Goal: Task Accomplishment & Management: Use online tool/utility

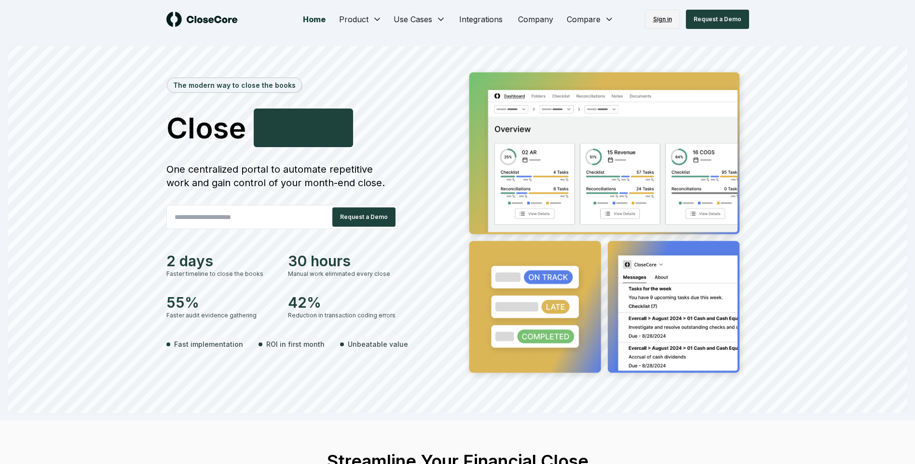
click at [659, 23] on link "Sign in" at bounding box center [662, 19] width 35 height 19
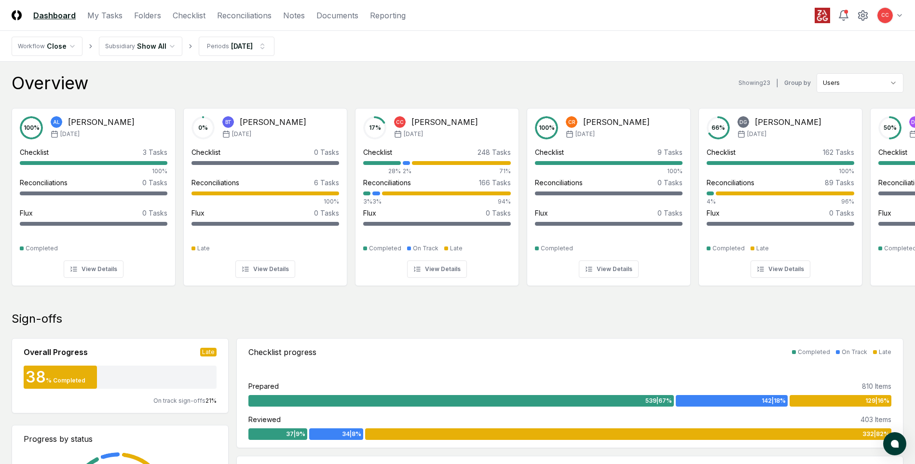
click at [380, 89] on div "Overview Showing 23 | Group by Users" at bounding box center [458, 82] width 892 height 19
drag, startPoint x: 425, startPoint y: 89, endPoint x: 424, endPoint y: 124, distance: 34.7
click at [425, 89] on div "Overview Showing 23 | Group by Users" at bounding box center [458, 82] width 892 height 19
click at [388, 161] on div at bounding box center [382, 163] width 38 height 4
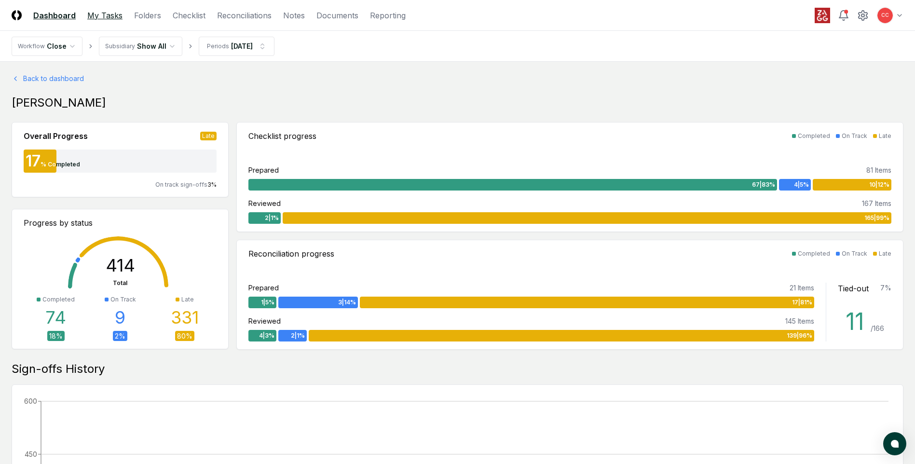
click at [102, 14] on link "My Tasks" at bounding box center [104, 16] width 35 height 12
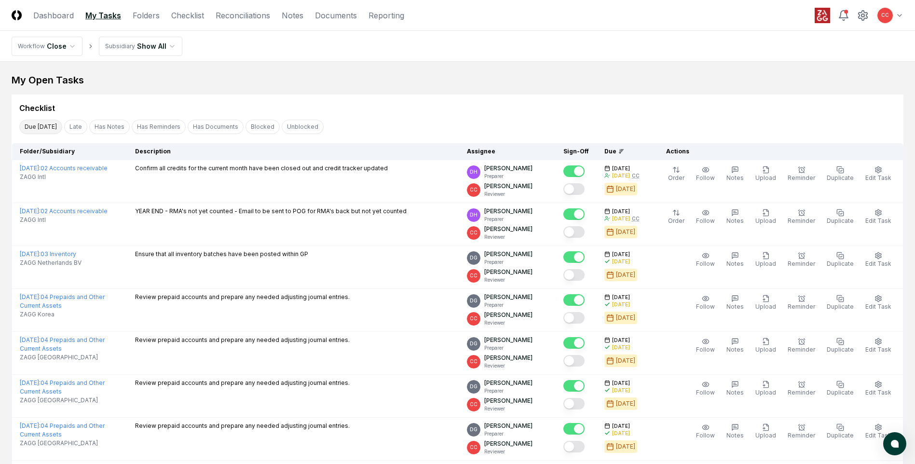
click at [41, 128] on button "Due [DATE]" at bounding box center [40, 127] width 43 height 14
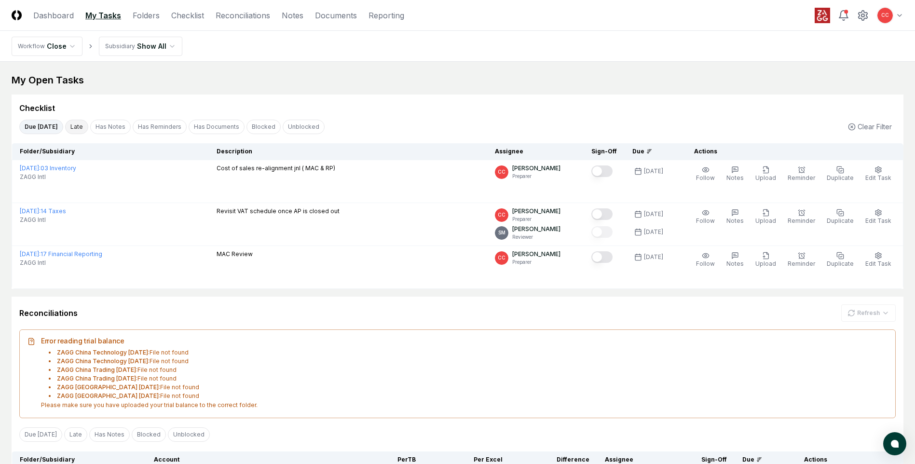
click at [79, 126] on button "Late" at bounding box center [76, 127] width 23 height 14
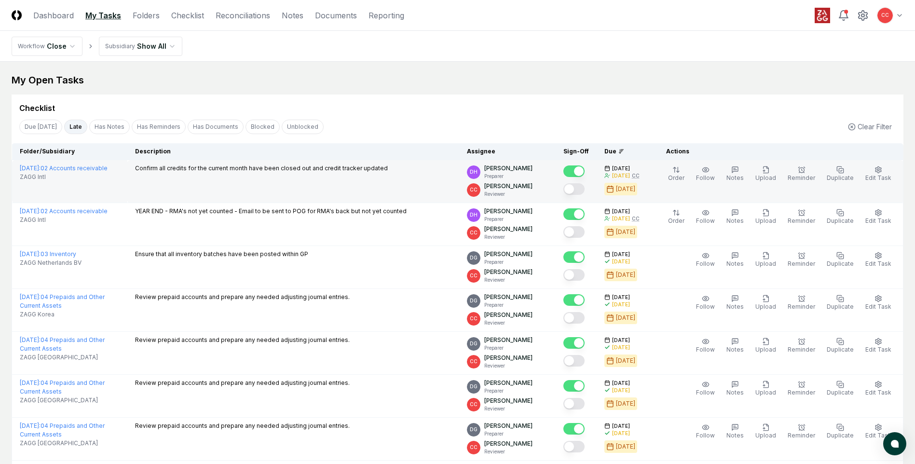
click at [584, 193] on button "Mark complete" at bounding box center [574, 189] width 21 height 12
click at [585, 191] on button "Mark complete" at bounding box center [574, 189] width 21 height 12
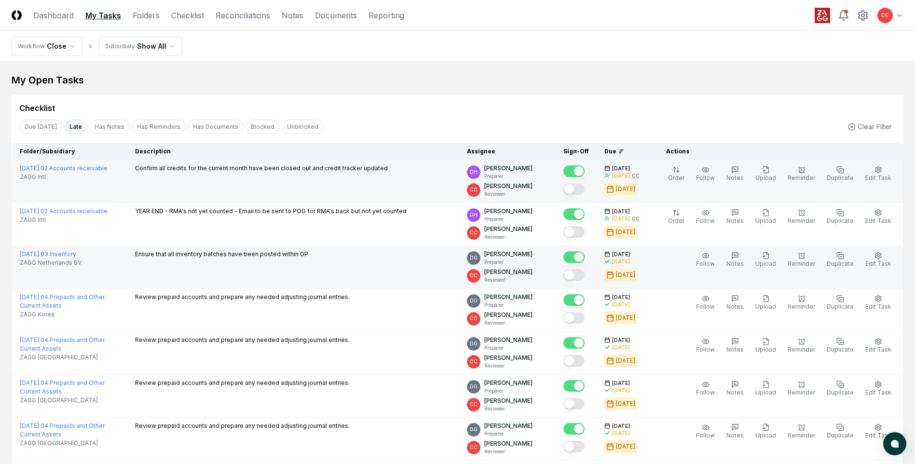
click at [580, 276] on button "Mark complete" at bounding box center [574, 275] width 21 height 12
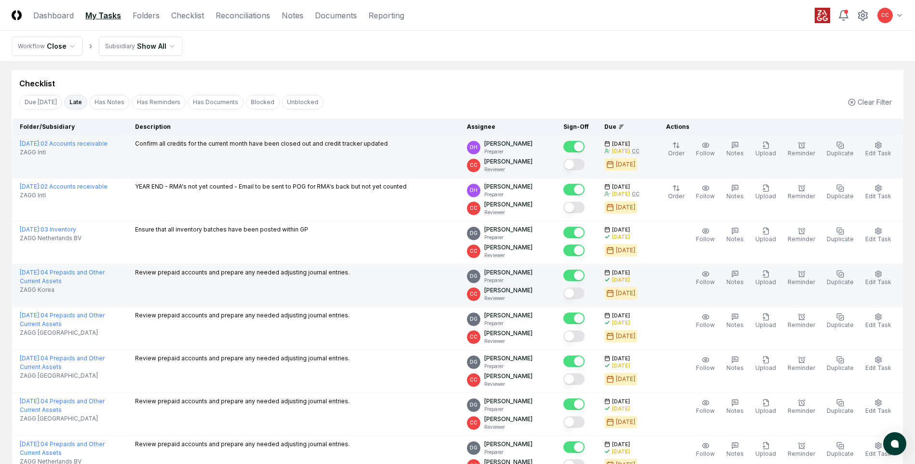
scroll to position [48, 0]
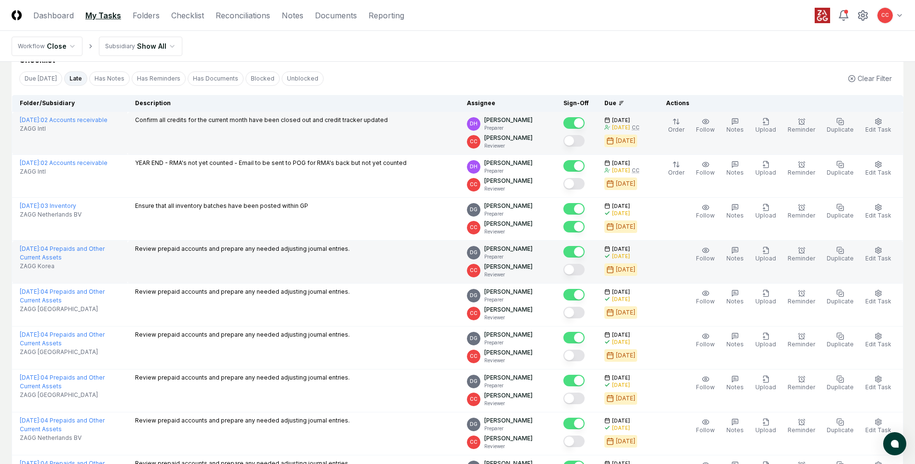
click at [579, 275] on button "Mark complete" at bounding box center [574, 270] width 21 height 12
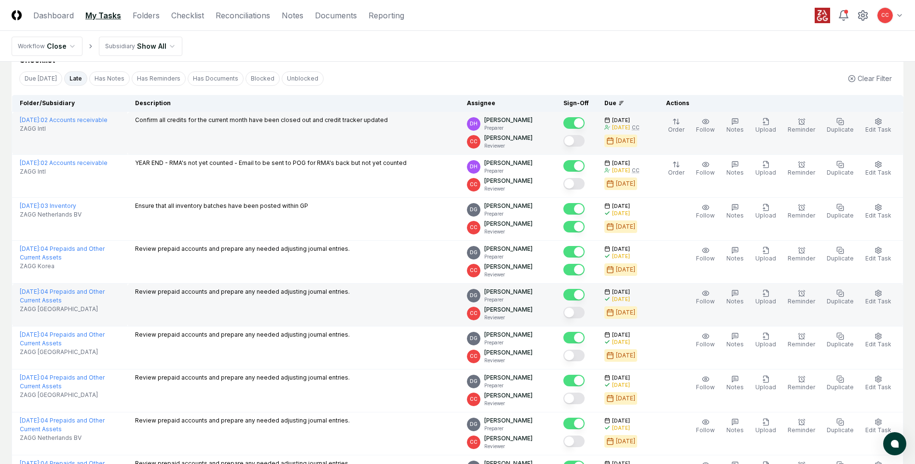
click at [579, 314] on button "Mark complete" at bounding box center [574, 313] width 21 height 12
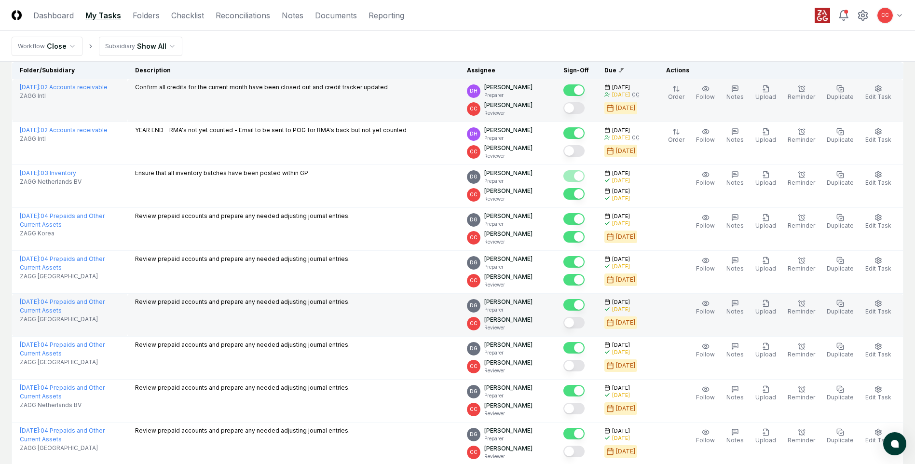
scroll to position [97, 0]
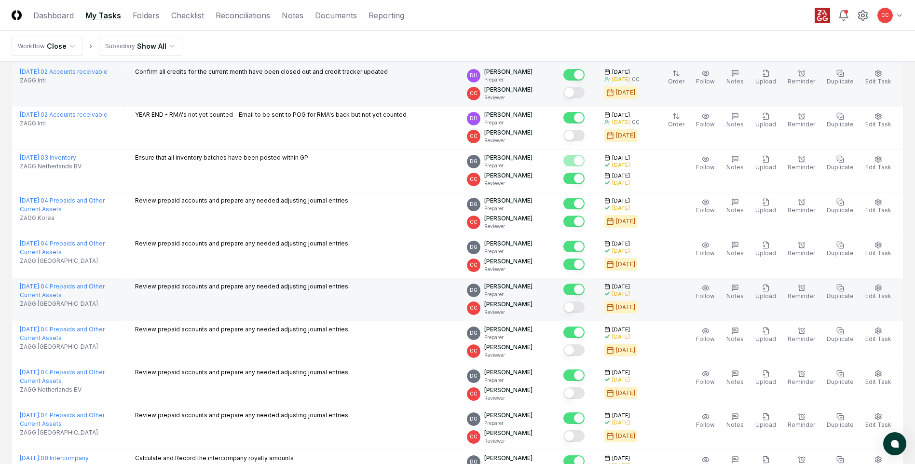
click at [578, 311] on button "Mark complete" at bounding box center [574, 308] width 21 height 12
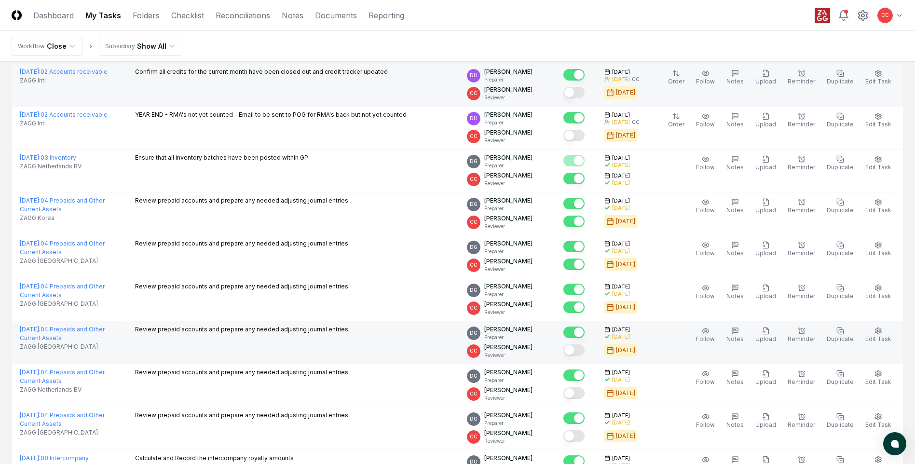
click at [581, 349] on button "Mark complete" at bounding box center [574, 351] width 21 height 12
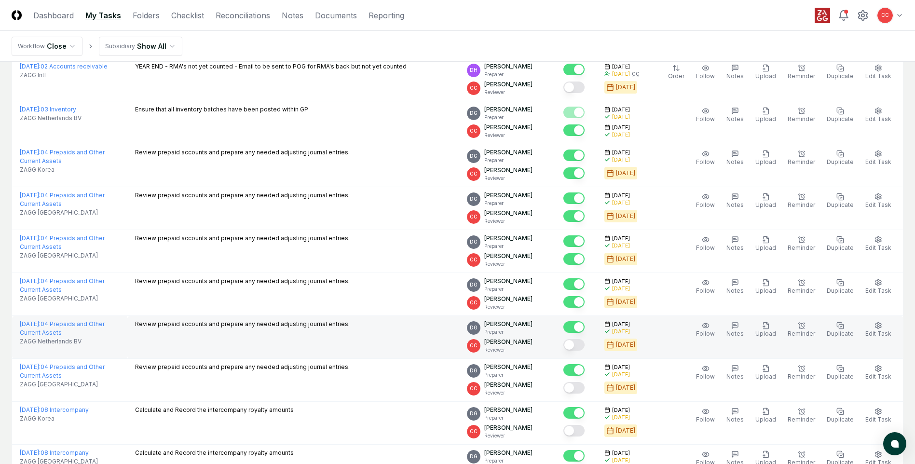
click at [578, 350] on button "Mark complete" at bounding box center [574, 345] width 21 height 12
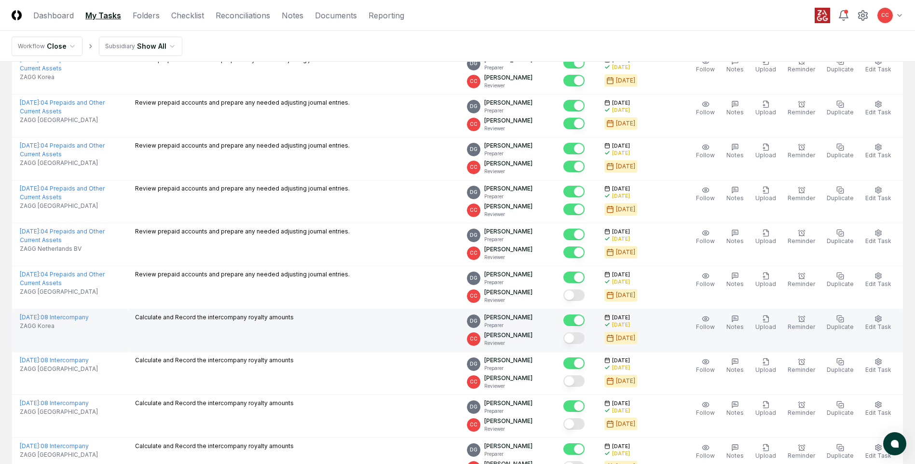
scroll to position [241, 0]
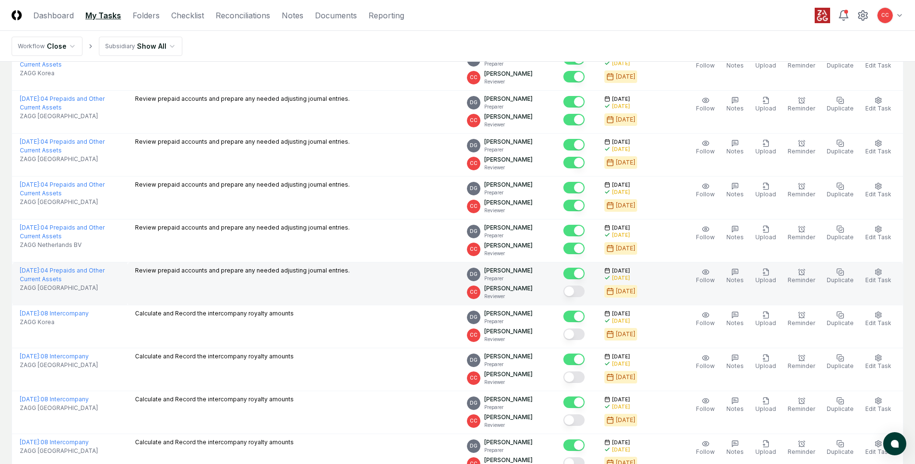
click at [582, 292] on button "Mark complete" at bounding box center [574, 292] width 21 height 12
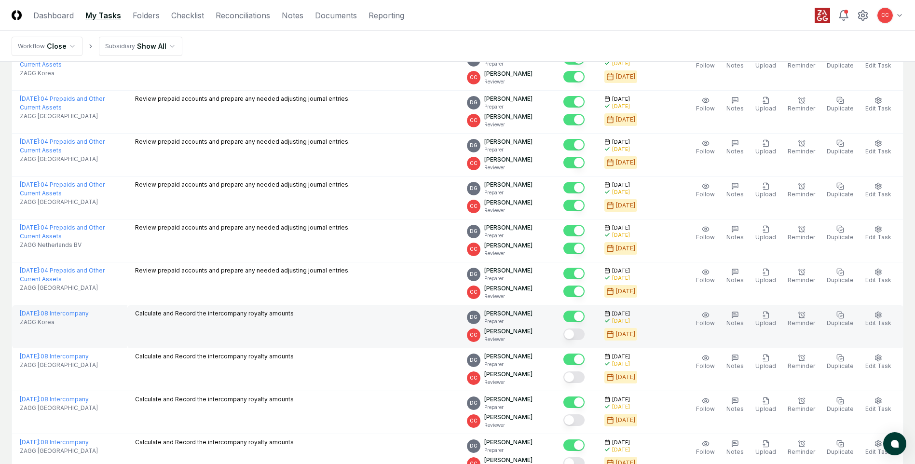
click at [581, 335] on button "Mark complete" at bounding box center [574, 335] width 21 height 12
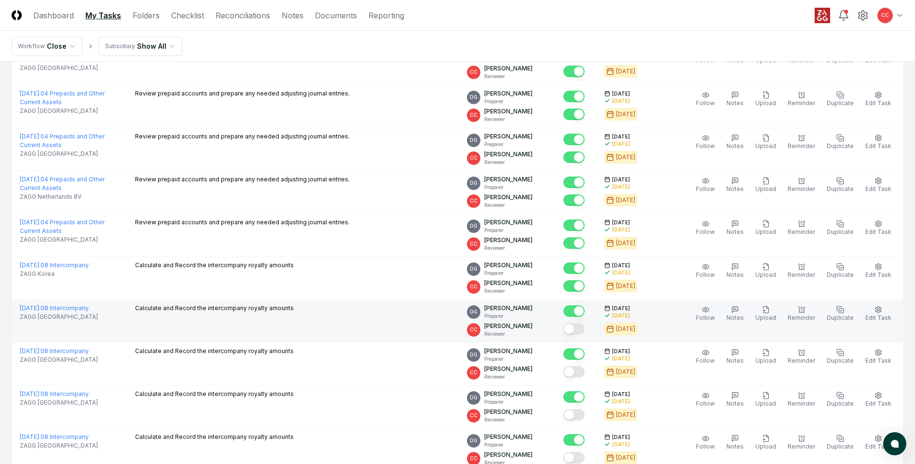
click at [581, 331] on button "Mark complete" at bounding box center [574, 329] width 21 height 12
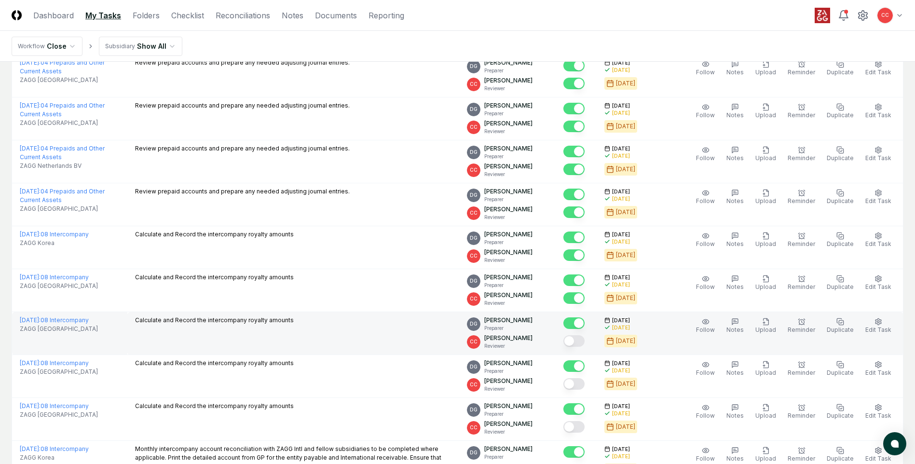
scroll to position [338, 0]
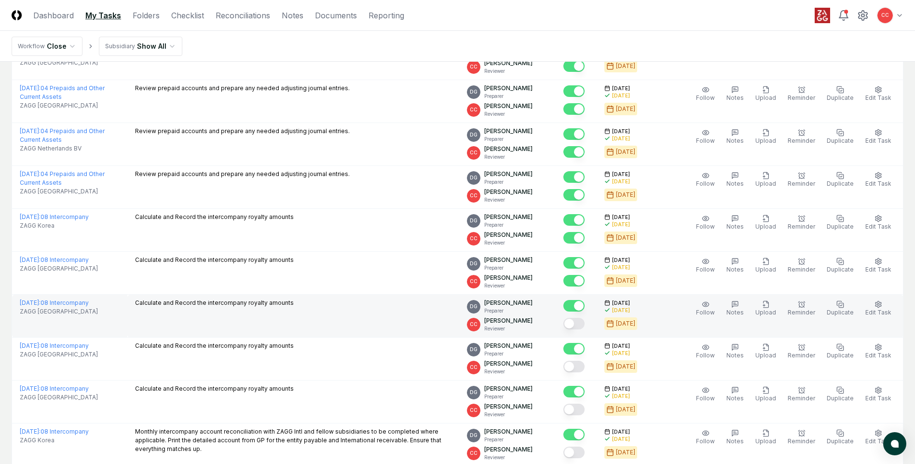
click at [579, 327] on button "Mark complete" at bounding box center [574, 324] width 21 height 12
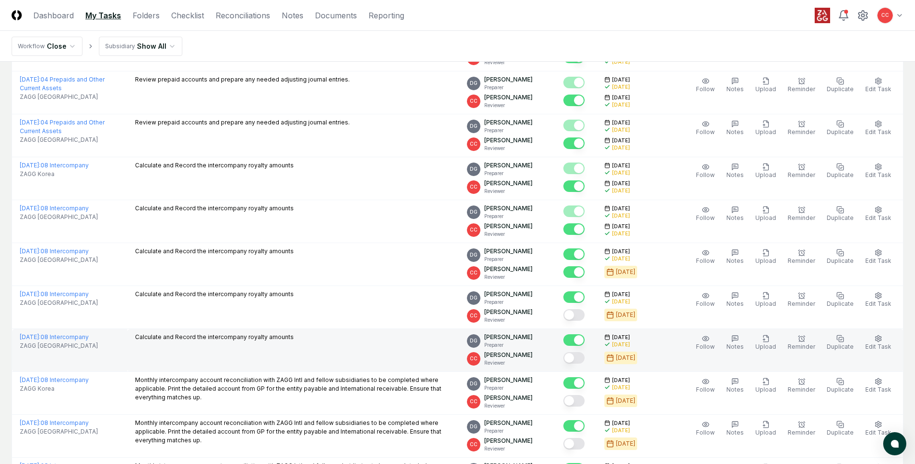
scroll to position [397, 0]
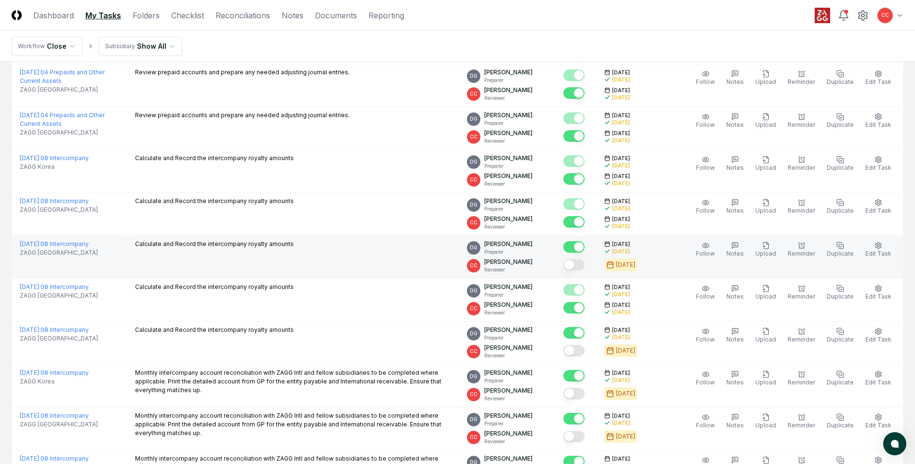
click at [580, 270] on button "Mark complete" at bounding box center [574, 265] width 21 height 12
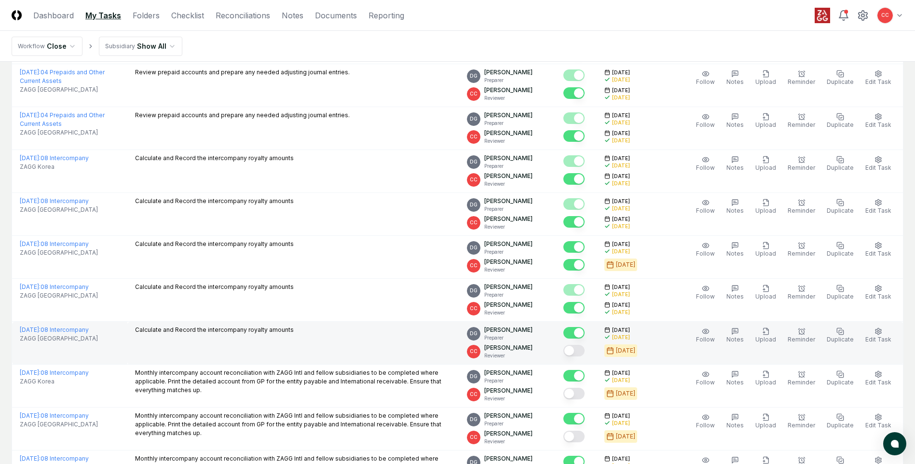
click at [582, 353] on button "Mark complete" at bounding box center [574, 351] width 21 height 12
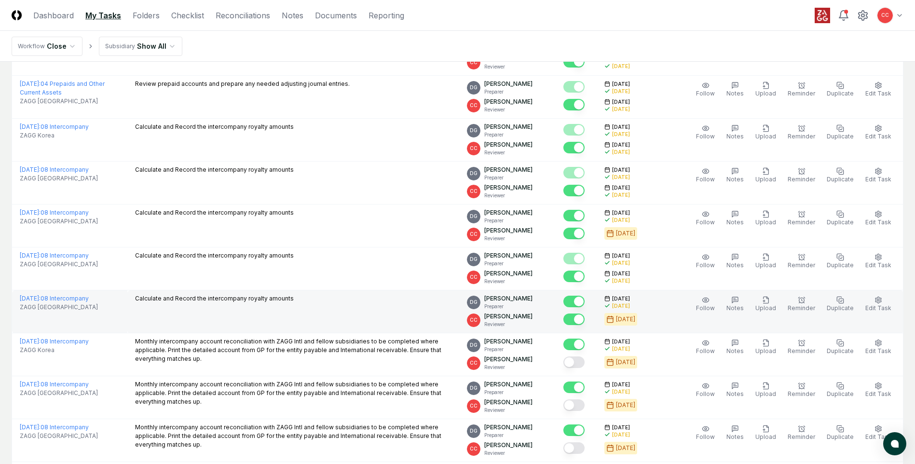
scroll to position [445, 0]
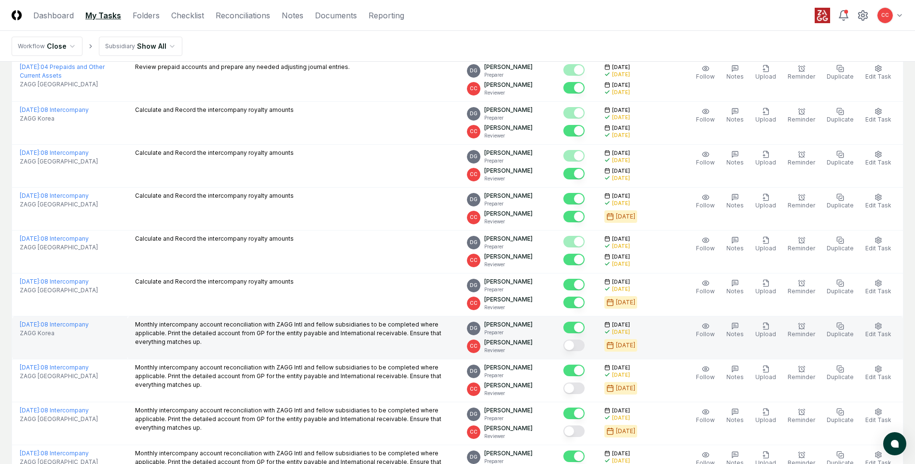
click at [581, 345] on button "Mark complete" at bounding box center [574, 346] width 21 height 12
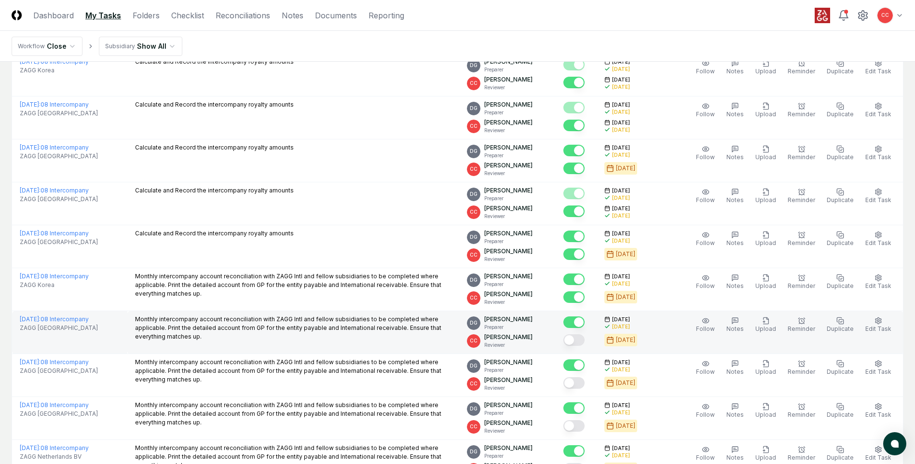
click at [581, 341] on button "Mark complete" at bounding box center [574, 340] width 21 height 12
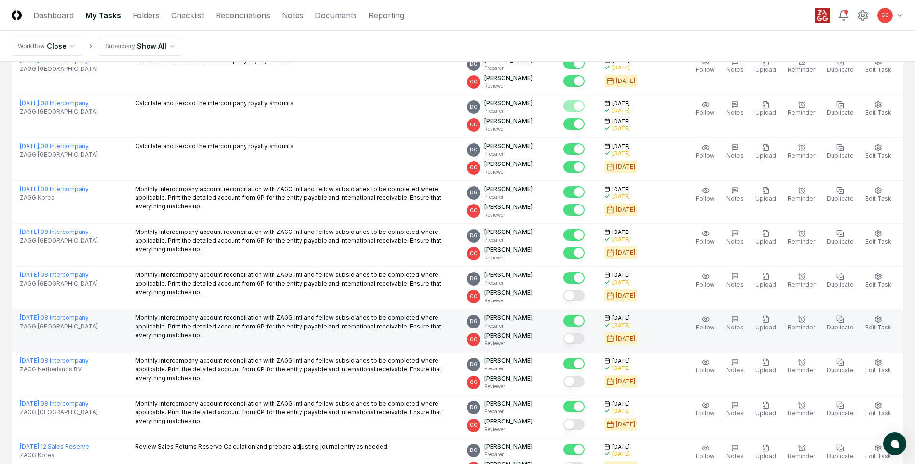
scroll to position [590, 0]
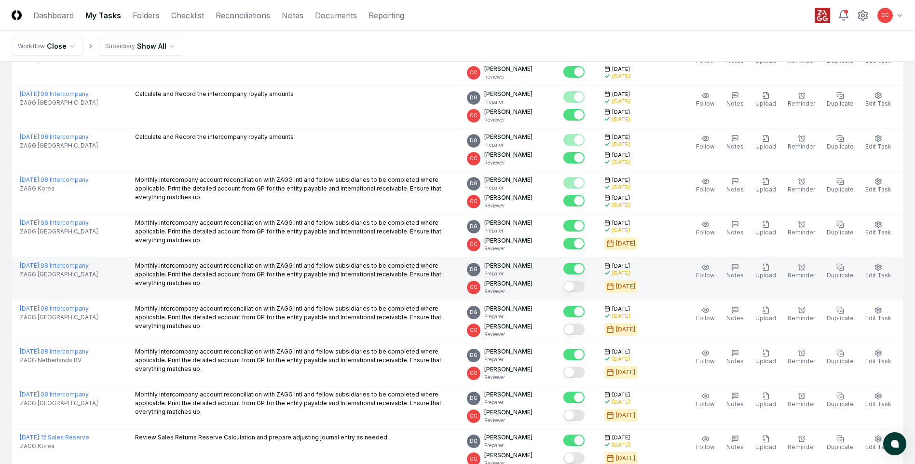
click at [579, 291] on button "Mark complete" at bounding box center [574, 287] width 21 height 12
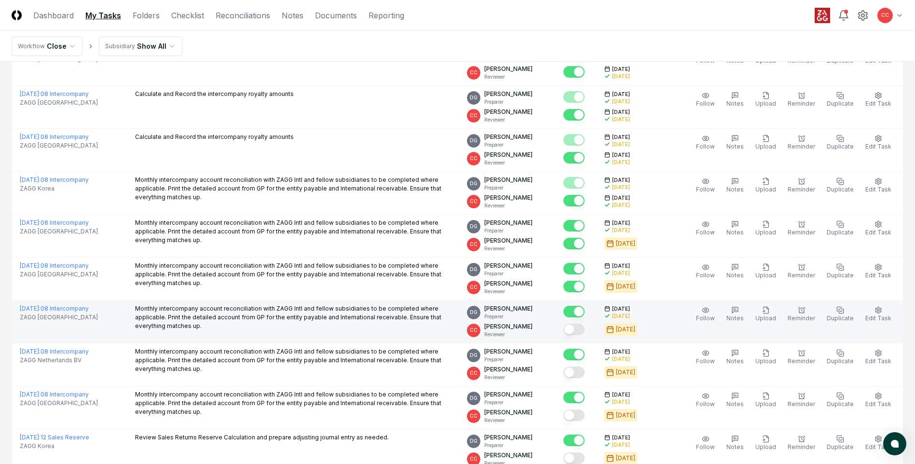
click at [583, 328] on button "Mark complete" at bounding box center [574, 330] width 21 height 12
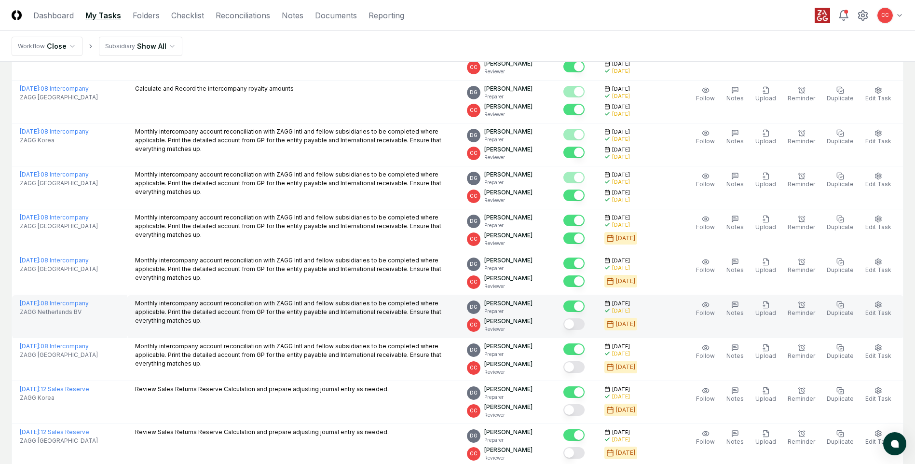
click at [581, 326] on button "Mark complete" at bounding box center [574, 324] width 21 height 12
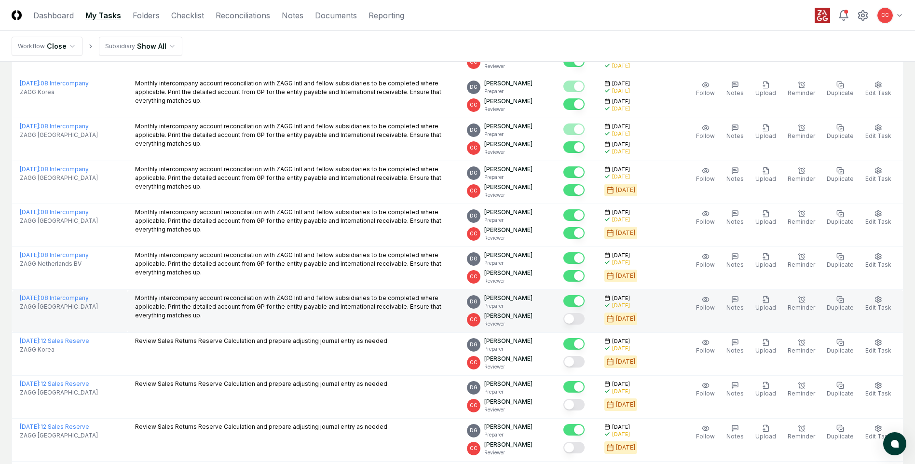
click at [578, 322] on button "Mark complete" at bounding box center [574, 319] width 21 height 12
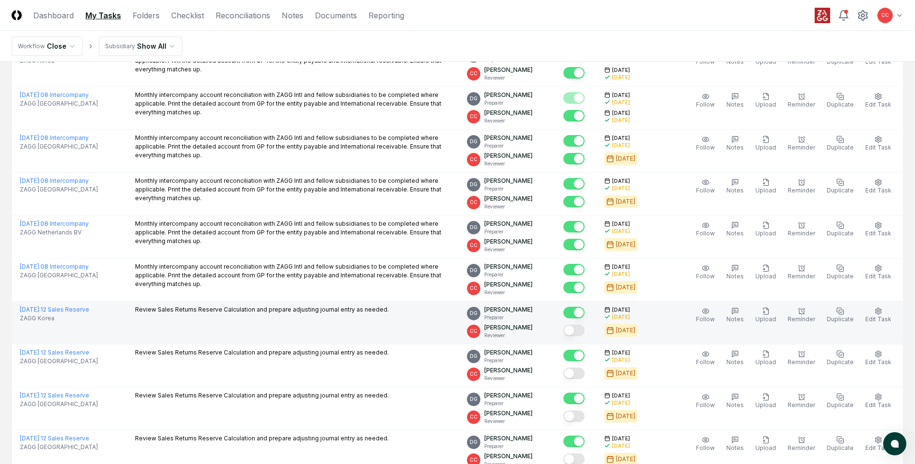
scroll to position [734, 0]
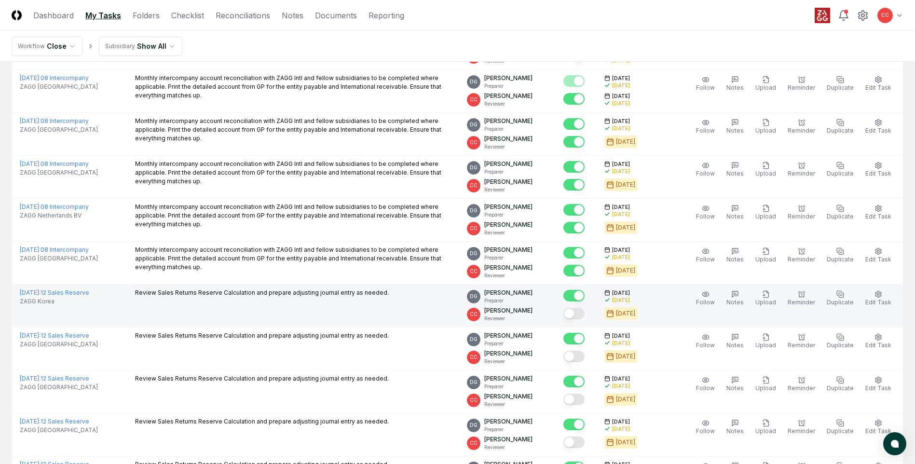
click at [580, 318] on button "Mark complete" at bounding box center [574, 314] width 21 height 12
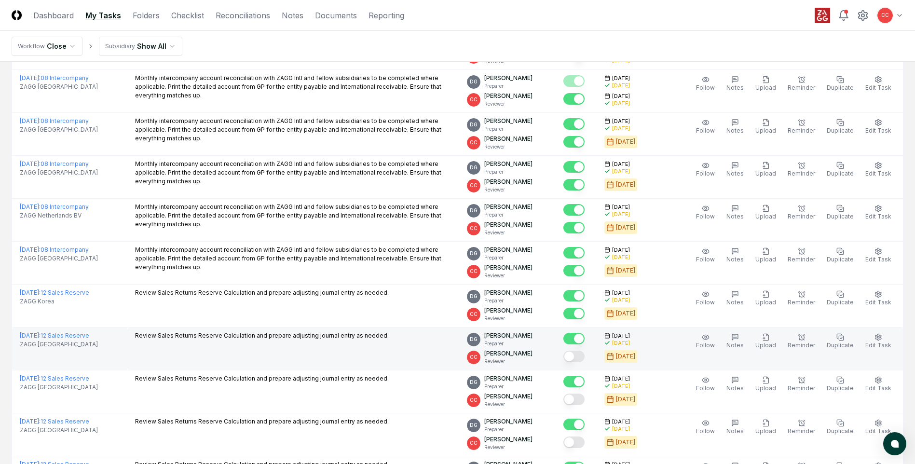
click at [584, 357] on button "Mark complete" at bounding box center [574, 357] width 21 height 12
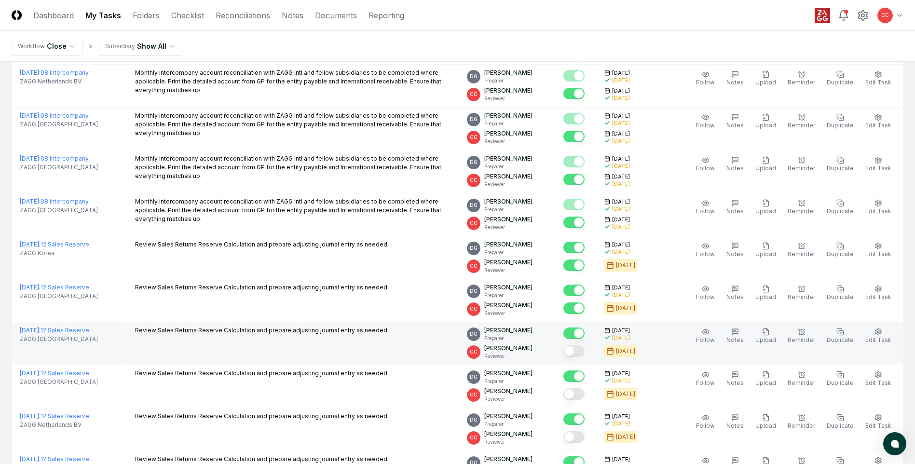
click at [581, 356] on button "Mark complete" at bounding box center [574, 352] width 21 height 12
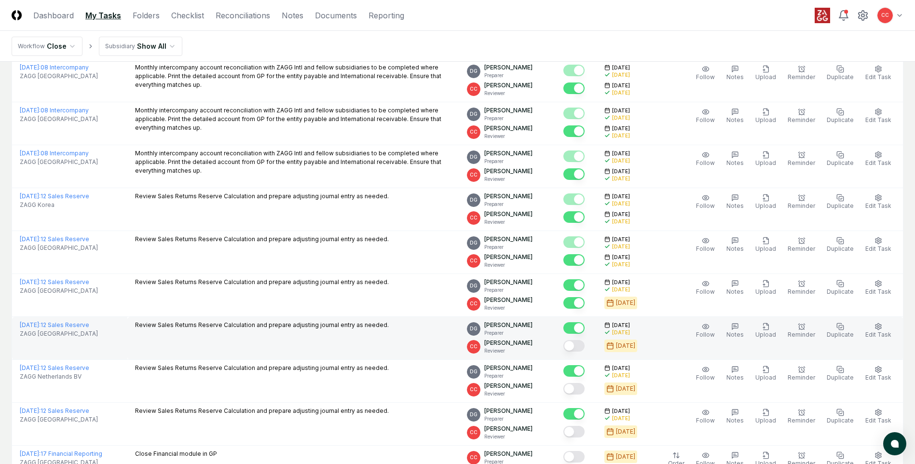
click at [579, 347] on button "Mark complete" at bounding box center [574, 346] width 21 height 12
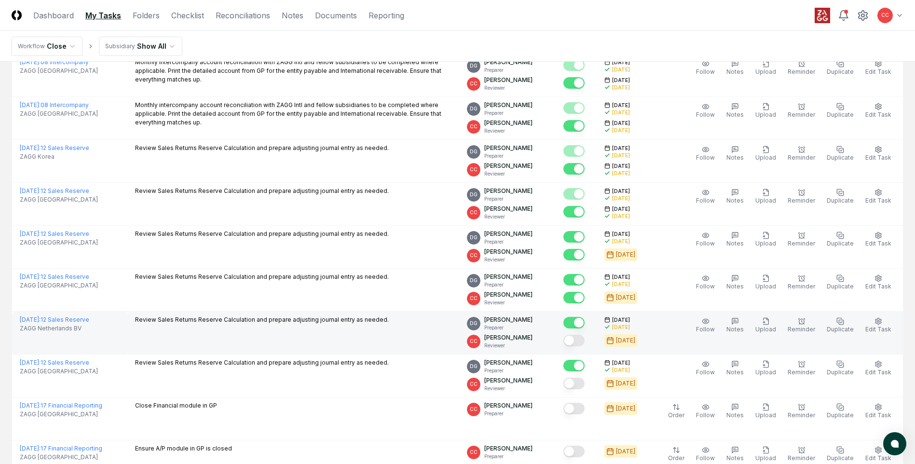
click at [582, 342] on button "Mark complete" at bounding box center [574, 341] width 21 height 12
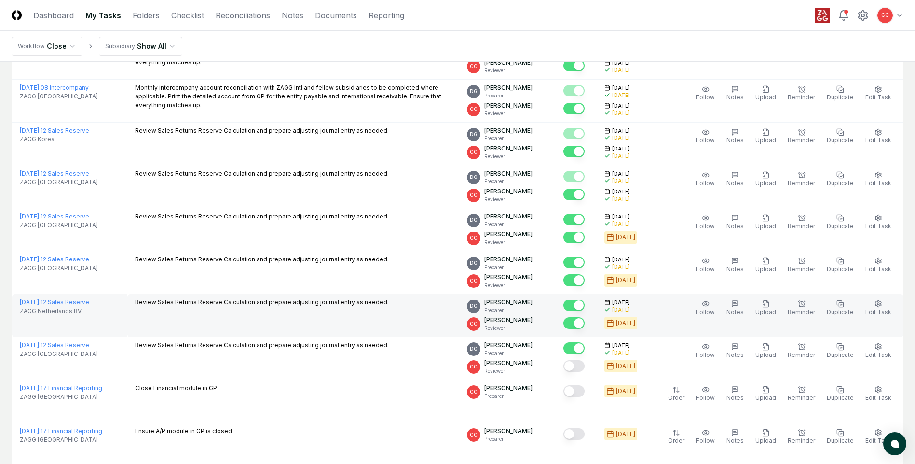
scroll to position [928, 0]
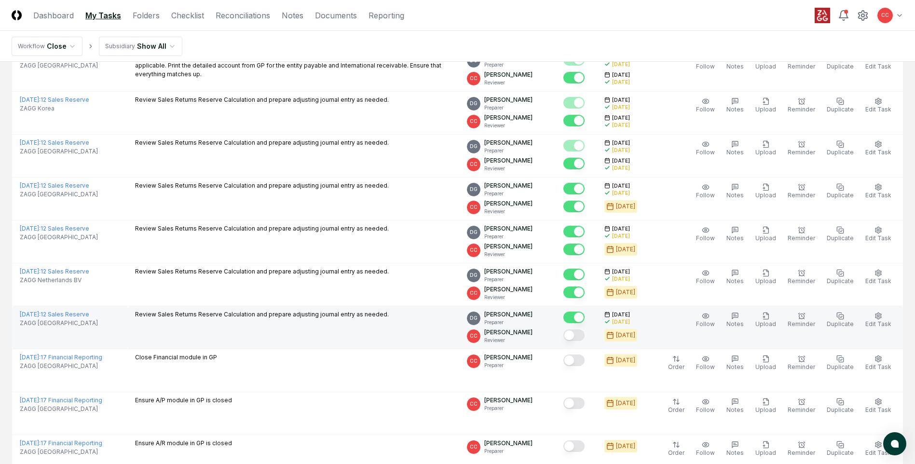
click at [581, 335] on button "Mark complete" at bounding box center [574, 336] width 21 height 12
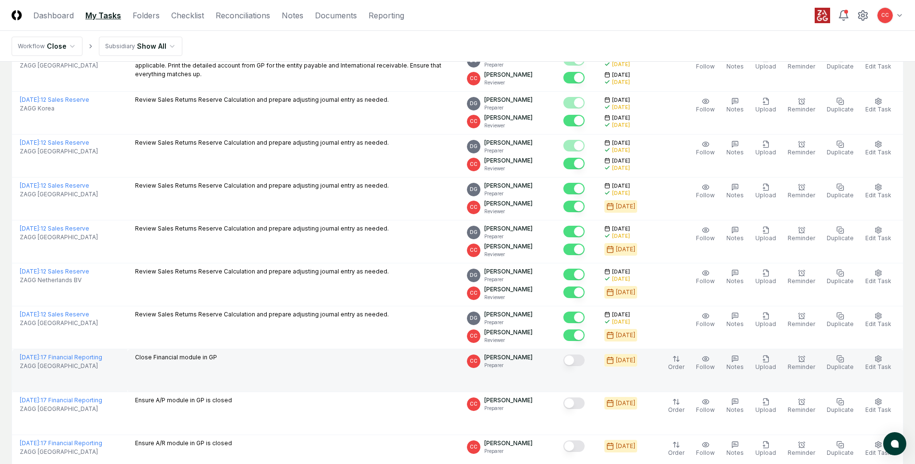
scroll to position [976, 0]
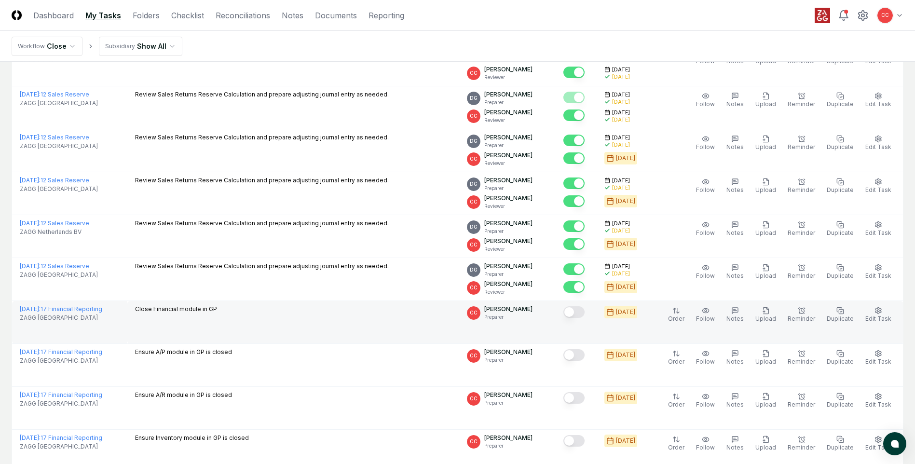
click at [582, 316] on button "Mark complete" at bounding box center [574, 312] width 21 height 12
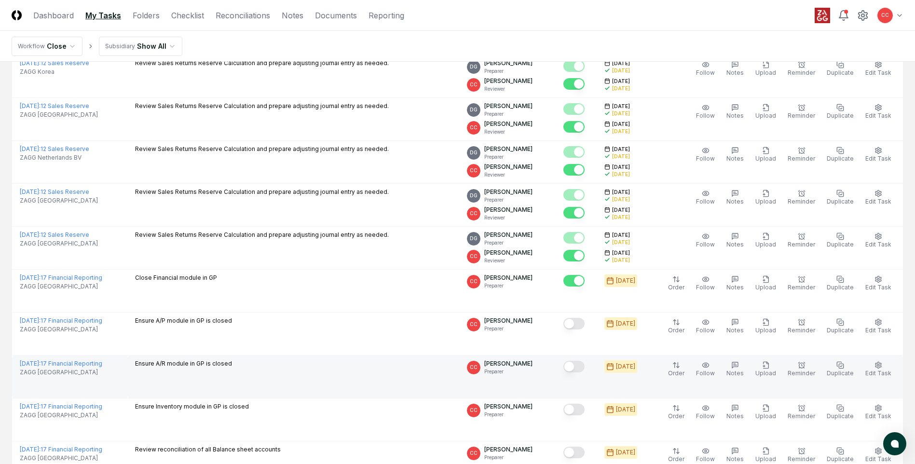
scroll to position [1024, 0]
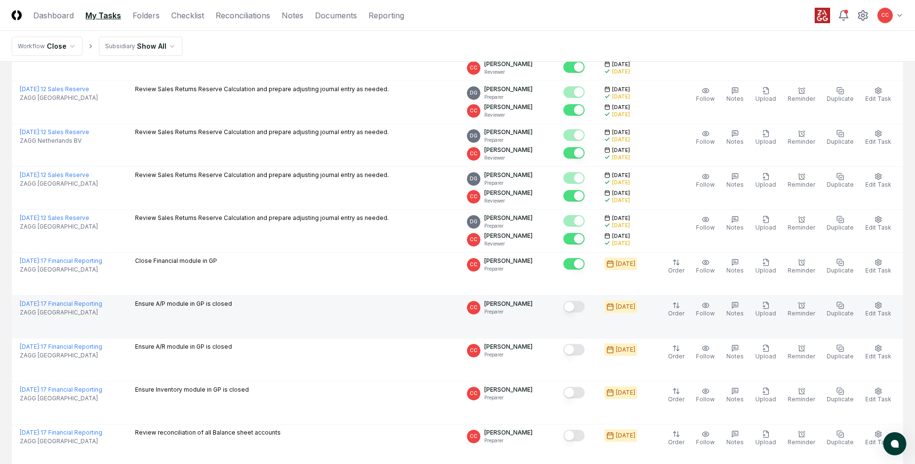
click at [581, 312] on button "Mark complete" at bounding box center [574, 307] width 21 height 12
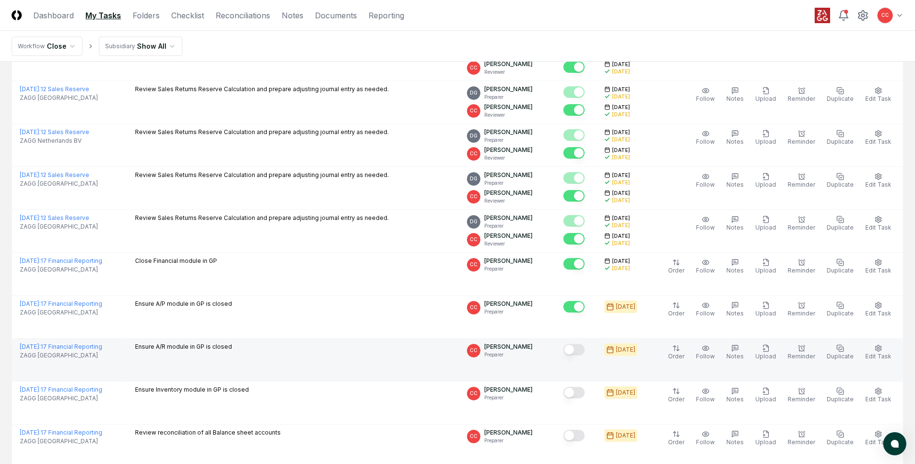
click at [581, 354] on button "Mark complete" at bounding box center [574, 350] width 21 height 12
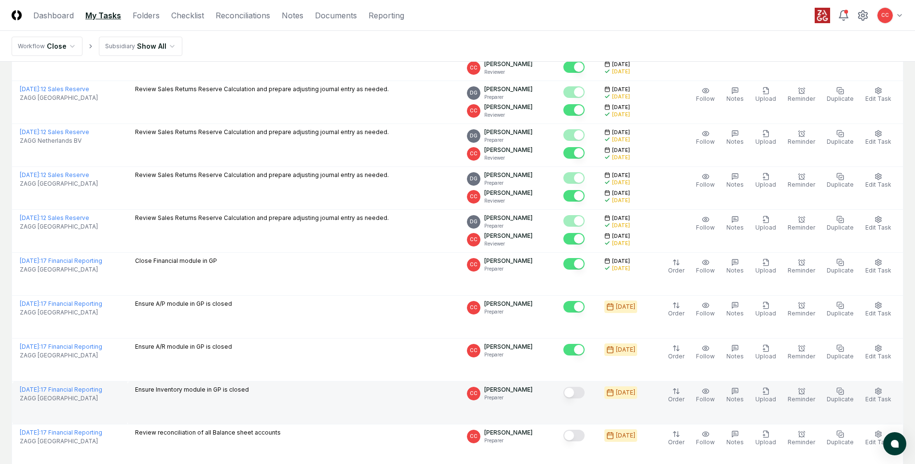
click at [579, 392] on button "Mark complete" at bounding box center [574, 393] width 21 height 12
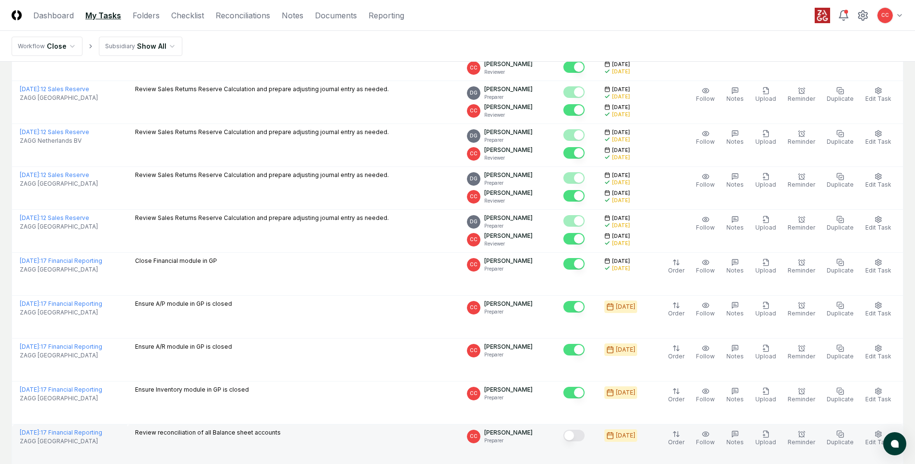
click at [581, 438] on button "Mark complete" at bounding box center [574, 436] width 21 height 12
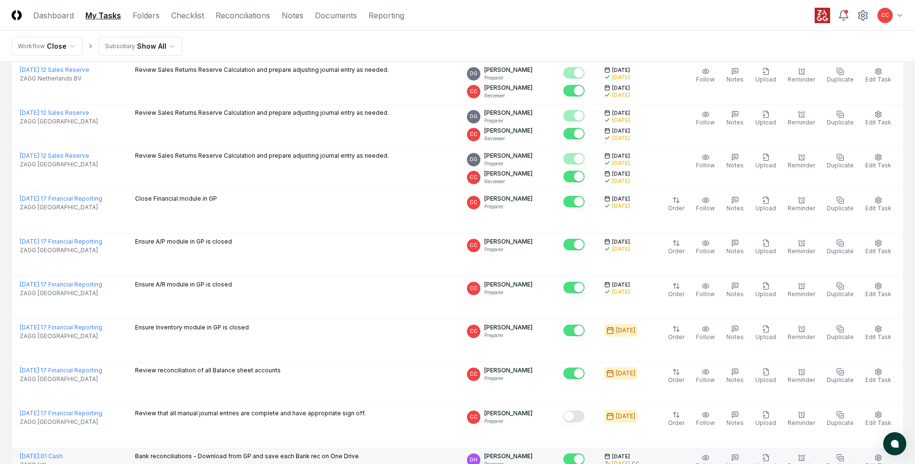
scroll to position [1121, 0]
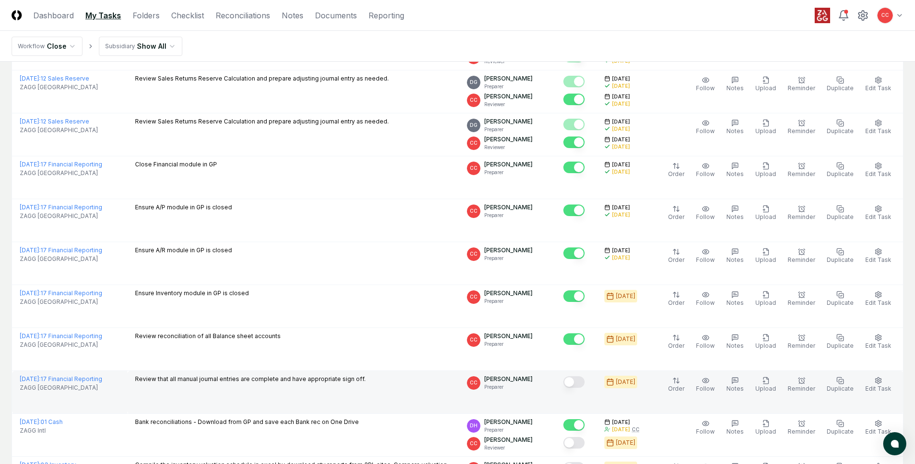
click at [585, 382] on button "Mark complete" at bounding box center [574, 382] width 21 height 12
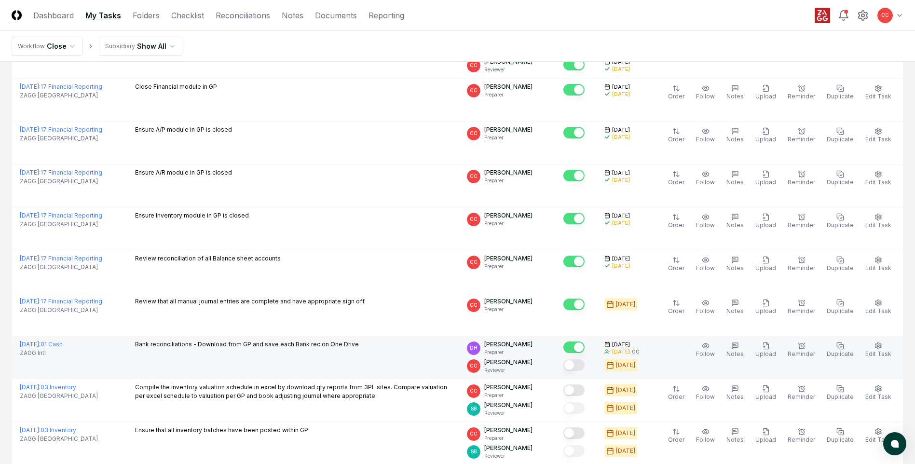
scroll to position [1217, 0]
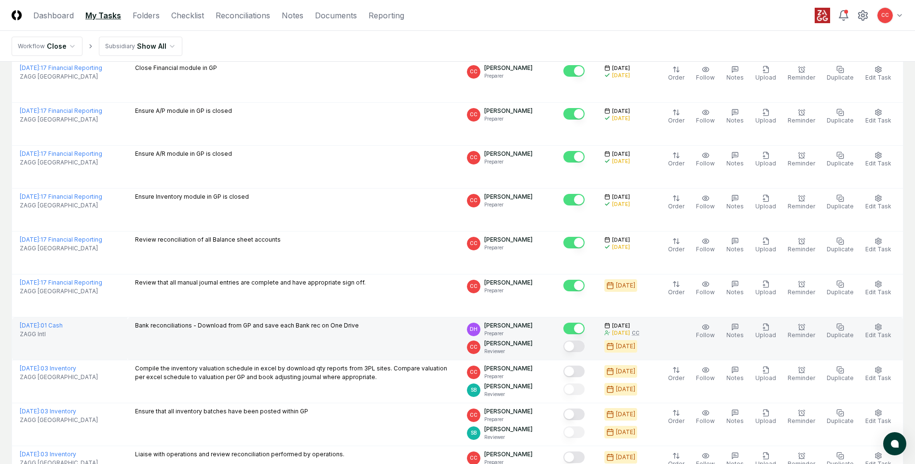
click at [585, 346] on button "Mark complete" at bounding box center [574, 347] width 21 height 12
click at [585, 343] on button "Mark complete" at bounding box center [574, 347] width 21 height 12
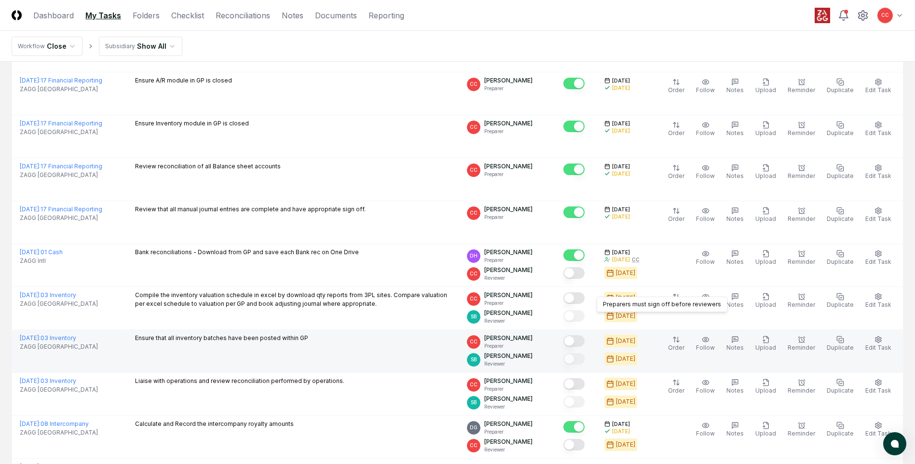
scroll to position [1314, 0]
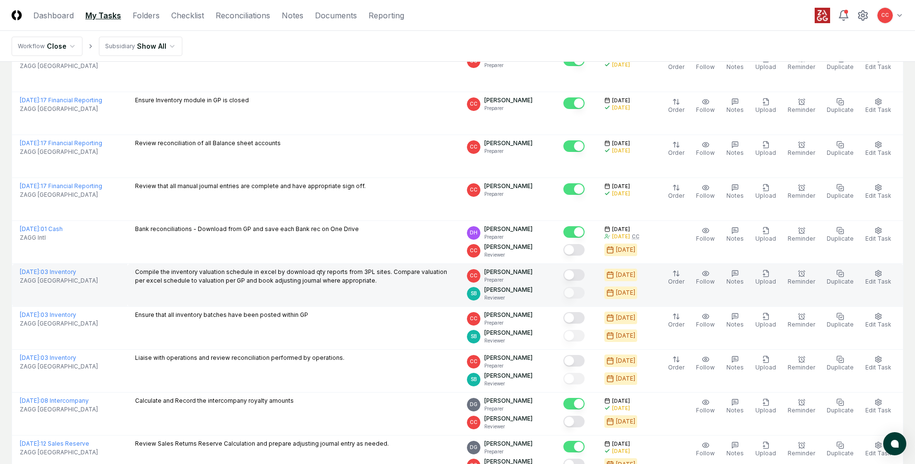
click at [584, 276] on button "Mark complete" at bounding box center [574, 275] width 21 height 12
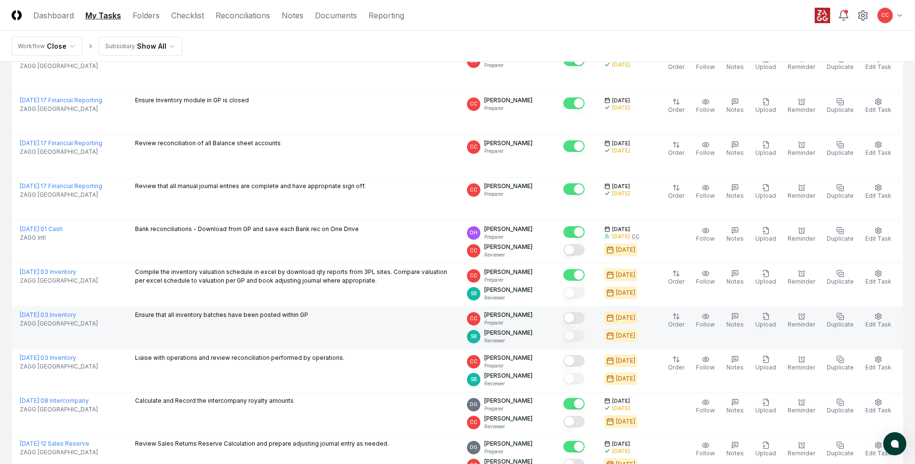
click at [580, 318] on button "Mark complete" at bounding box center [574, 318] width 21 height 12
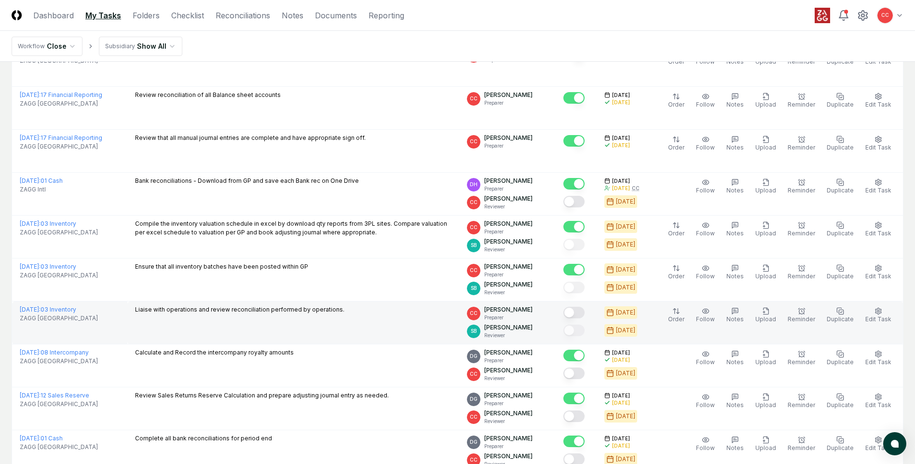
click at [581, 309] on button "Mark complete" at bounding box center [574, 313] width 21 height 12
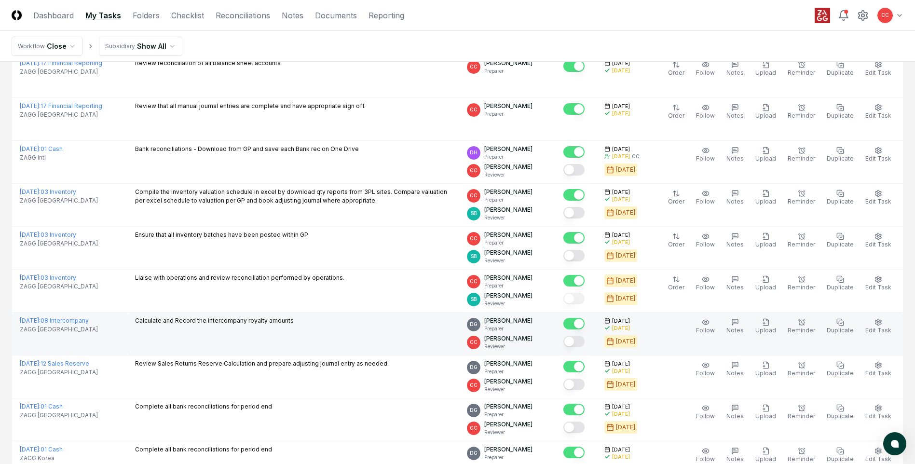
scroll to position [1410, 0]
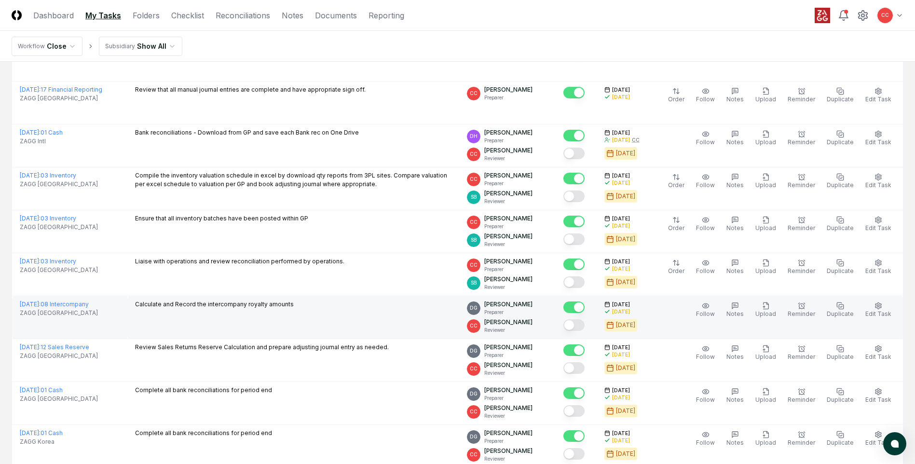
click at [582, 323] on button "Mark complete" at bounding box center [574, 325] width 21 height 12
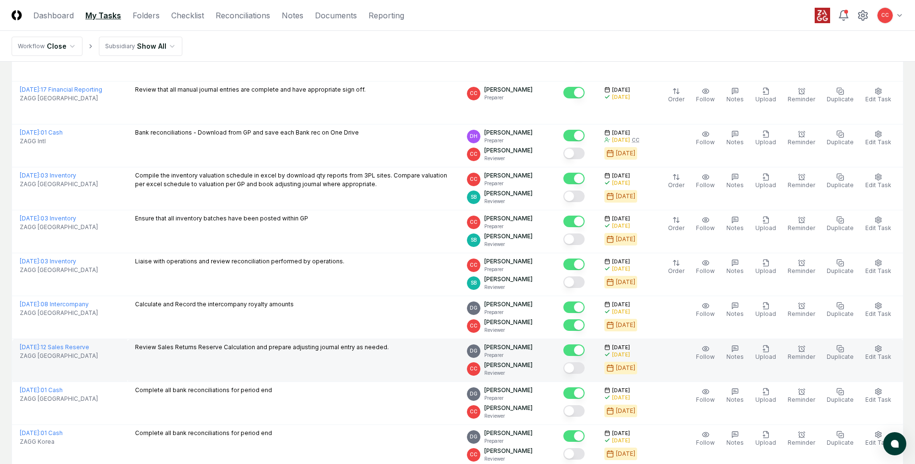
click at [580, 369] on button "Mark complete" at bounding box center [574, 368] width 21 height 12
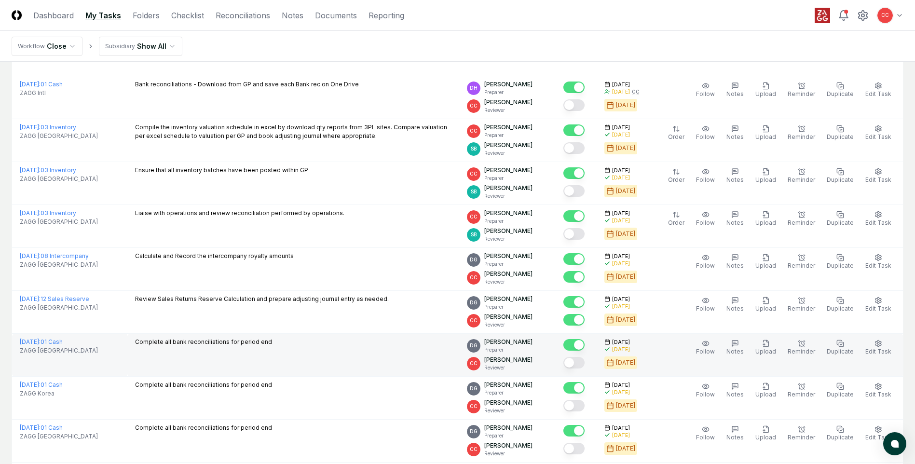
click at [581, 363] on button "Mark complete" at bounding box center [574, 363] width 21 height 12
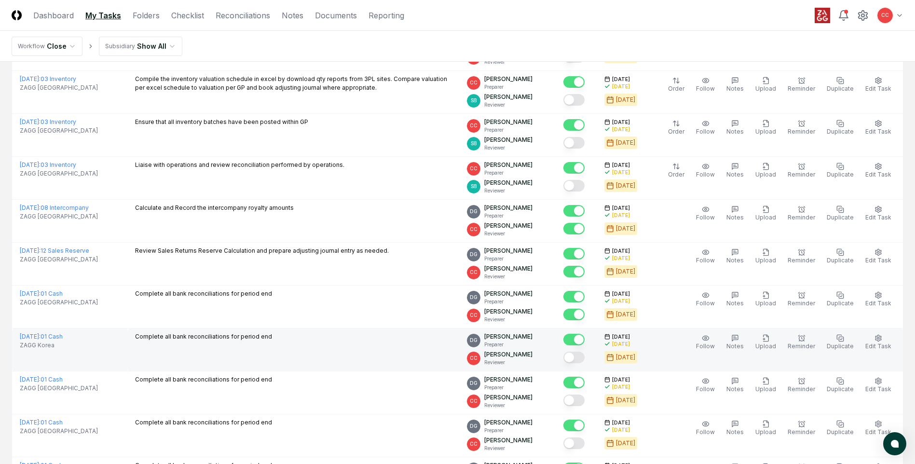
click at [582, 362] on button "Mark complete" at bounding box center [574, 358] width 21 height 12
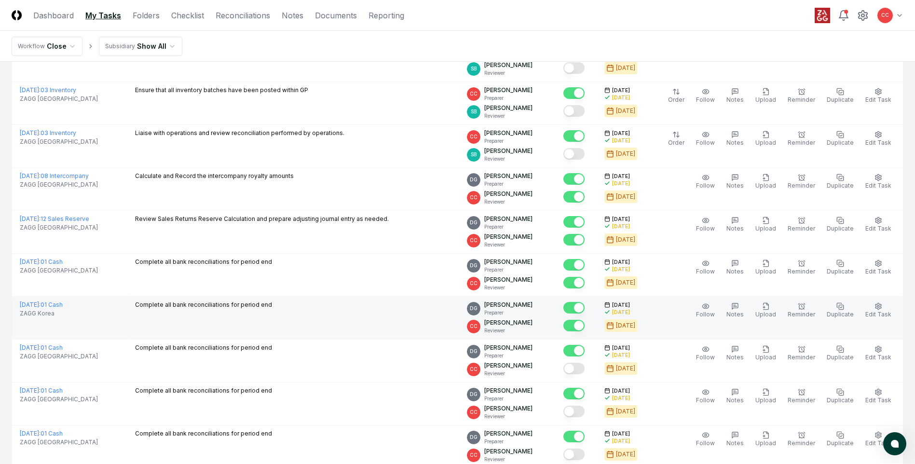
scroll to position [1603, 0]
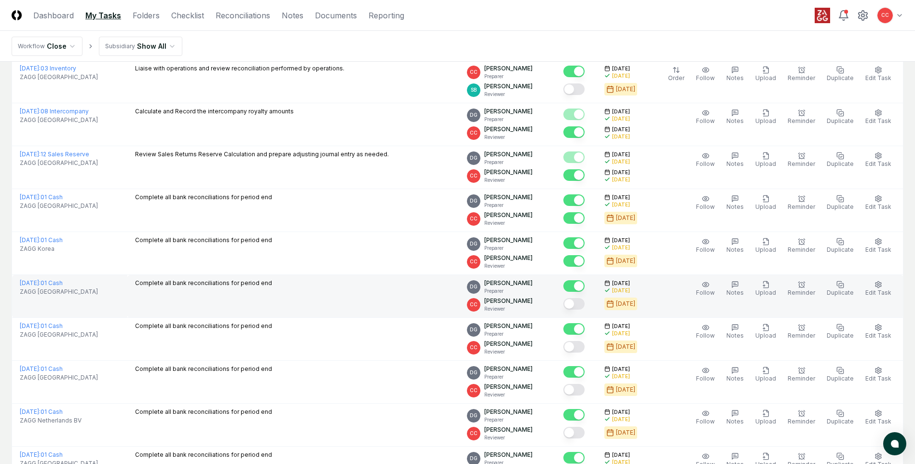
click at [582, 309] on button "Mark complete" at bounding box center [574, 304] width 21 height 12
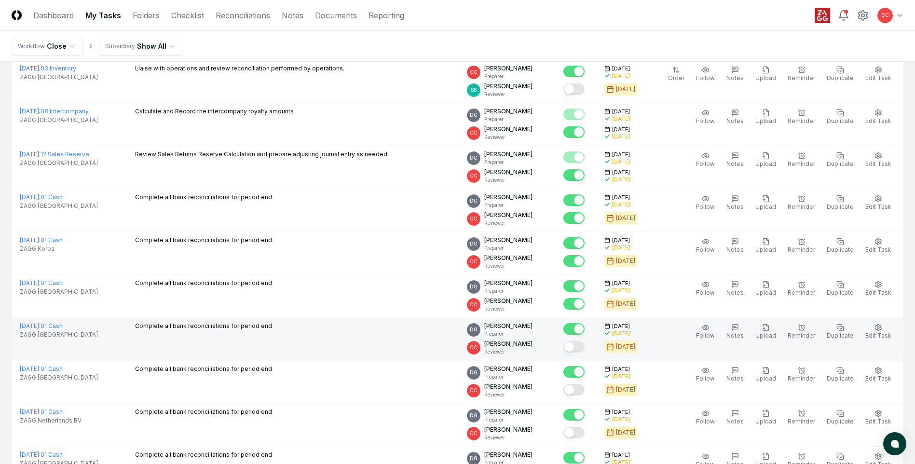
click at [583, 349] on button "Mark complete" at bounding box center [574, 347] width 21 height 12
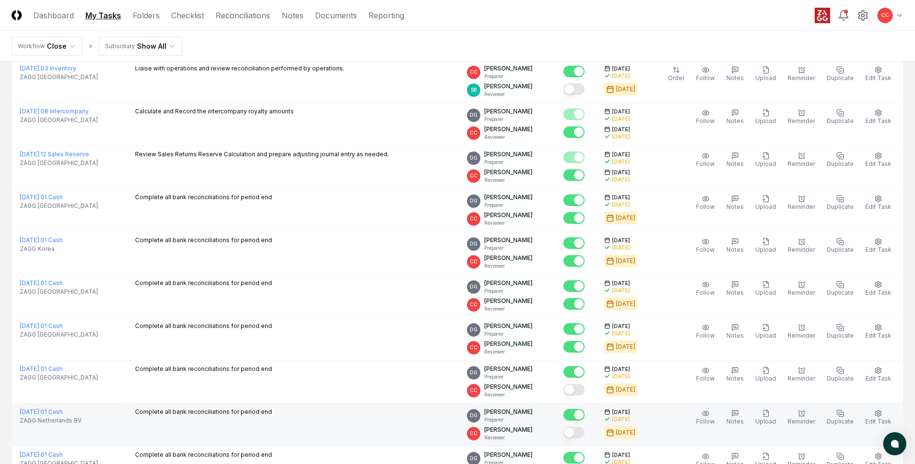
scroll to position [1651, 0]
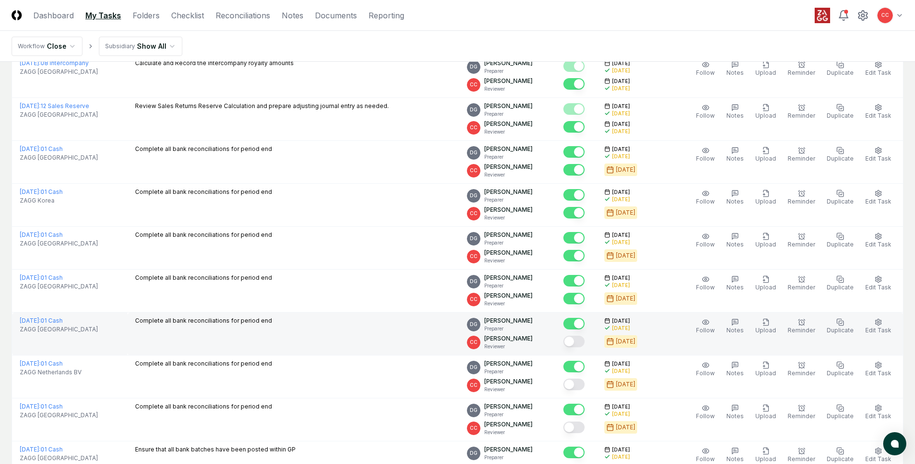
click at [582, 346] on button "Mark complete" at bounding box center [574, 342] width 21 height 12
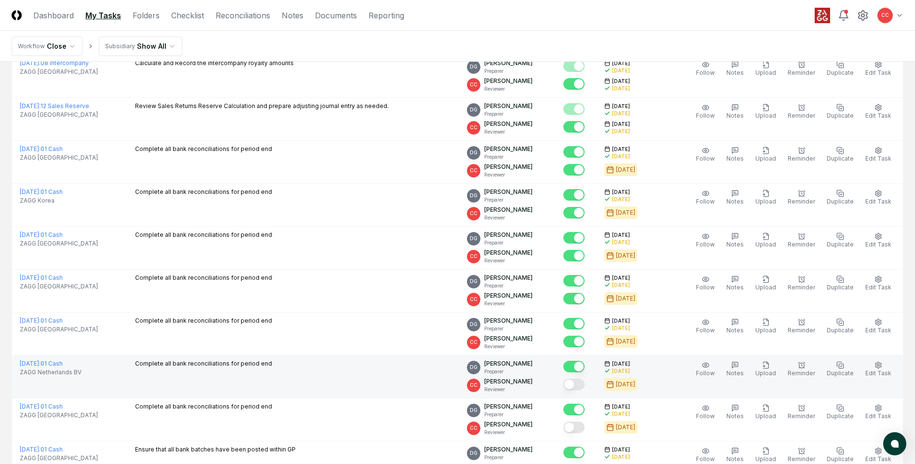
click at [581, 384] on button "Mark complete" at bounding box center [574, 385] width 21 height 12
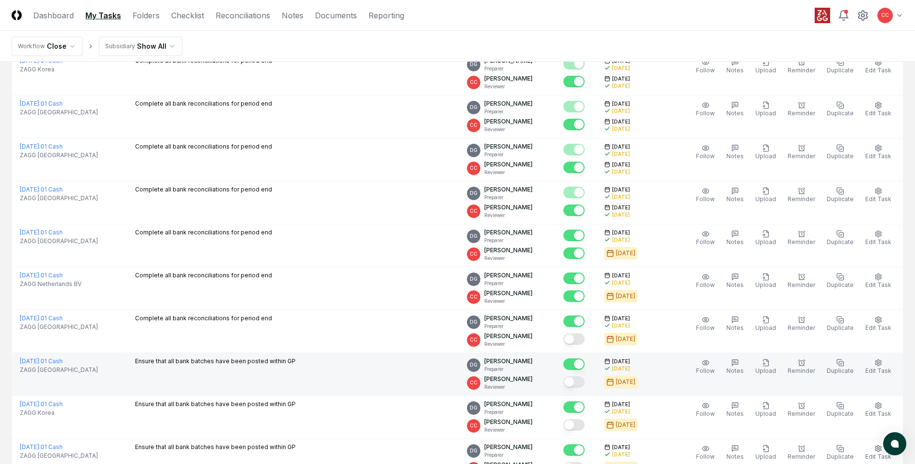
scroll to position [1748, 0]
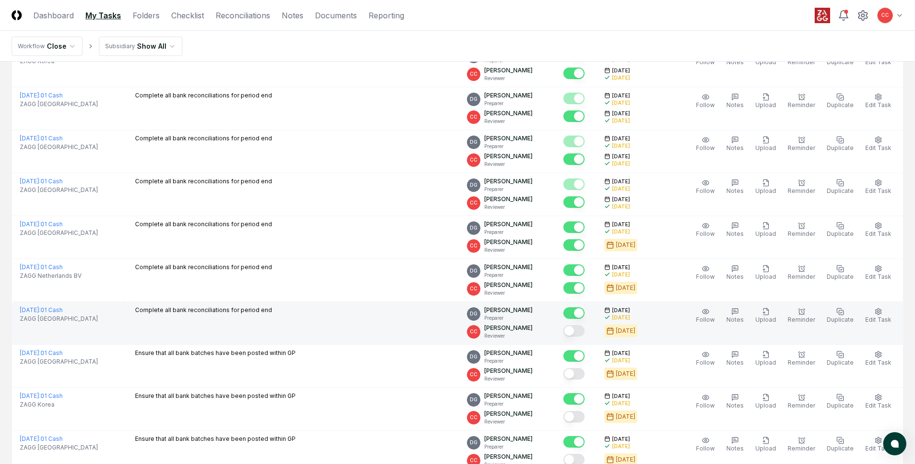
click at [580, 330] on button "Mark complete" at bounding box center [574, 331] width 21 height 12
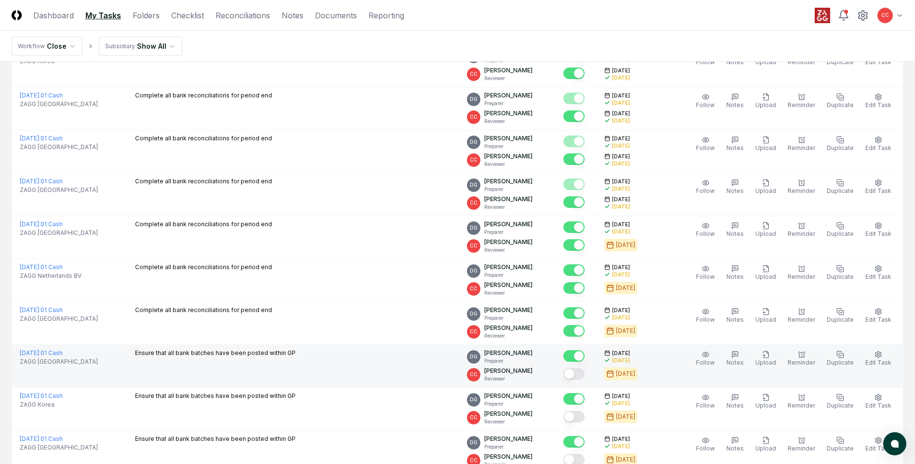
click at [581, 373] on button "Mark complete" at bounding box center [574, 374] width 21 height 12
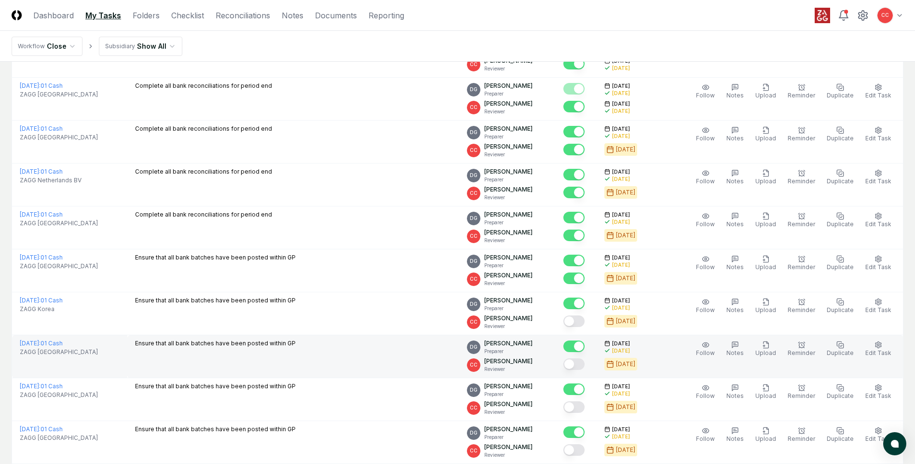
scroll to position [1844, 0]
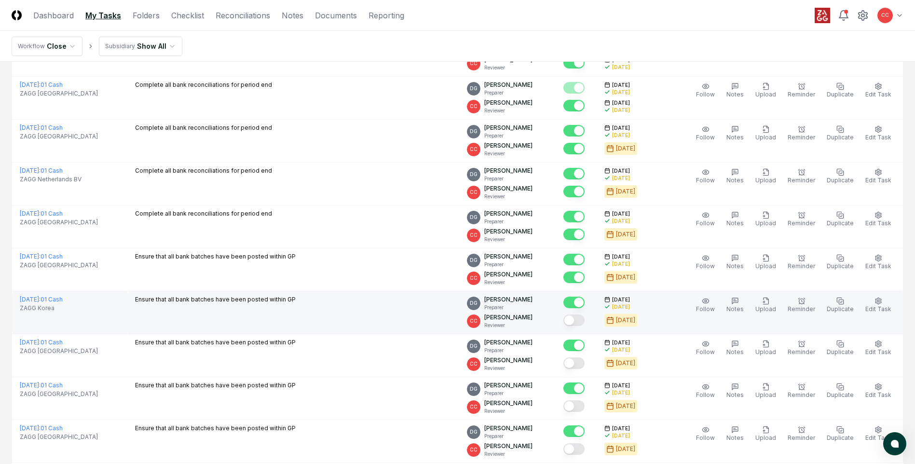
click at [580, 322] on button "Mark complete" at bounding box center [574, 321] width 21 height 12
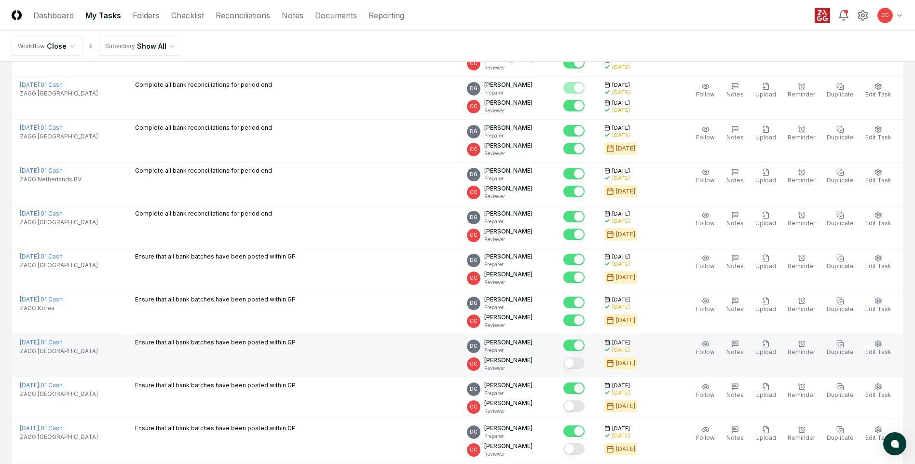
click at [580, 362] on button "Mark complete" at bounding box center [574, 364] width 21 height 12
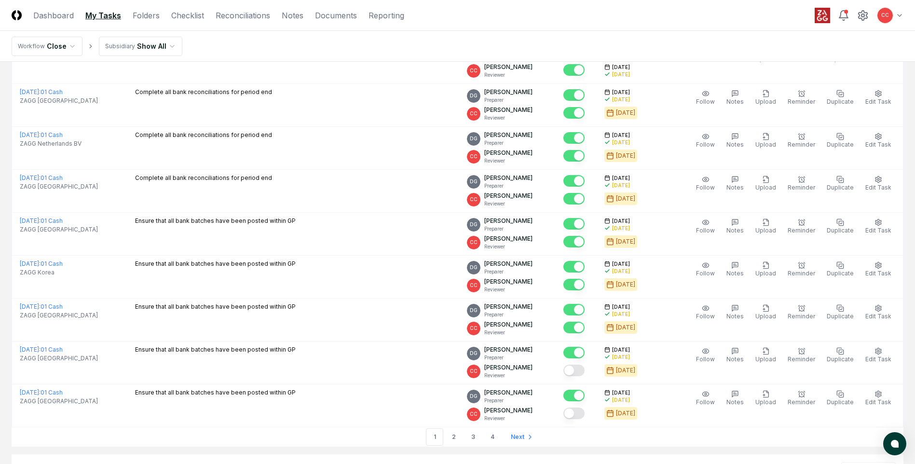
scroll to position [1941, 0]
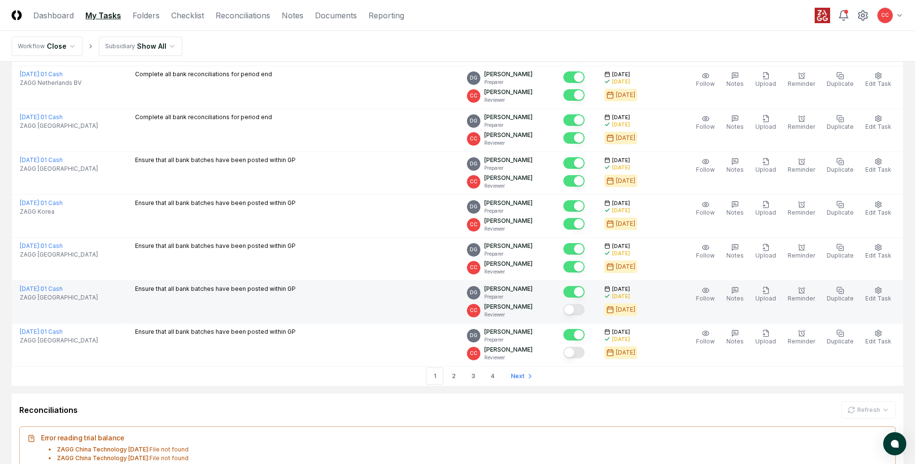
click at [581, 313] on button "Mark complete" at bounding box center [574, 310] width 21 height 12
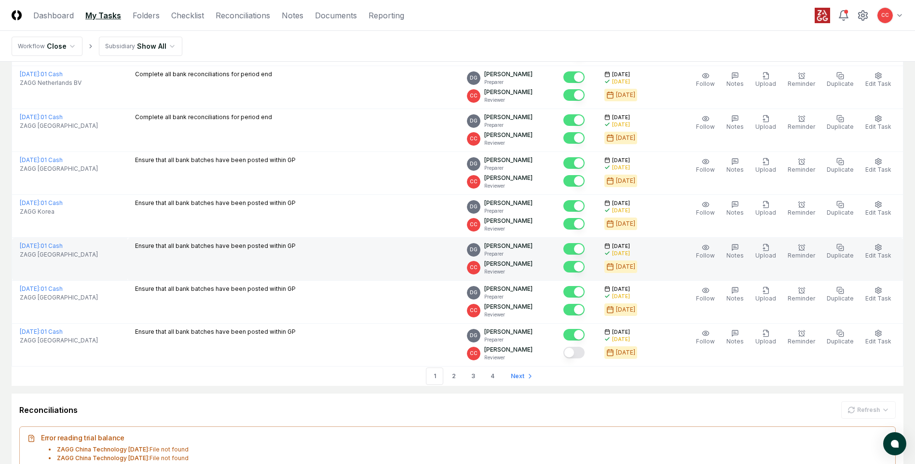
scroll to position [1812, 0]
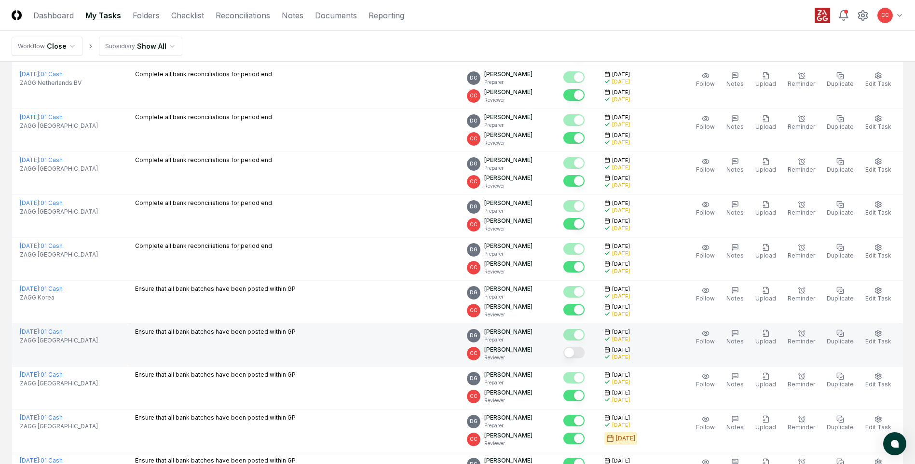
click at [581, 353] on button "Mark complete" at bounding box center [574, 353] width 21 height 12
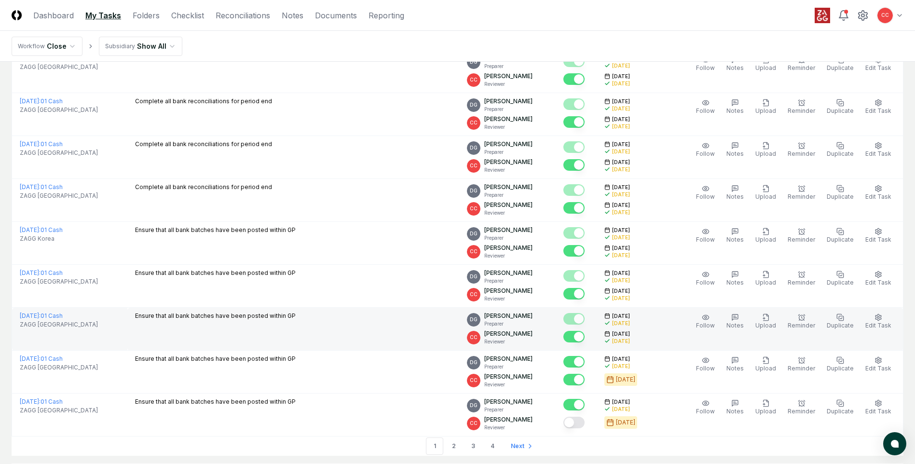
scroll to position [1957, 0]
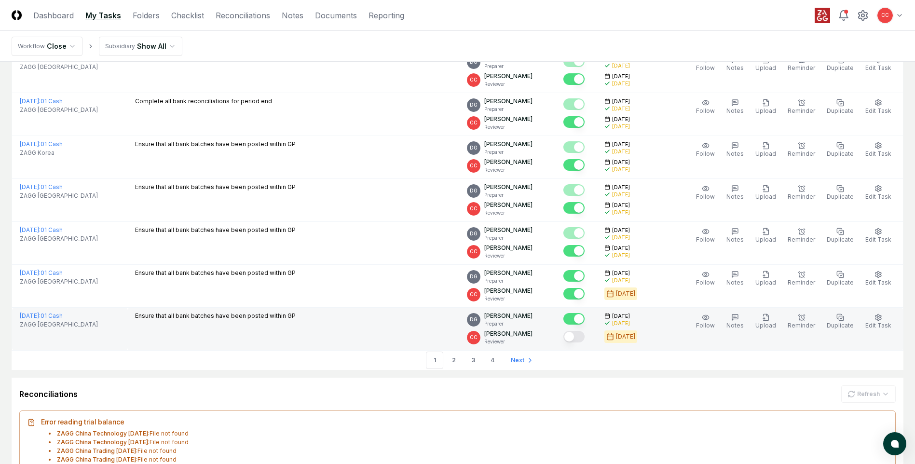
click at [582, 338] on button "Mark complete" at bounding box center [574, 337] width 21 height 12
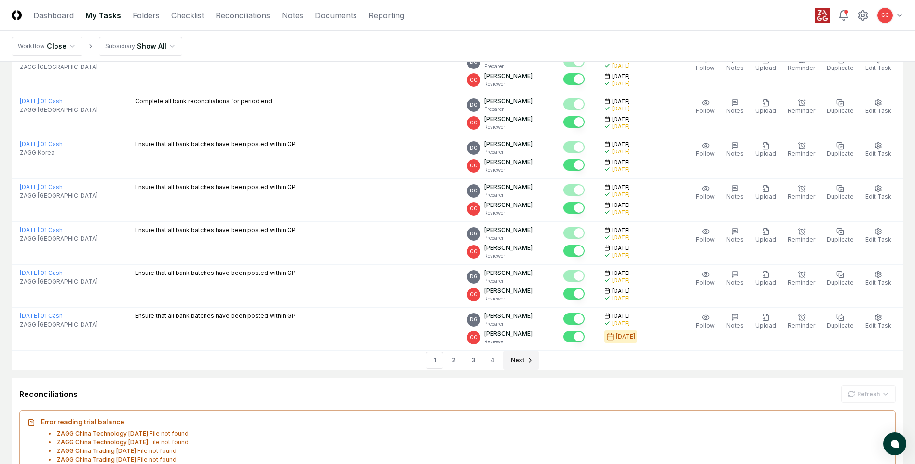
click at [521, 362] on span "Next" at bounding box center [518, 360] width 14 height 9
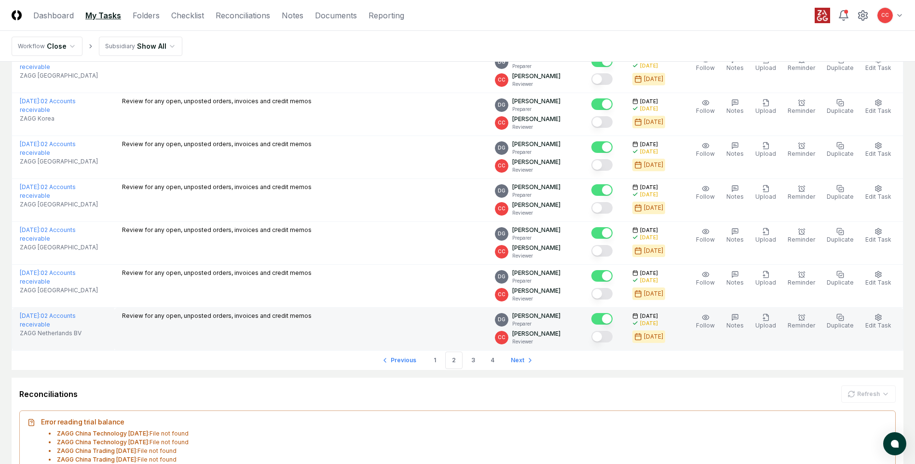
click at [611, 339] on button "Mark complete" at bounding box center [602, 337] width 21 height 12
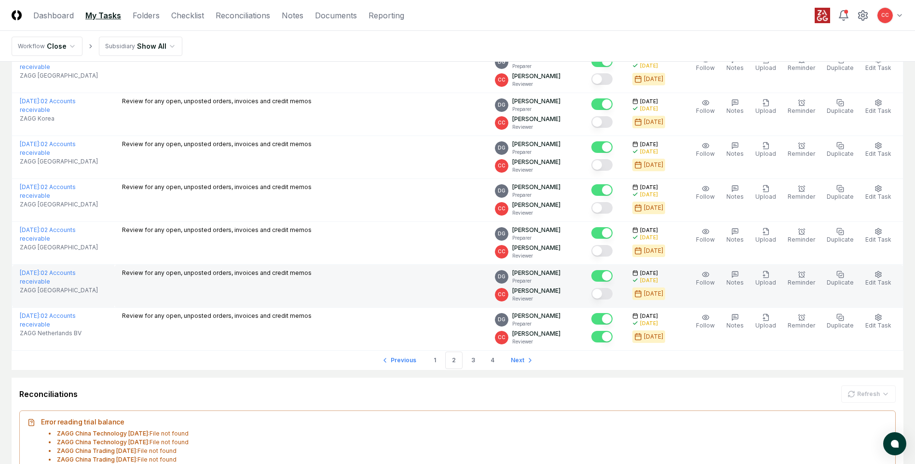
click at [608, 296] on button "Mark complete" at bounding box center [602, 294] width 21 height 12
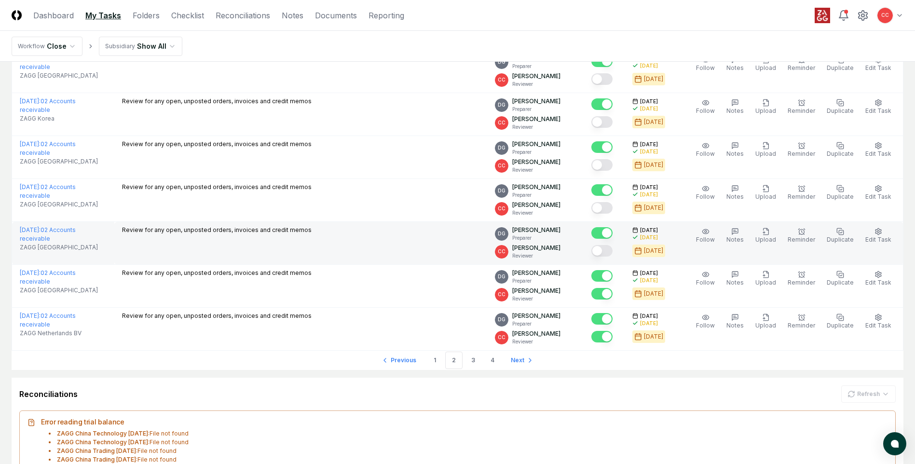
click at [606, 256] on button "Mark complete" at bounding box center [602, 251] width 21 height 12
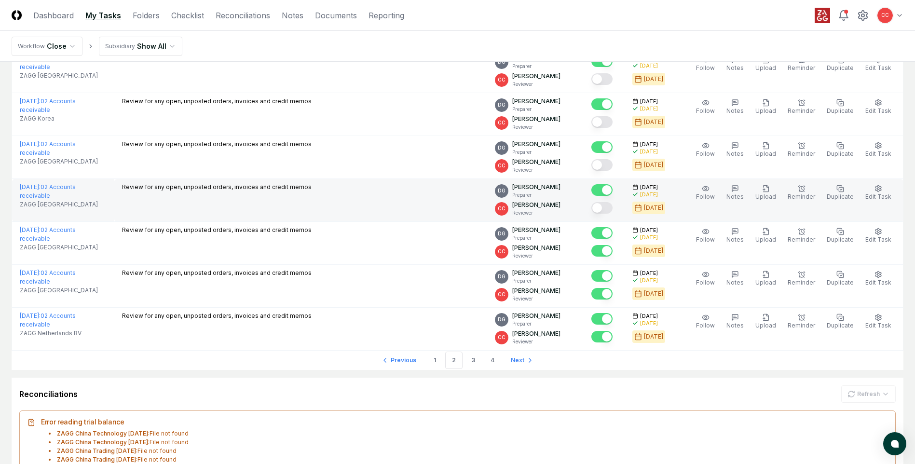
click at [605, 212] on button "Mark complete" at bounding box center [602, 208] width 21 height 12
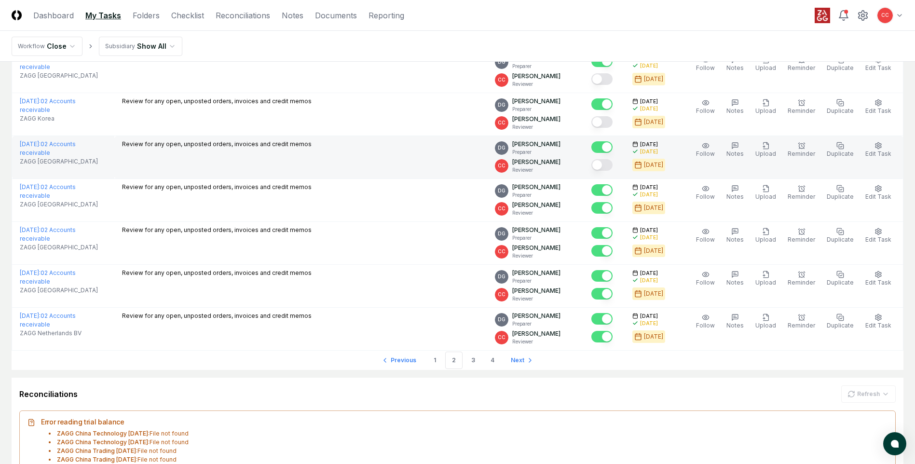
click at [606, 166] on button "Mark complete" at bounding box center [602, 165] width 21 height 12
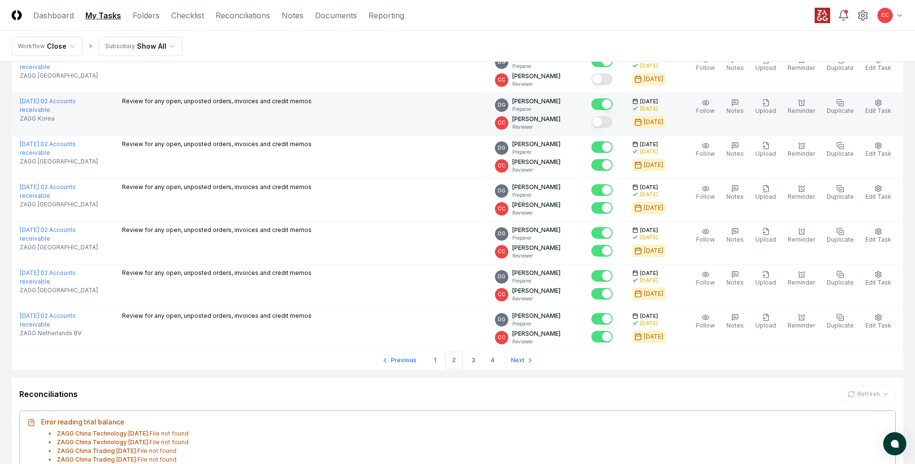
click at [605, 124] on button "Mark complete" at bounding box center [602, 122] width 21 height 12
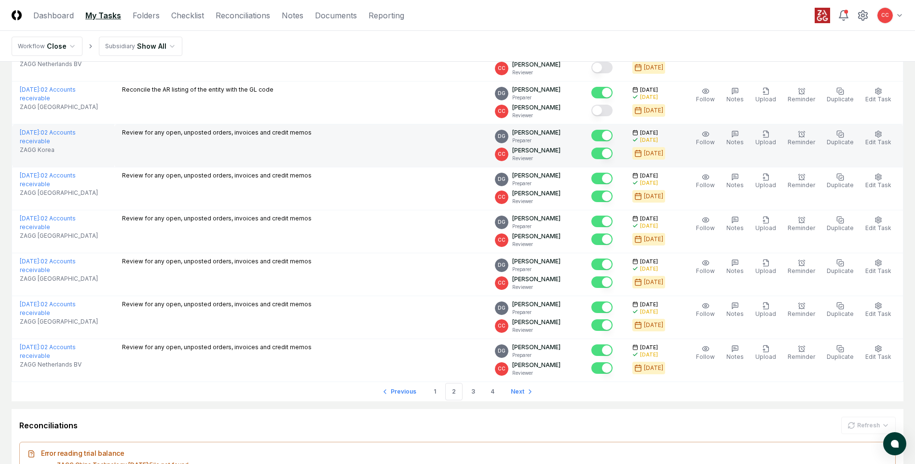
scroll to position [1909, 0]
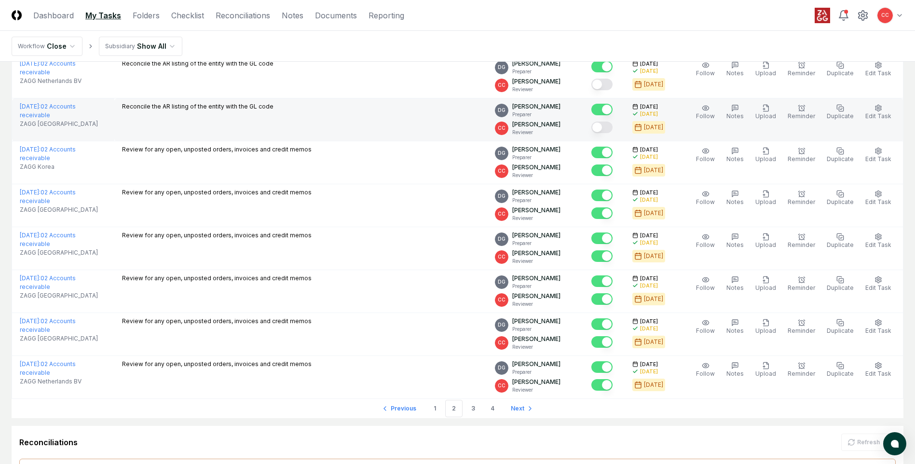
click at [612, 125] on button "Mark complete" at bounding box center [602, 128] width 21 height 12
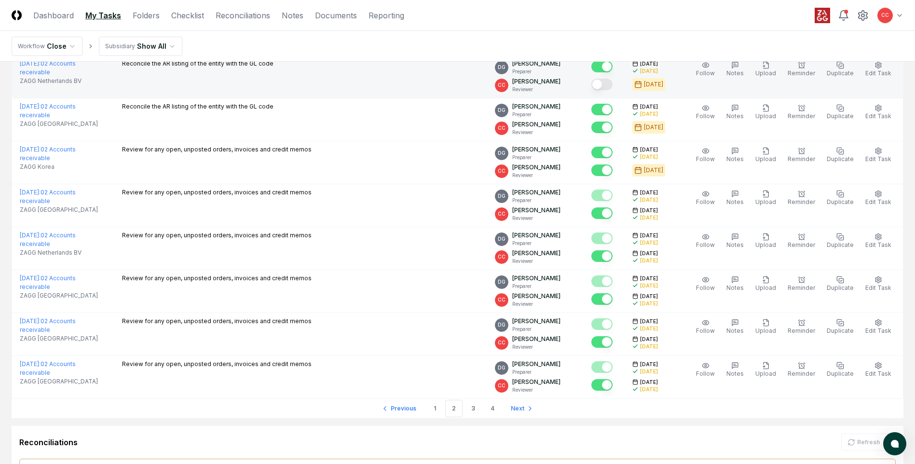
click at [611, 88] on button "Mark complete" at bounding box center [602, 85] width 21 height 12
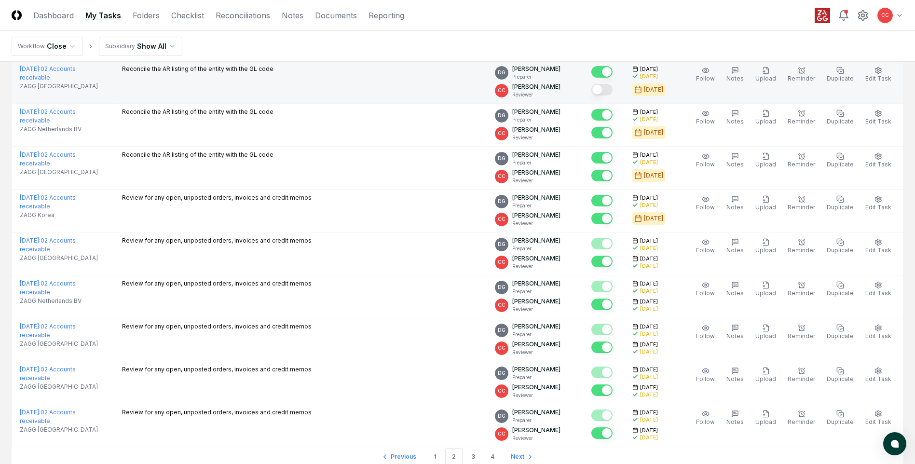
click at [613, 94] on button "Mark complete" at bounding box center [602, 90] width 21 height 12
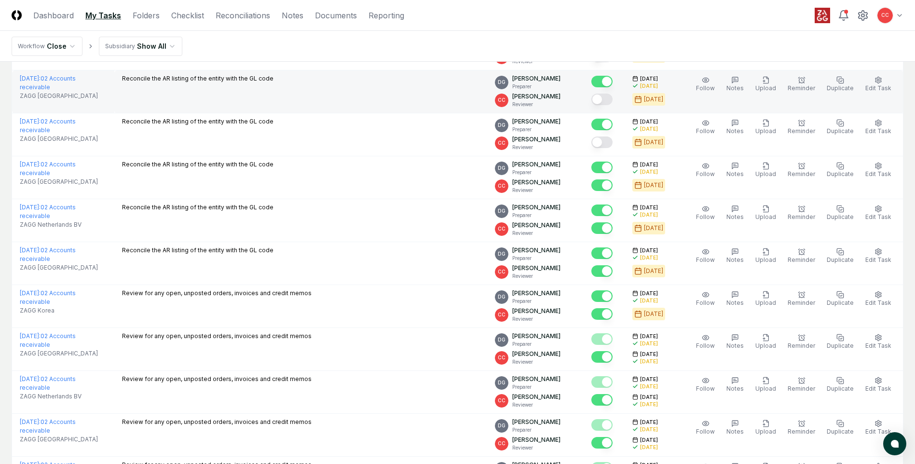
scroll to position [1764, 0]
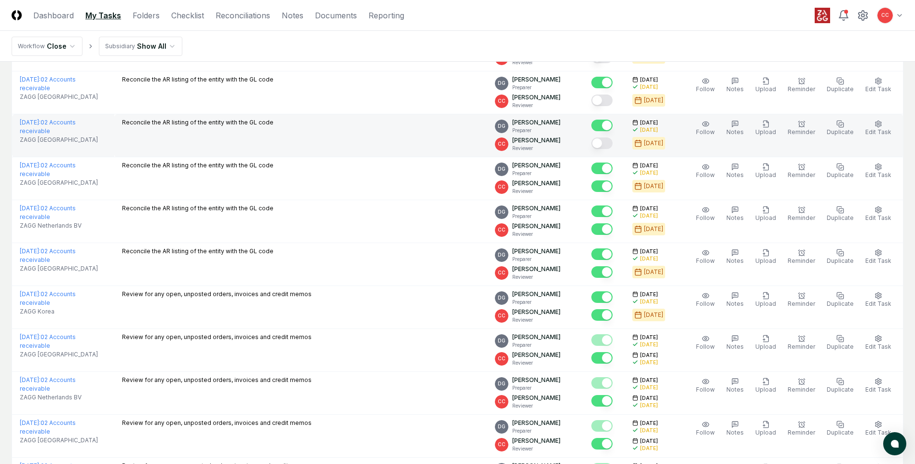
click at [613, 144] on button "Mark complete" at bounding box center [602, 144] width 21 height 12
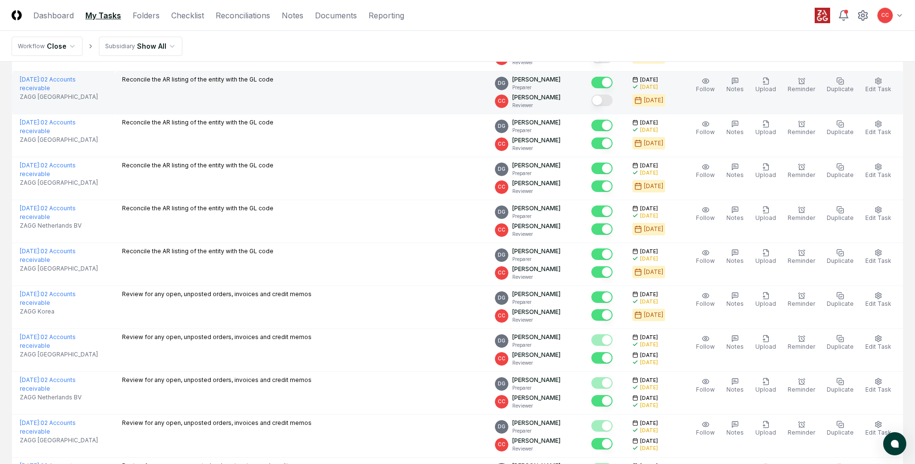
click at [610, 98] on button "Mark complete" at bounding box center [602, 101] width 21 height 12
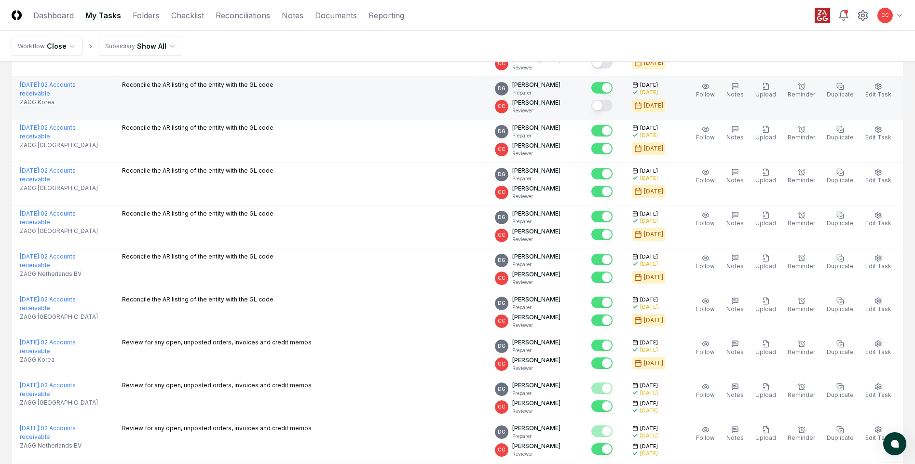
click at [610, 108] on button "Mark complete" at bounding box center [602, 106] width 21 height 12
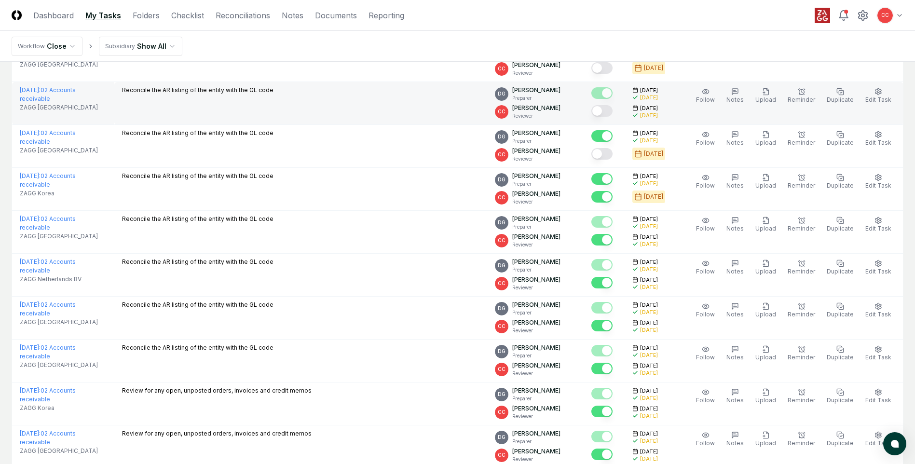
scroll to position [1619, 0]
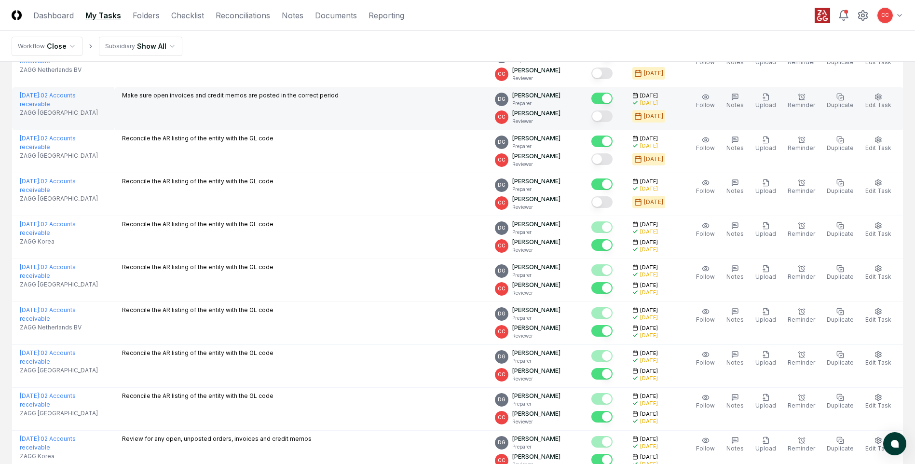
click at [611, 116] on button "Mark complete" at bounding box center [602, 117] width 21 height 12
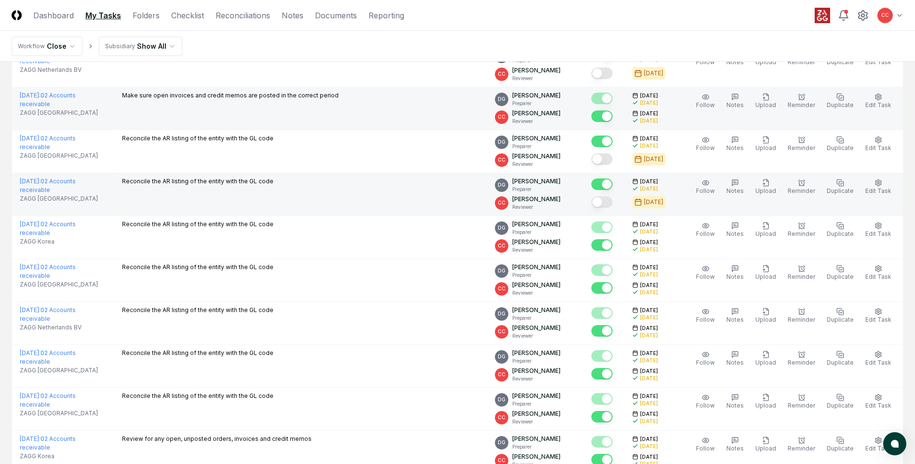
click at [610, 205] on button "Mark complete" at bounding box center [602, 202] width 21 height 12
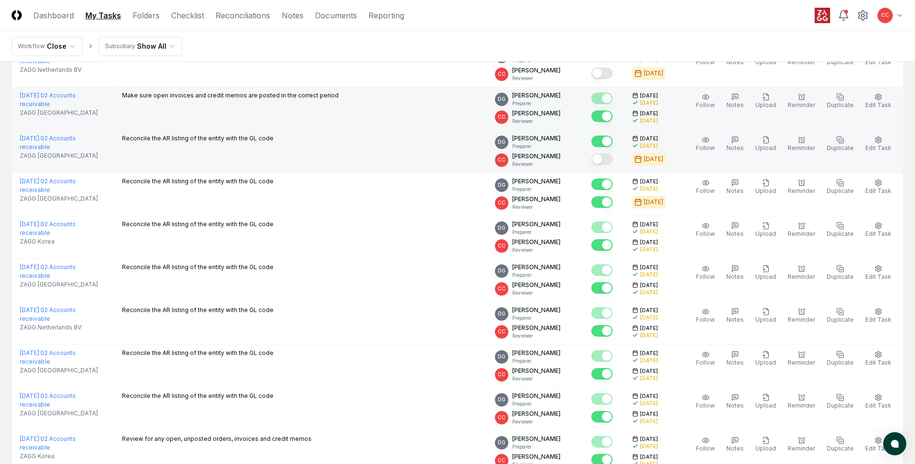
click at [603, 163] on button "Mark complete" at bounding box center [602, 159] width 21 height 12
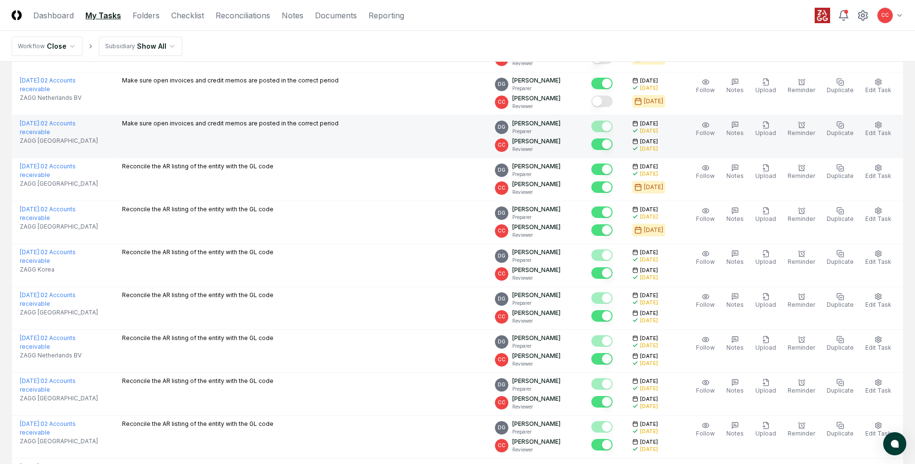
scroll to position [1571, 0]
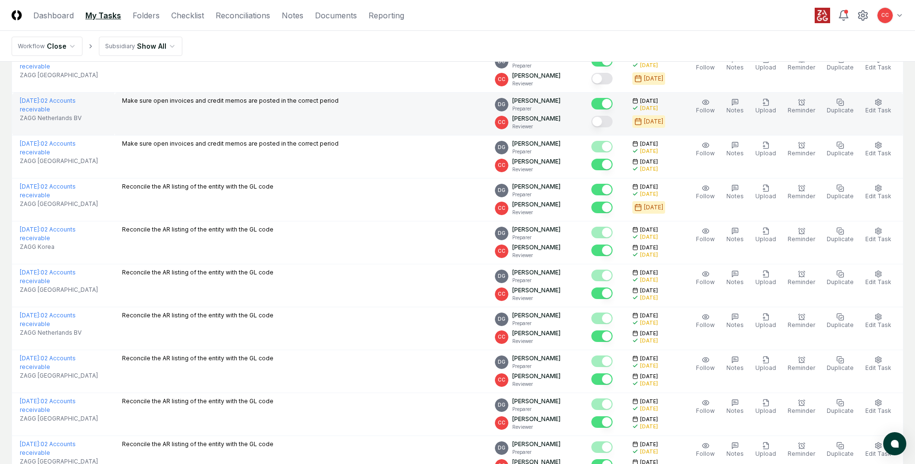
click at [609, 125] on button "Mark complete" at bounding box center [602, 122] width 21 height 12
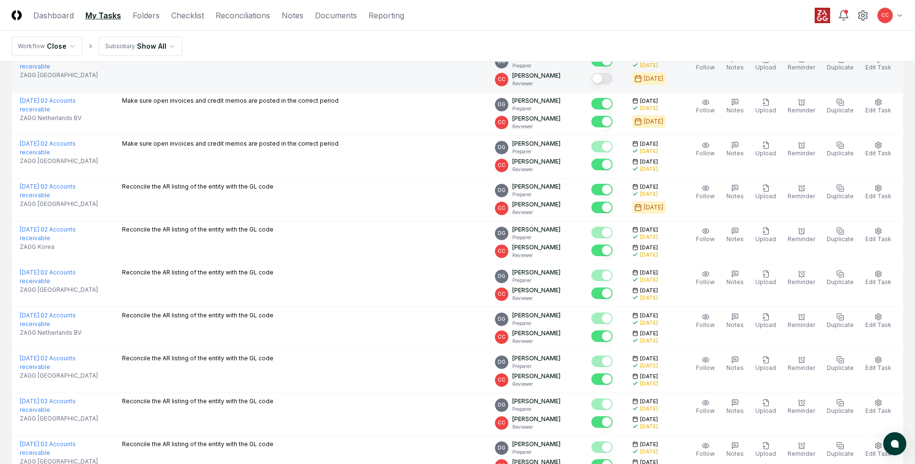
click at [604, 82] on button "Mark complete" at bounding box center [602, 79] width 21 height 12
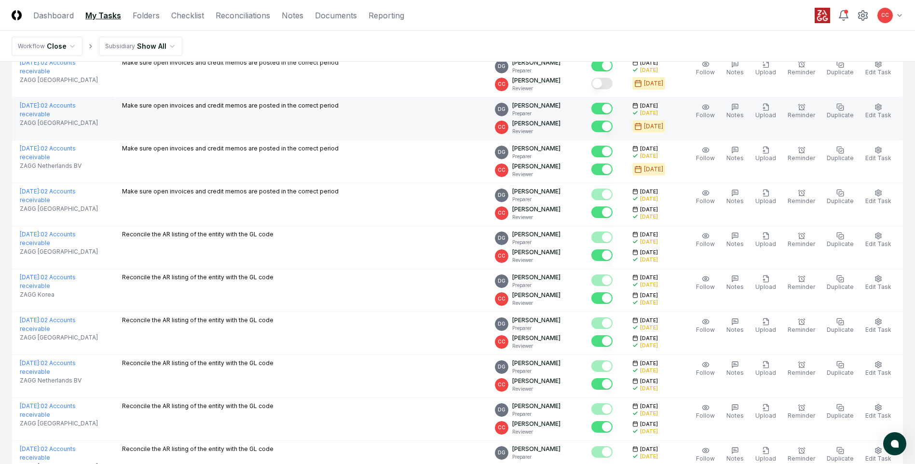
scroll to position [1523, 0]
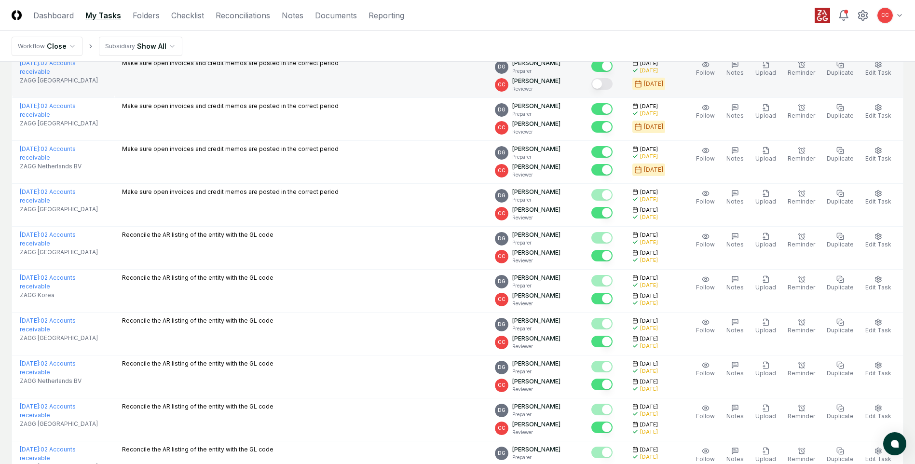
click at [608, 88] on button "Mark complete" at bounding box center [602, 84] width 21 height 12
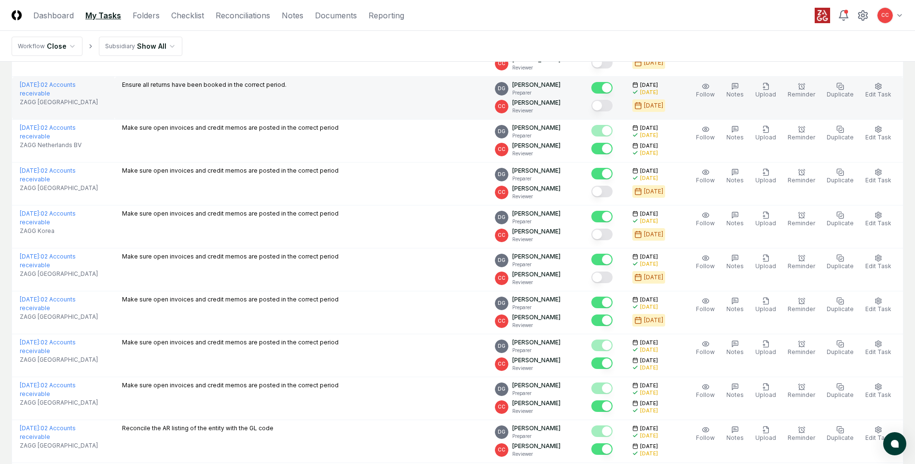
scroll to position [1297, 0]
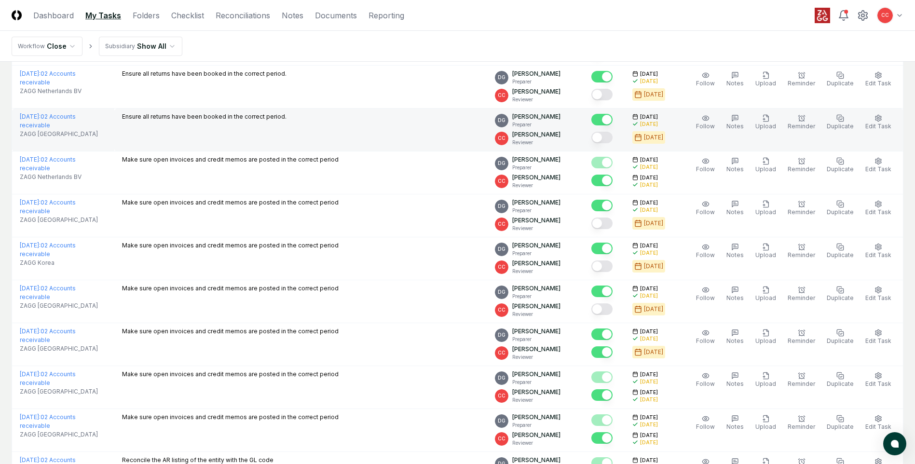
click at [610, 139] on button "Mark complete" at bounding box center [602, 138] width 21 height 12
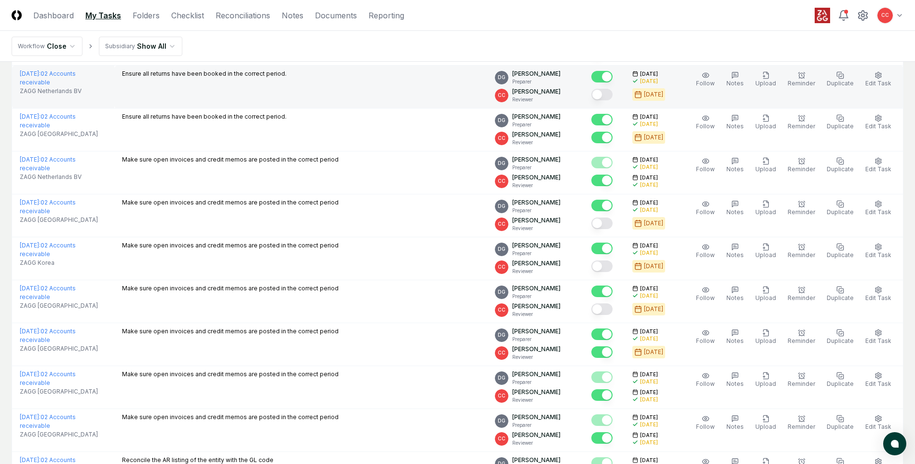
click at [609, 90] on button "Mark complete" at bounding box center [602, 95] width 21 height 12
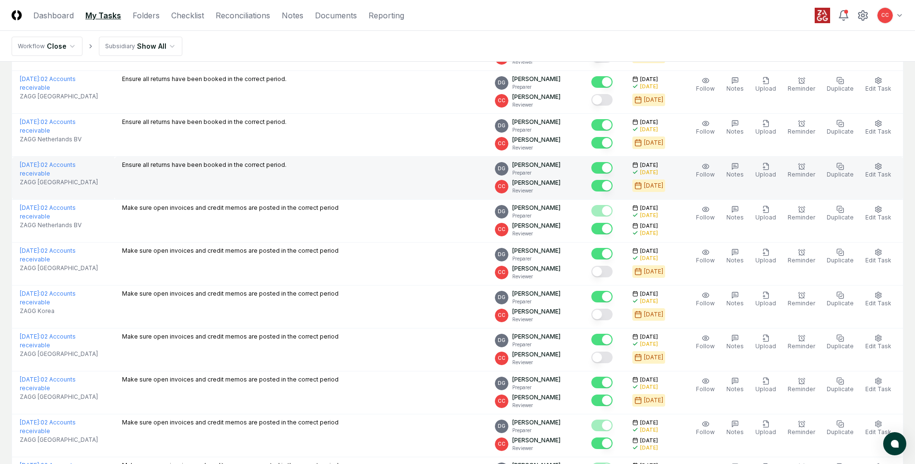
scroll to position [1201, 0]
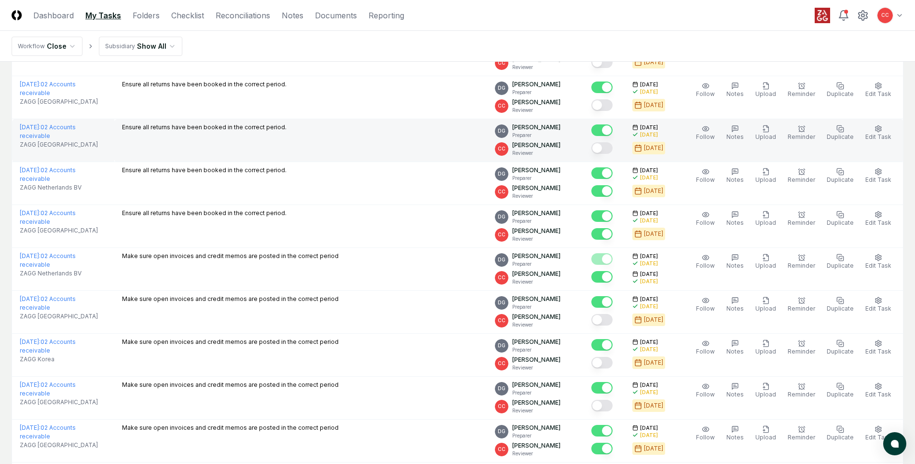
click at [609, 151] on button "Mark complete" at bounding box center [602, 148] width 21 height 12
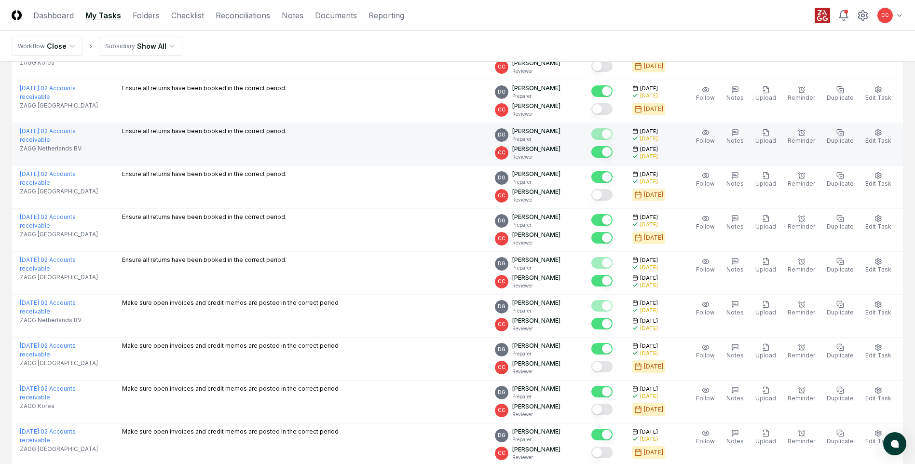
scroll to position [1152, 0]
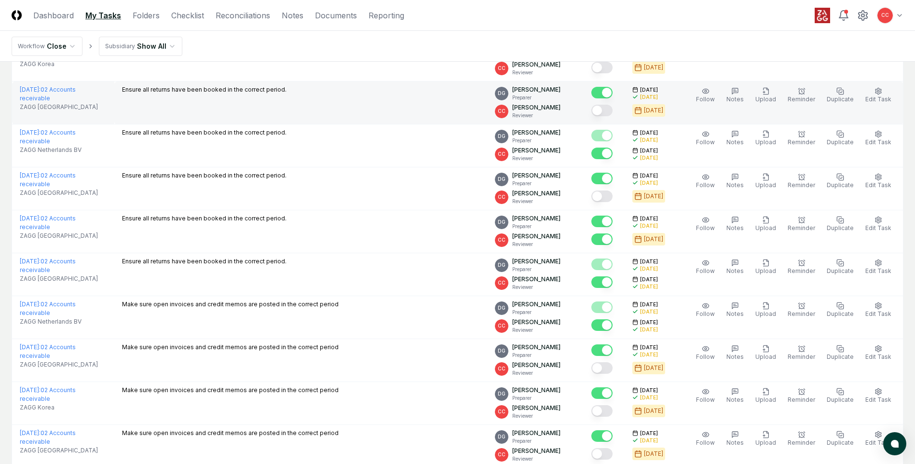
click at [611, 114] on button "Mark complete" at bounding box center [602, 111] width 21 height 12
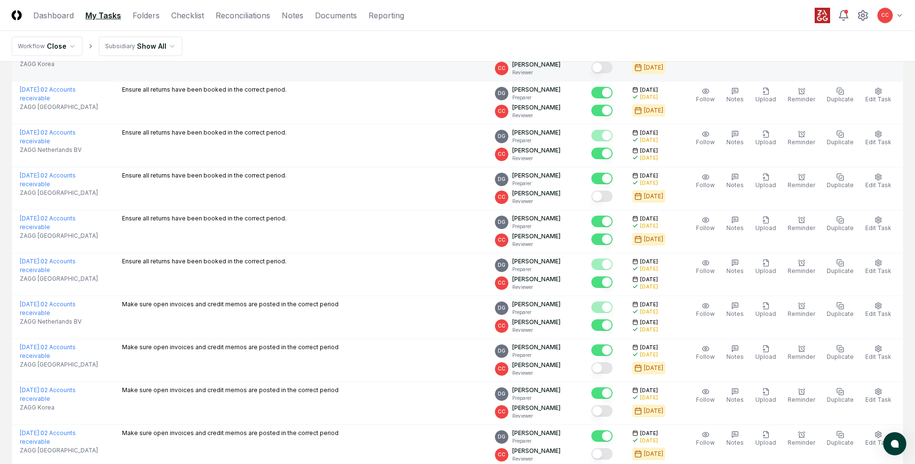
click at [612, 70] on button "Mark complete" at bounding box center [602, 68] width 21 height 12
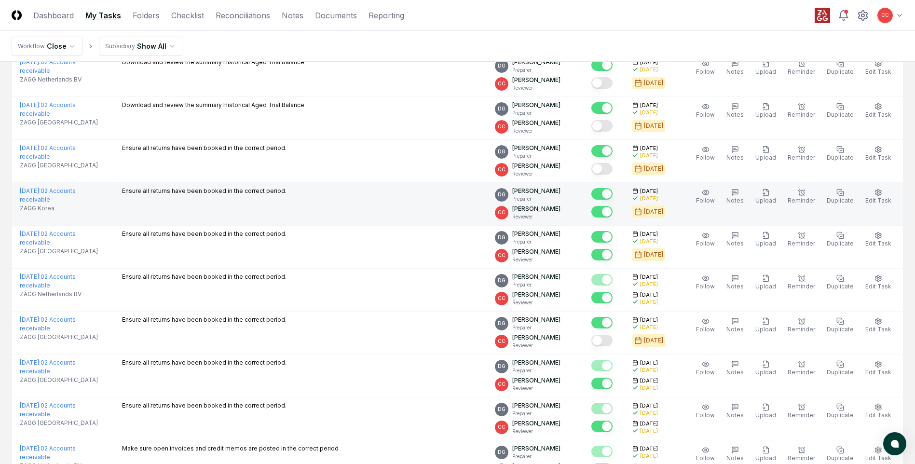
scroll to position [1008, 0]
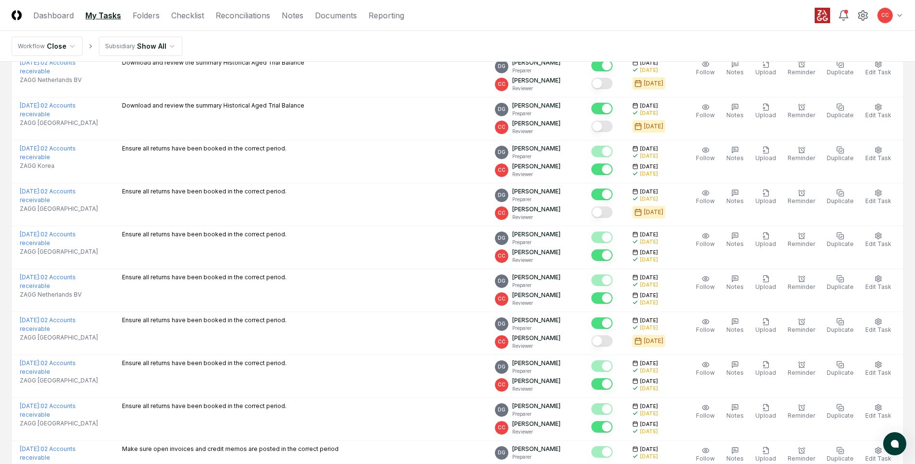
click at [610, 174] on button "Mark complete" at bounding box center [602, 170] width 21 height 12
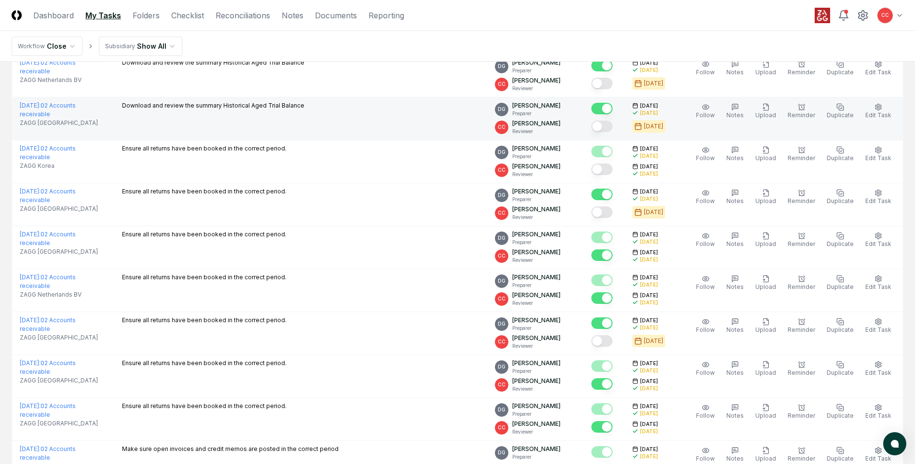
click at [612, 125] on button "Mark complete" at bounding box center [602, 127] width 21 height 12
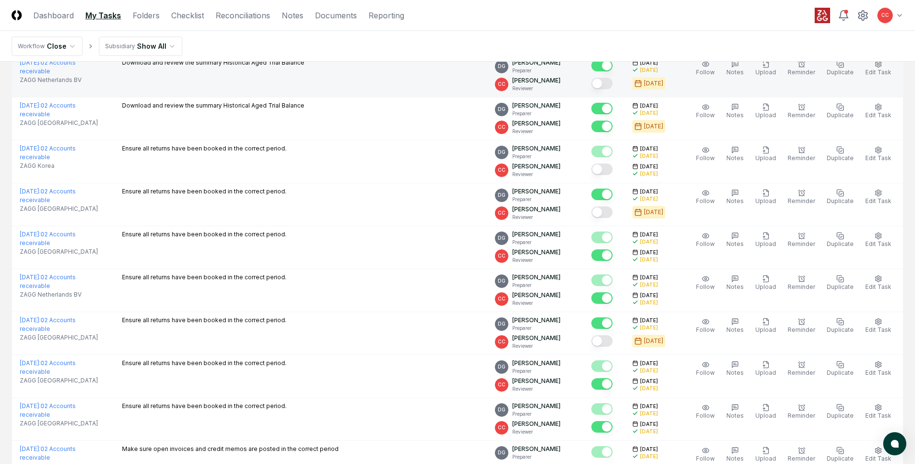
click at [607, 84] on button "Mark complete" at bounding box center [602, 84] width 21 height 12
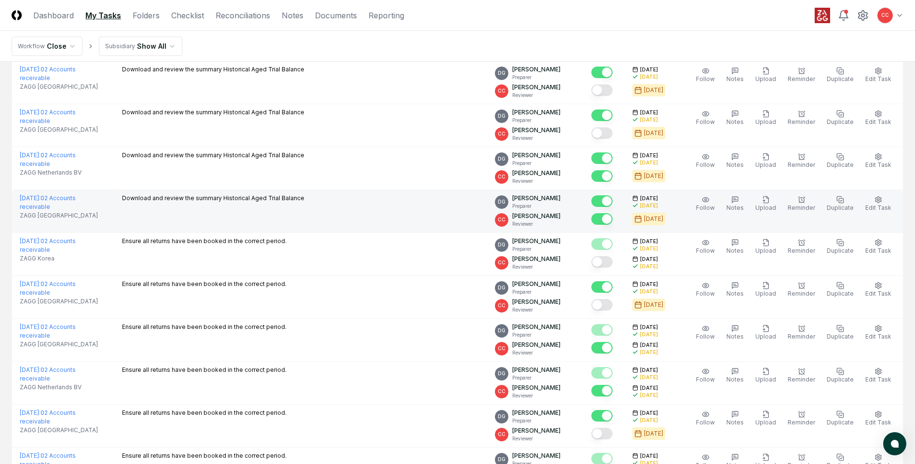
scroll to position [911, 0]
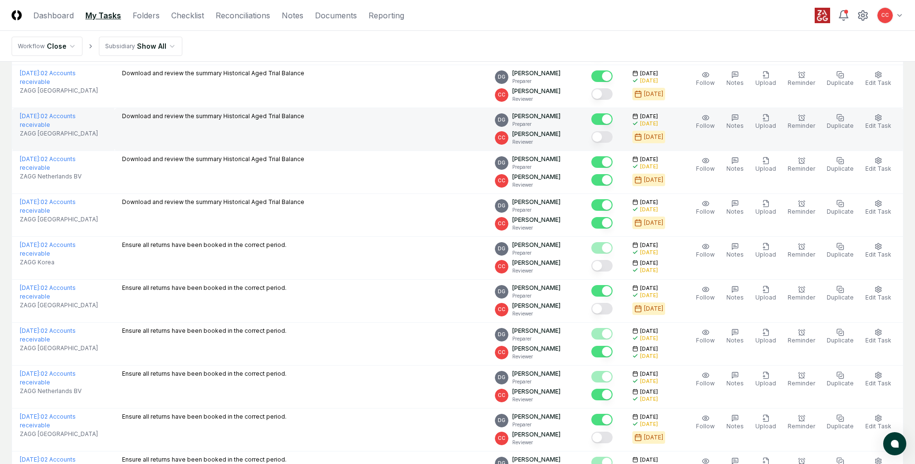
click at [607, 139] on button "Mark complete" at bounding box center [602, 137] width 21 height 12
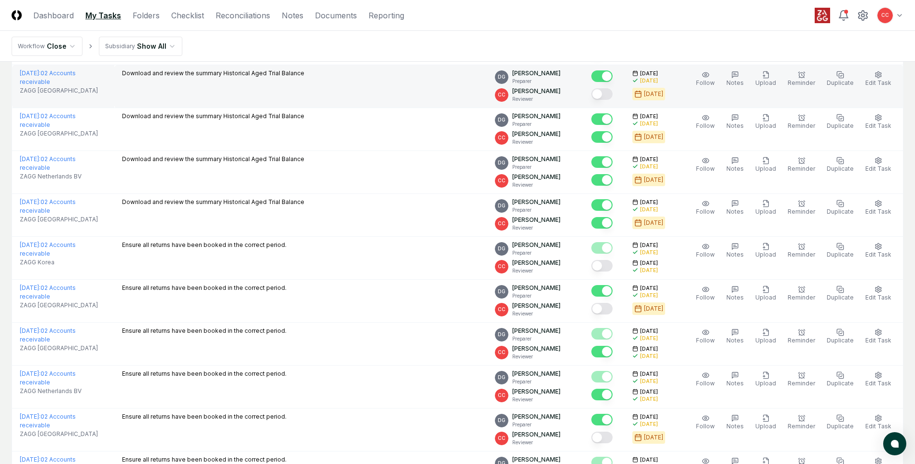
click at [607, 93] on button "Mark complete" at bounding box center [602, 94] width 21 height 12
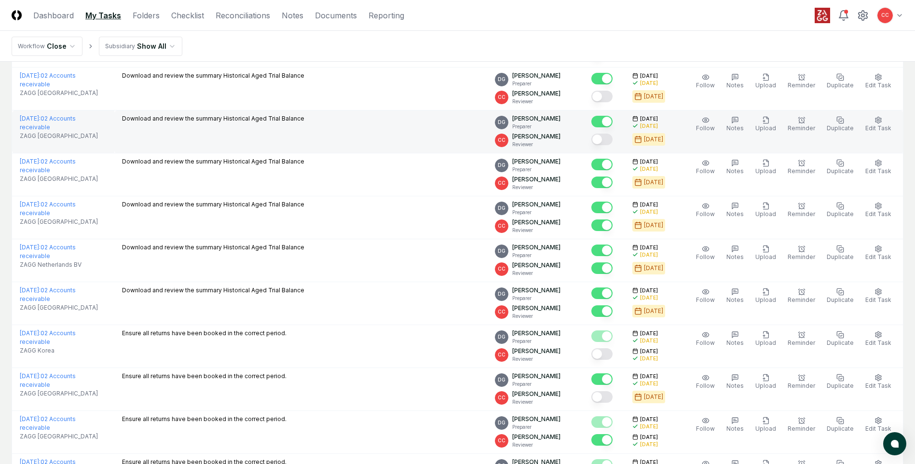
scroll to position [815, 0]
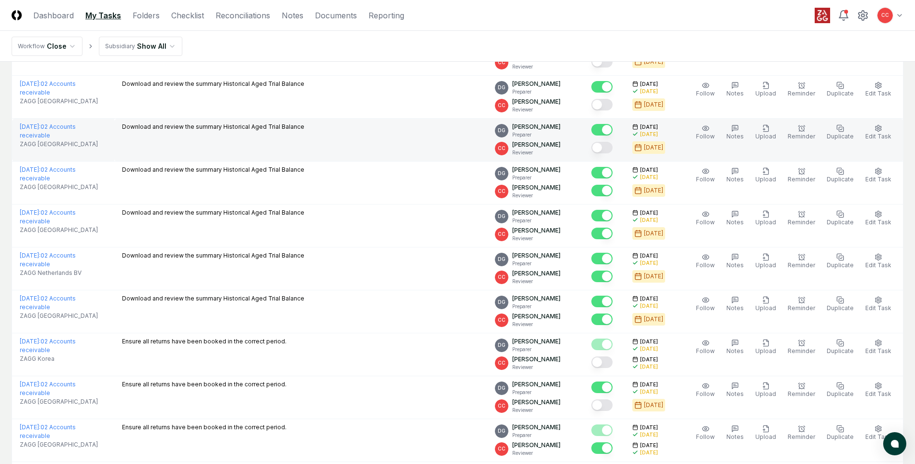
click at [611, 149] on button "Mark complete" at bounding box center [602, 148] width 21 height 12
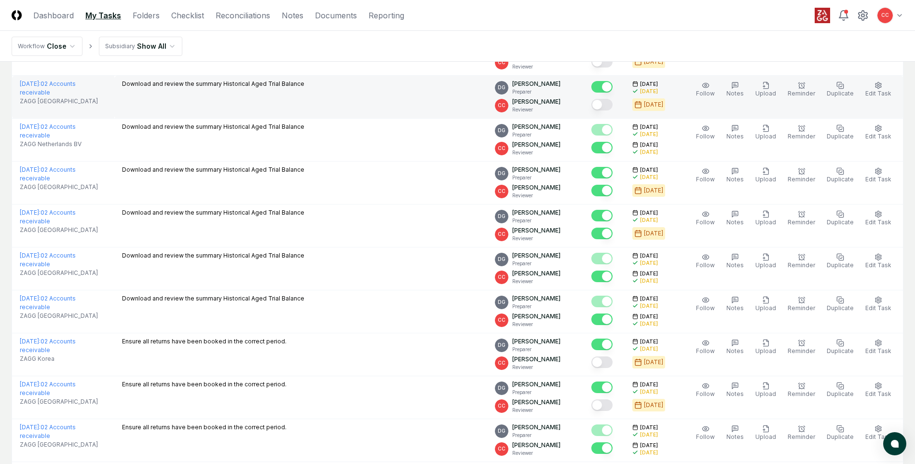
click at [606, 106] on button "Mark complete" at bounding box center [602, 105] width 21 height 12
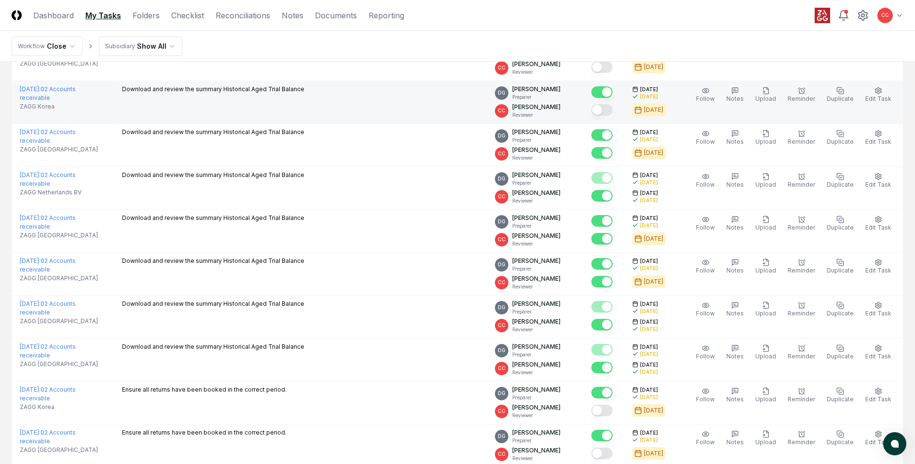
click at [608, 115] on button "Mark complete" at bounding box center [602, 110] width 21 height 12
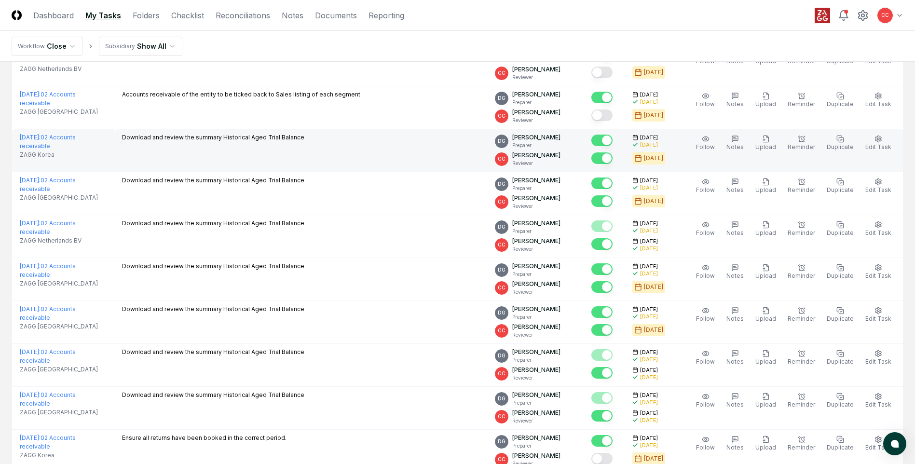
click at [609, 114] on button "Mark complete" at bounding box center [602, 116] width 21 height 12
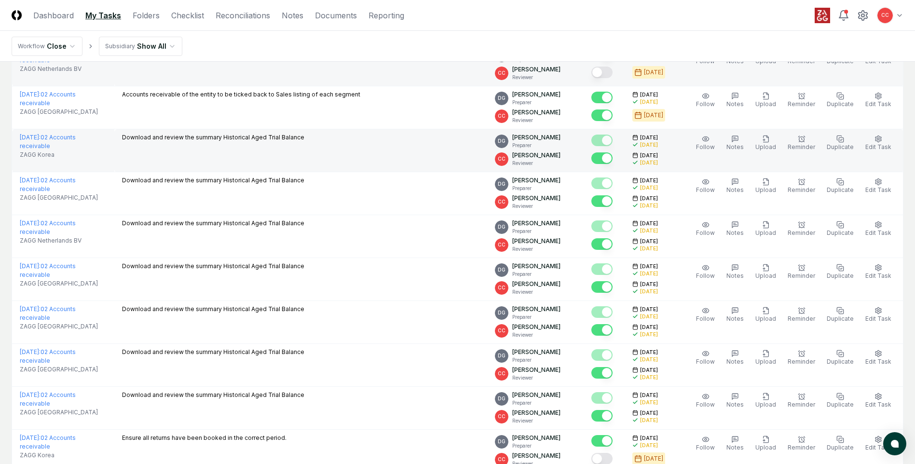
click at [608, 74] on button "Mark complete" at bounding box center [602, 73] width 21 height 12
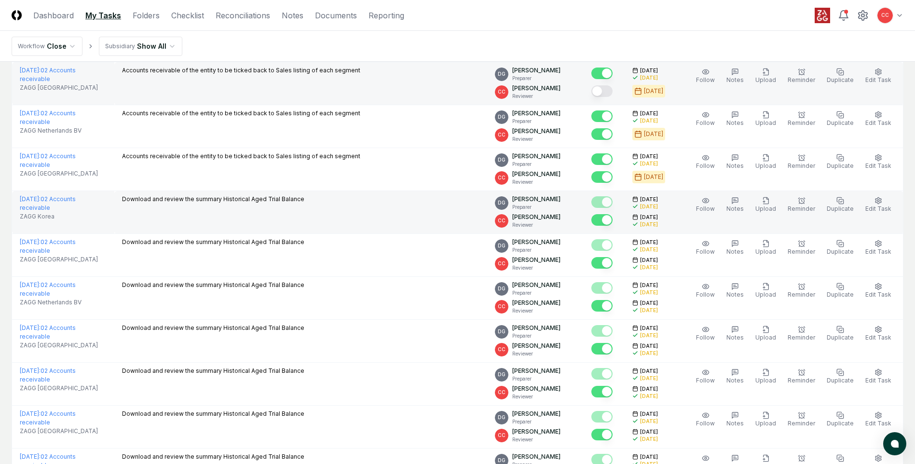
scroll to position [622, 0]
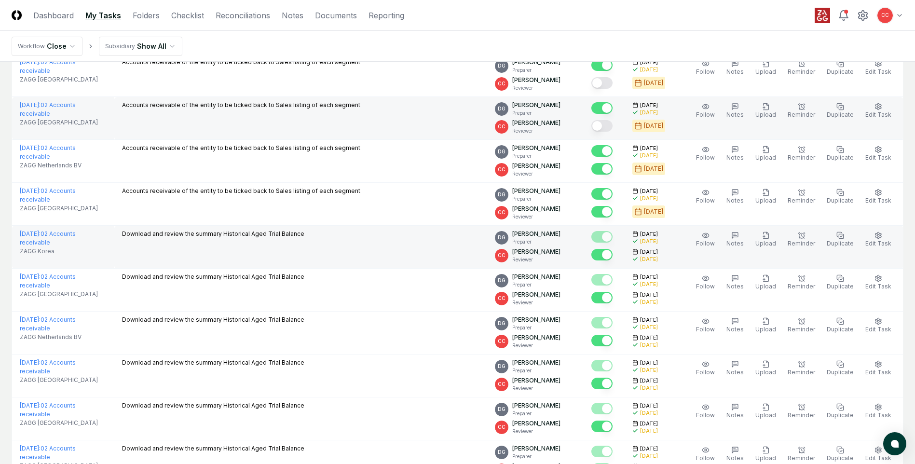
click at [607, 131] on button "Mark complete" at bounding box center [602, 126] width 21 height 12
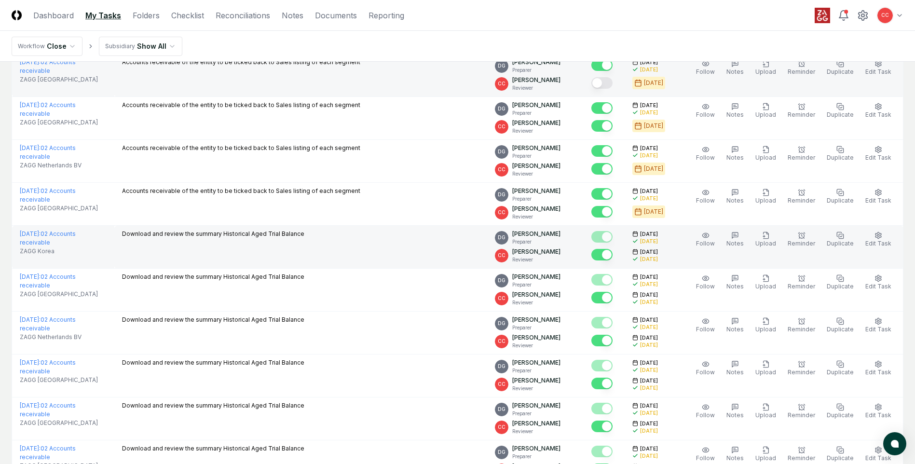
click at [608, 80] on button "Mark complete" at bounding box center [602, 83] width 21 height 12
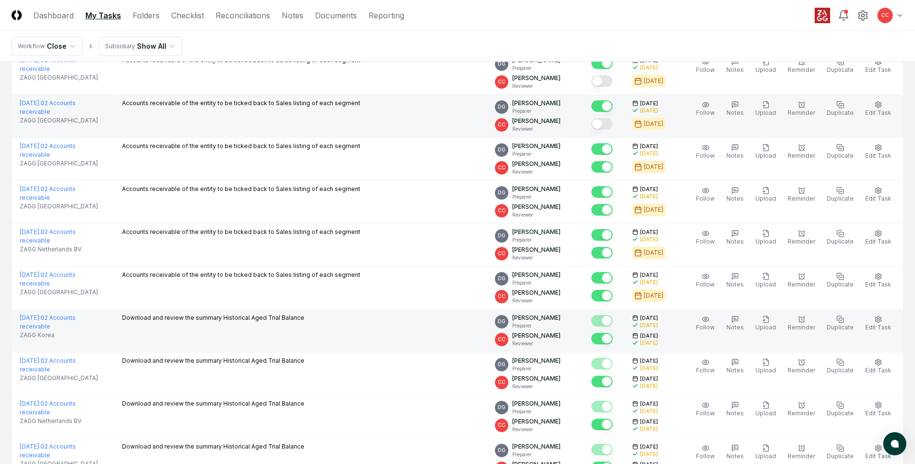
scroll to position [525, 0]
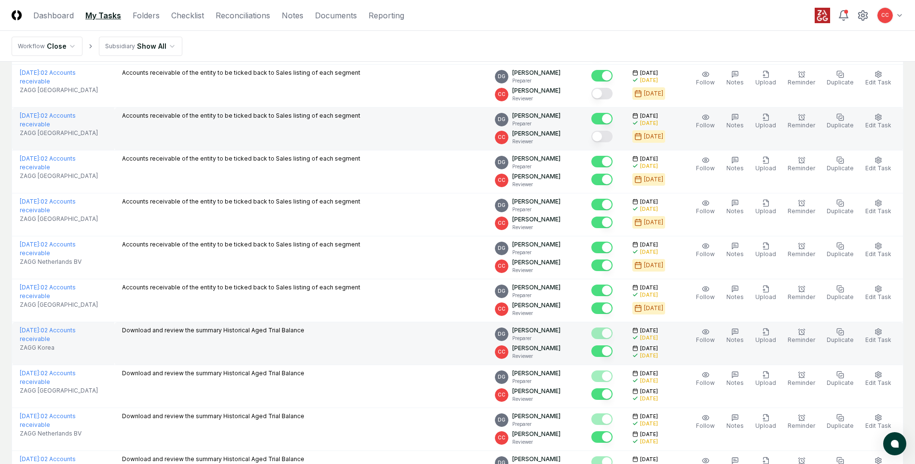
click at [611, 138] on button "Mark complete" at bounding box center [602, 137] width 21 height 12
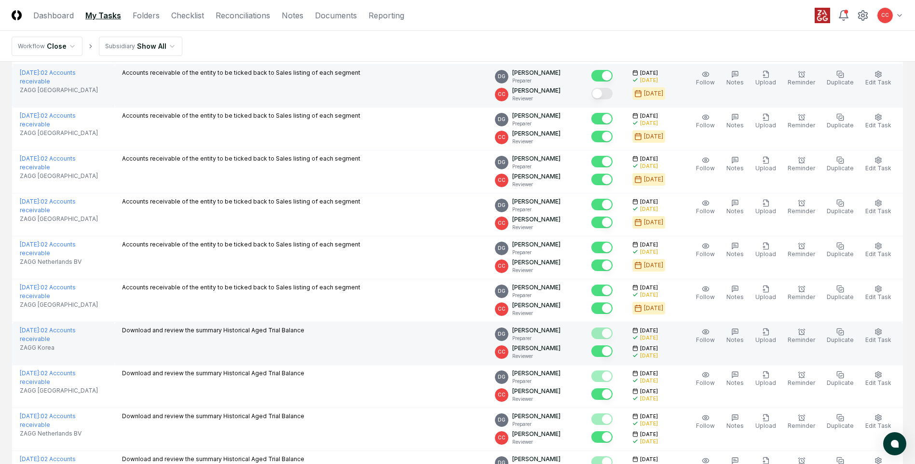
click at [611, 94] on button "Mark complete" at bounding box center [602, 94] width 21 height 12
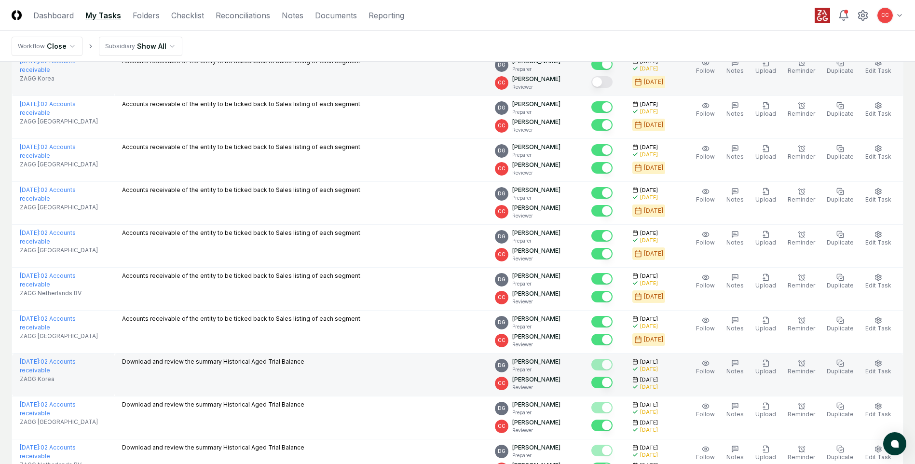
scroll to position [477, 0]
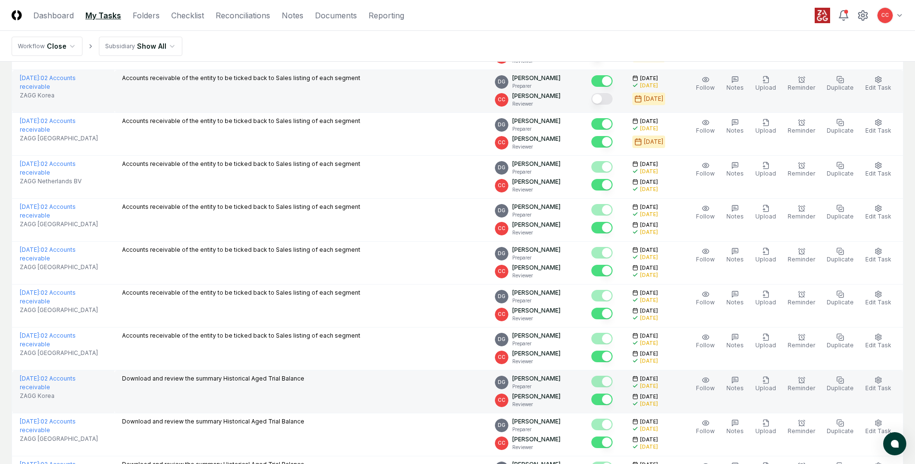
click at [609, 100] on button "Mark complete" at bounding box center [602, 99] width 21 height 12
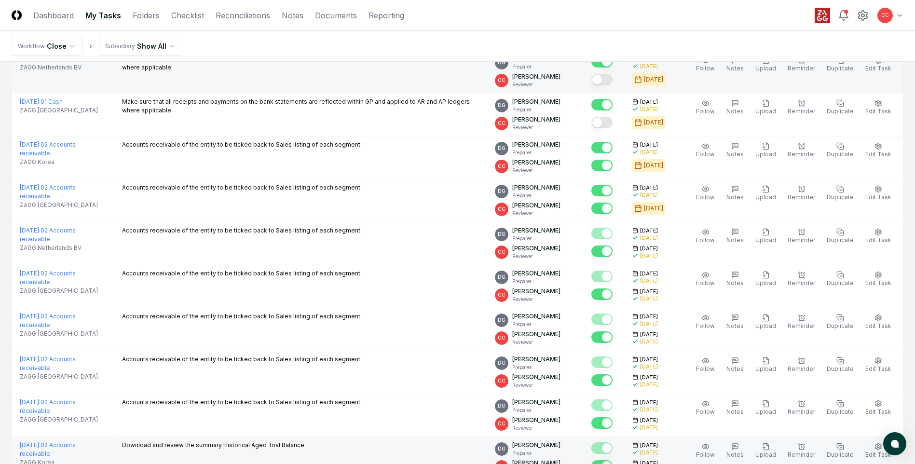
scroll to position [380, 0]
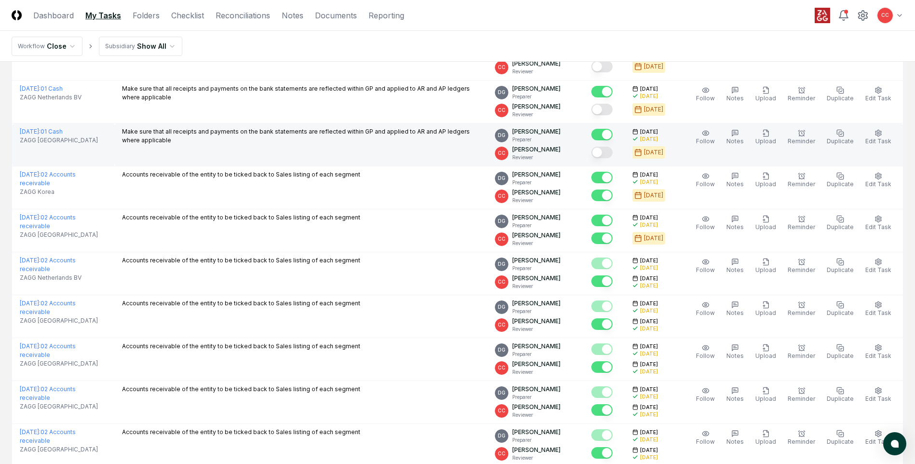
click at [609, 152] on button "Mark complete" at bounding box center [602, 153] width 21 height 12
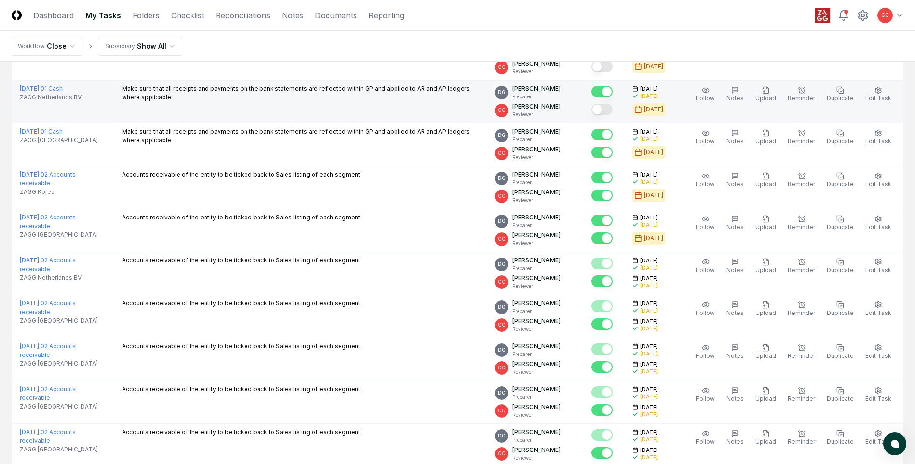
click at [607, 108] on button "Mark complete" at bounding box center [602, 110] width 21 height 12
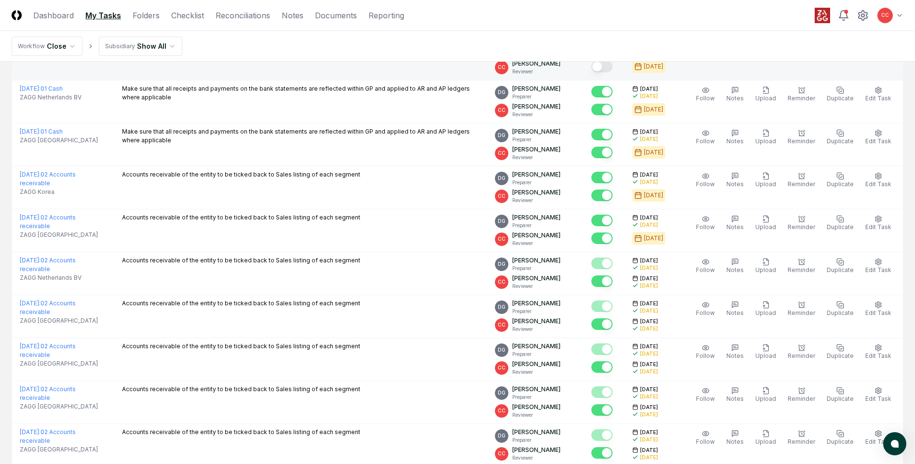
click at [603, 69] on button "Mark complete" at bounding box center [602, 67] width 21 height 12
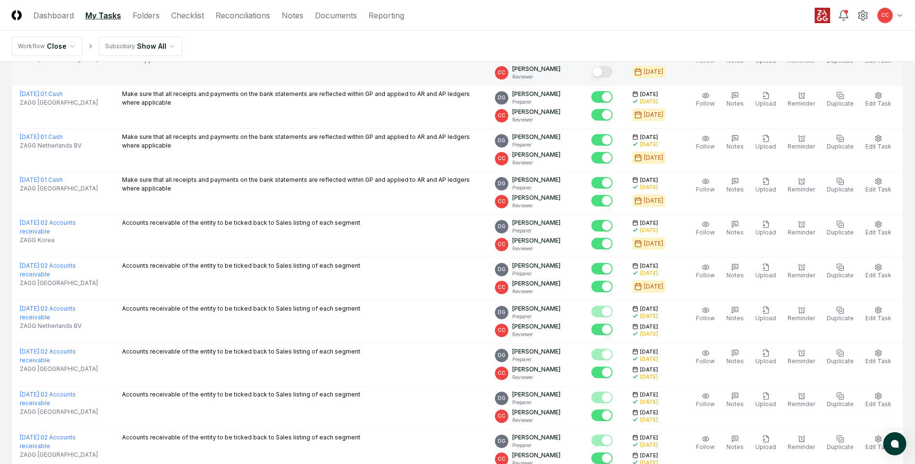
scroll to position [284, 0]
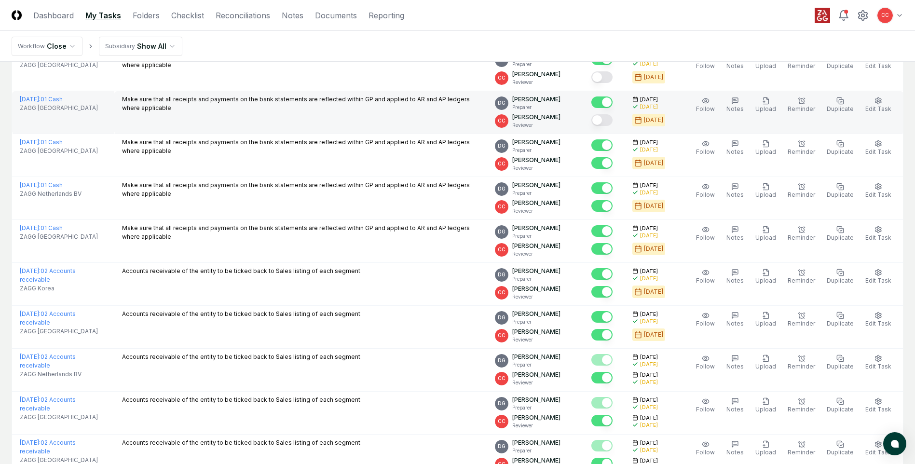
click at [609, 118] on button "Mark complete" at bounding box center [602, 120] width 21 height 12
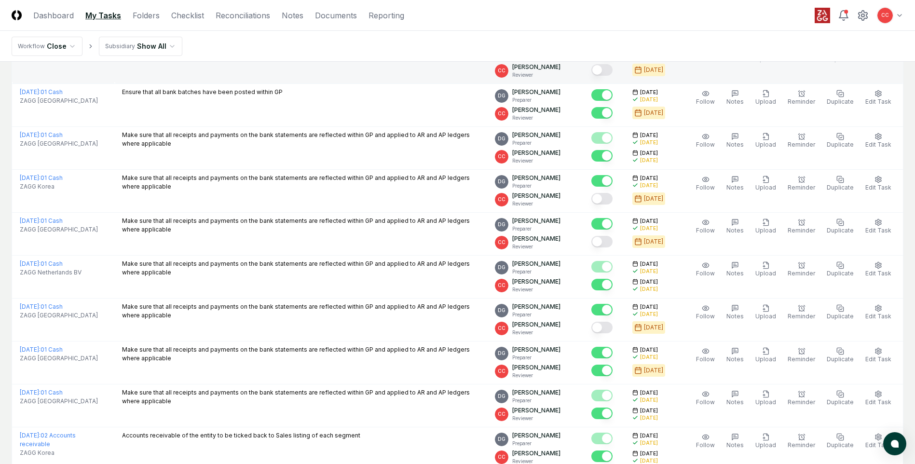
scroll to position [58, 0]
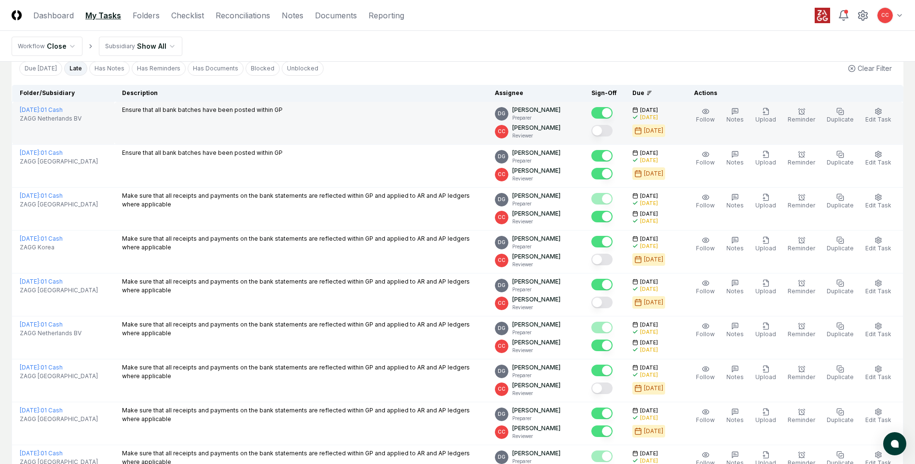
click at [608, 133] on button "Mark complete" at bounding box center [602, 131] width 21 height 12
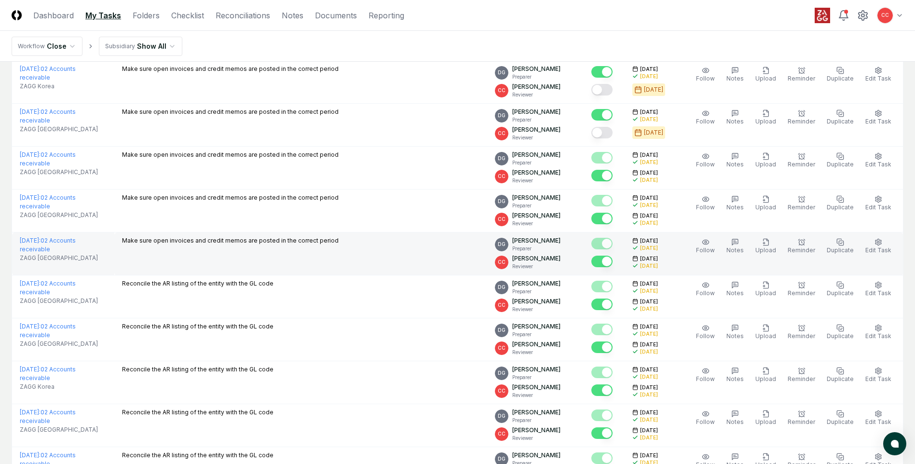
scroll to position [1458, 0]
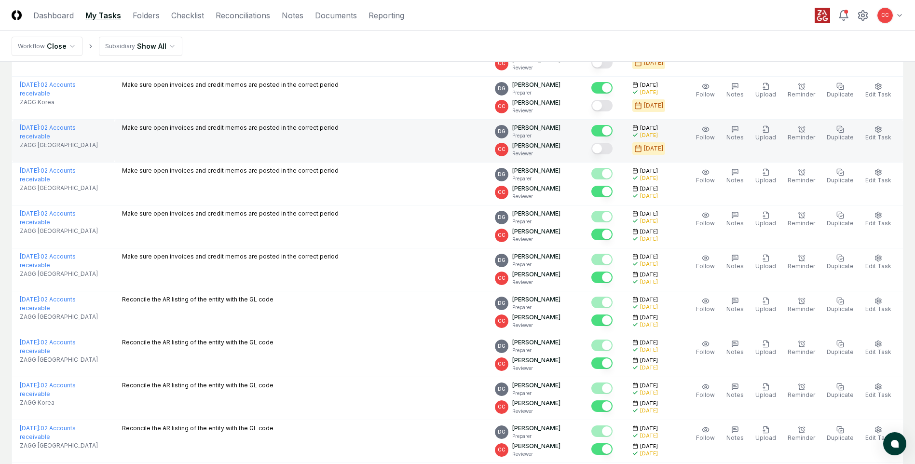
click at [608, 149] on button "Mark complete" at bounding box center [602, 149] width 21 height 12
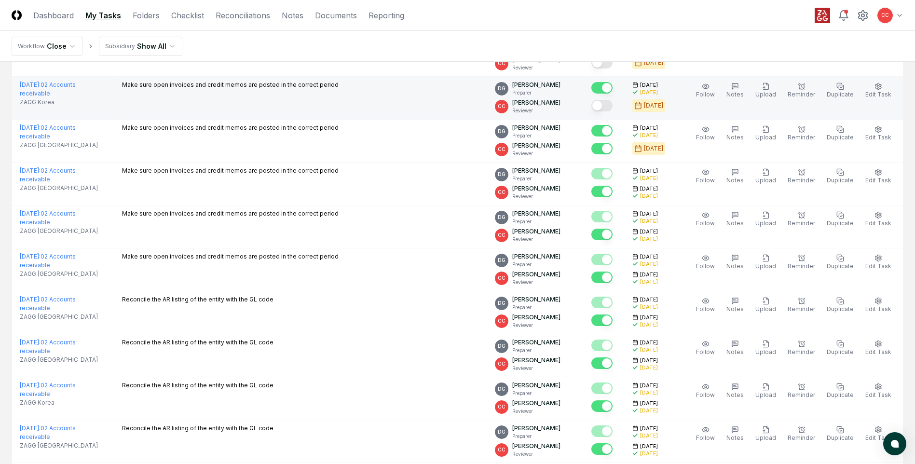
click at [608, 105] on button "Mark complete" at bounding box center [602, 106] width 21 height 12
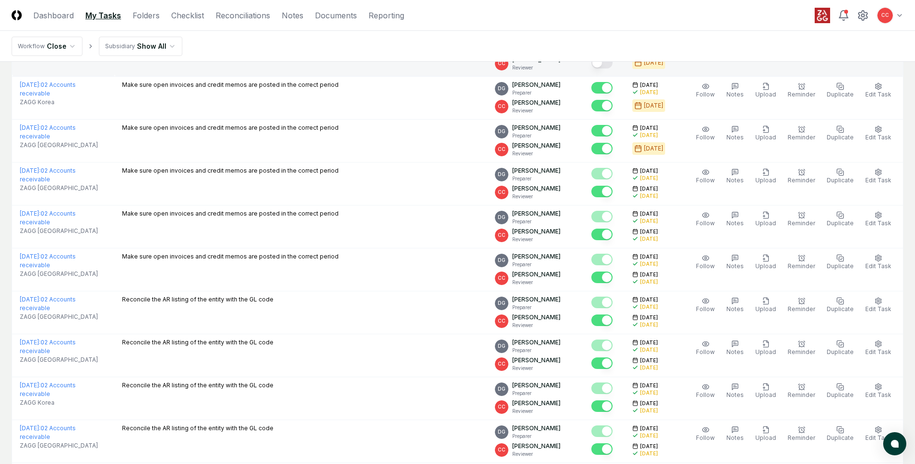
click at [608, 66] on button "Mark complete" at bounding box center [602, 63] width 21 height 12
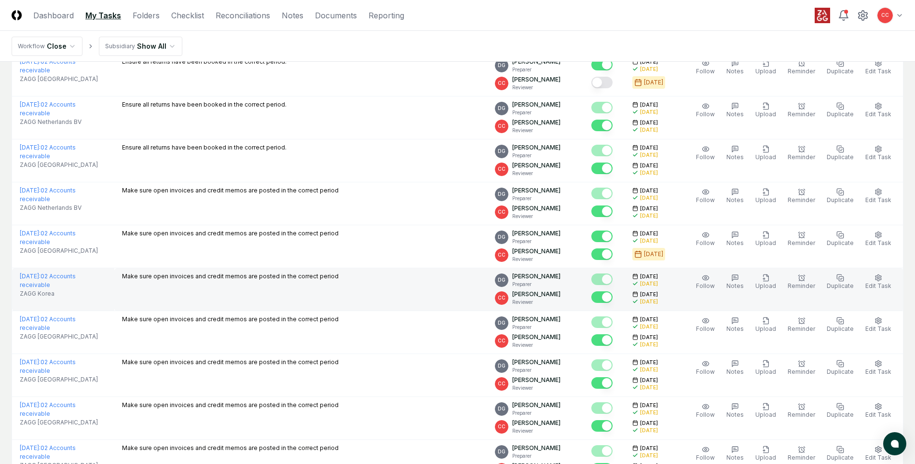
scroll to position [1265, 0]
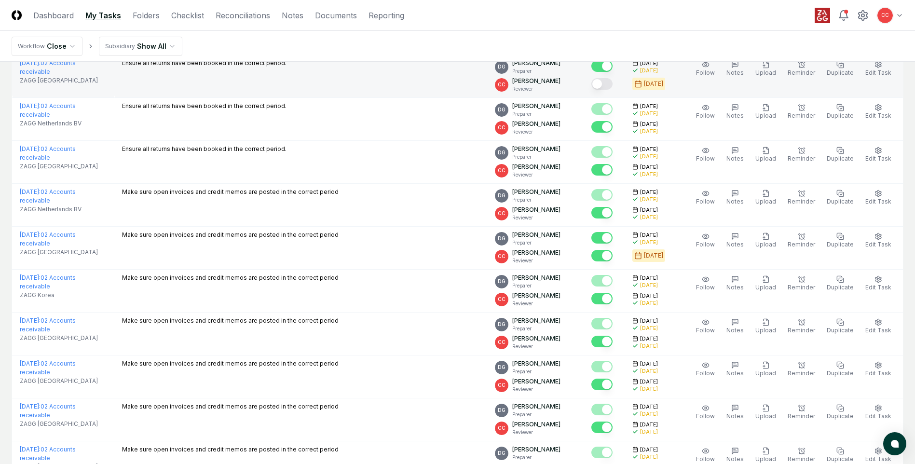
click at [606, 86] on button "Mark complete" at bounding box center [602, 84] width 21 height 12
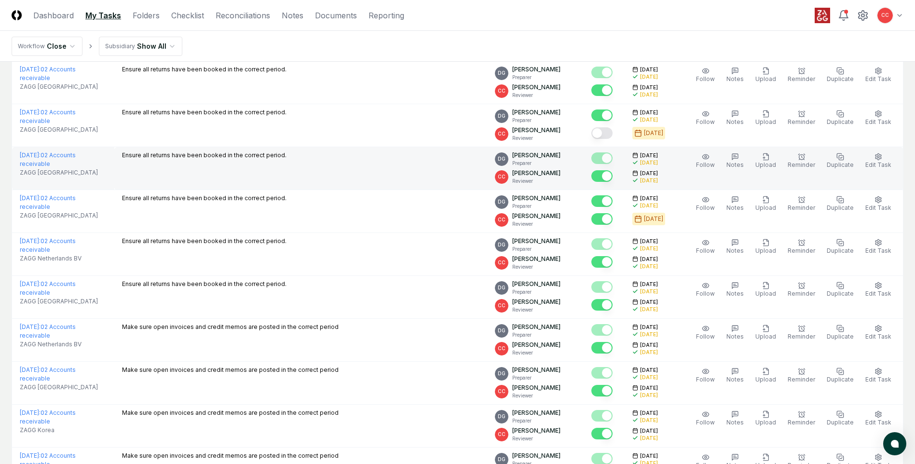
scroll to position [1120, 0]
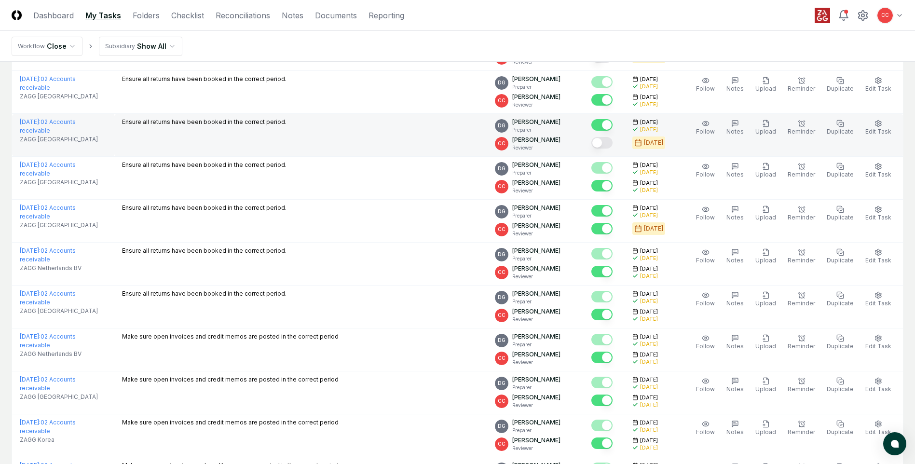
click at [607, 147] on button "Mark complete" at bounding box center [602, 143] width 21 height 12
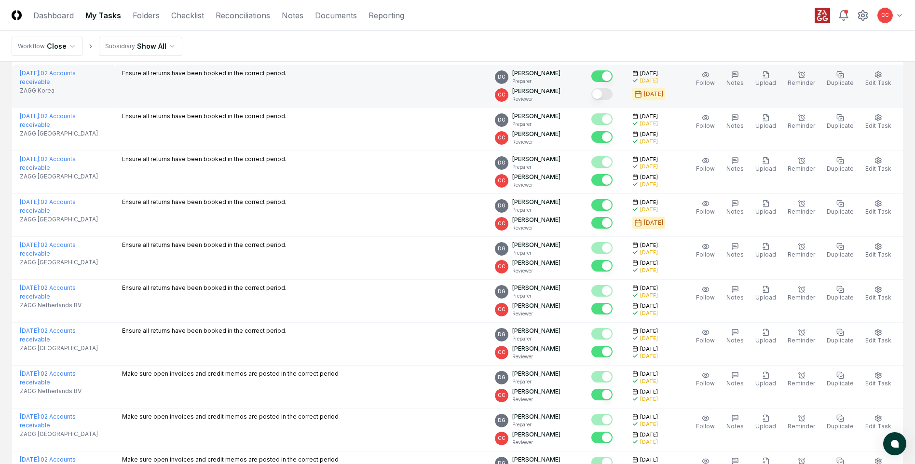
scroll to position [1024, 0]
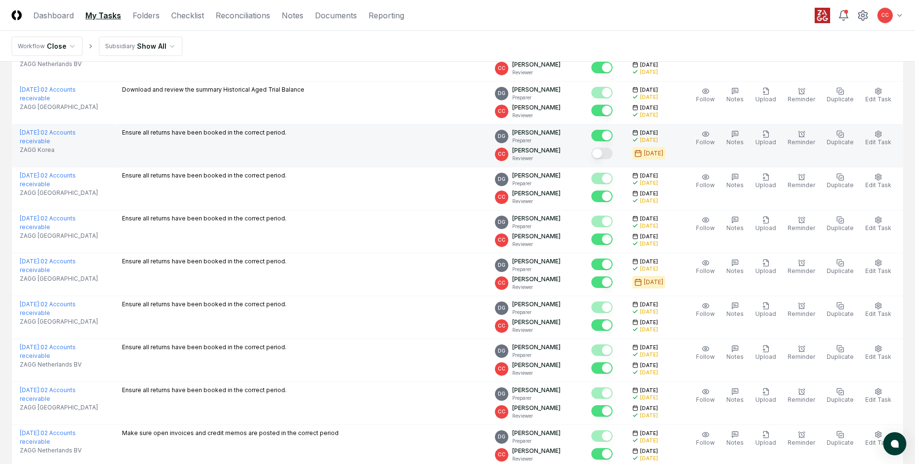
click at [611, 155] on button "Mark complete" at bounding box center [602, 154] width 21 height 12
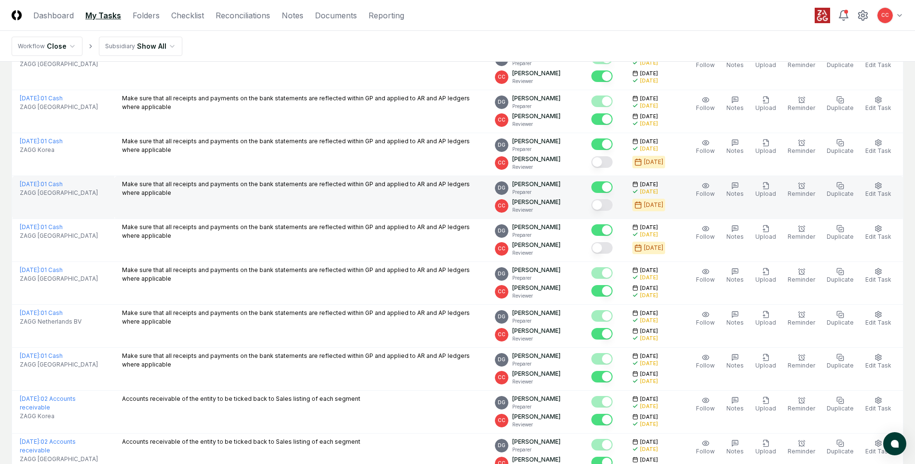
scroll to position [155, 0]
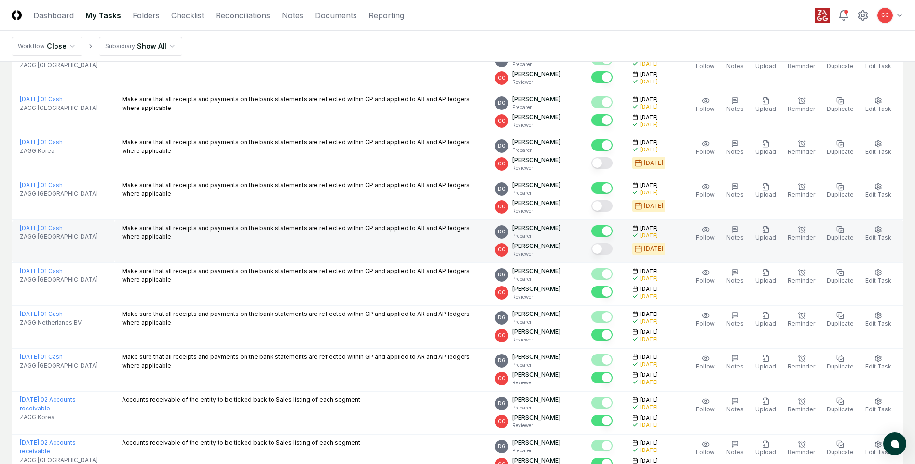
click at [608, 252] on button "Mark complete" at bounding box center [602, 249] width 21 height 12
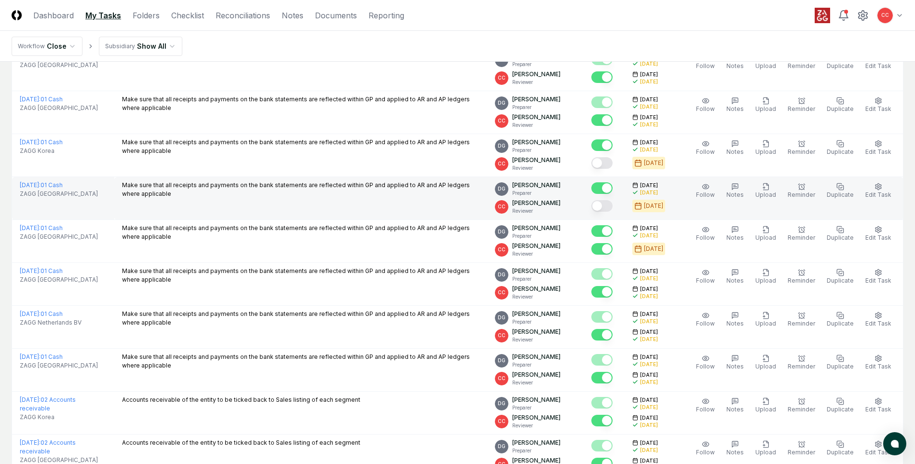
click at [608, 208] on button "Mark complete" at bounding box center [602, 206] width 21 height 12
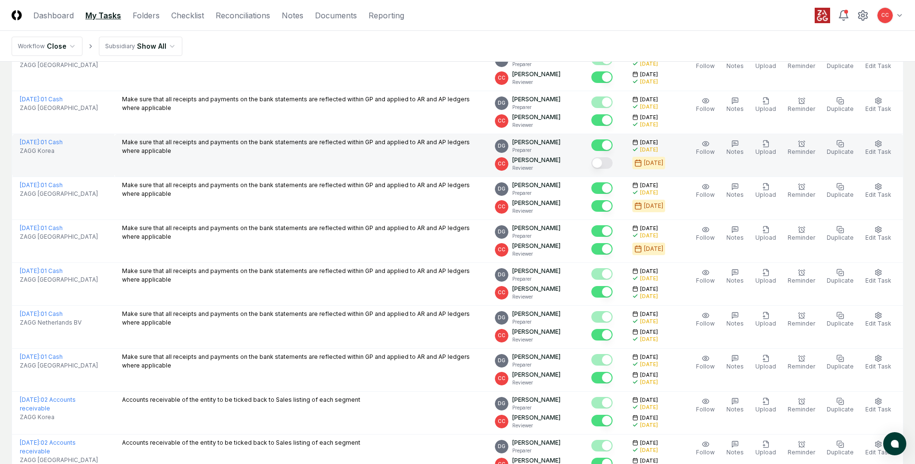
click at [609, 165] on button "Mark complete" at bounding box center [602, 163] width 21 height 12
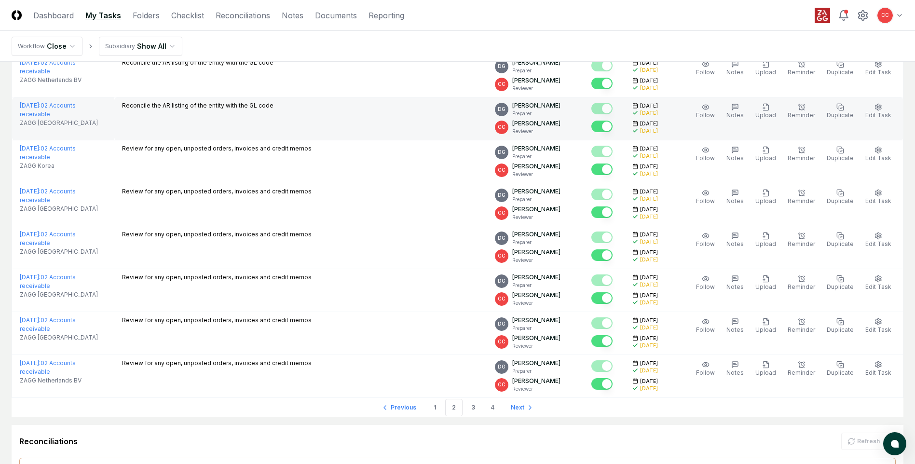
scroll to position [1989, 0]
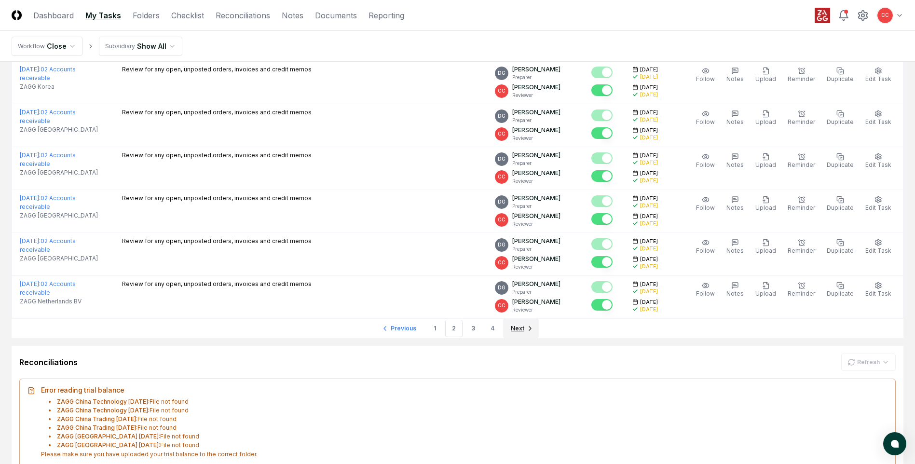
click at [524, 327] on link "Next" at bounding box center [521, 328] width 36 height 19
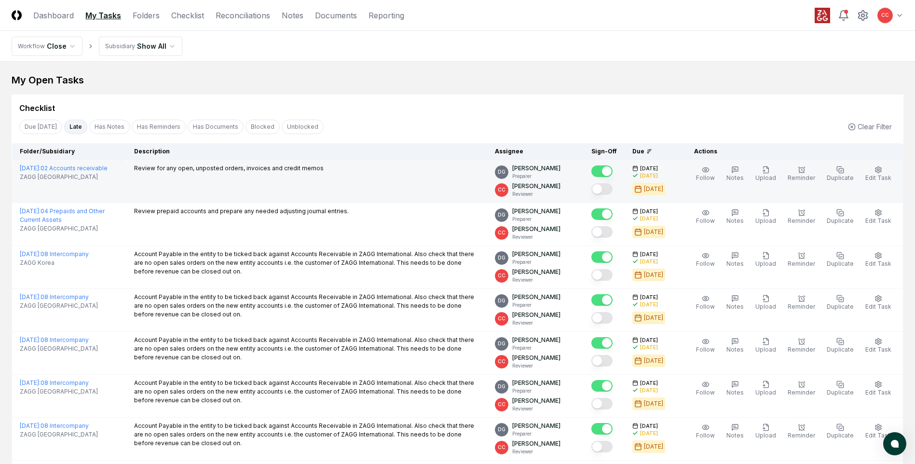
click at [606, 192] on button "Mark complete" at bounding box center [602, 189] width 21 height 12
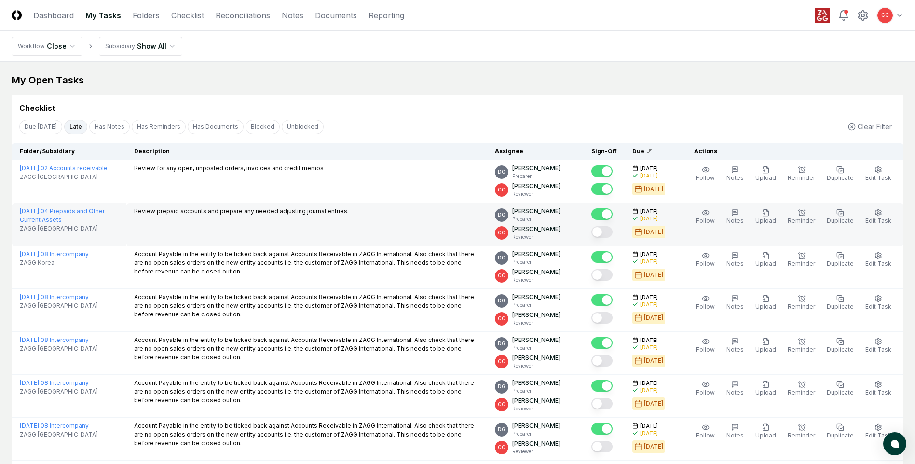
click at [607, 232] on button "Mark complete" at bounding box center [602, 232] width 21 height 12
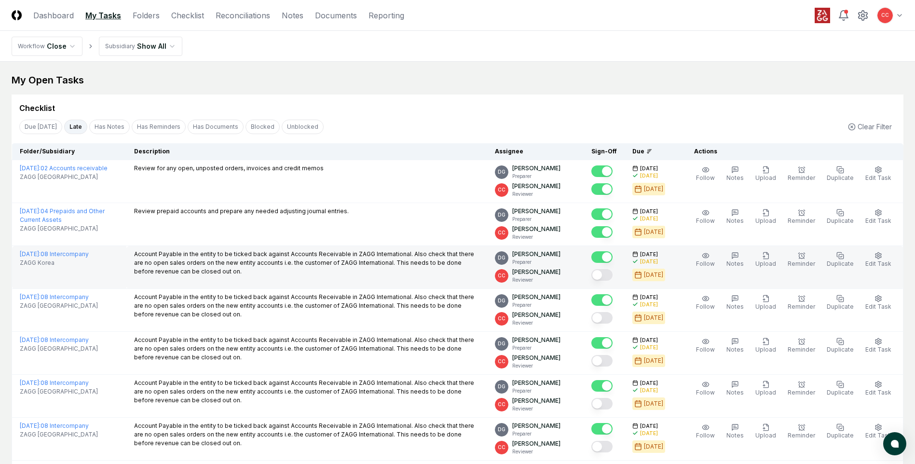
click at [608, 276] on button "Mark complete" at bounding box center [602, 275] width 21 height 12
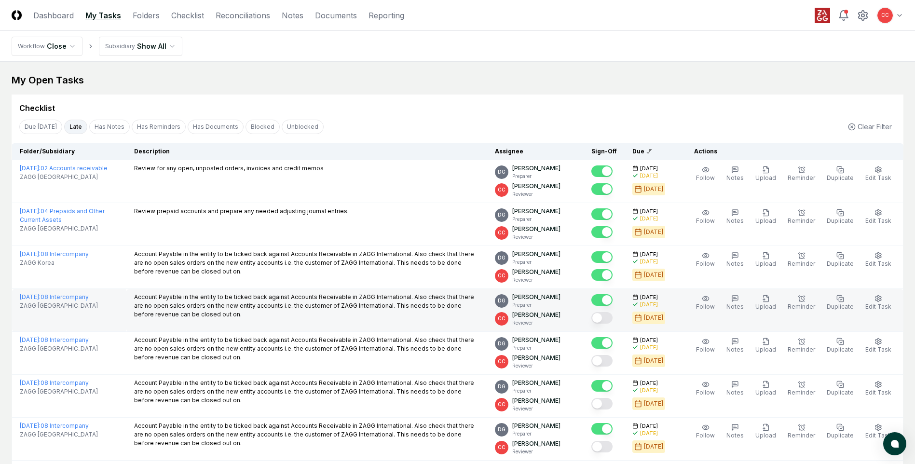
click at [605, 320] on button "Mark complete" at bounding box center [602, 318] width 21 height 12
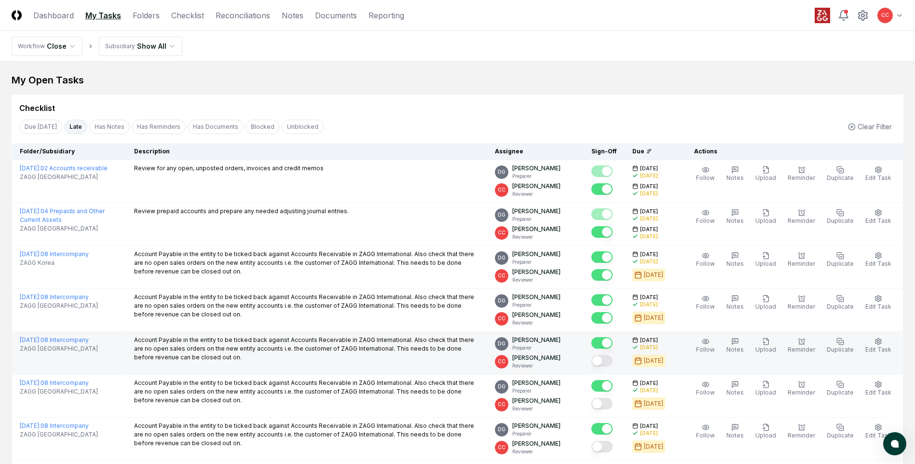
click at [604, 363] on button "Mark complete" at bounding box center [602, 361] width 21 height 12
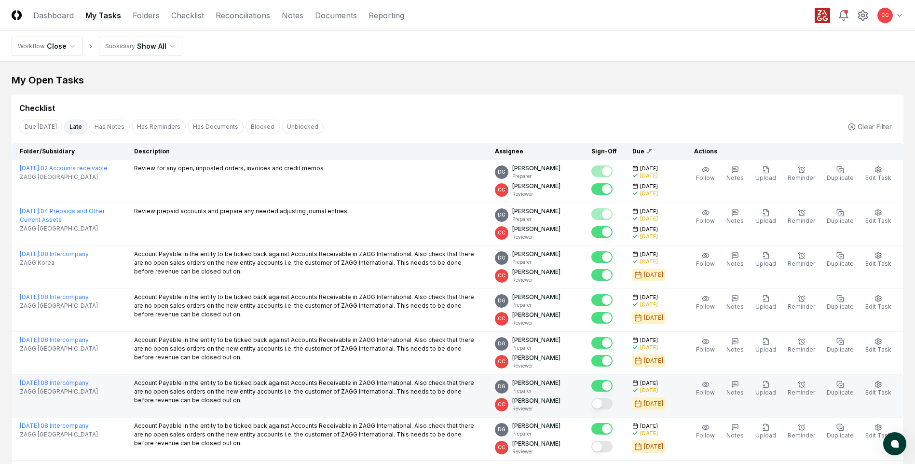
click at [608, 408] on button "Mark complete" at bounding box center [602, 404] width 21 height 12
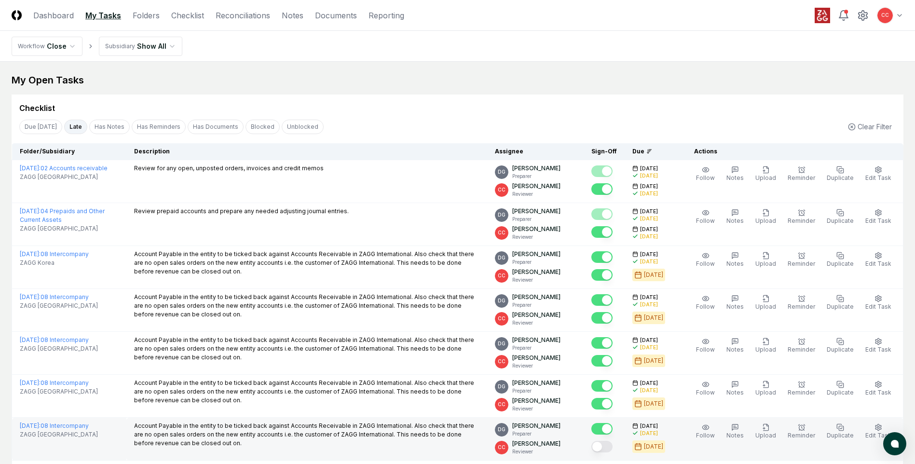
click at [609, 450] on button "Mark complete" at bounding box center [602, 447] width 21 height 12
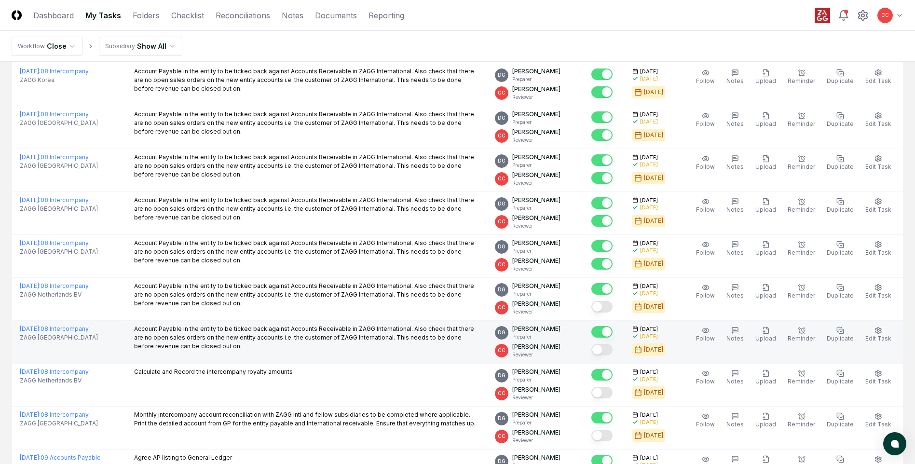
scroll to position [193, 0]
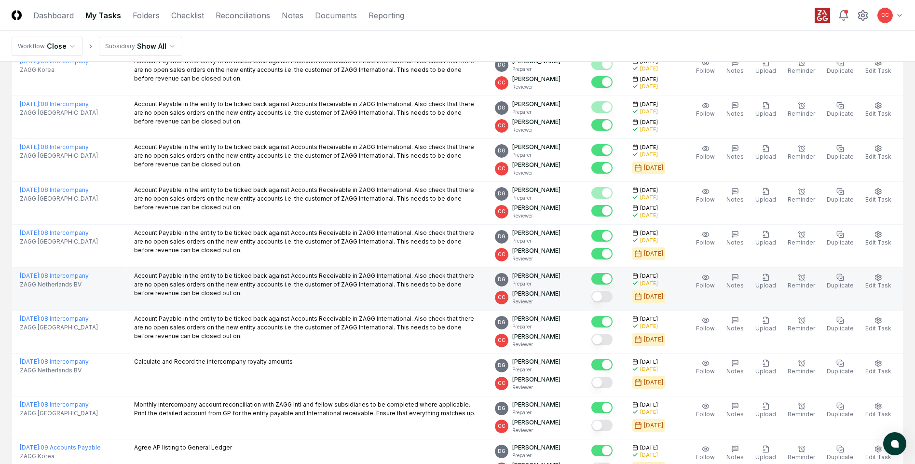
click at [611, 297] on button "Mark complete" at bounding box center [602, 297] width 21 height 12
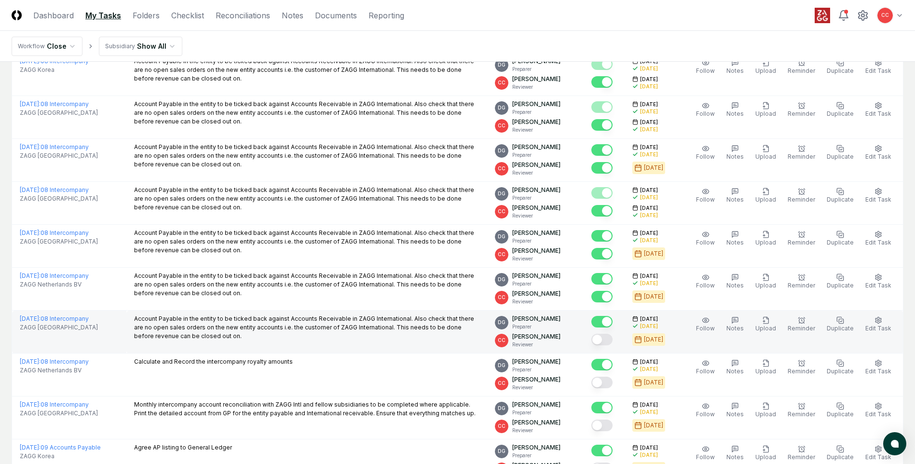
click at [612, 341] on button "Mark complete" at bounding box center [602, 340] width 21 height 12
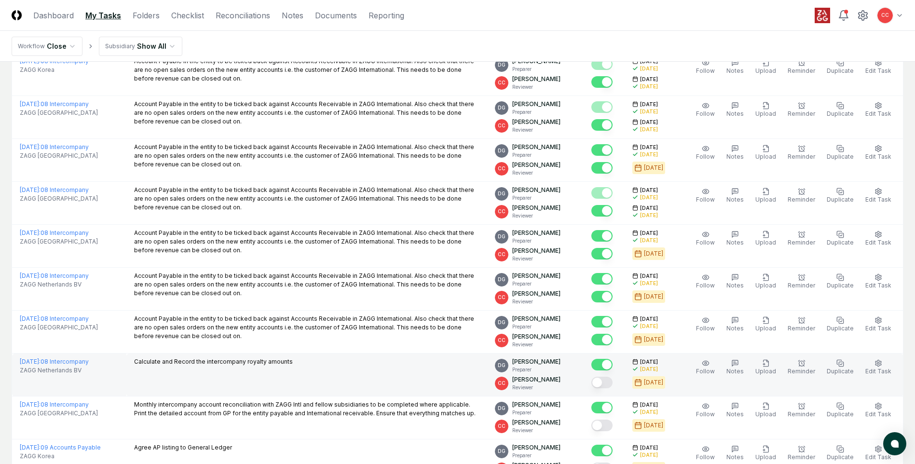
click at [612, 387] on button "Mark complete" at bounding box center [602, 383] width 21 height 12
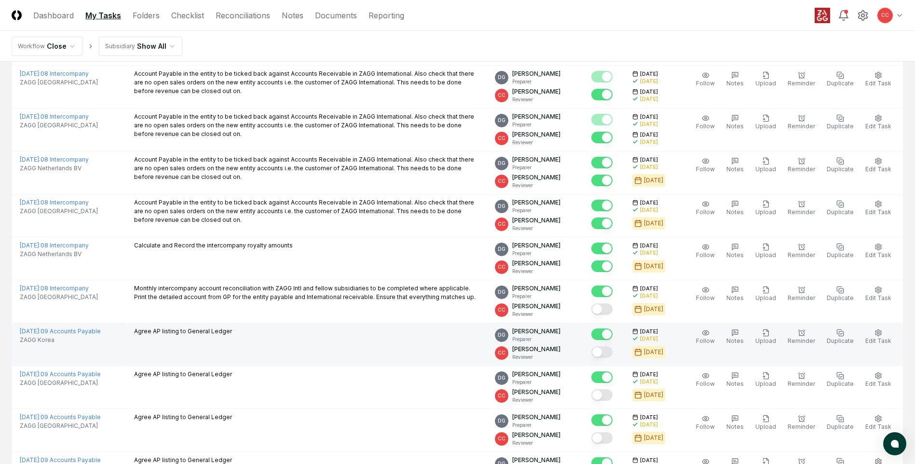
scroll to position [338, 0]
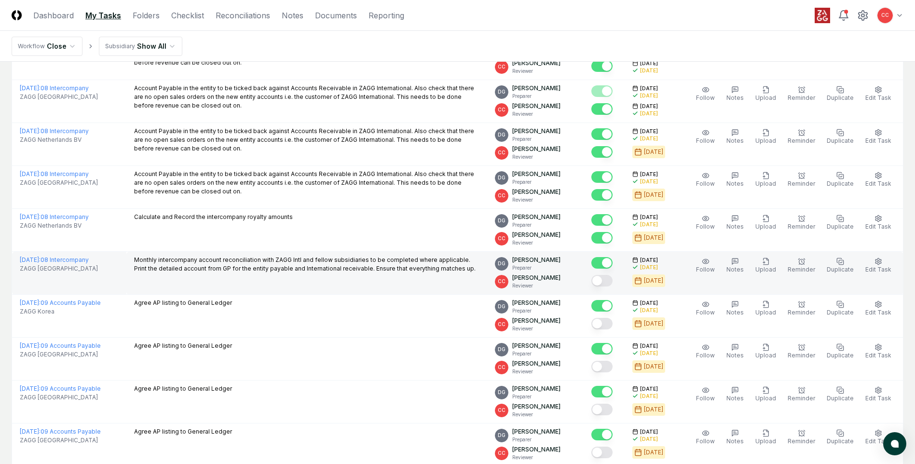
click at [609, 279] on button "Mark complete" at bounding box center [602, 281] width 21 height 12
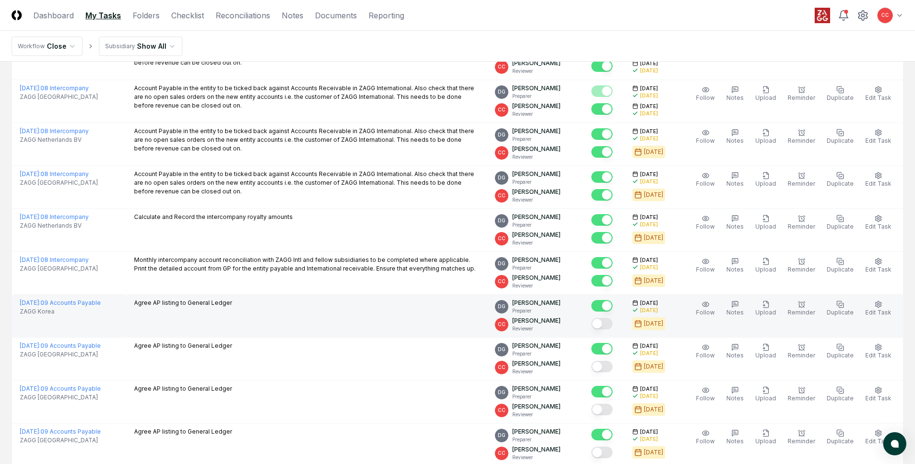
click at [612, 323] on button "Mark complete" at bounding box center [602, 324] width 21 height 12
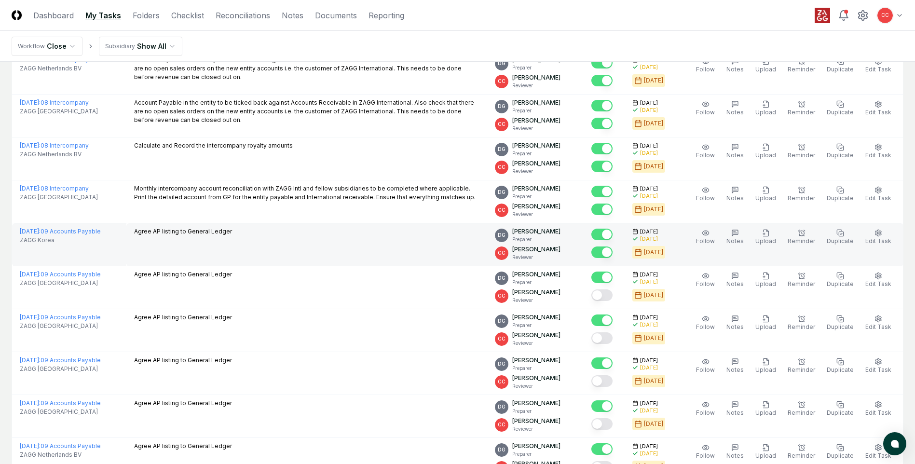
scroll to position [434, 0]
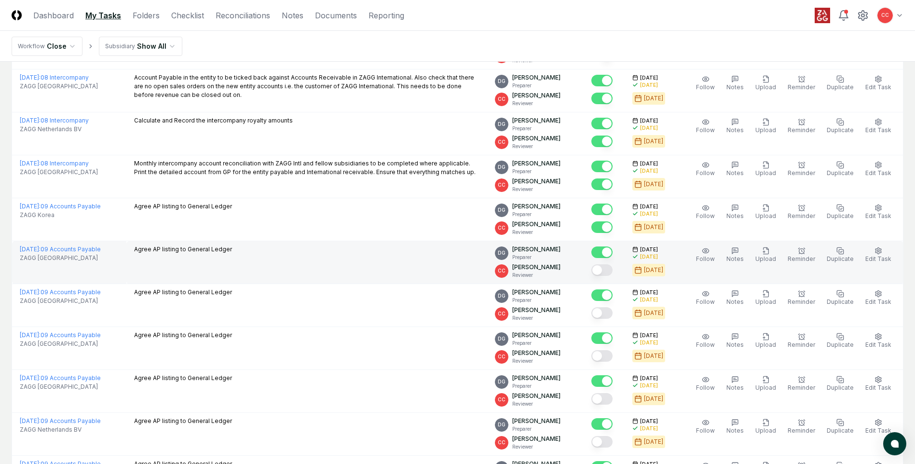
click at [606, 272] on button "Mark complete" at bounding box center [602, 270] width 21 height 12
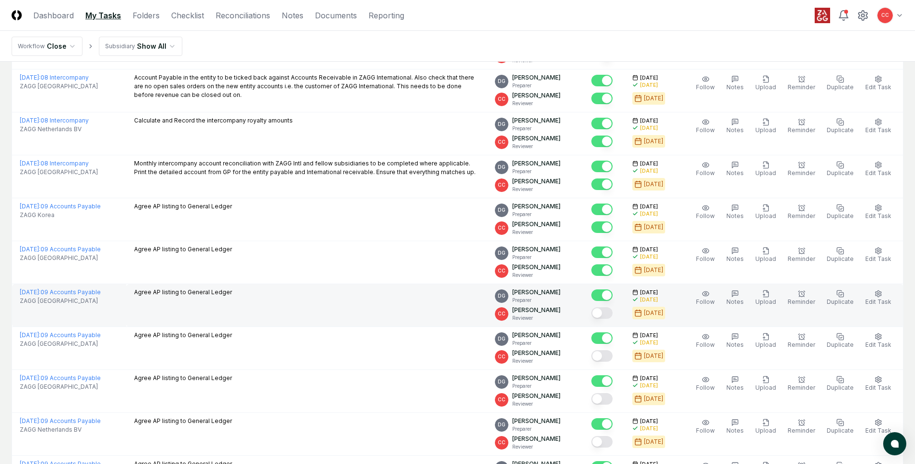
click at [609, 313] on button "Mark complete" at bounding box center [602, 313] width 21 height 12
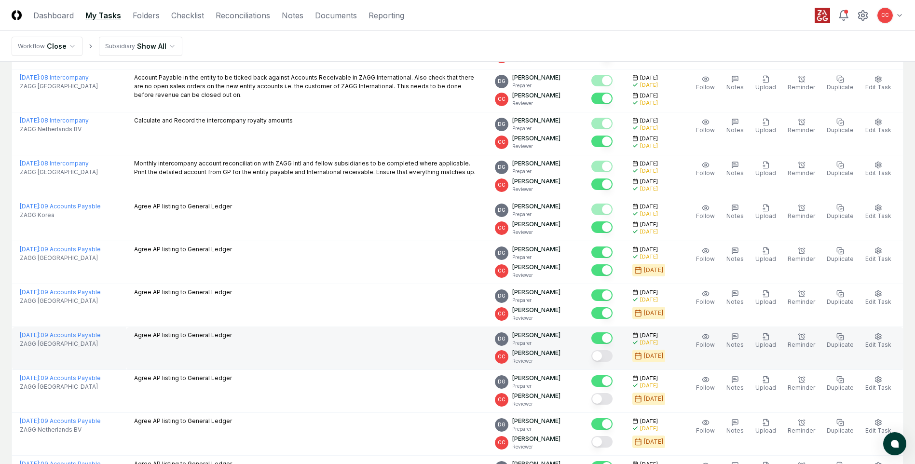
click at [610, 355] on button "Mark complete" at bounding box center [602, 356] width 21 height 12
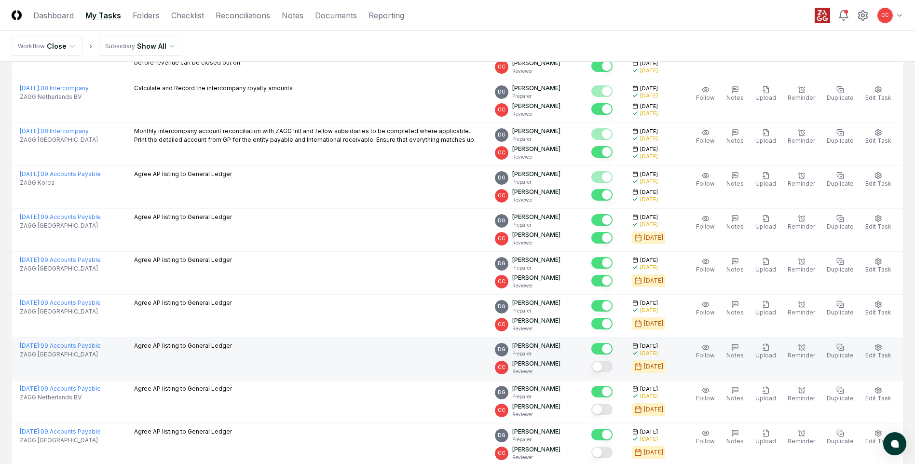
scroll to position [531, 0]
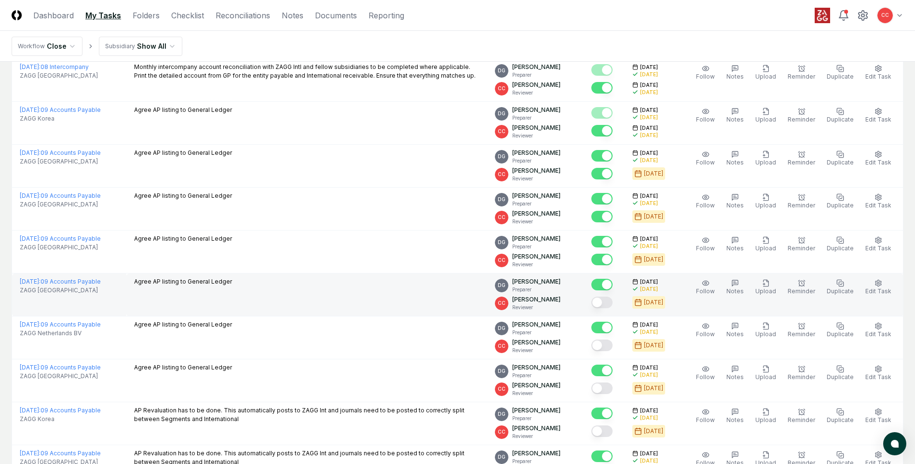
click at [607, 300] on button "Mark complete" at bounding box center [602, 303] width 21 height 12
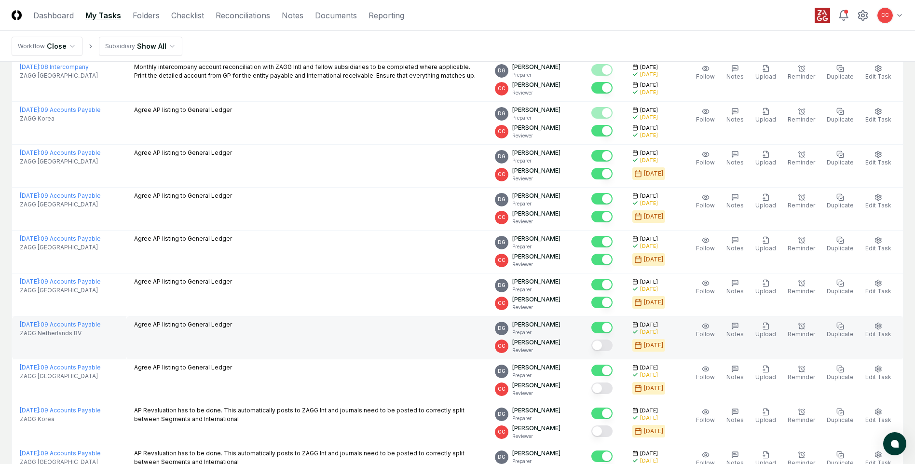
click at [608, 346] on button "Mark complete" at bounding box center [602, 346] width 21 height 12
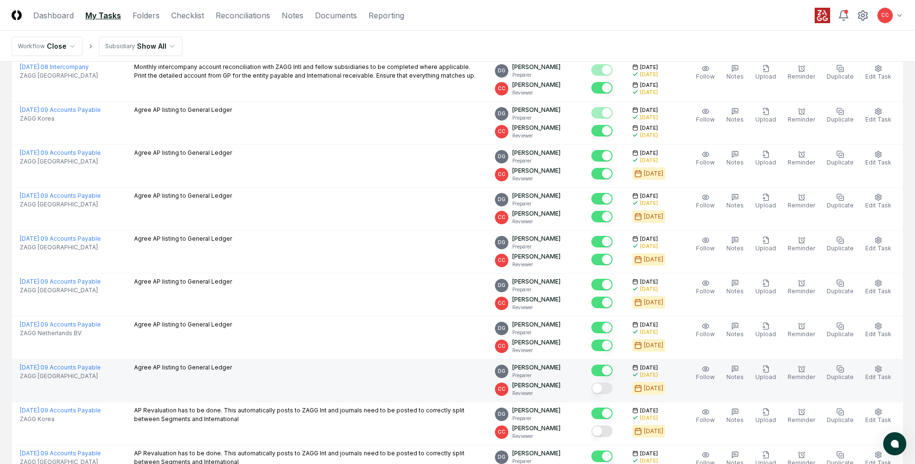
click at [607, 389] on button "Mark complete" at bounding box center [602, 389] width 21 height 12
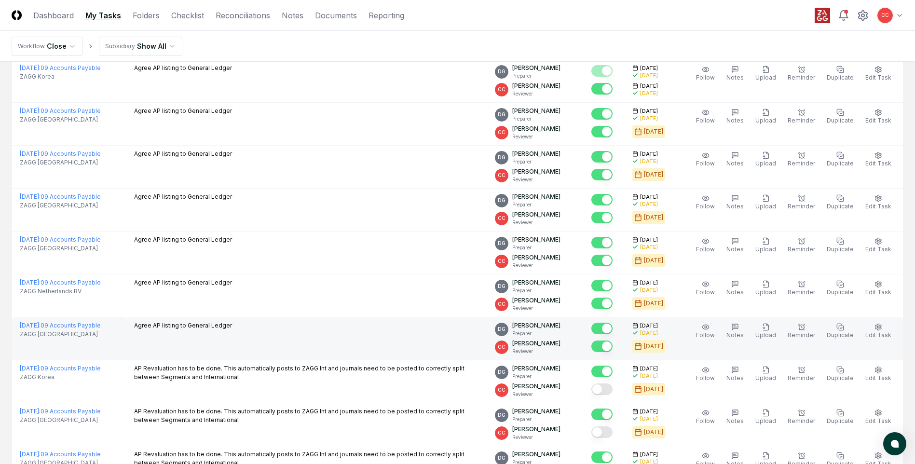
scroll to position [676, 0]
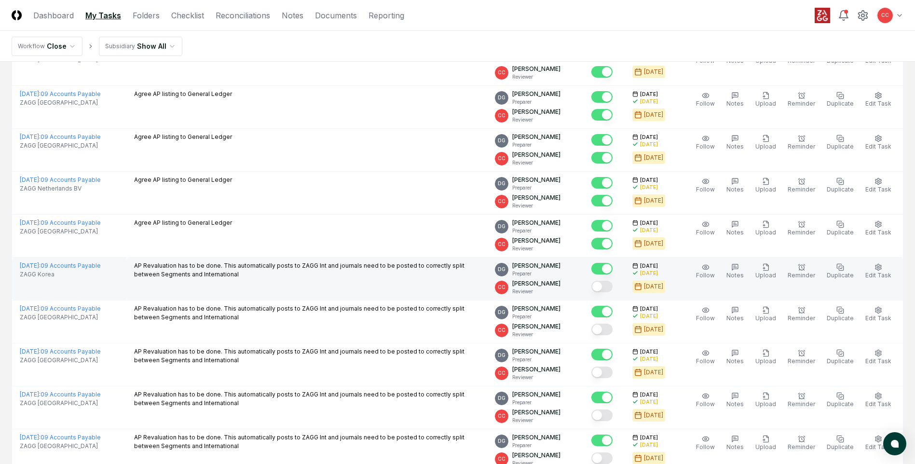
click at [606, 291] on button "Mark complete" at bounding box center [602, 287] width 21 height 12
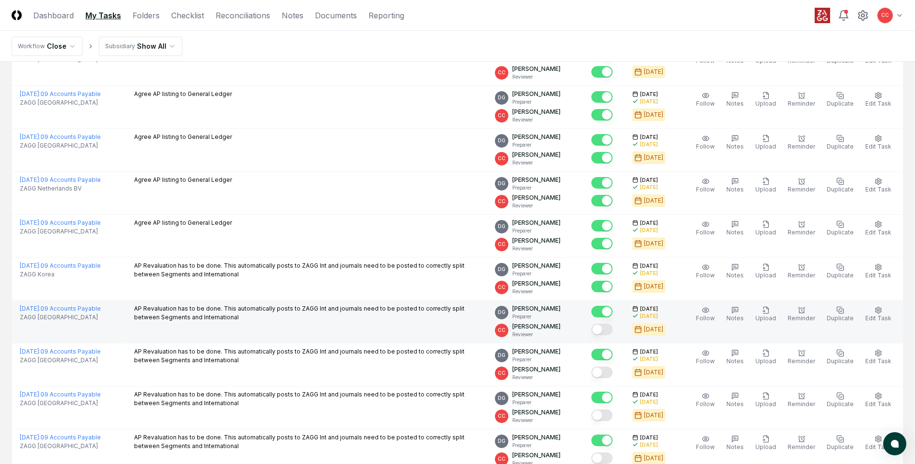
click at [611, 328] on button "Mark complete" at bounding box center [602, 330] width 21 height 12
drag, startPoint x: 612, startPoint y: 371, endPoint x: 624, endPoint y: 363, distance: 14.1
click at [612, 335] on button "Mark complete" at bounding box center [602, 330] width 21 height 12
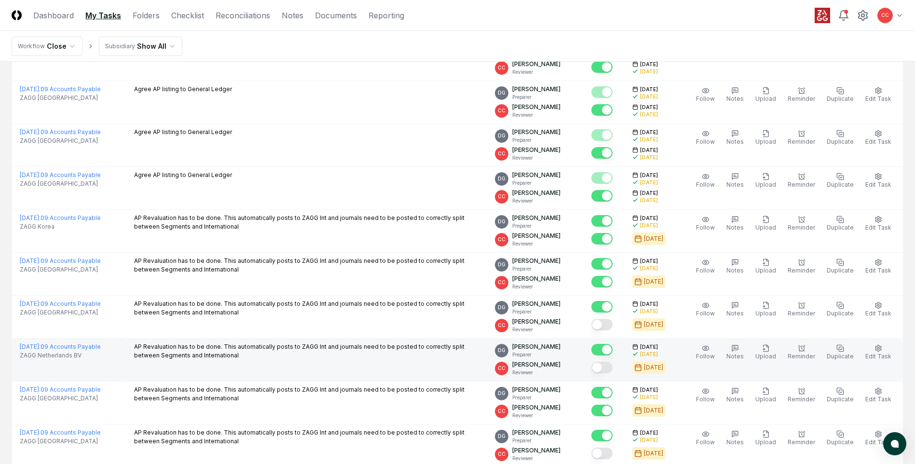
scroll to position [729, 0]
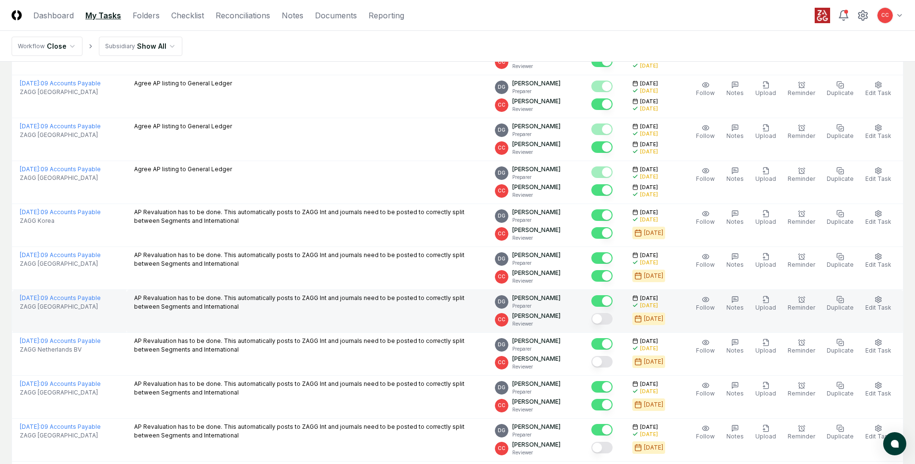
click at [610, 316] on button "Mark complete" at bounding box center [602, 319] width 21 height 12
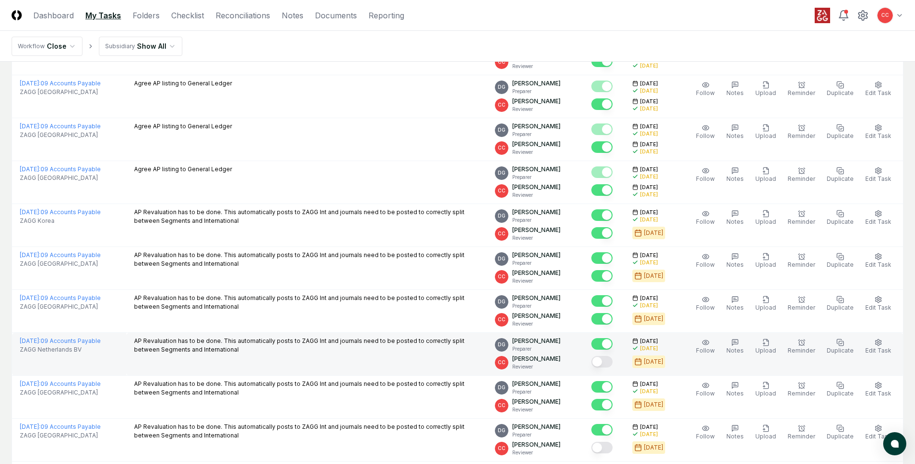
click at [609, 361] on button "Mark complete" at bounding box center [602, 362] width 21 height 12
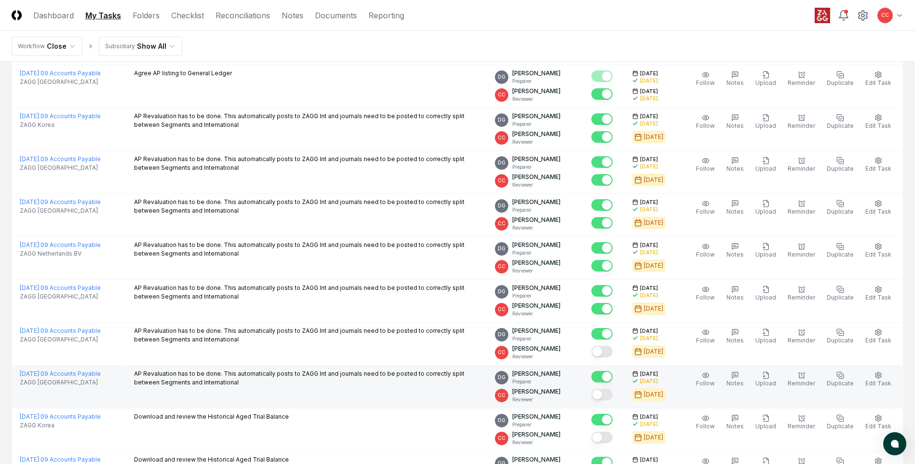
scroll to position [826, 0]
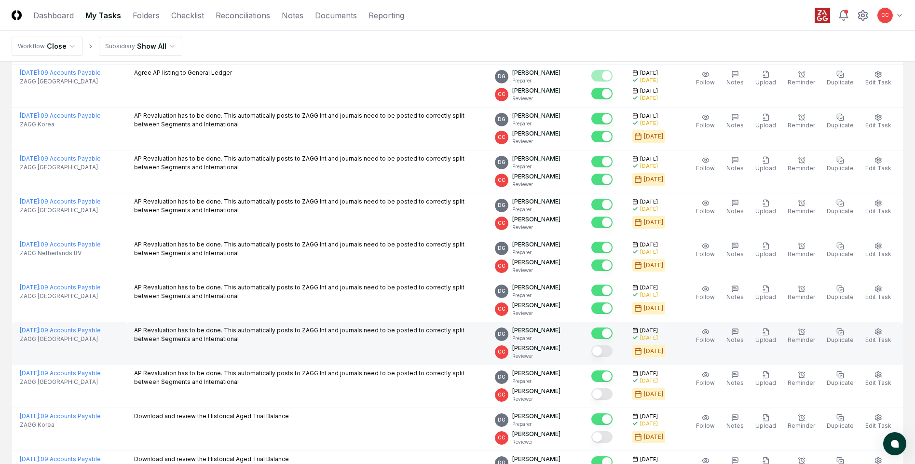
click at [613, 355] on button "Mark complete" at bounding box center [602, 352] width 21 height 12
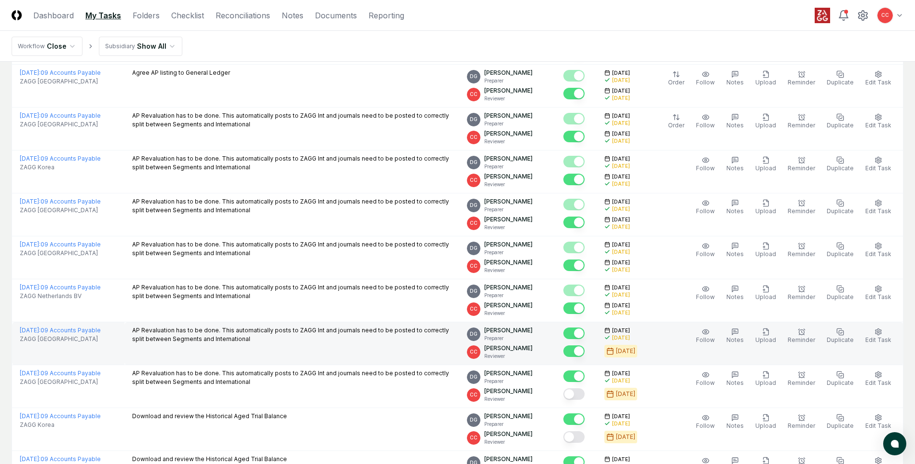
scroll to position [922, 0]
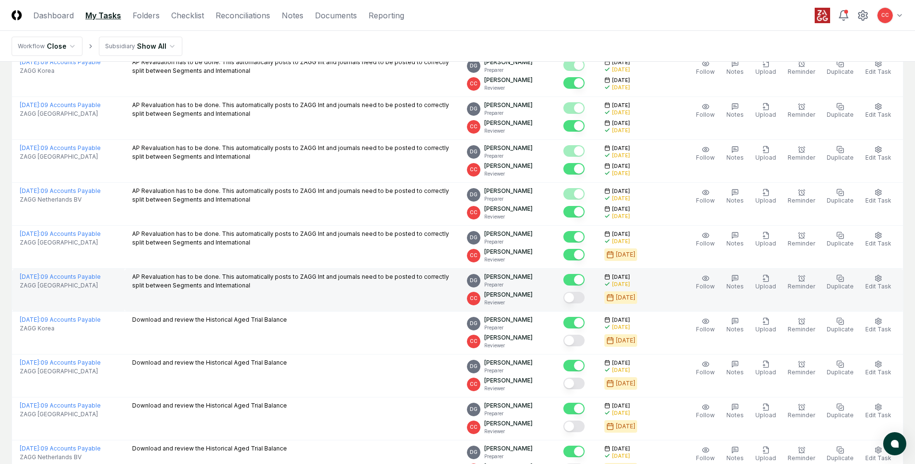
click at [585, 299] on button "Mark complete" at bounding box center [574, 298] width 21 height 12
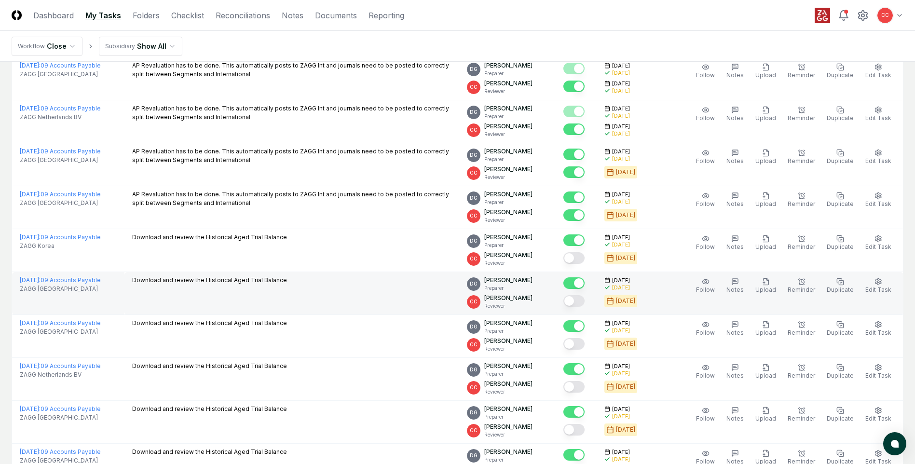
scroll to position [1019, 0]
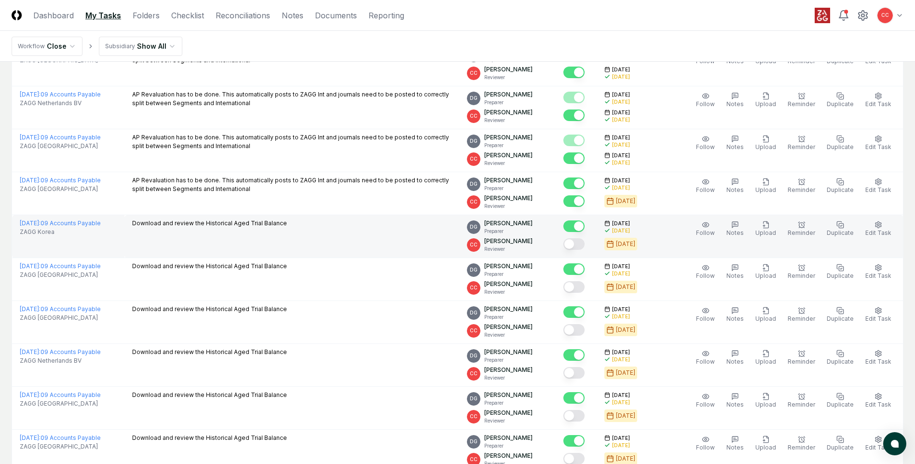
click at [583, 247] on button "Mark complete" at bounding box center [574, 244] width 21 height 12
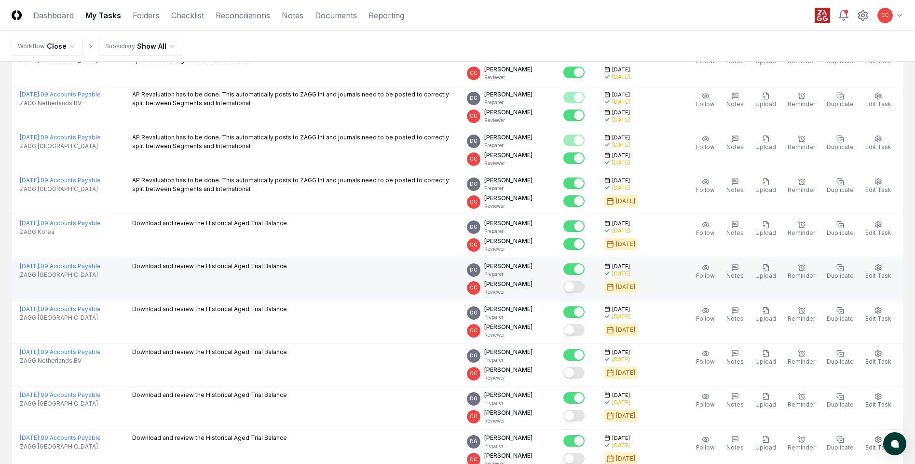
click at [582, 288] on button "Mark complete" at bounding box center [574, 287] width 21 height 12
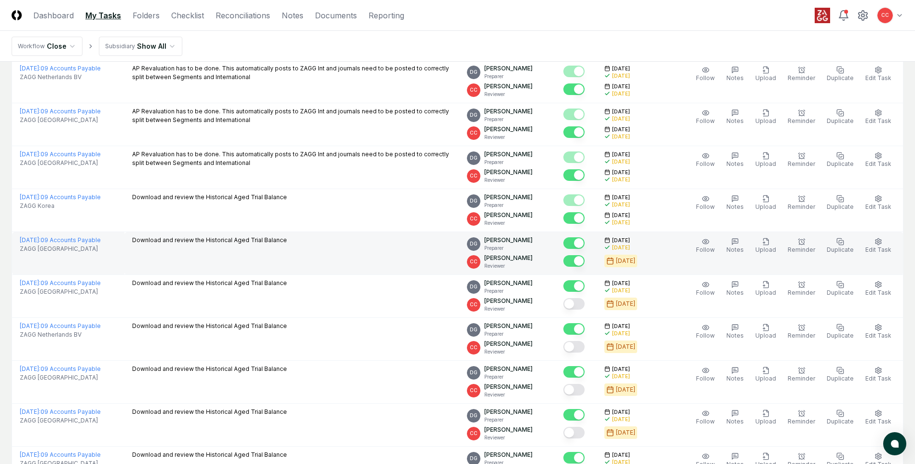
scroll to position [1067, 0]
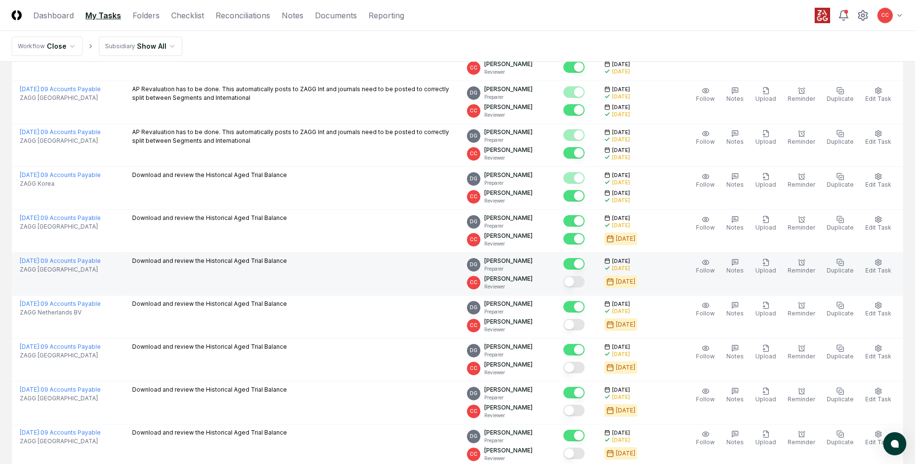
click at [577, 282] on button "Mark complete" at bounding box center [574, 282] width 21 height 12
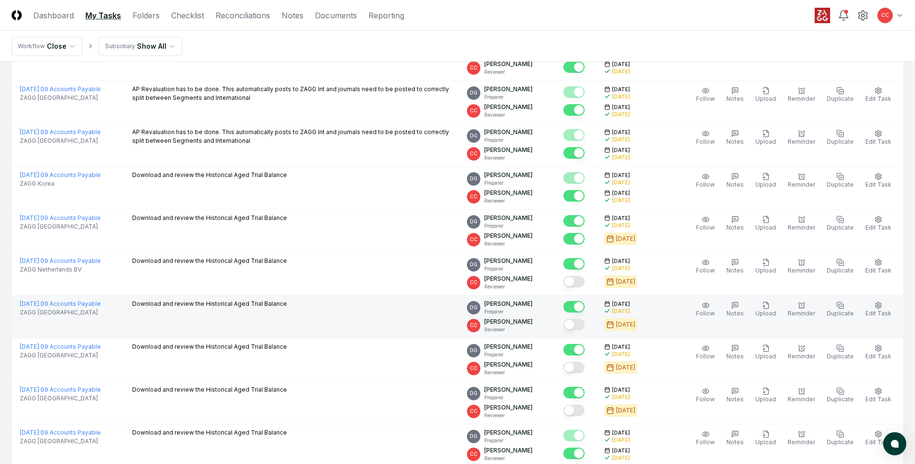
click at [584, 326] on button "Mark complete" at bounding box center [574, 325] width 21 height 12
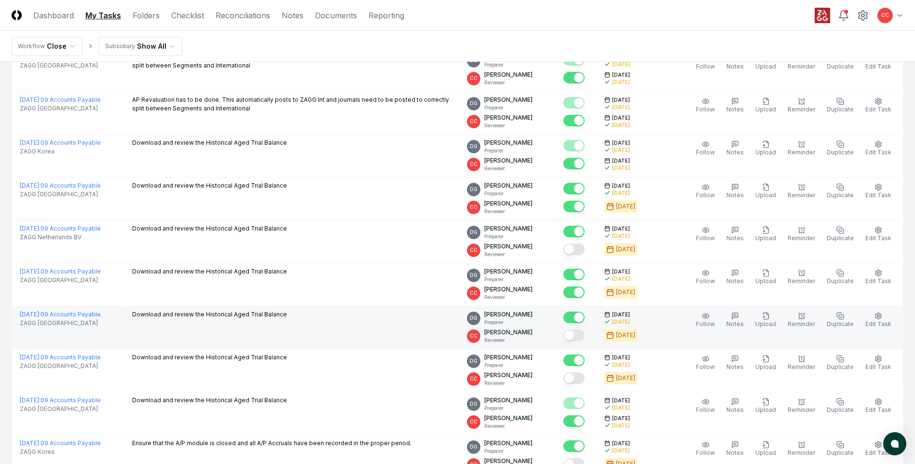
scroll to position [1115, 0]
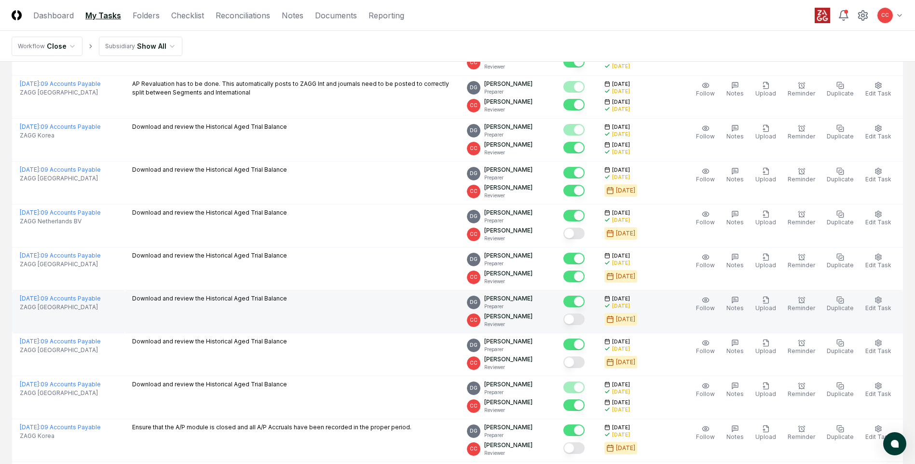
click at [582, 324] on button "Mark complete" at bounding box center [574, 320] width 21 height 12
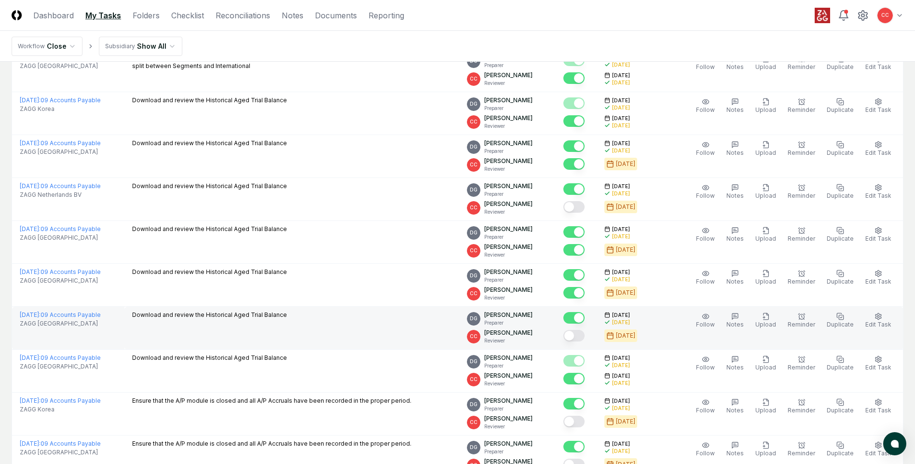
scroll to position [1163, 0]
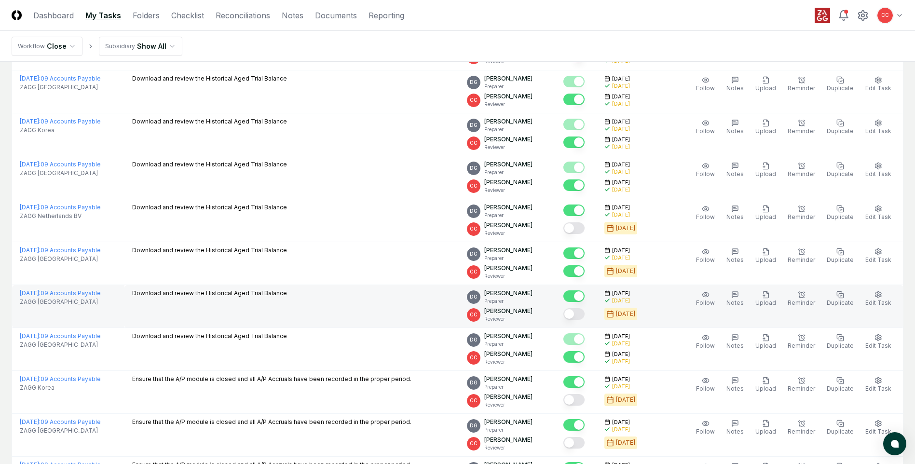
click at [585, 311] on button "Mark complete" at bounding box center [574, 314] width 21 height 12
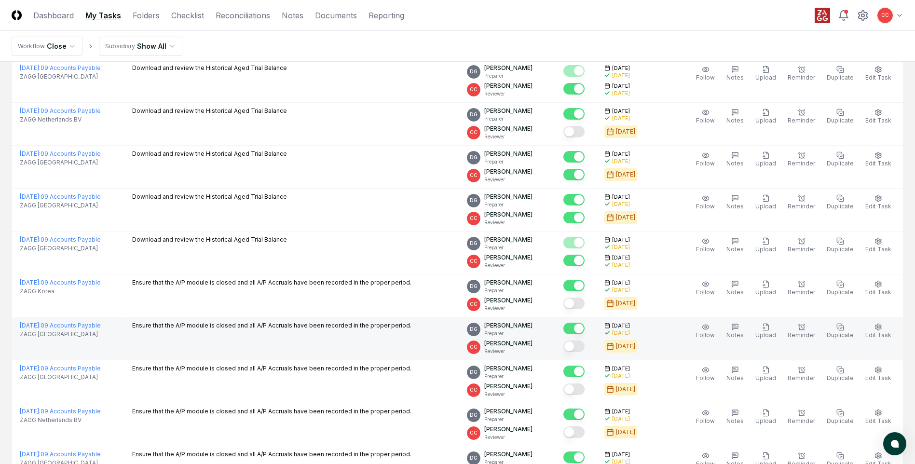
scroll to position [1308, 0]
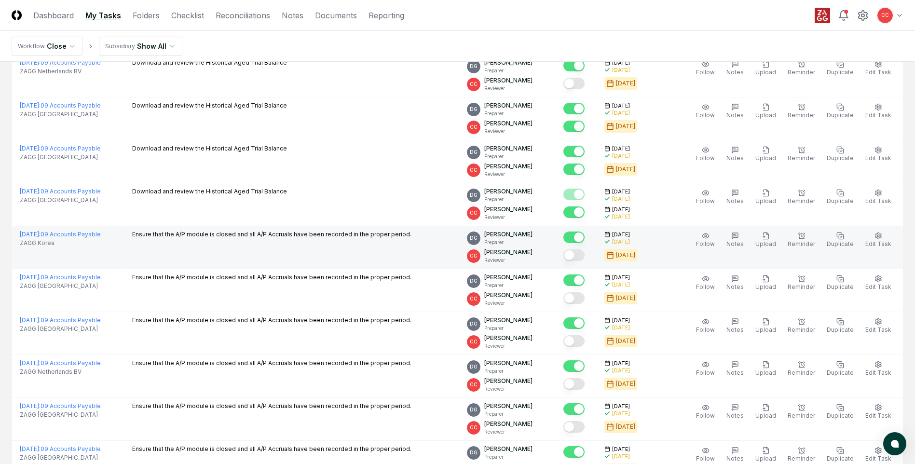
click at [581, 259] on button "Mark complete" at bounding box center [574, 255] width 21 height 12
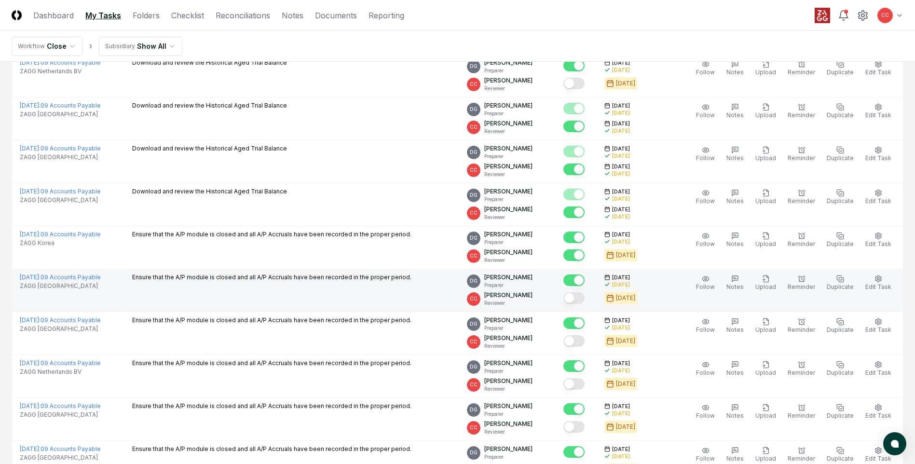
click at [584, 299] on button "Mark complete" at bounding box center [574, 298] width 21 height 12
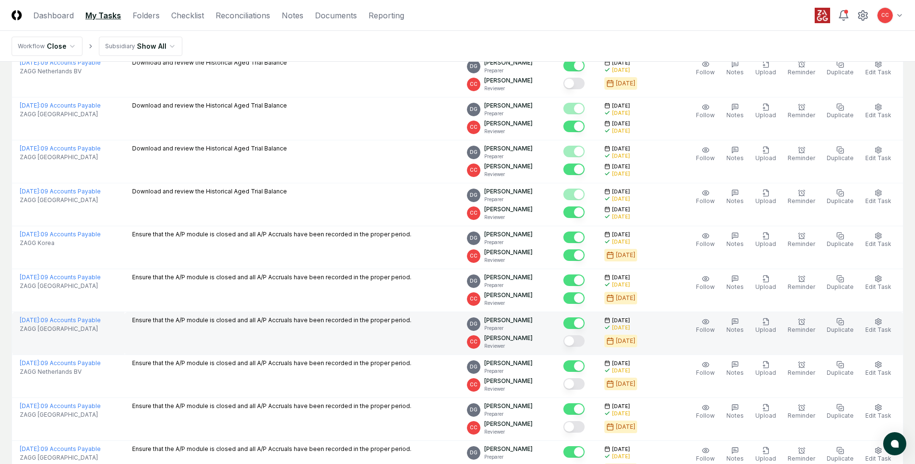
click at [584, 339] on button "Mark complete" at bounding box center [574, 341] width 21 height 12
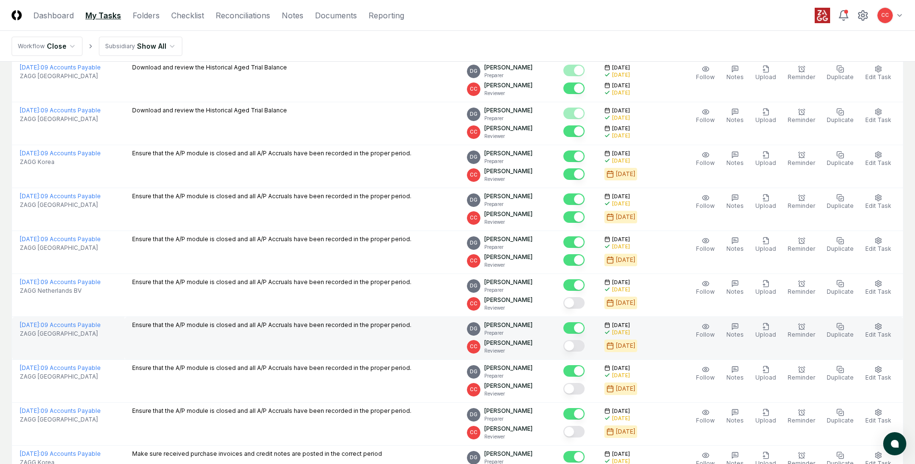
scroll to position [1405, 0]
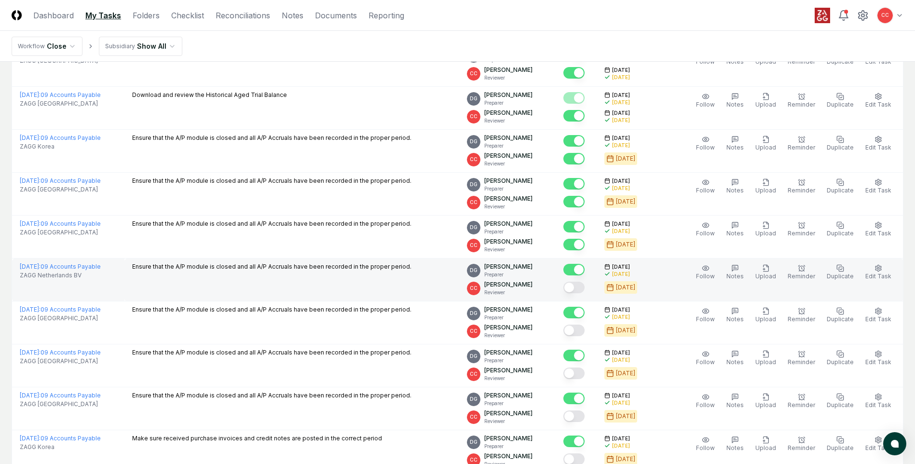
click at [579, 291] on button "Mark complete" at bounding box center [574, 288] width 21 height 12
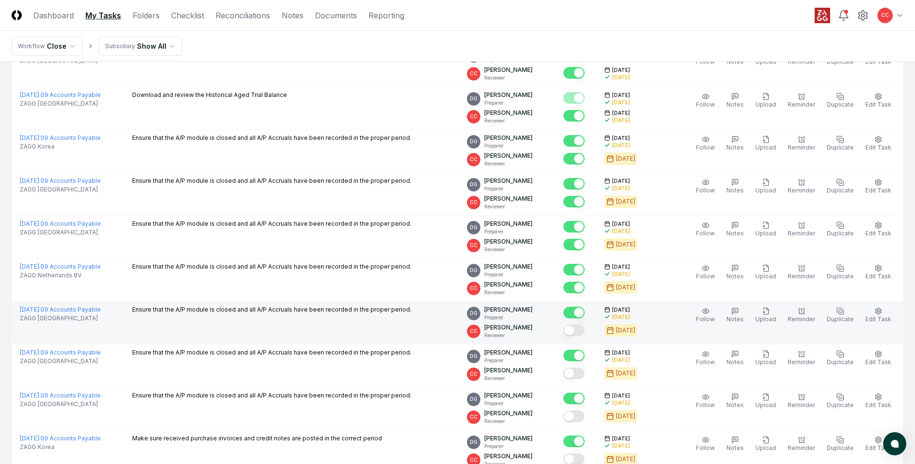
click at [583, 332] on button "Mark complete" at bounding box center [574, 331] width 21 height 12
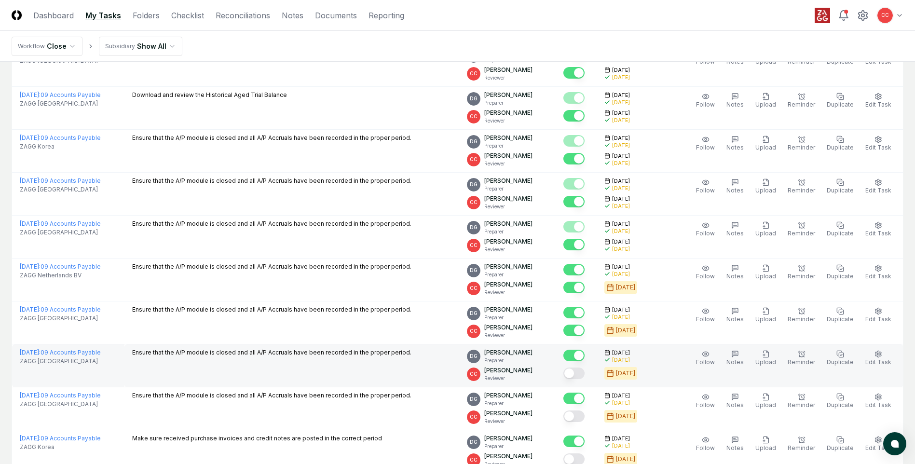
click at [583, 373] on button "Mark complete" at bounding box center [574, 374] width 21 height 12
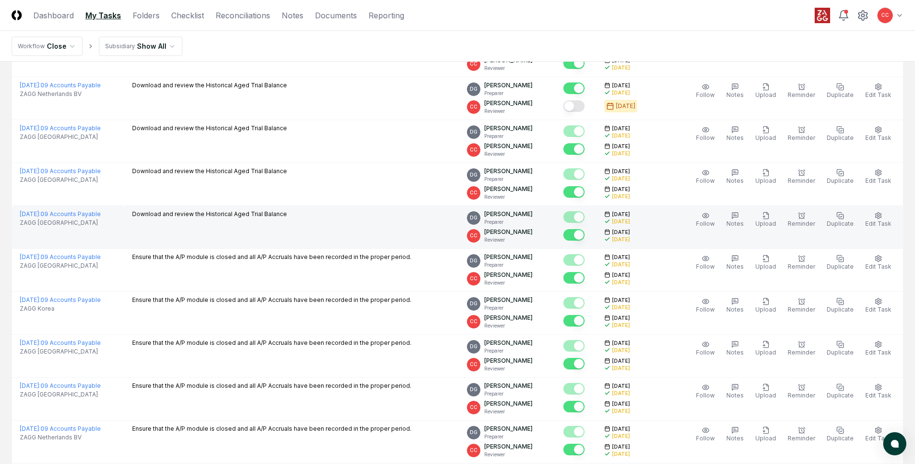
scroll to position [1185, 0]
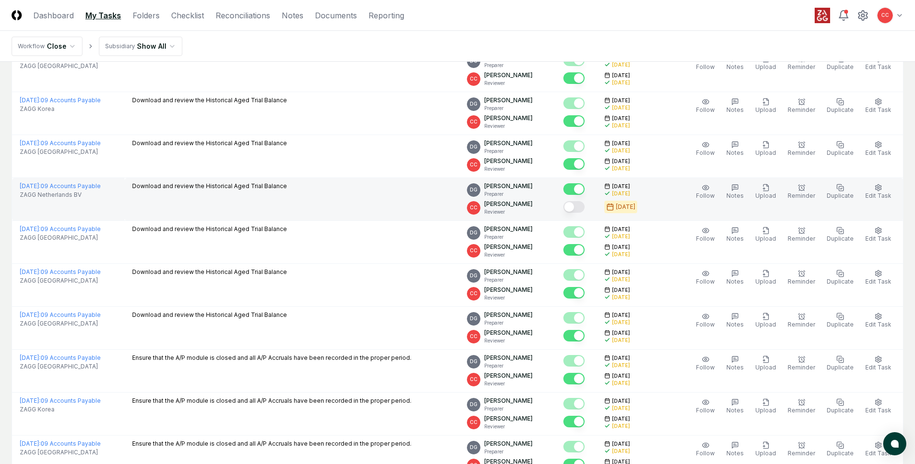
click at [581, 208] on button "Mark complete" at bounding box center [574, 207] width 21 height 12
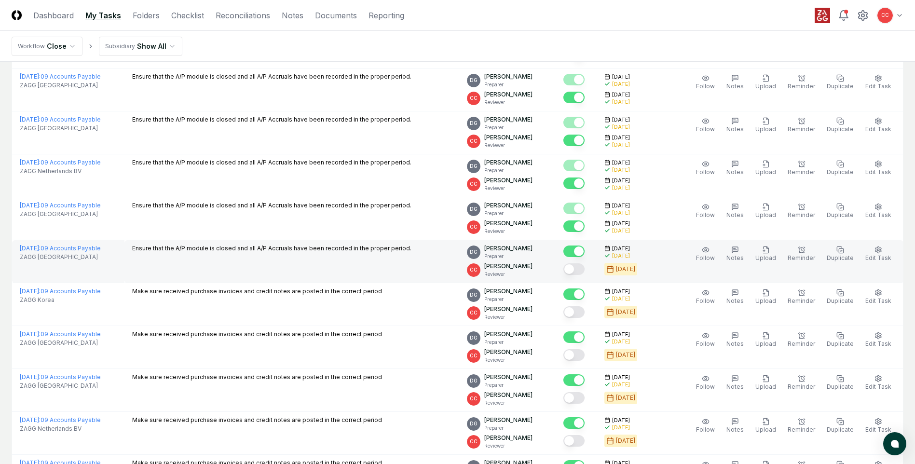
scroll to position [1576, 0]
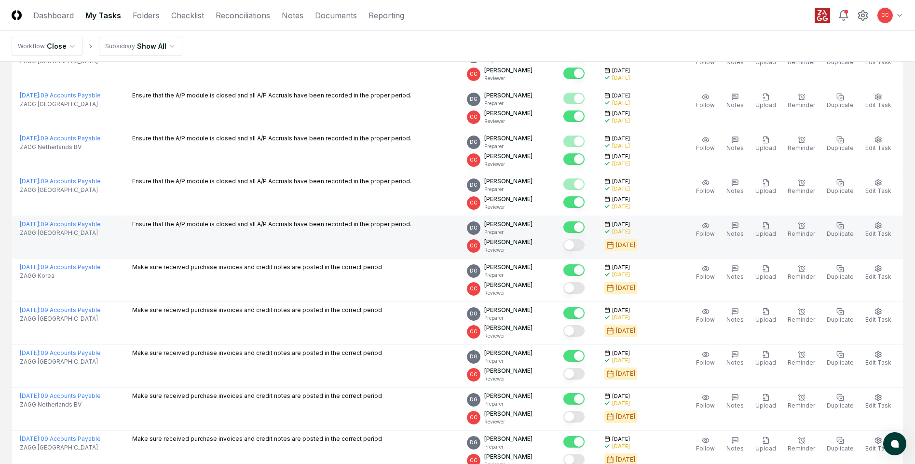
click at [583, 245] on button "Mark complete" at bounding box center [574, 245] width 21 height 12
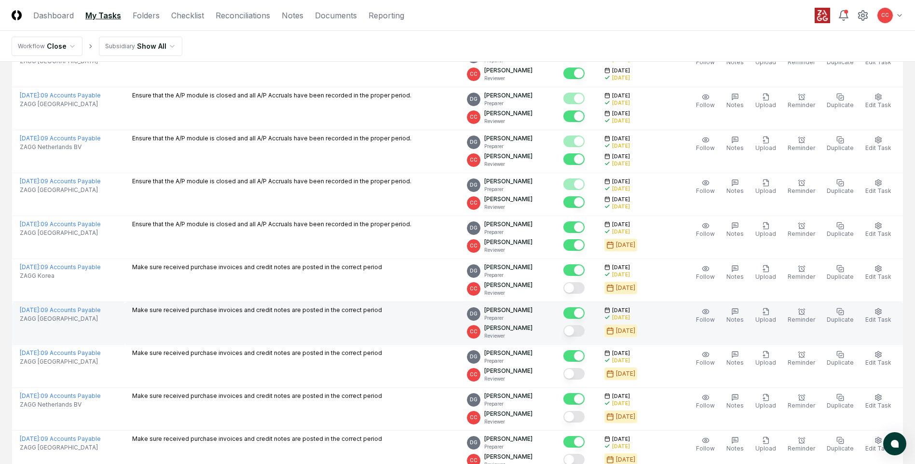
drag, startPoint x: 585, startPoint y: 291, endPoint x: 583, endPoint y: 306, distance: 16.1
click at [585, 291] on button "Mark complete" at bounding box center [574, 288] width 21 height 12
drag, startPoint x: 583, startPoint y: 328, endPoint x: 585, endPoint y: 339, distance: 11.3
click at [583, 329] on button "Mark complete" at bounding box center [574, 331] width 21 height 12
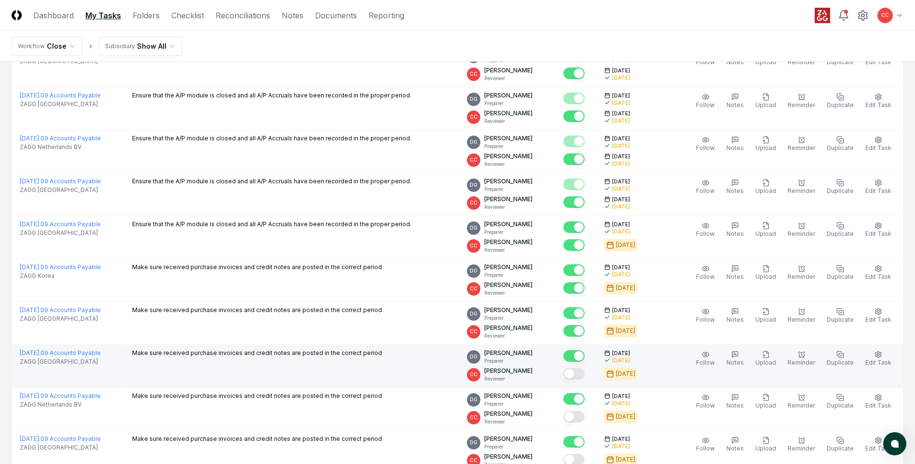
click at [585, 374] on button "Mark complete" at bounding box center [574, 374] width 21 height 12
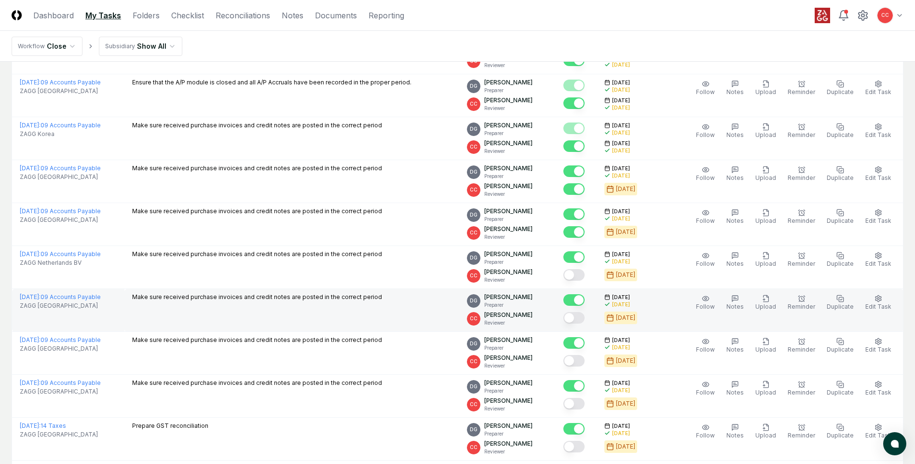
scroll to position [1721, 0]
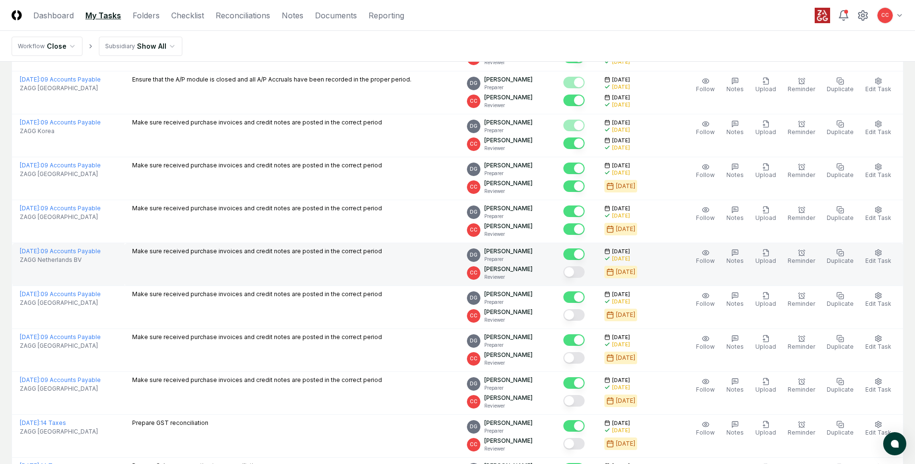
click at [581, 270] on button "Mark complete" at bounding box center [574, 272] width 21 height 12
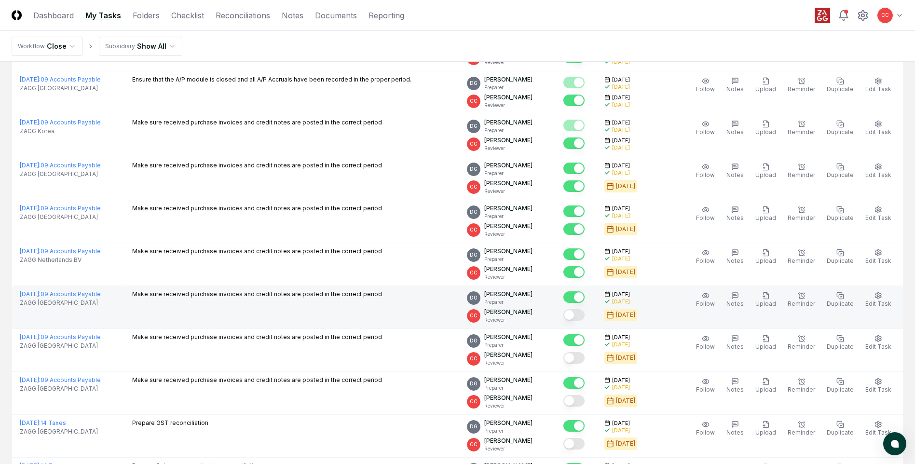
click at [582, 319] on button "Mark complete" at bounding box center [574, 315] width 21 height 12
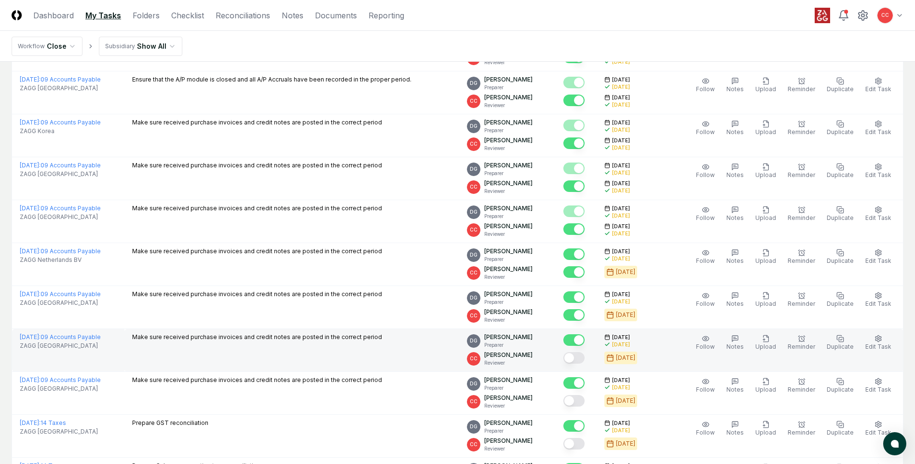
click at [584, 356] on button "Mark complete" at bounding box center [574, 358] width 21 height 12
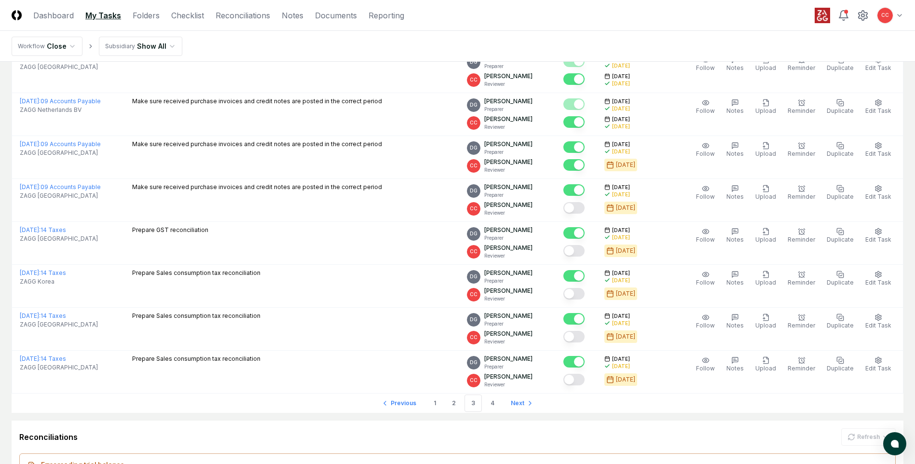
scroll to position [1742, 0]
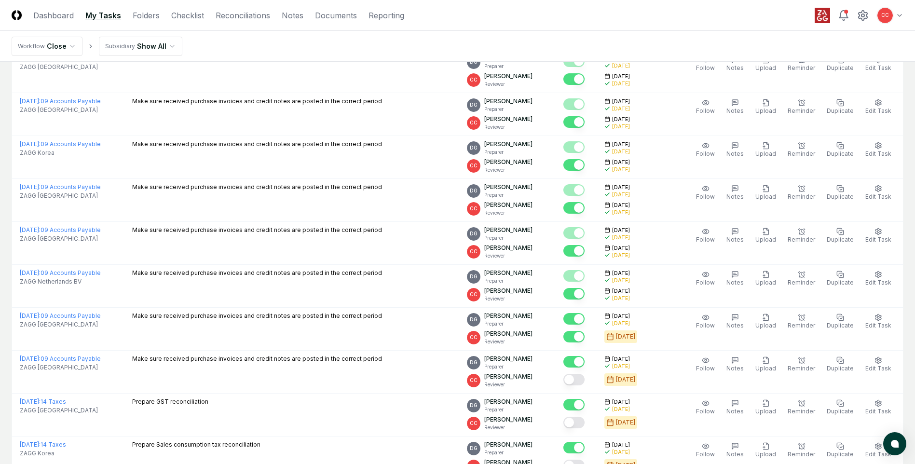
click at [582, 207] on button "Mark complete" at bounding box center [574, 208] width 21 height 12
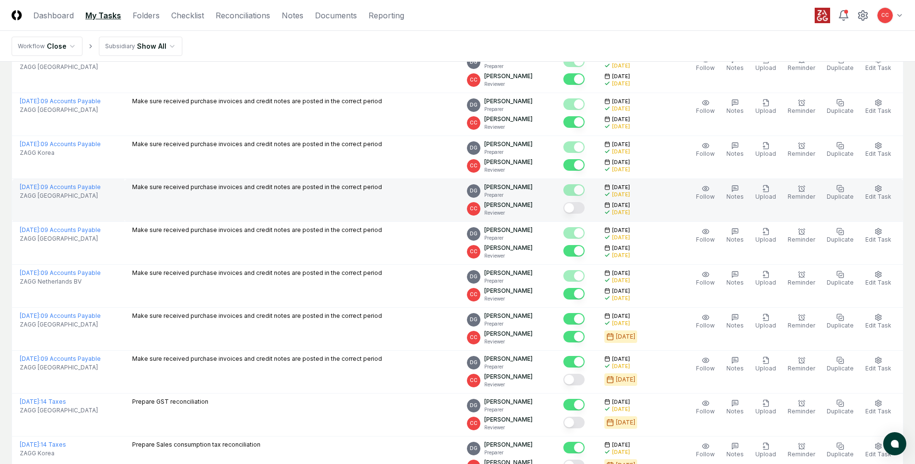
click at [581, 210] on button "Mark complete" at bounding box center [574, 208] width 21 height 12
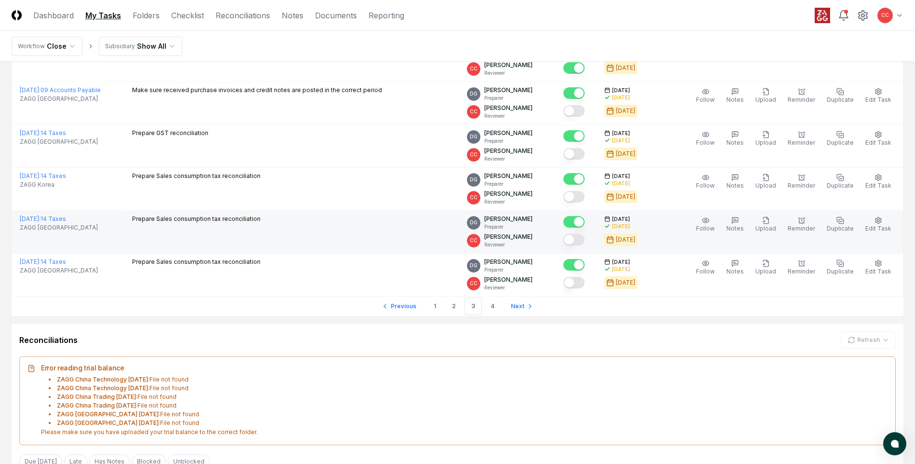
scroll to position [2032, 0]
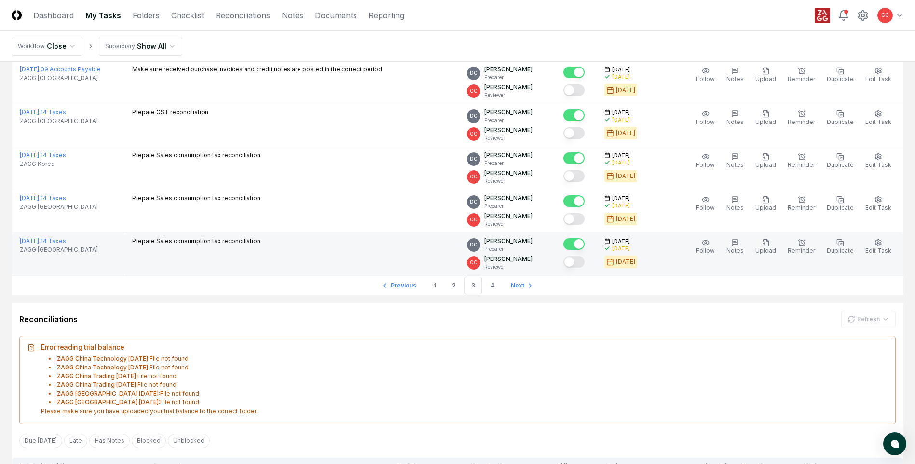
click at [583, 264] on button "Mark complete" at bounding box center [574, 262] width 21 height 12
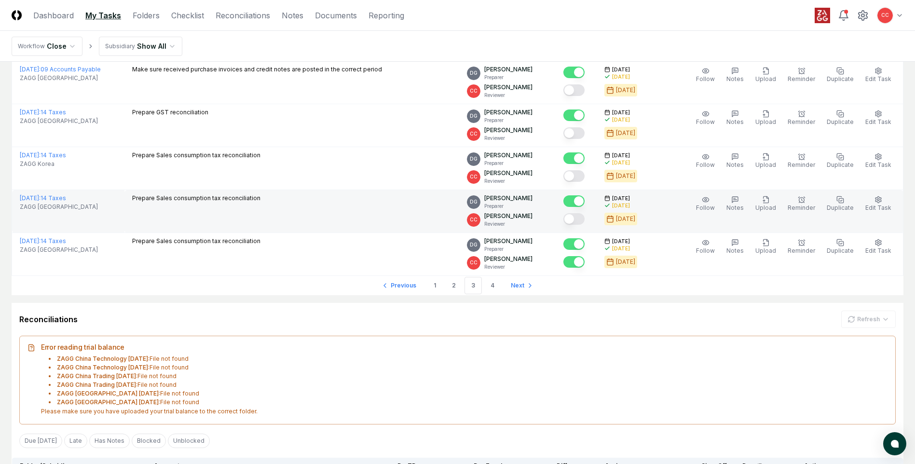
click at [583, 220] on button "Mark complete" at bounding box center [574, 219] width 21 height 12
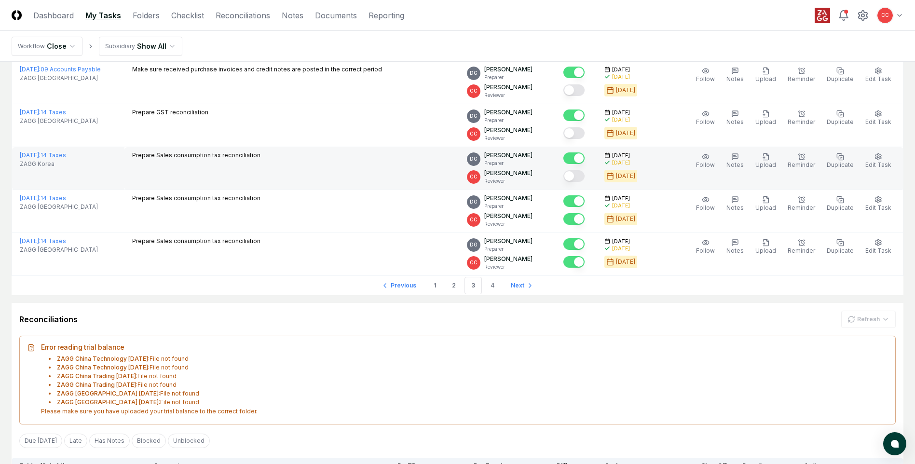
click at [581, 174] on button "Mark complete" at bounding box center [574, 176] width 21 height 12
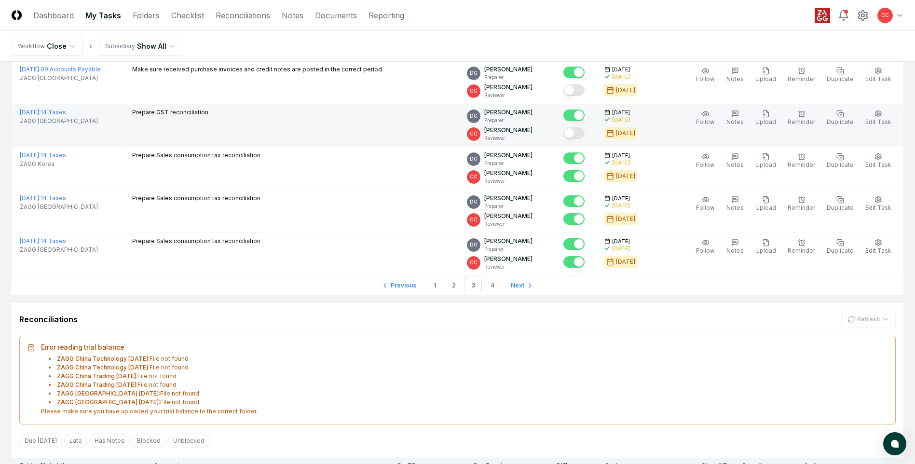
click at [580, 134] on button "Mark complete" at bounding box center [574, 133] width 21 height 12
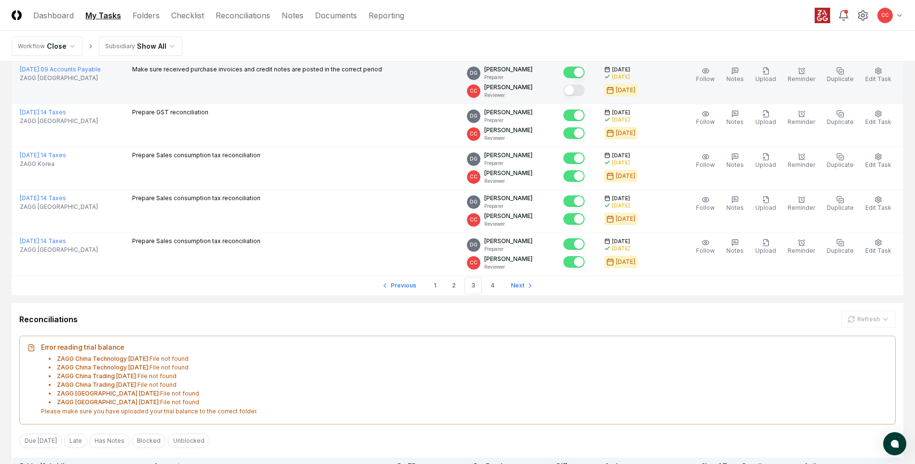
click at [578, 93] on button "Mark complete" at bounding box center [574, 90] width 21 height 12
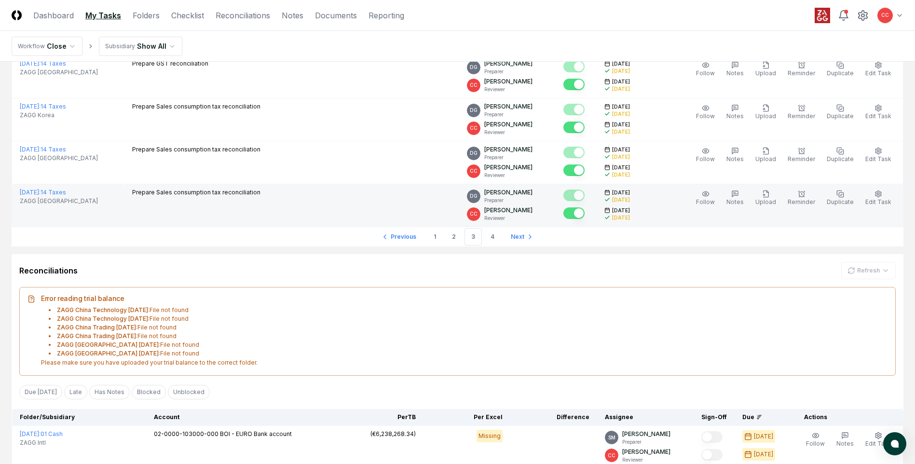
scroll to position [2080, 0]
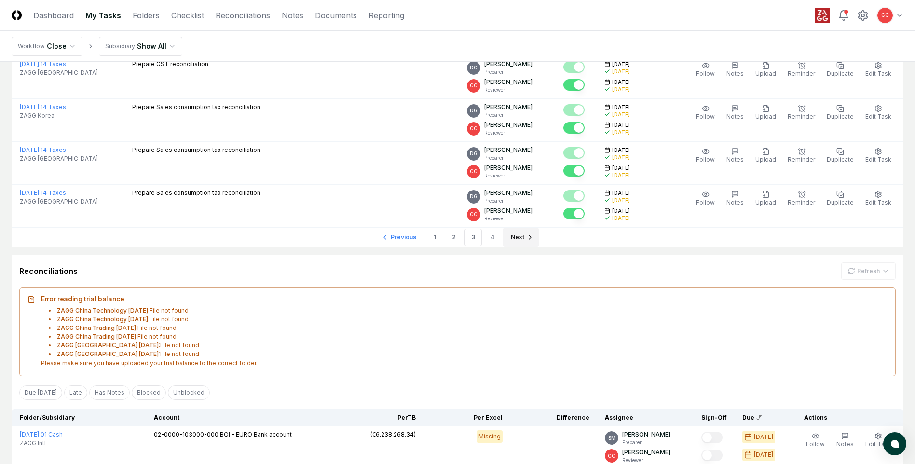
click at [524, 233] on link "Next" at bounding box center [521, 237] width 36 height 19
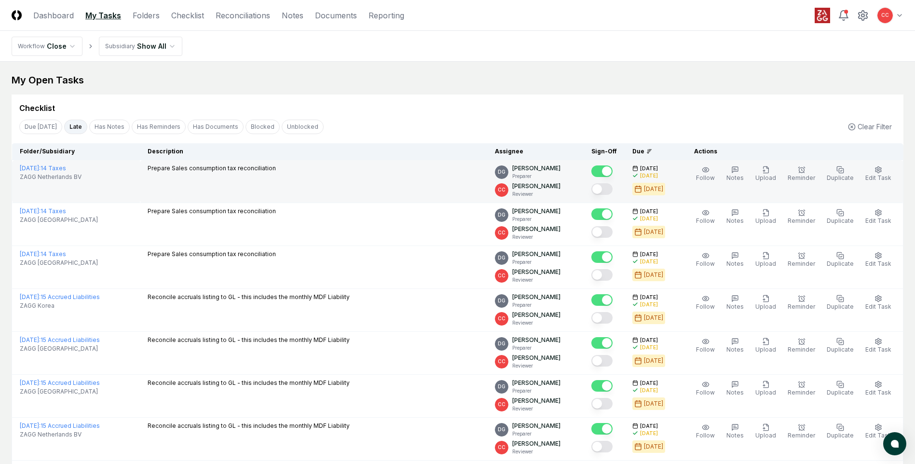
click at [608, 192] on button "Mark complete" at bounding box center [602, 189] width 21 height 12
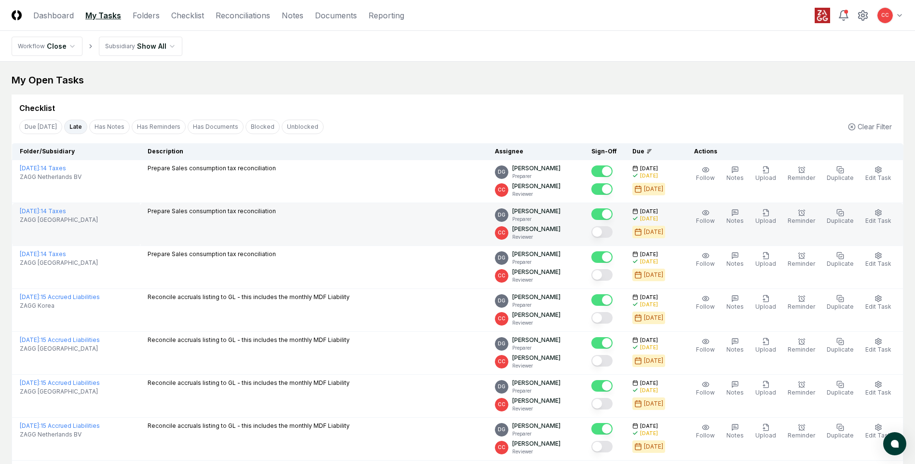
click at [609, 235] on button "Mark complete" at bounding box center [602, 232] width 21 height 12
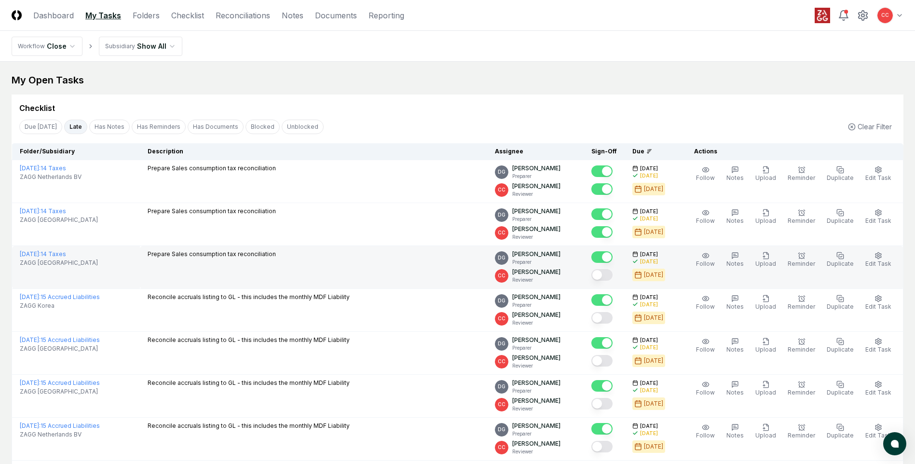
click at [610, 277] on button "Mark complete" at bounding box center [602, 275] width 21 height 12
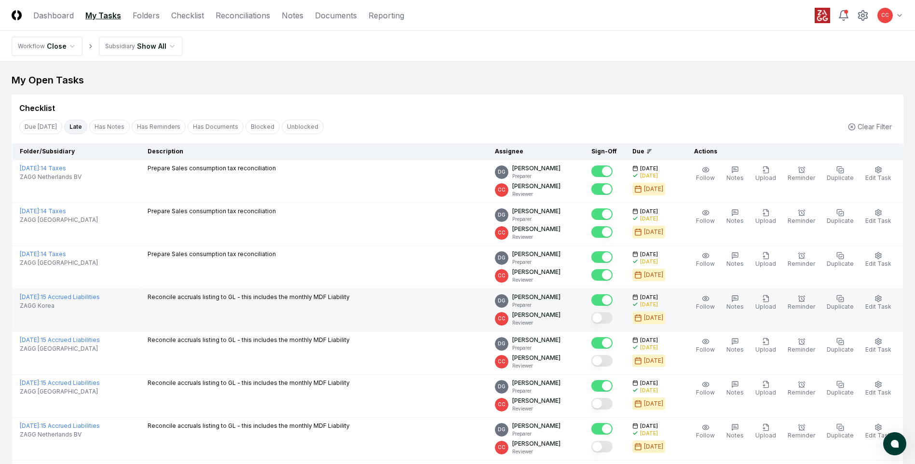
click at [607, 317] on button "Mark complete" at bounding box center [602, 318] width 21 height 12
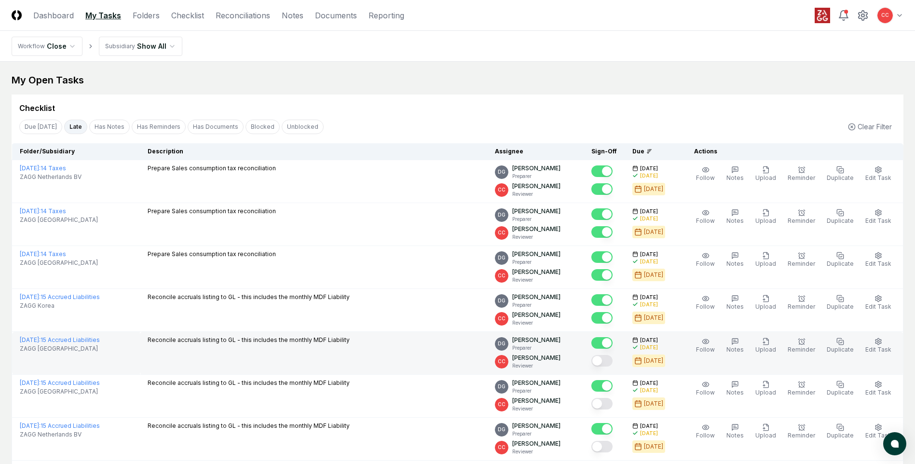
click at [606, 366] on button "Mark complete" at bounding box center [602, 361] width 21 height 12
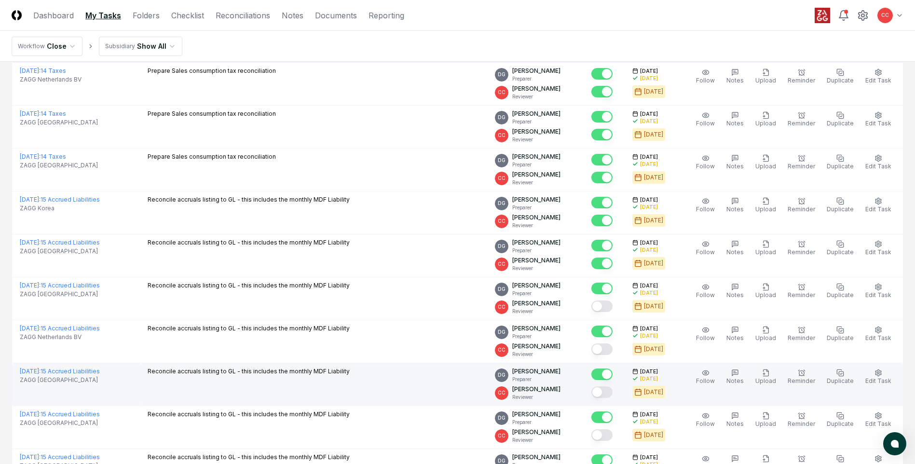
scroll to position [145, 0]
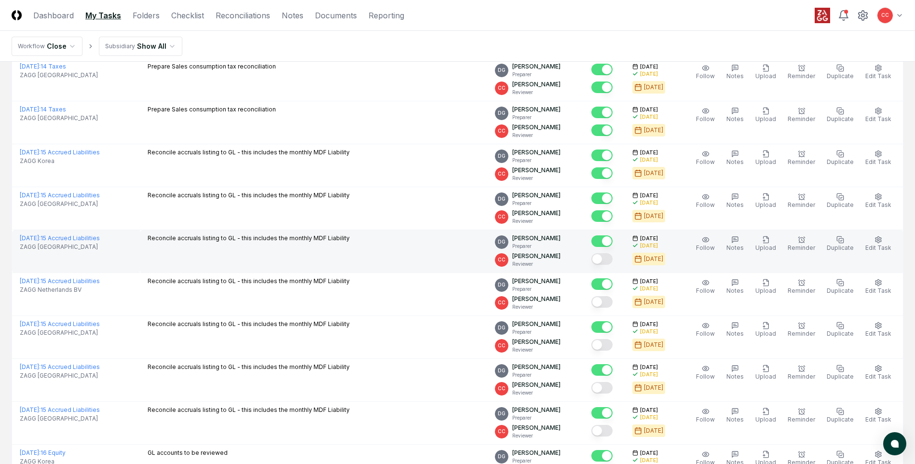
click at [609, 260] on button "Mark complete" at bounding box center [602, 259] width 21 height 12
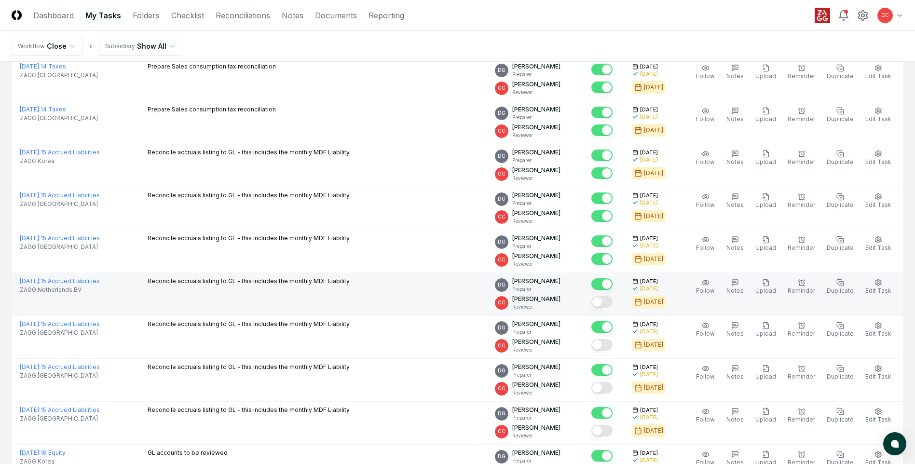
click at [605, 306] on button "Mark complete" at bounding box center [602, 302] width 21 height 12
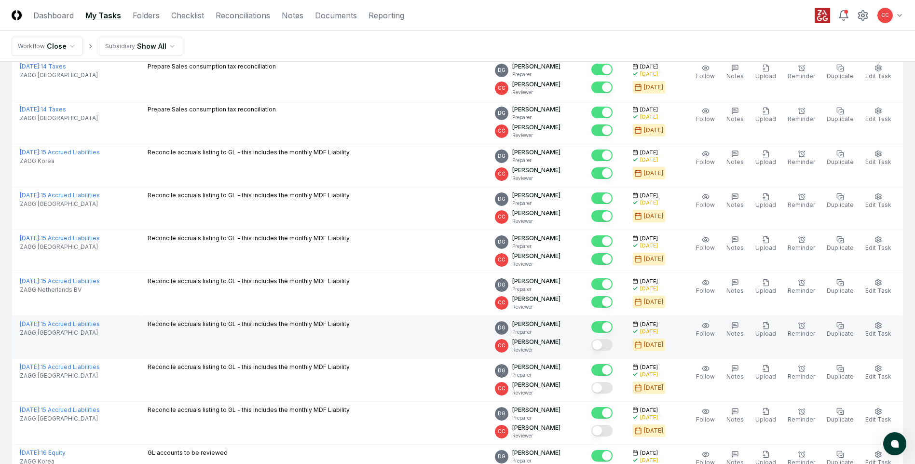
click at [608, 346] on button "Mark complete" at bounding box center [602, 345] width 21 height 12
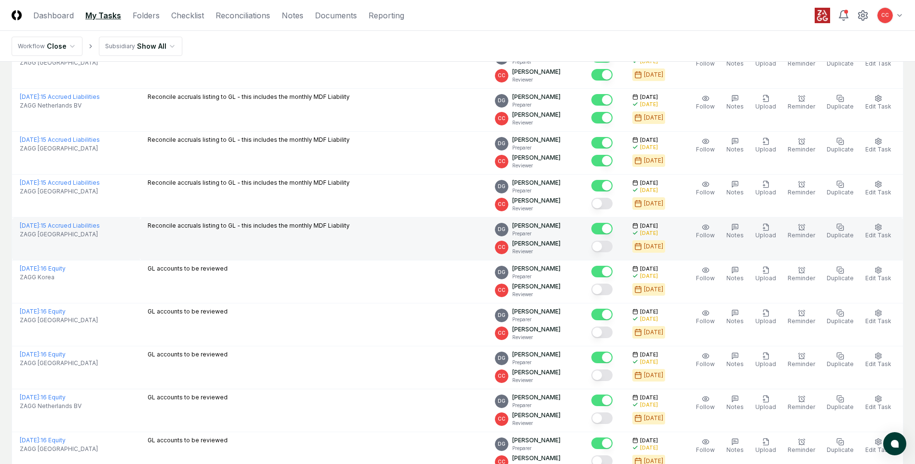
scroll to position [338, 0]
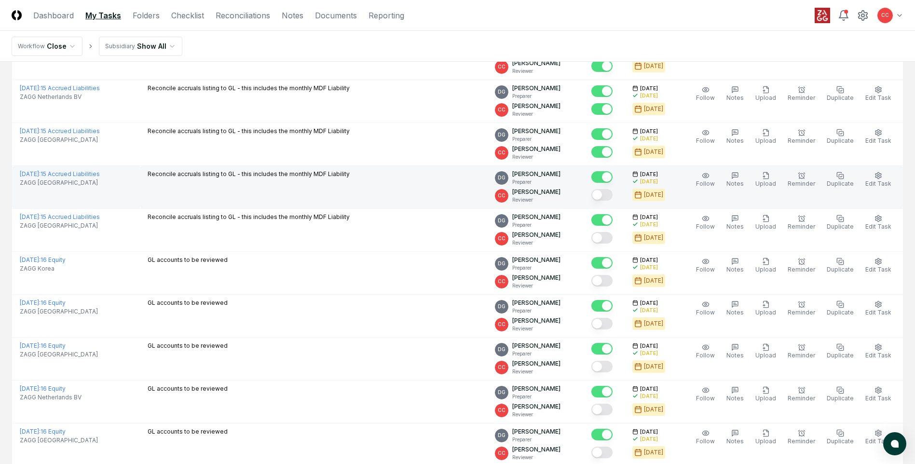
click at [606, 196] on button "Mark complete" at bounding box center [602, 195] width 21 height 12
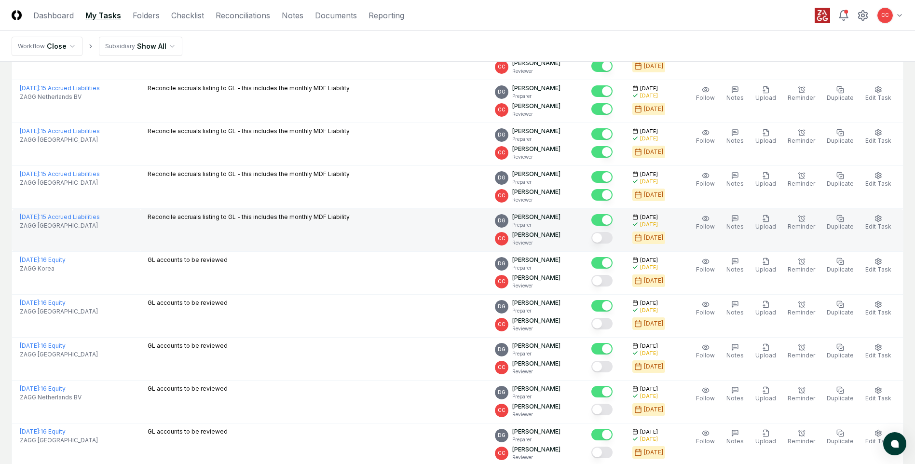
click at [608, 239] on button "Mark complete" at bounding box center [602, 238] width 21 height 12
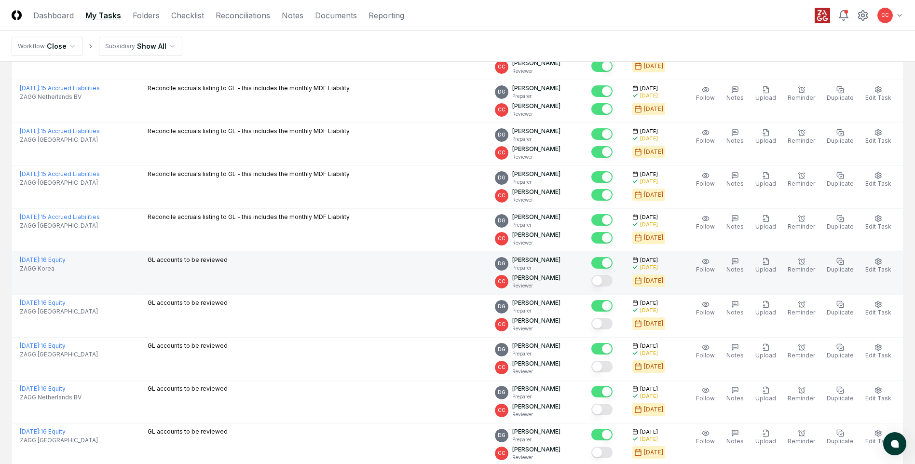
click at [606, 282] on button "Mark complete" at bounding box center [602, 281] width 21 height 12
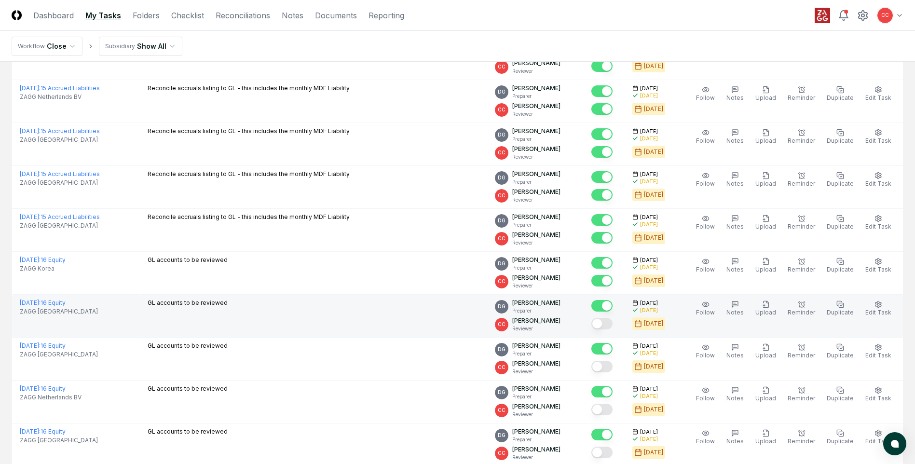
click at [609, 326] on button "Mark complete" at bounding box center [602, 324] width 21 height 12
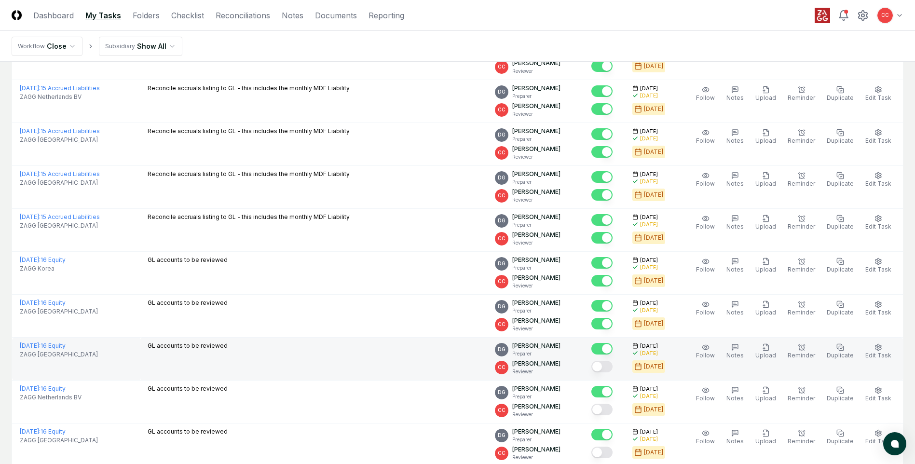
click at [609, 369] on button "Mark complete" at bounding box center [602, 367] width 21 height 12
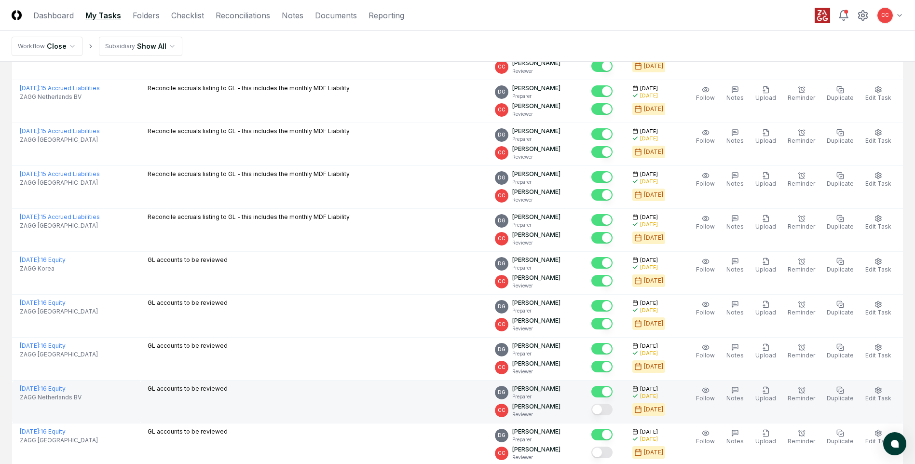
click at [609, 413] on button "Mark complete" at bounding box center [602, 410] width 21 height 12
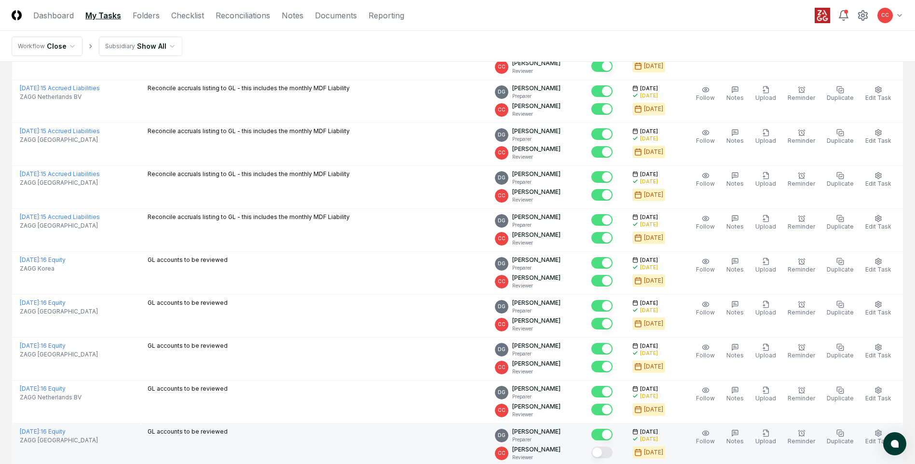
click at [611, 454] on button "Mark complete" at bounding box center [602, 453] width 21 height 12
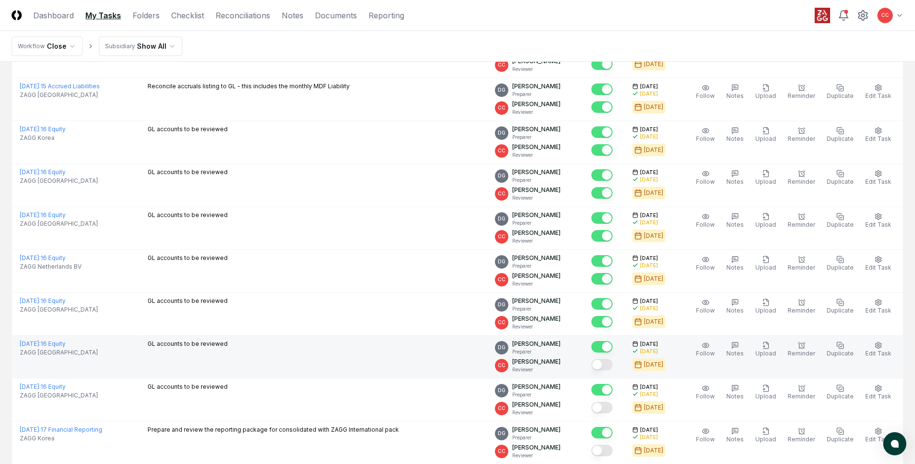
scroll to position [483, 0]
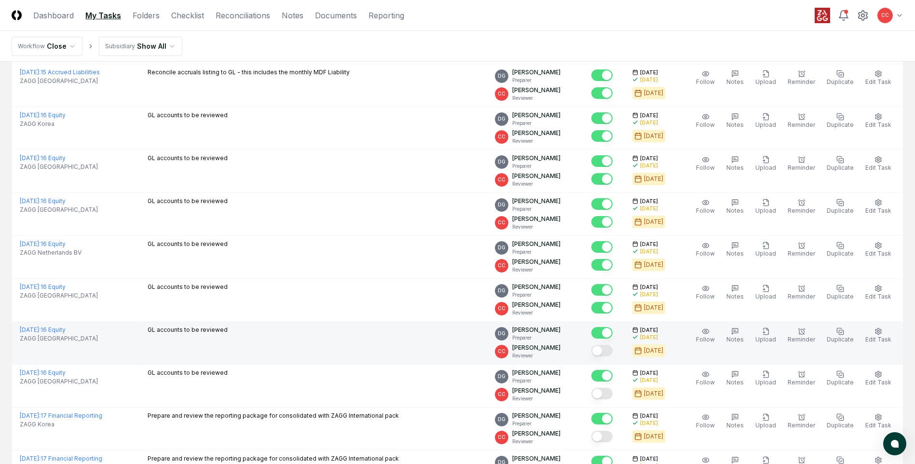
drag, startPoint x: 621, startPoint y: 353, endPoint x: 612, endPoint y: 354, distance: 9.2
click at [613, 354] on div at bounding box center [602, 351] width 21 height 13
click at [613, 353] on button "Mark complete" at bounding box center [602, 351] width 21 height 12
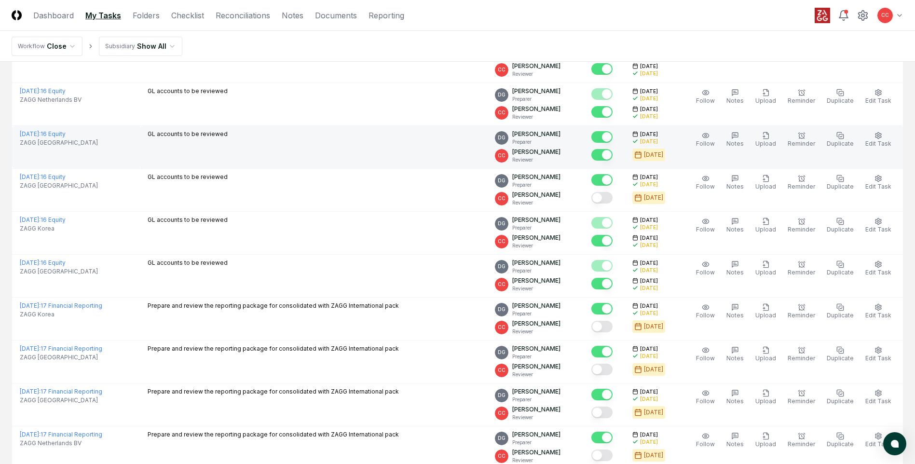
scroll to position [456, 0]
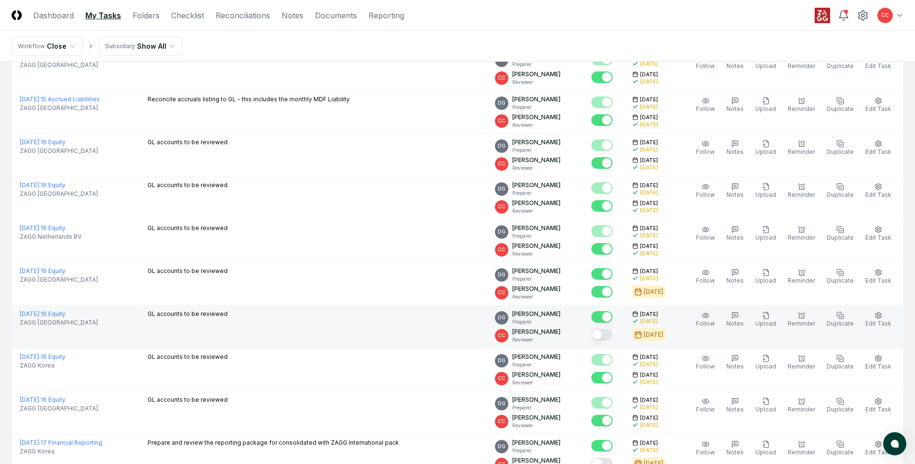
click at [613, 339] on button "Mark complete" at bounding box center [602, 335] width 21 height 12
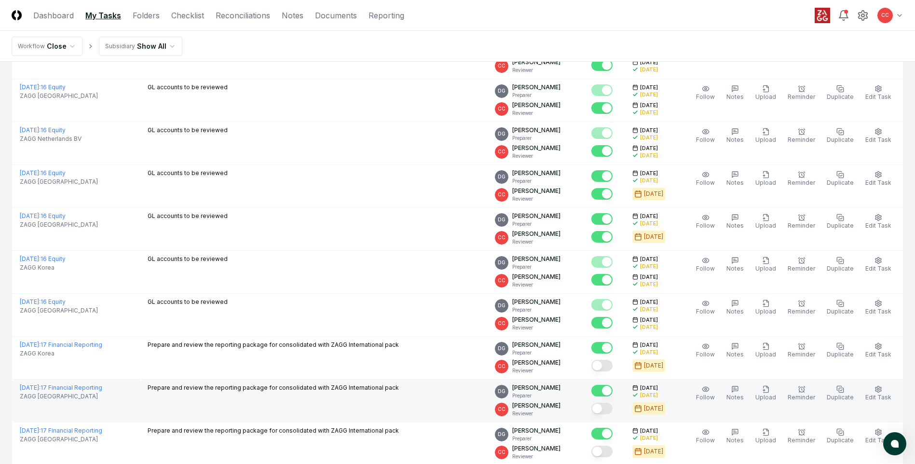
scroll to position [649, 0]
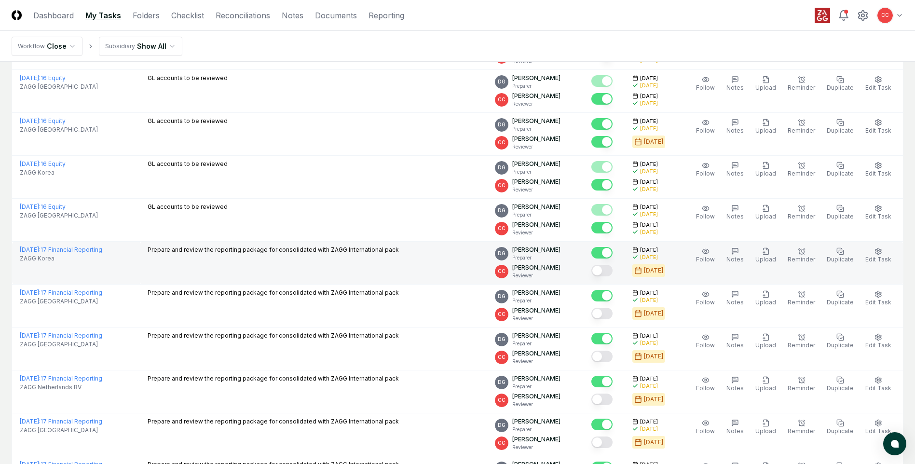
click at [610, 268] on button "Mark complete" at bounding box center [602, 271] width 21 height 12
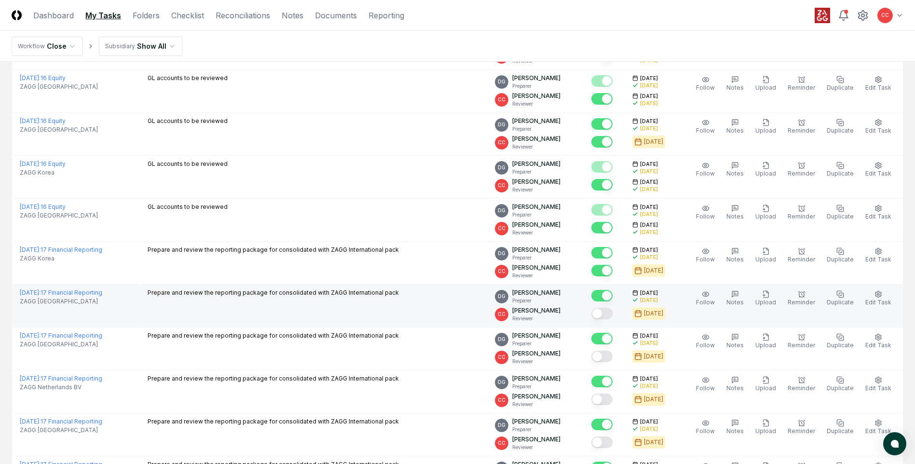
click at [609, 315] on button "Mark complete" at bounding box center [602, 314] width 21 height 12
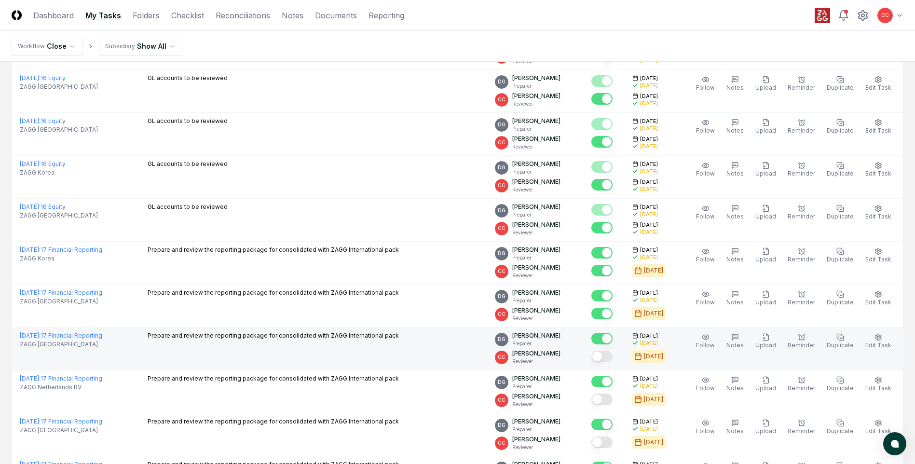
click at [605, 361] on button "Mark complete" at bounding box center [602, 357] width 21 height 12
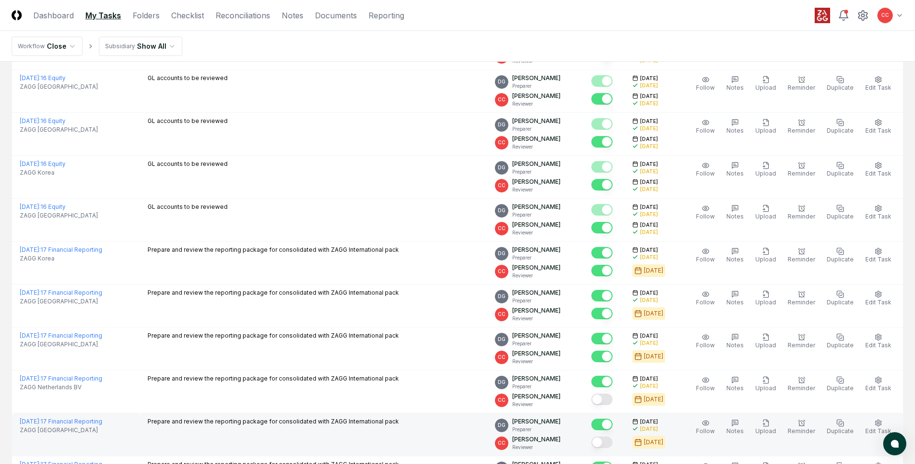
drag, startPoint x: 611, startPoint y: 401, endPoint x: 609, endPoint y: 413, distance: 11.7
click at [611, 402] on button "Mark complete" at bounding box center [602, 400] width 21 height 12
click at [606, 441] on button "Mark complete" at bounding box center [602, 443] width 21 height 12
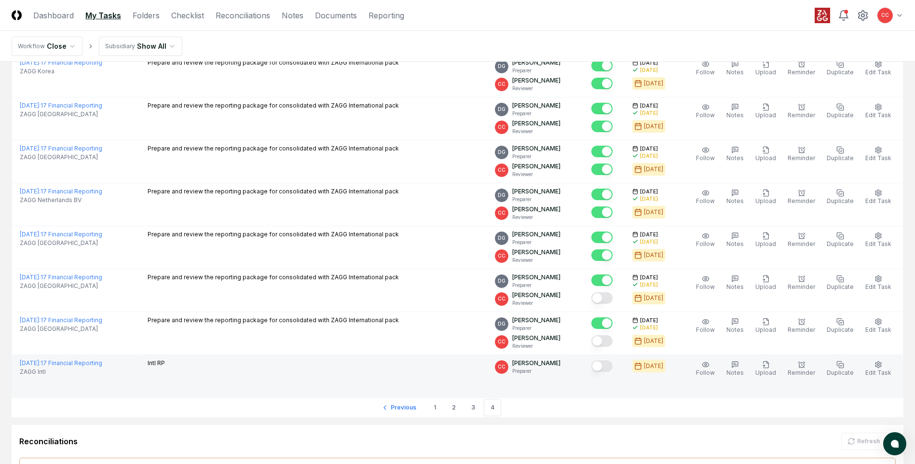
scroll to position [842, 0]
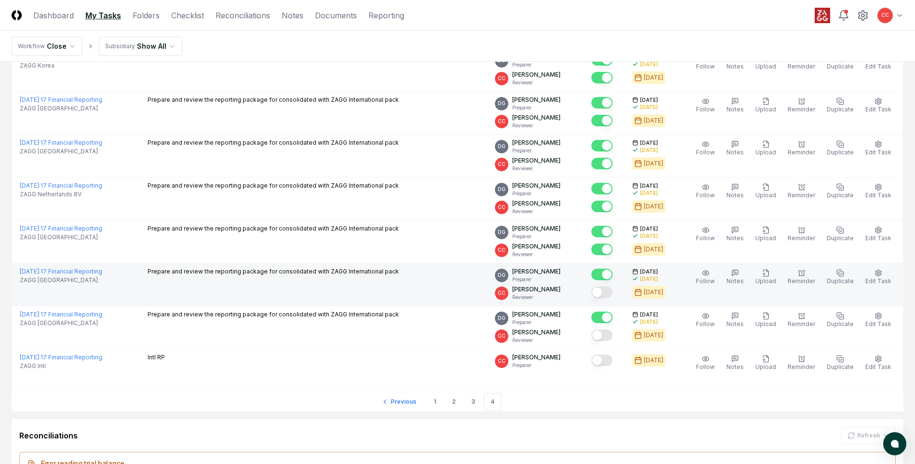
click at [609, 291] on button "Mark complete" at bounding box center [602, 293] width 21 height 12
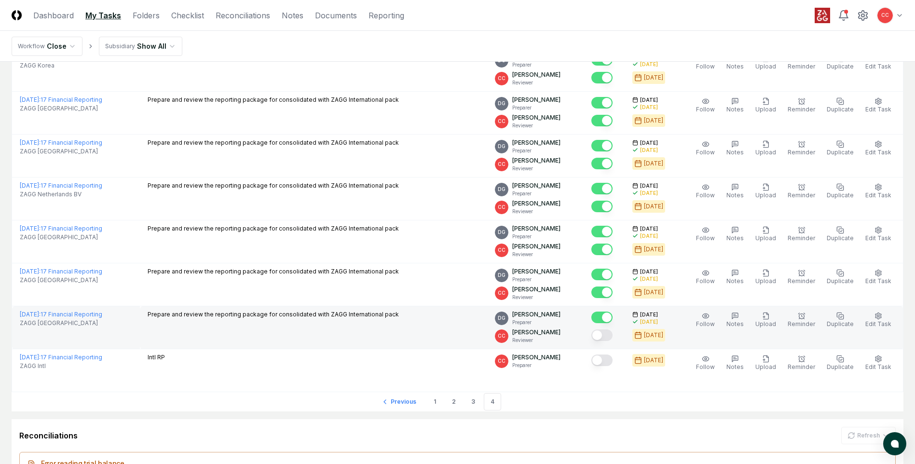
click at [609, 335] on button "Mark complete" at bounding box center [602, 336] width 21 height 12
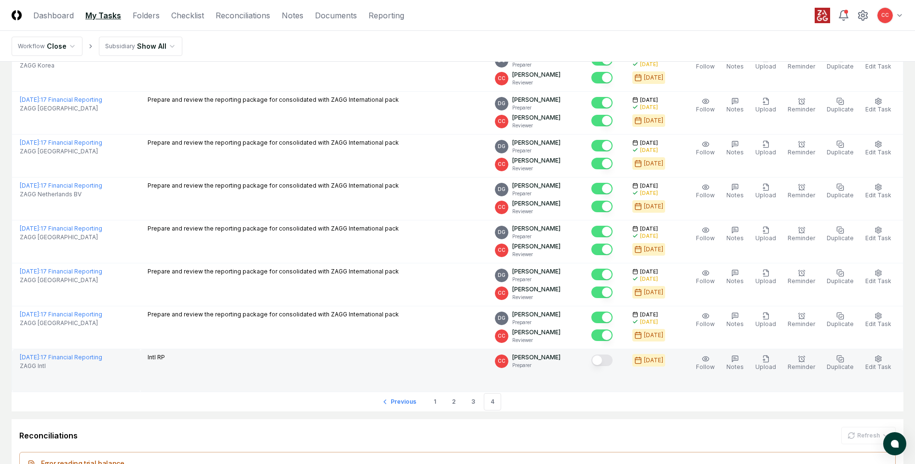
click at [607, 366] on button "Mark complete" at bounding box center [602, 361] width 21 height 12
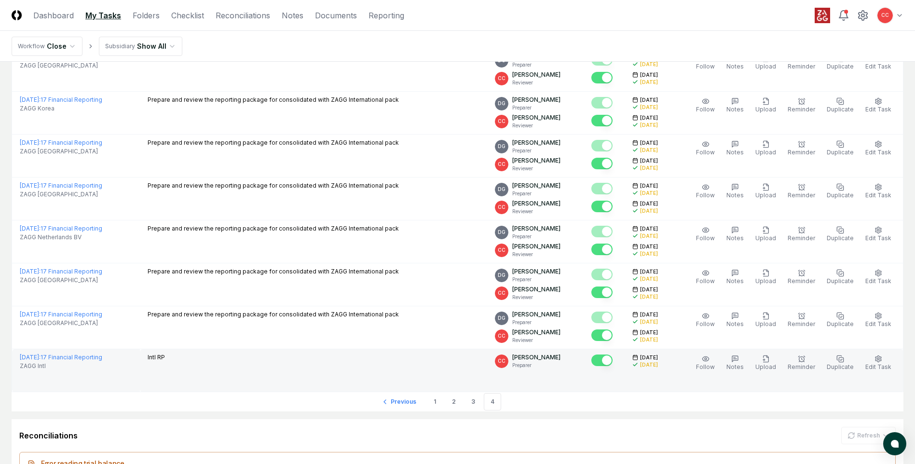
click at [613, 361] on button "Mark complete" at bounding box center [602, 361] width 21 height 12
click at [492, 403] on li "4" at bounding box center [492, 401] width 17 height 17
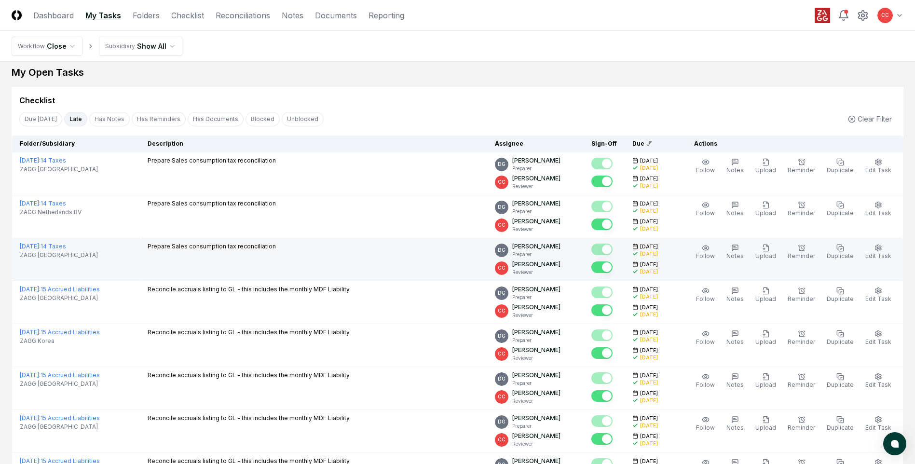
scroll to position [0, 0]
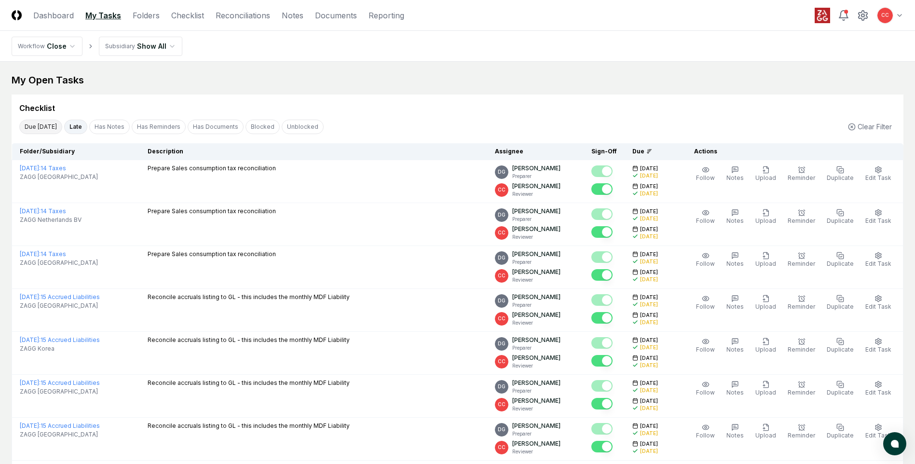
click at [36, 127] on button "Due [DATE]" at bounding box center [40, 127] width 43 height 14
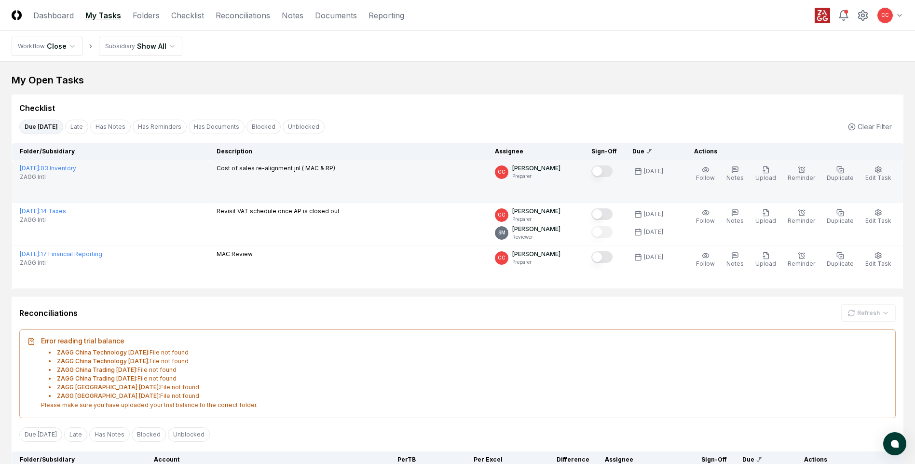
click at [601, 170] on button "Mark complete" at bounding box center [602, 172] width 21 height 12
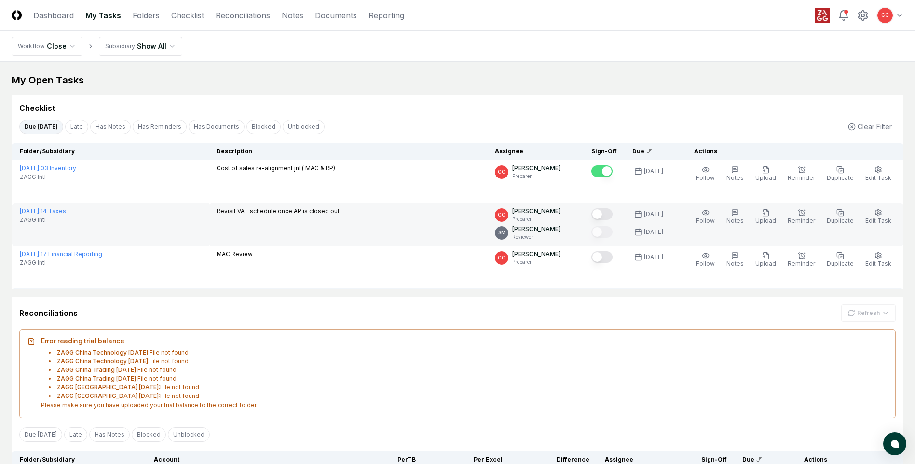
click at [611, 211] on button "Mark complete" at bounding box center [602, 214] width 21 height 12
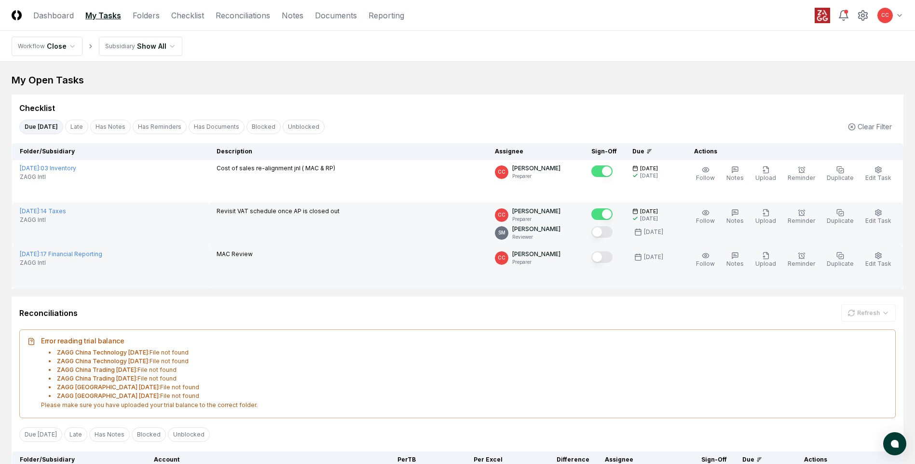
click at [611, 260] on button "Mark complete" at bounding box center [602, 257] width 21 height 12
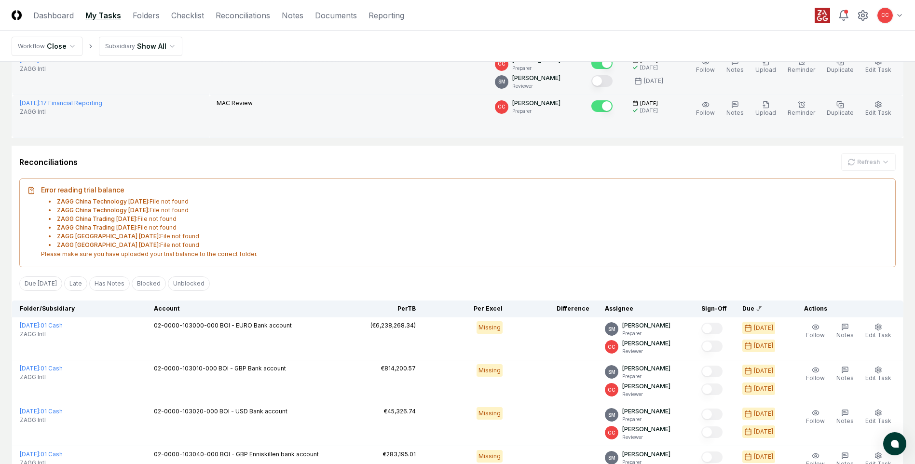
scroll to position [193, 0]
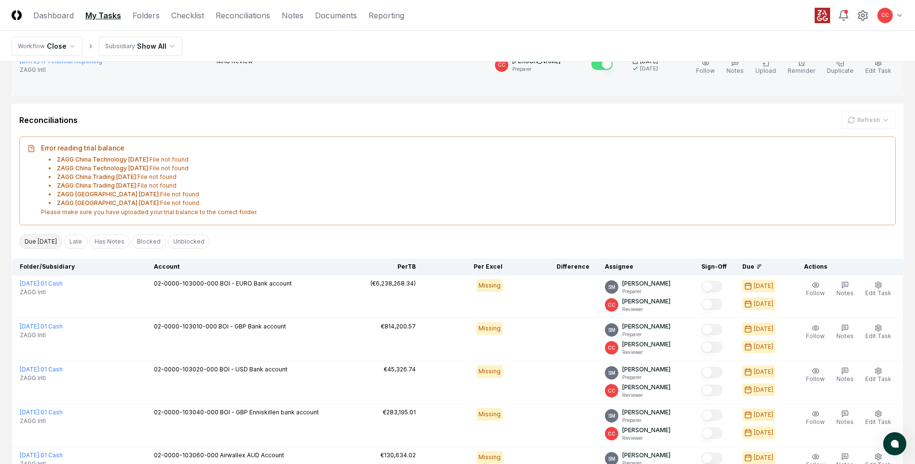
click at [43, 245] on button "Due [DATE]" at bounding box center [40, 242] width 43 height 14
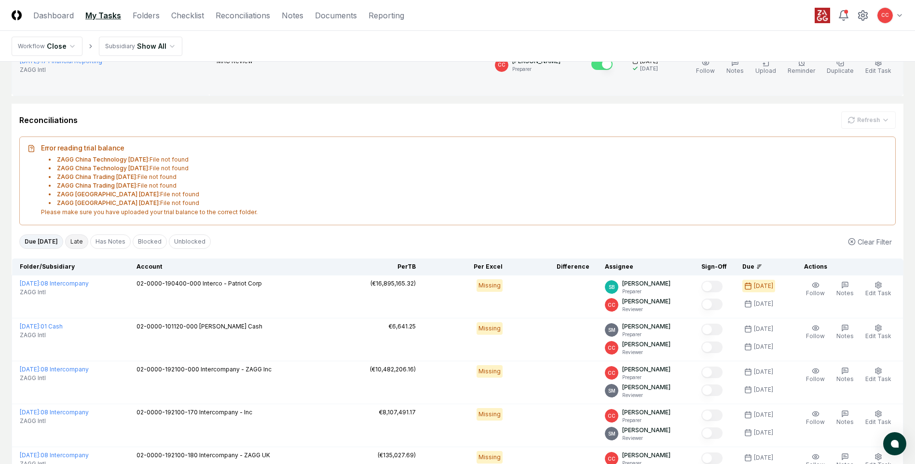
click at [75, 244] on button "Late" at bounding box center [76, 242] width 23 height 14
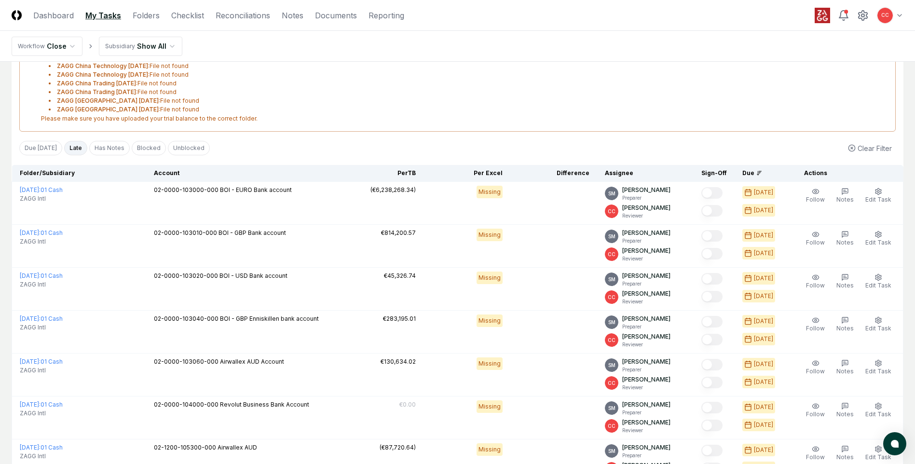
scroll to position [338, 0]
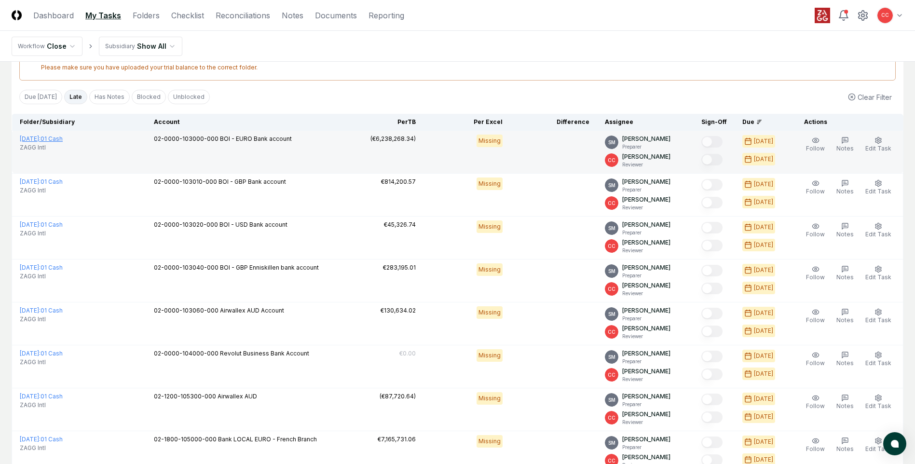
click at [63, 138] on link "[DATE] : 01 Cash" at bounding box center [41, 138] width 43 height 7
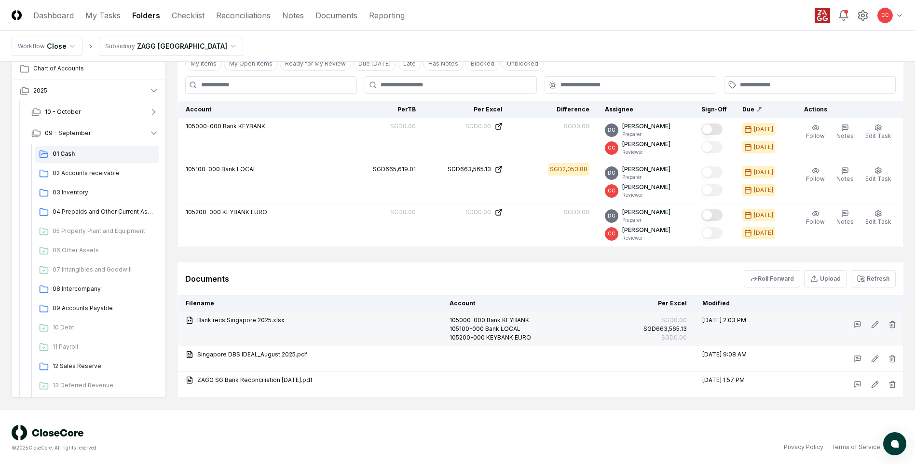
scroll to position [303, 0]
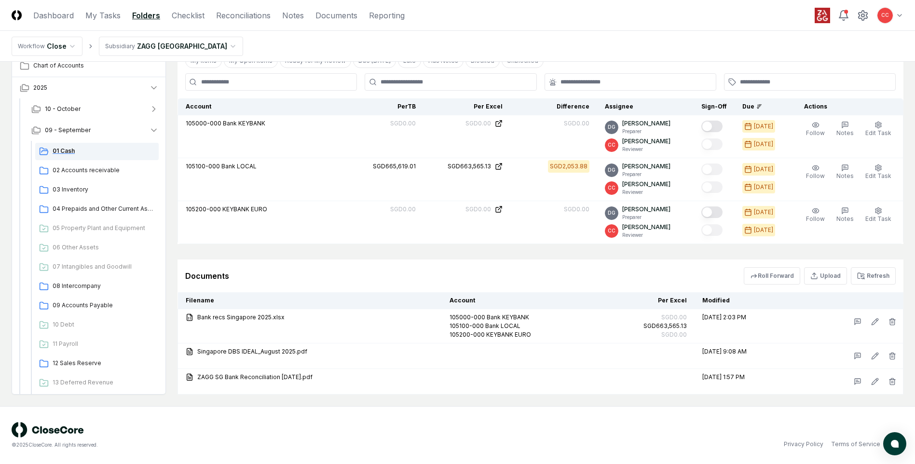
click at [107, 151] on span "01 Cash" at bounding box center [104, 151] width 102 height 9
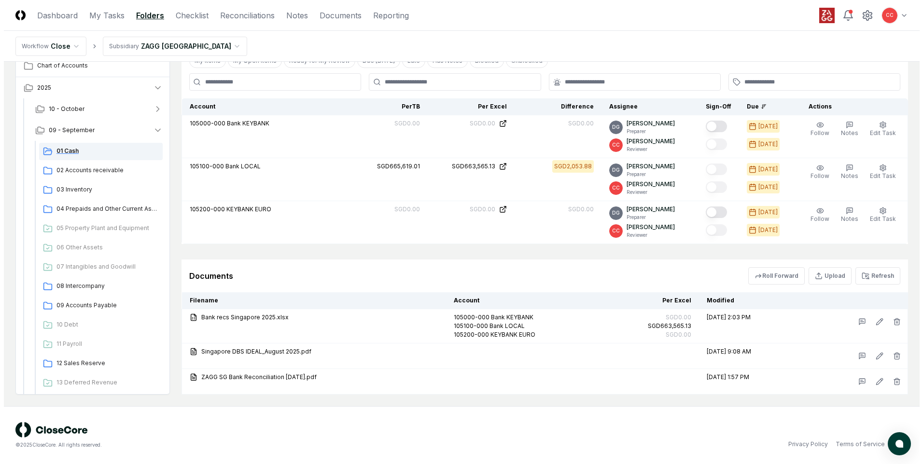
scroll to position [0, 0]
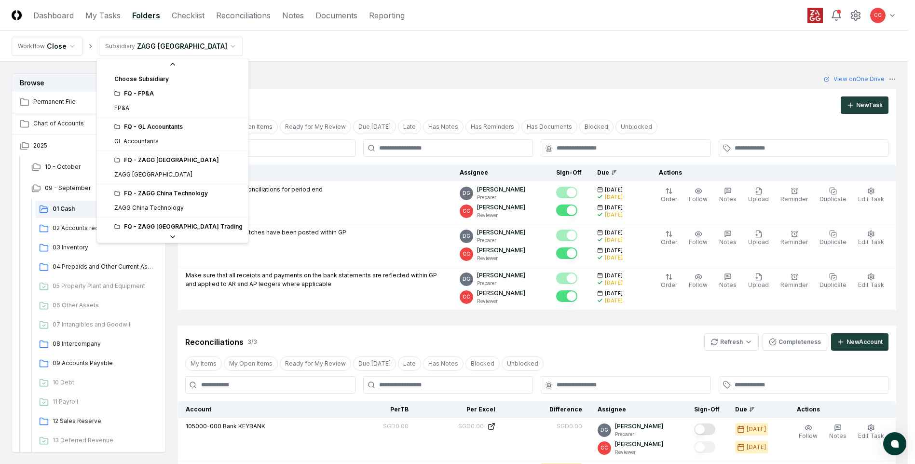
click at [151, 49] on html "CloseCore Dashboard My Tasks Folders Checklist Reconciliations Notes Documents …" at bounding box center [457, 383] width 915 height 767
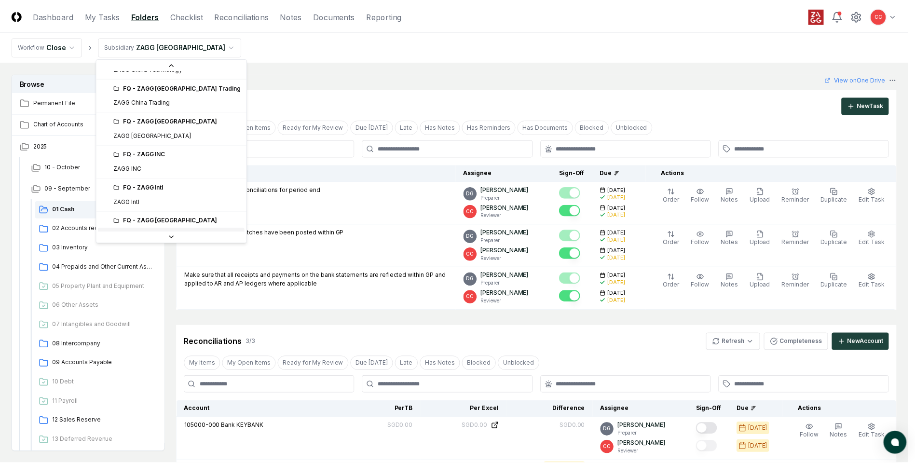
scroll to position [133, 0]
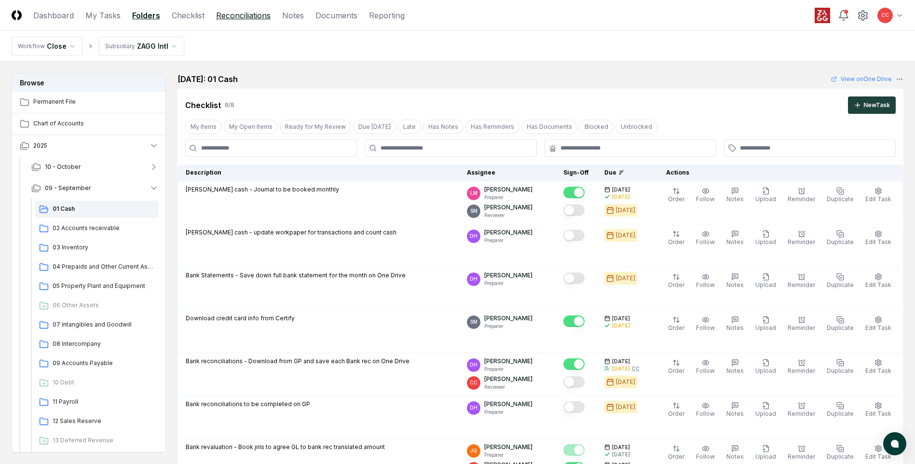
click at [254, 20] on link "Reconciliations" at bounding box center [243, 16] width 55 height 12
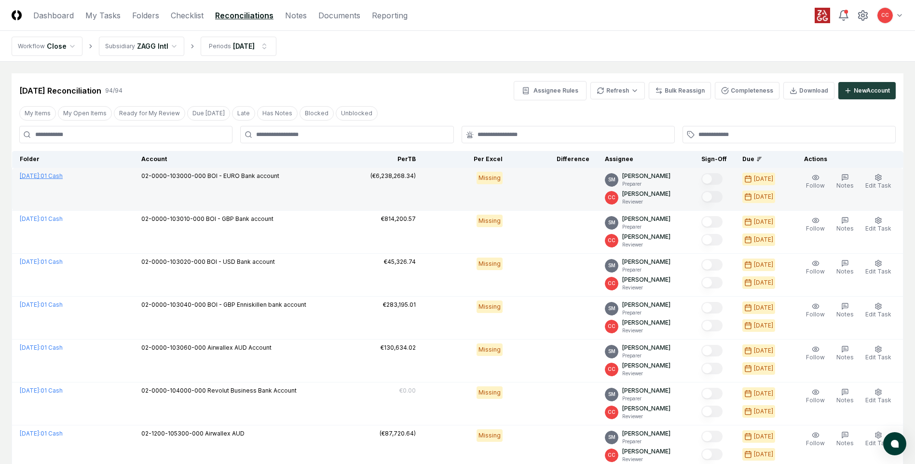
click at [63, 176] on link "[DATE] : 01 Cash" at bounding box center [41, 175] width 43 height 7
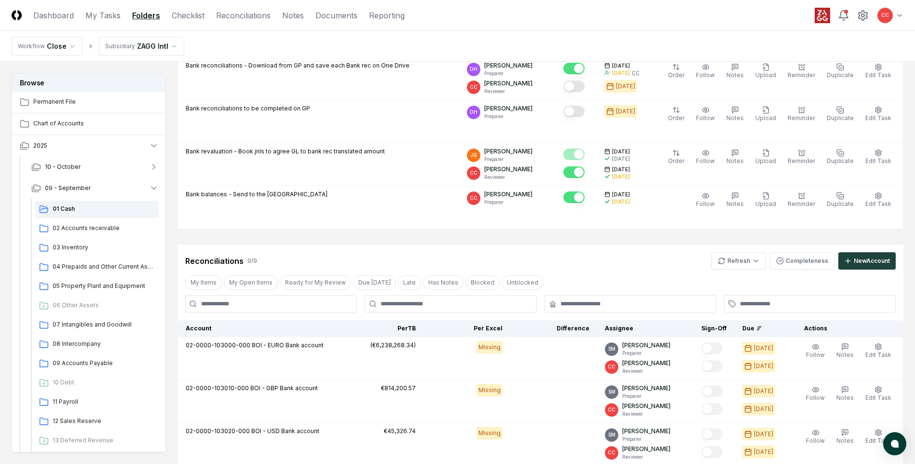
scroll to position [386, 0]
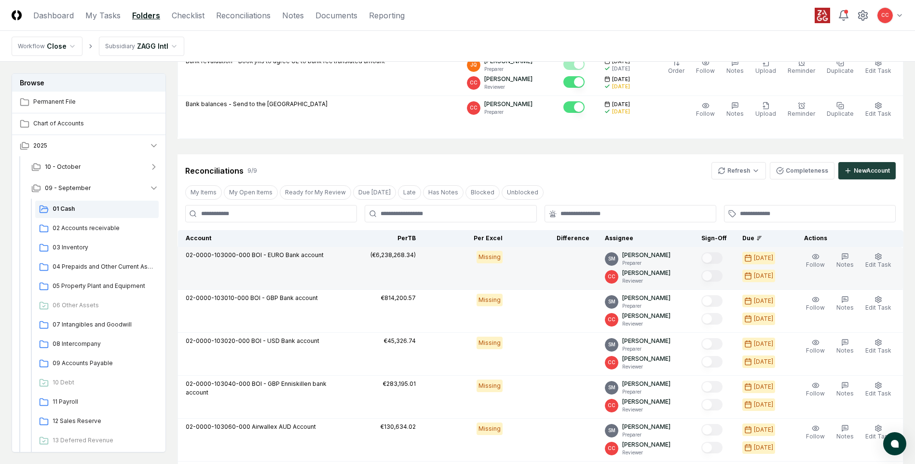
click at [261, 255] on span "BOI - EURO Bank account" at bounding box center [288, 254] width 72 height 7
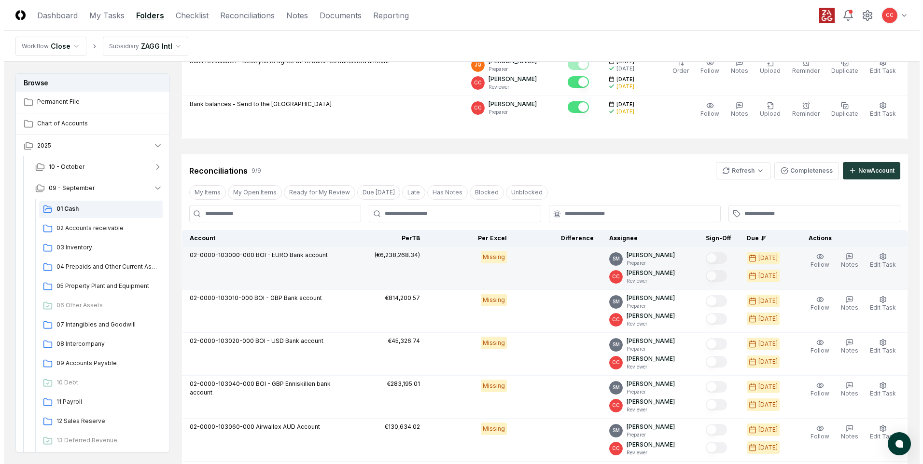
scroll to position [434, 0]
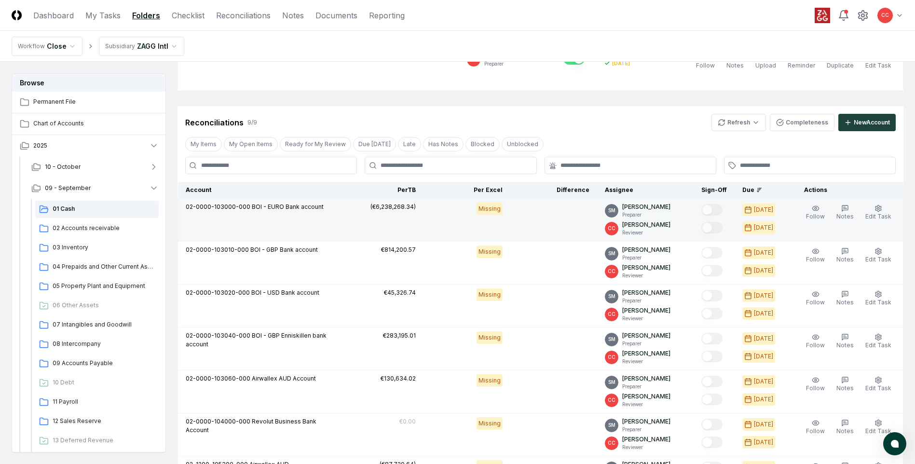
click at [554, 220] on td at bounding box center [554, 220] width 87 height 43
click at [883, 217] on span "Edit Task" at bounding box center [879, 216] width 26 height 7
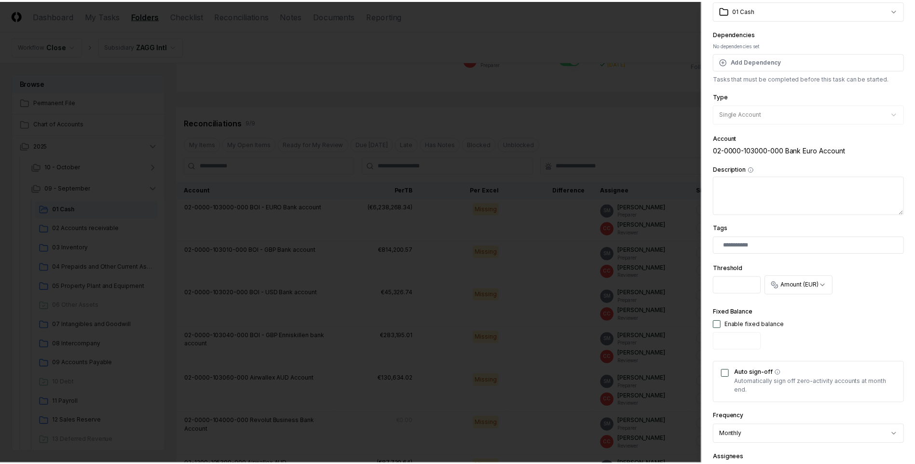
scroll to position [0, 0]
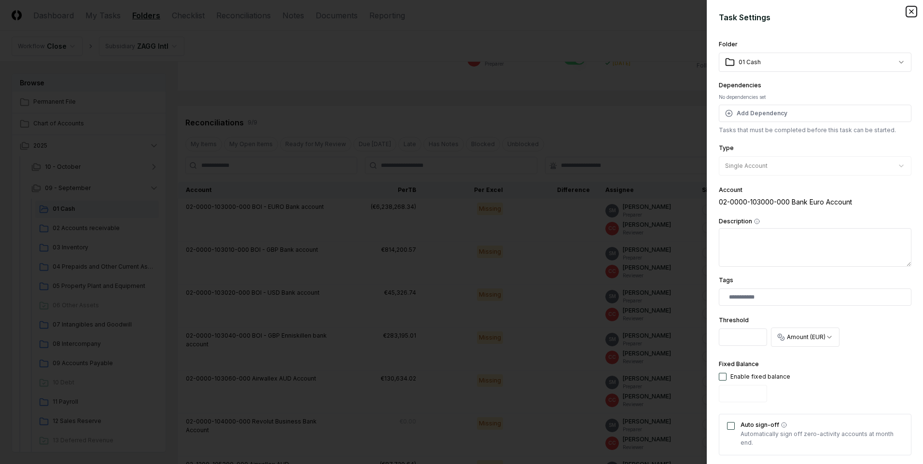
click at [907, 13] on icon "button" at bounding box center [911, 12] width 8 height 8
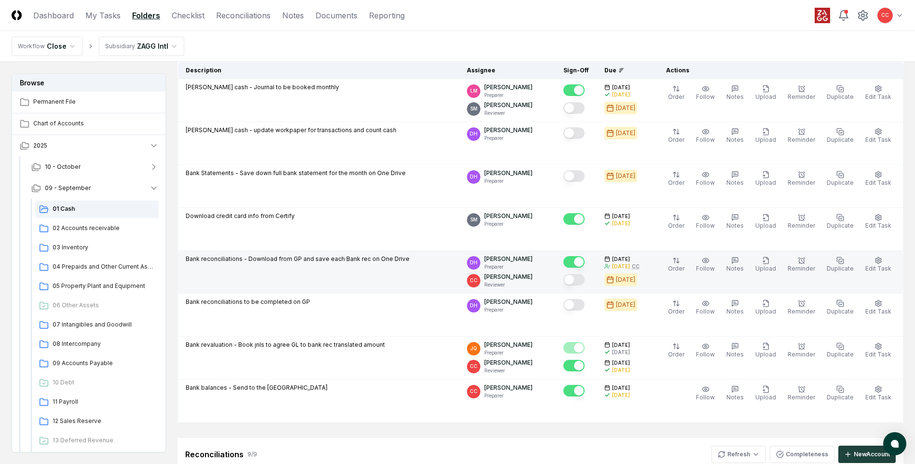
scroll to position [97, 0]
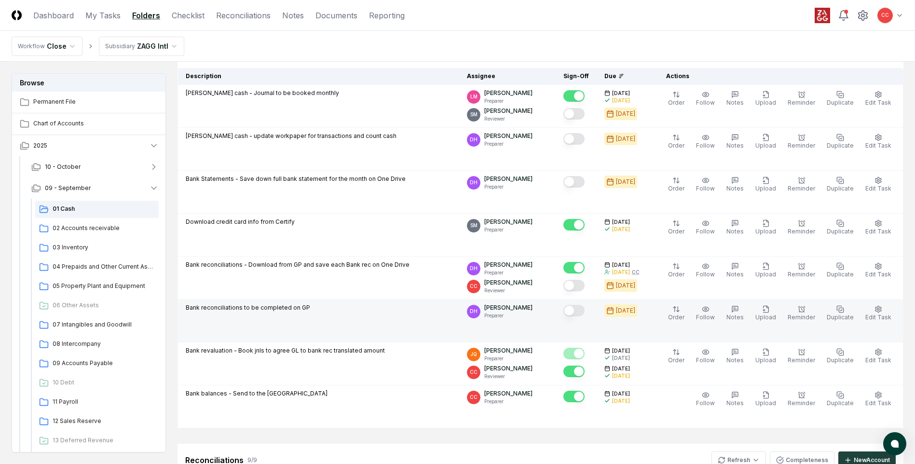
click at [576, 315] on button "Mark complete" at bounding box center [574, 311] width 21 height 12
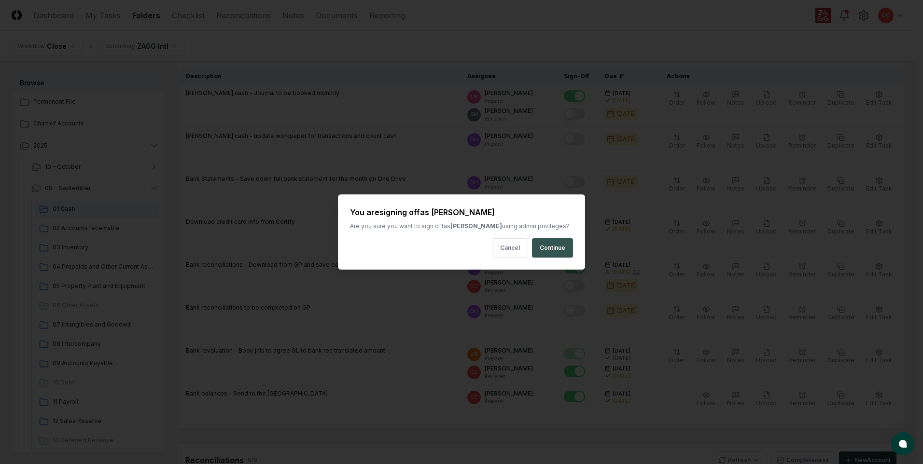
click at [548, 250] on button "Continue" at bounding box center [552, 247] width 41 height 19
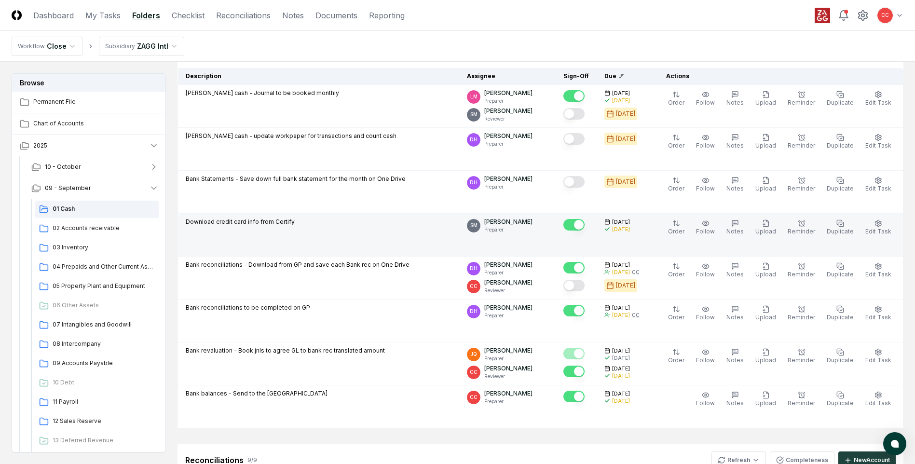
scroll to position [48, 0]
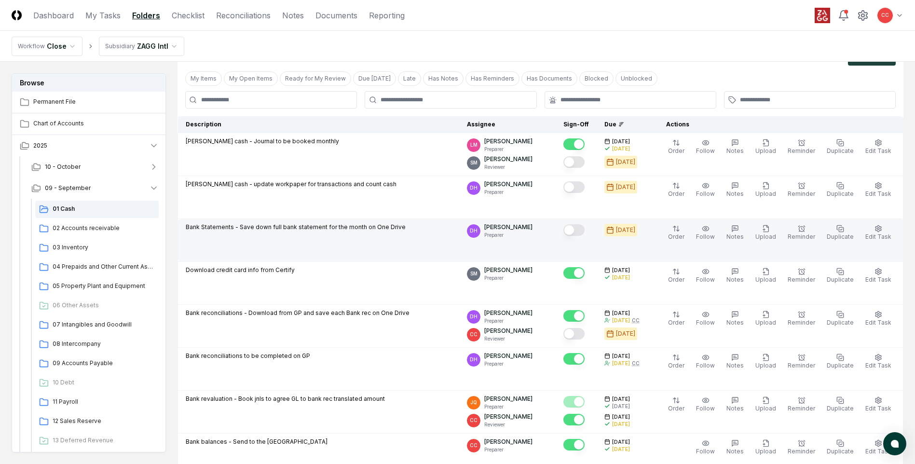
click at [573, 231] on td at bounding box center [576, 240] width 41 height 43
click at [578, 232] on button "Mark complete" at bounding box center [574, 230] width 21 height 12
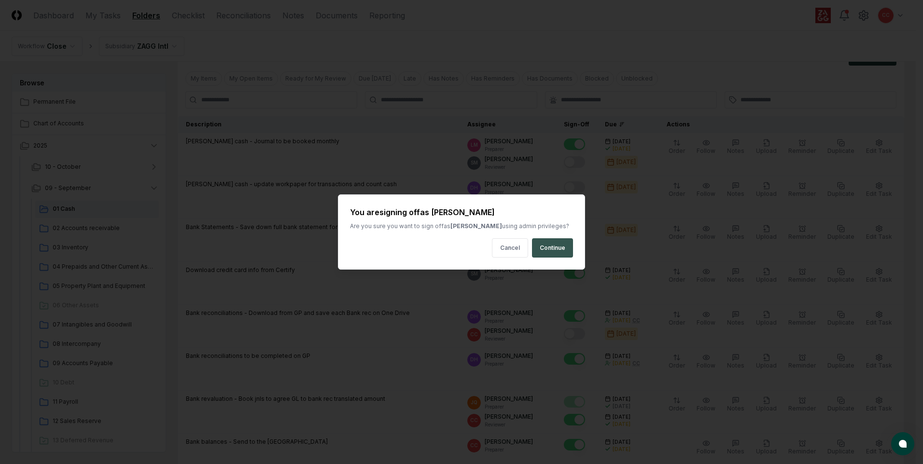
click at [555, 252] on button "Continue" at bounding box center [552, 247] width 41 height 19
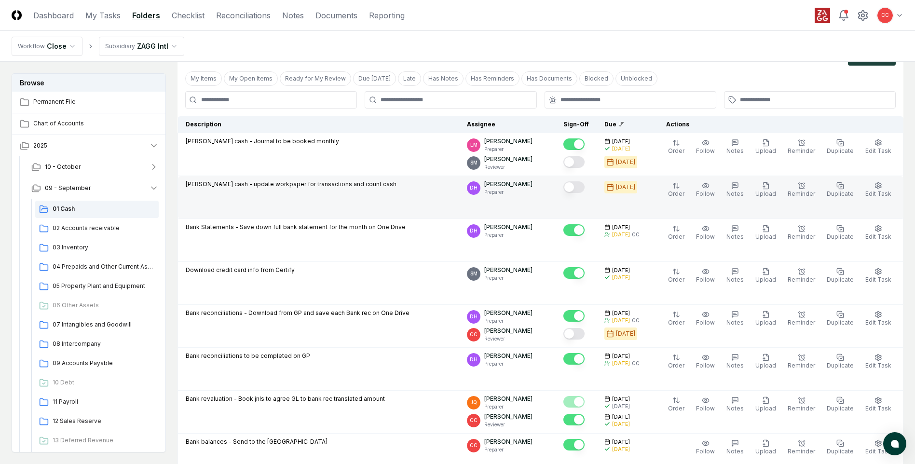
click at [581, 190] on button "Mark complete" at bounding box center [574, 187] width 21 height 12
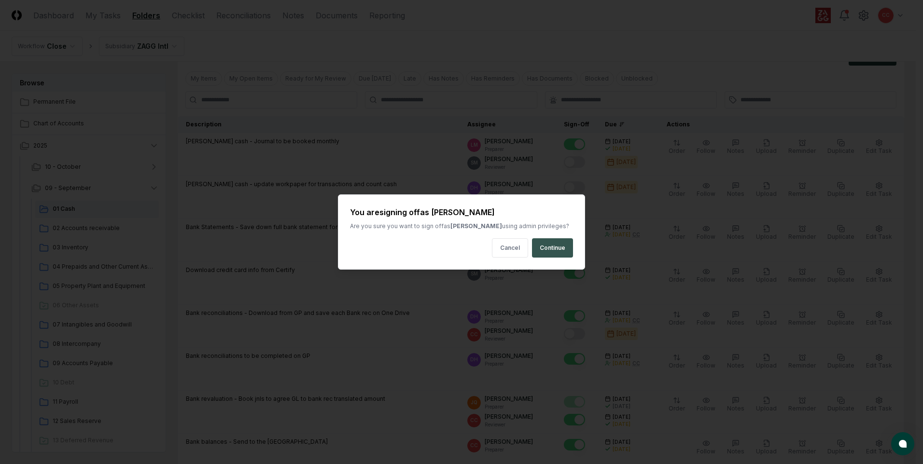
click at [558, 243] on button "Continue" at bounding box center [552, 247] width 41 height 19
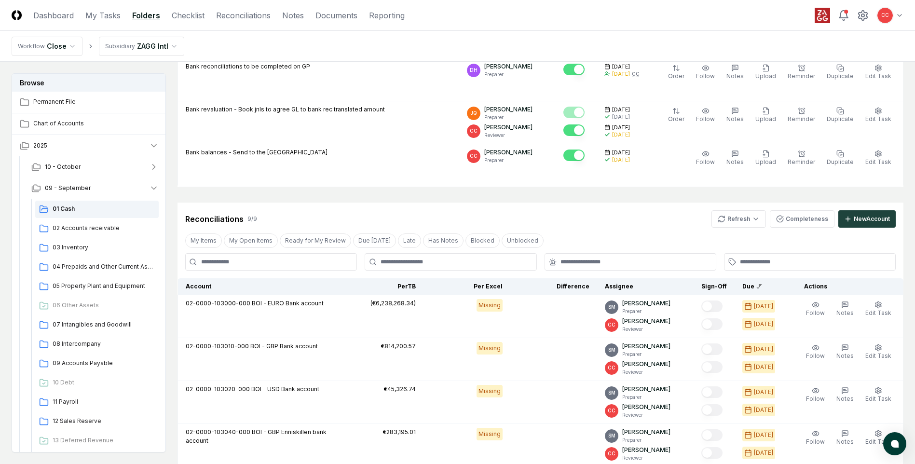
scroll to position [386, 0]
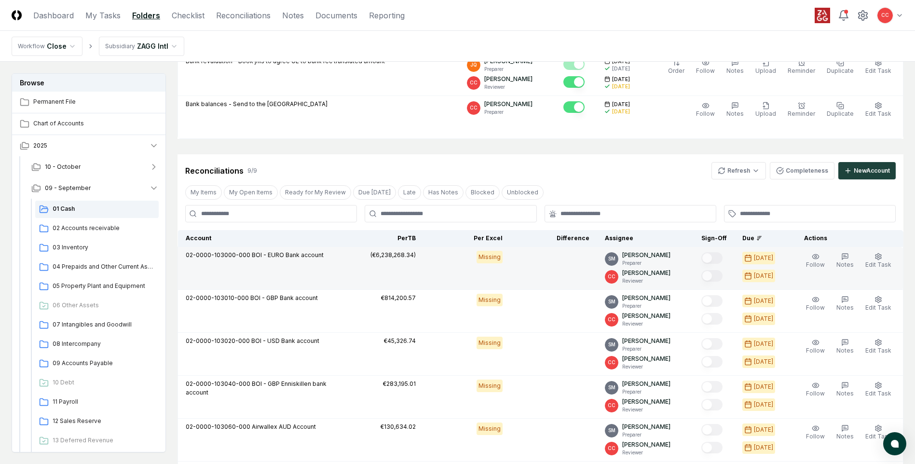
click at [487, 260] on div "Missing" at bounding box center [490, 257] width 26 height 13
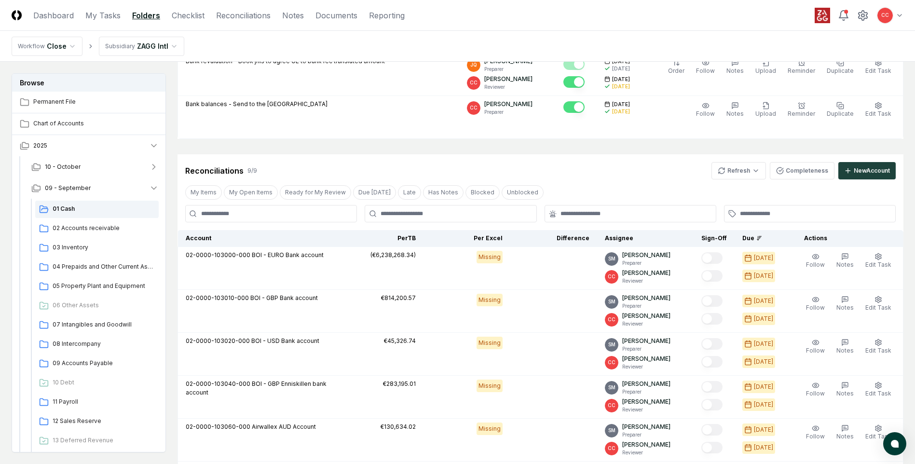
click at [495, 240] on th "Per Excel" at bounding box center [467, 238] width 87 height 17
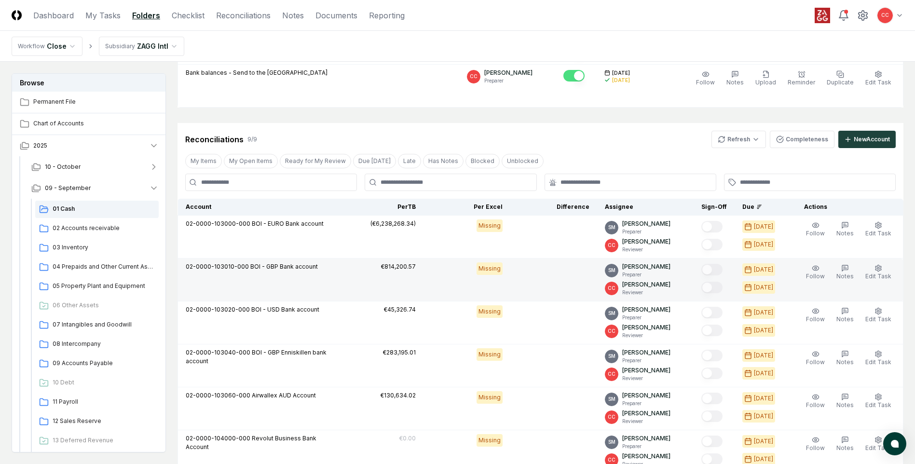
scroll to position [434, 0]
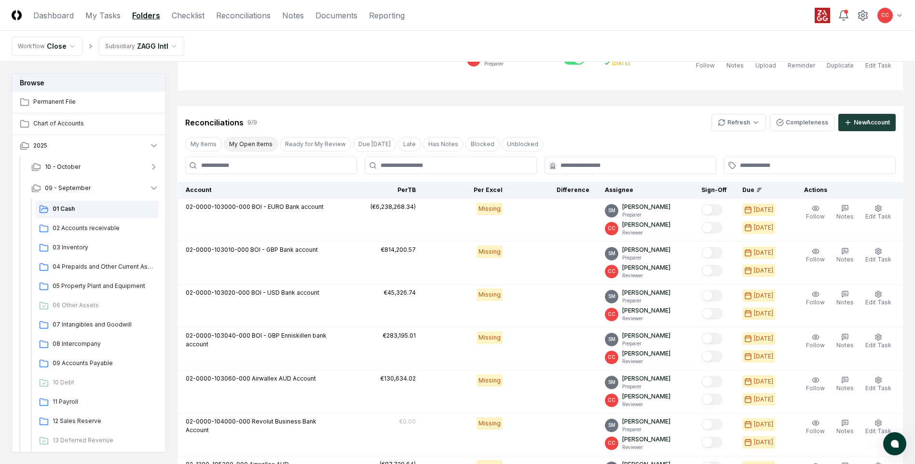
click at [237, 148] on button "My Open Items" at bounding box center [251, 144] width 54 height 14
click at [254, 147] on button "My Open Items" at bounding box center [251, 144] width 54 height 14
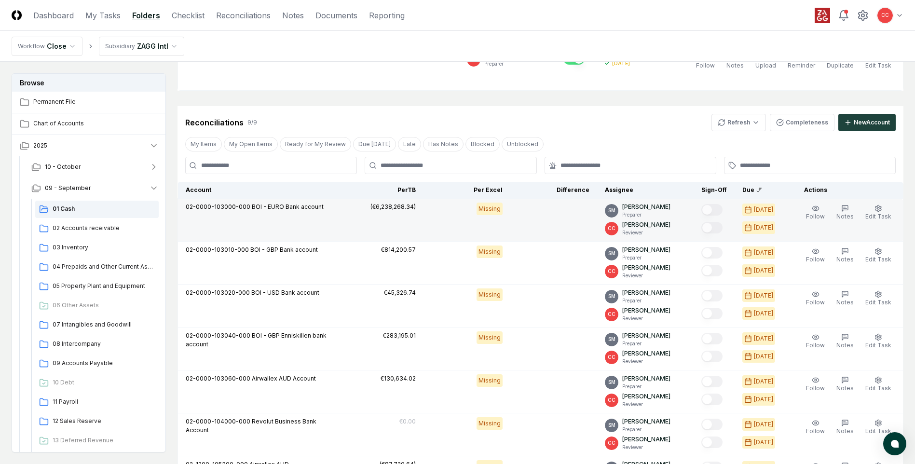
click at [273, 203] on p "02-0000-103000-000 BOI - EURO Bank account" at bounding box center [255, 207] width 138 height 9
click at [240, 205] on span "02-0000-103000-000" at bounding box center [218, 206] width 65 height 7
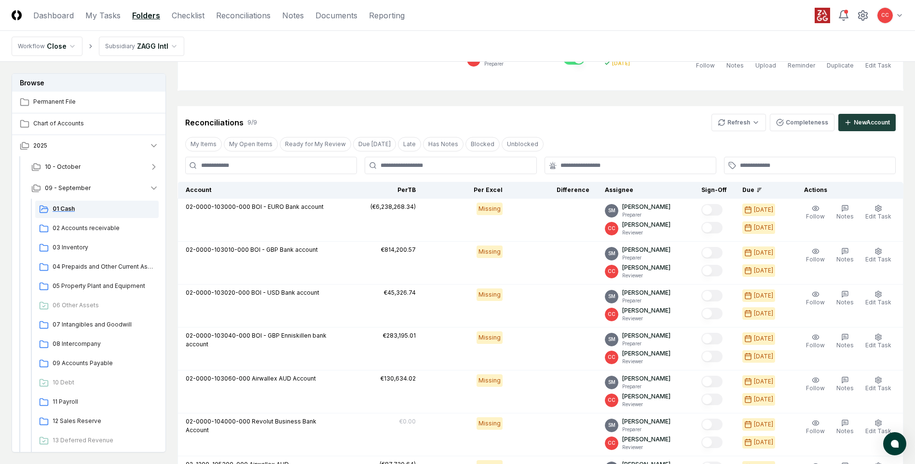
click at [66, 208] on span "01 Cash" at bounding box center [104, 209] width 102 height 9
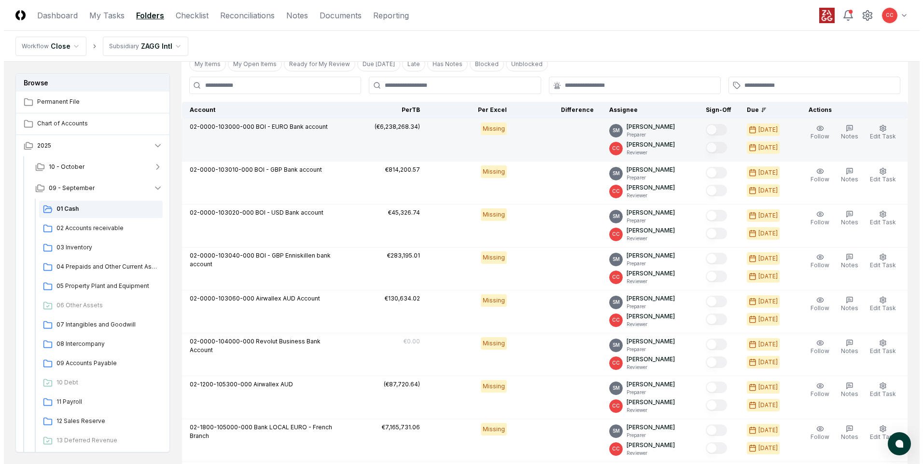
scroll to position [531, 0]
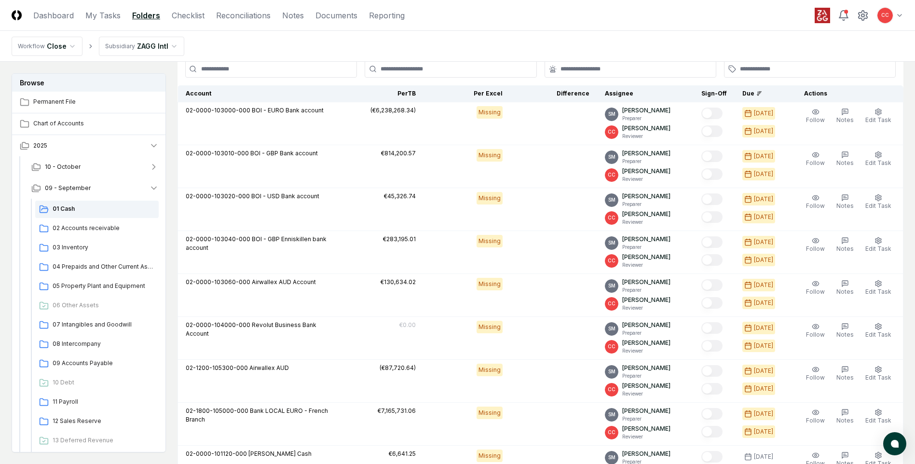
click at [145, 43] on html "CloseCore Dashboard My Tasks Folders Checklist Reconciliations Notes Documents …" at bounding box center [457, 62] width 915 height 1186
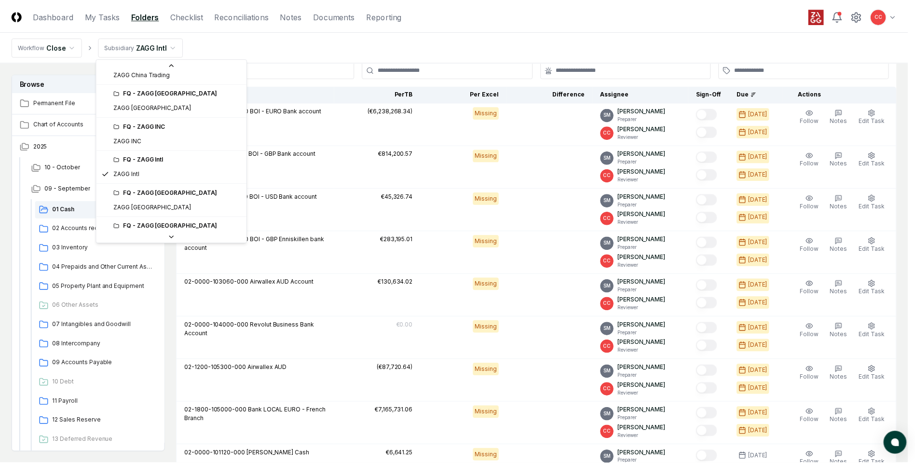
scroll to position [214, 0]
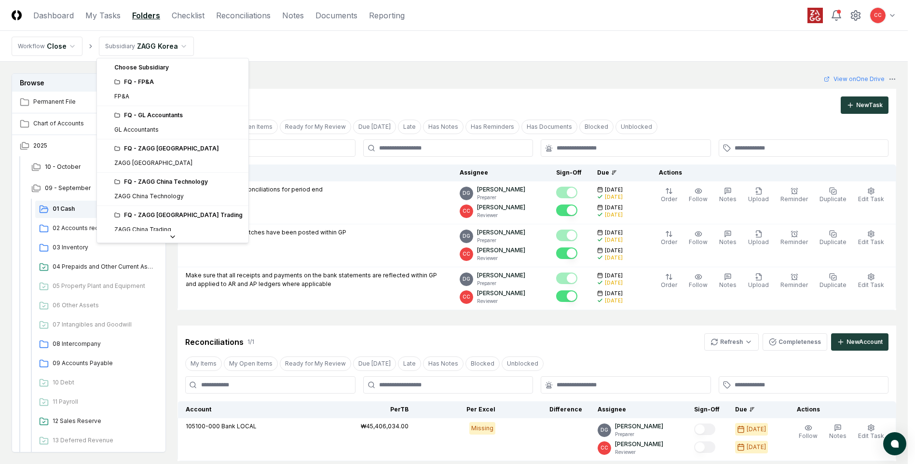
click at [168, 47] on html "CloseCore Dashboard My Tasks Folders Checklist Reconciliations Notes Documents …" at bounding box center [457, 313] width 915 height 627
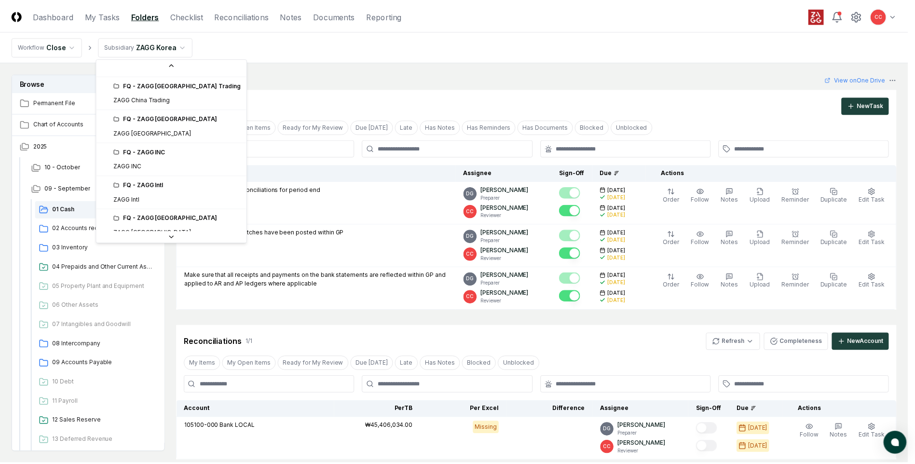
scroll to position [145, 0]
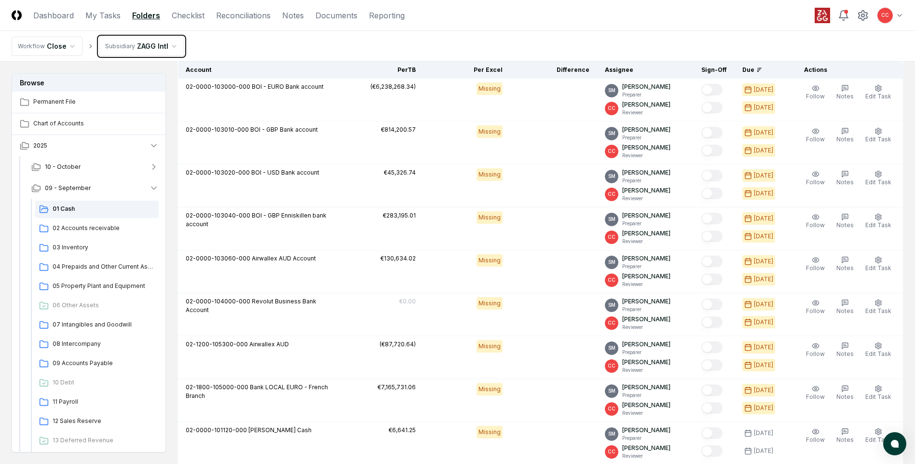
scroll to position [721, 0]
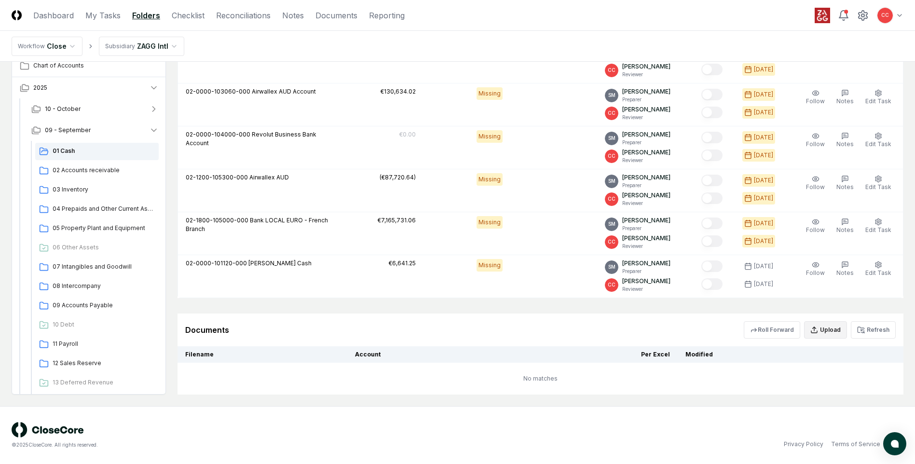
click at [833, 331] on button "Upload" at bounding box center [825, 329] width 43 height 17
click at [818, 385] on input "file" at bounding box center [827, 385] width 138 height 17
type input "**********"
click at [886, 410] on button "Upload" at bounding box center [878, 411] width 36 height 19
click at [881, 412] on div "Upload" at bounding box center [827, 411] width 138 height 19
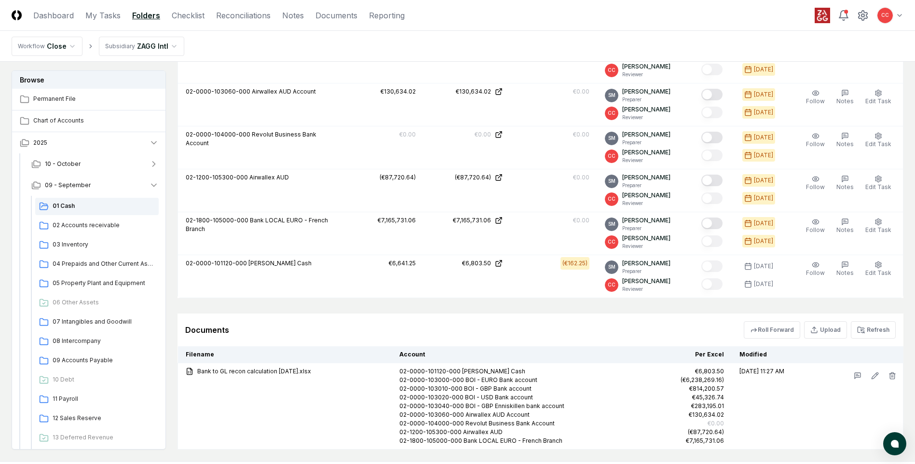
click at [600, 328] on div "Documents Roll Forward Upload Refresh" at bounding box center [540, 329] width 711 height 17
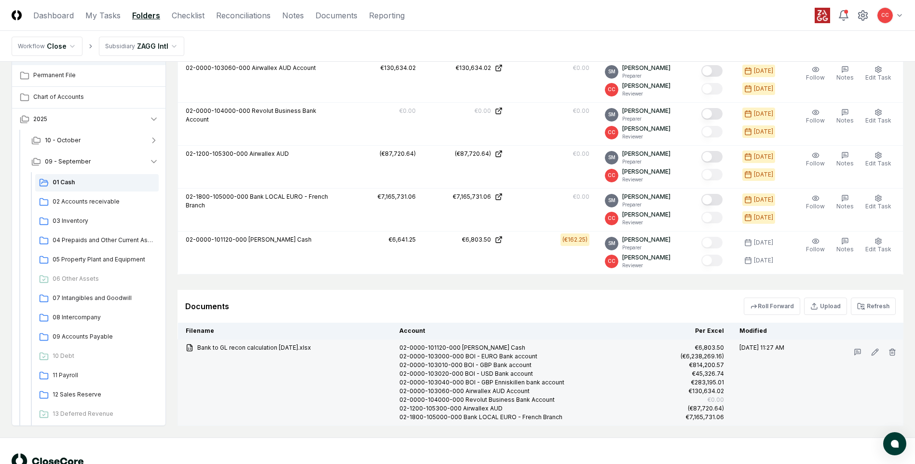
scroll to position [728, 0]
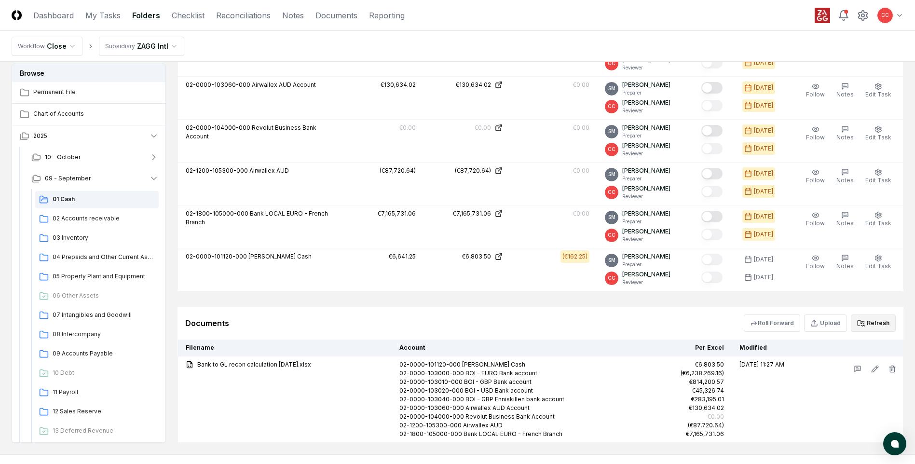
click at [881, 329] on button "Refresh" at bounding box center [873, 323] width 45 height 17
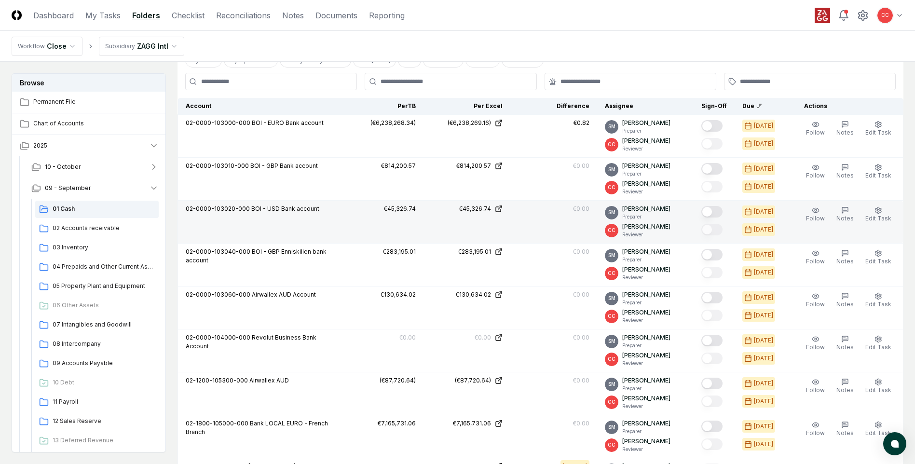
scroll to position [535, 0]
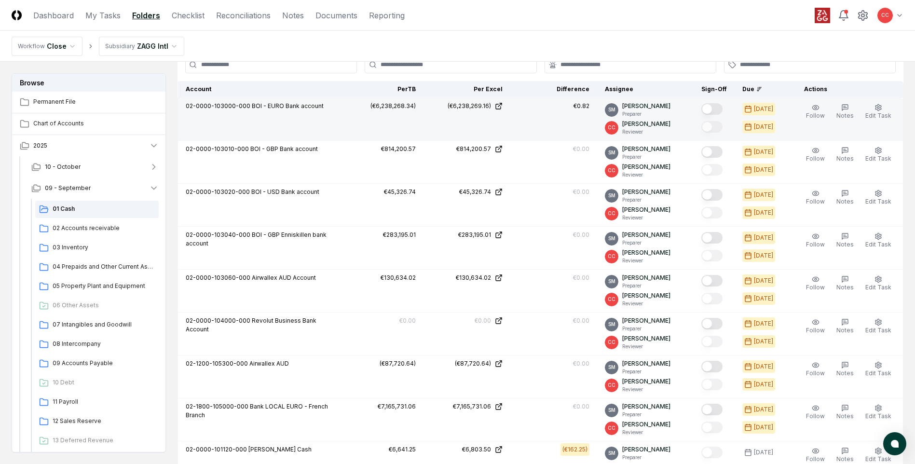
click at [715, 108] on button "Mark complete" at bounding box center [712, 109] width 21 height 12
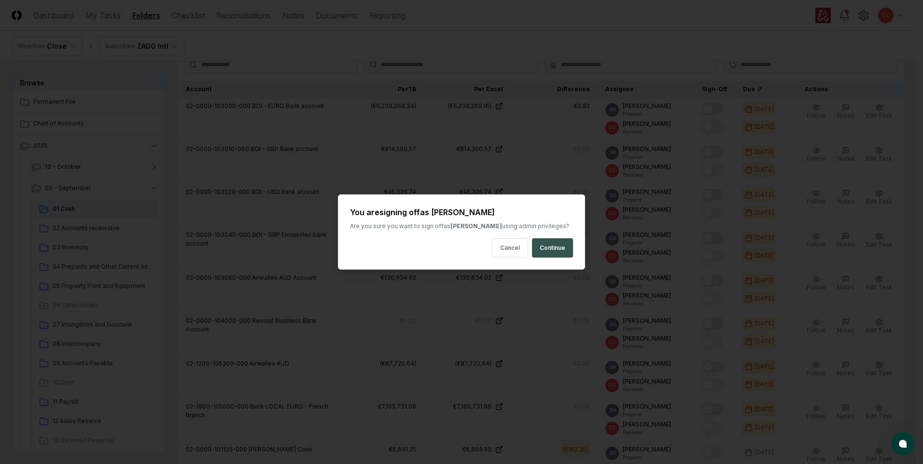
click at [559, 245] on button "Continue" at bounding box center [552, 247] width 41 height 19
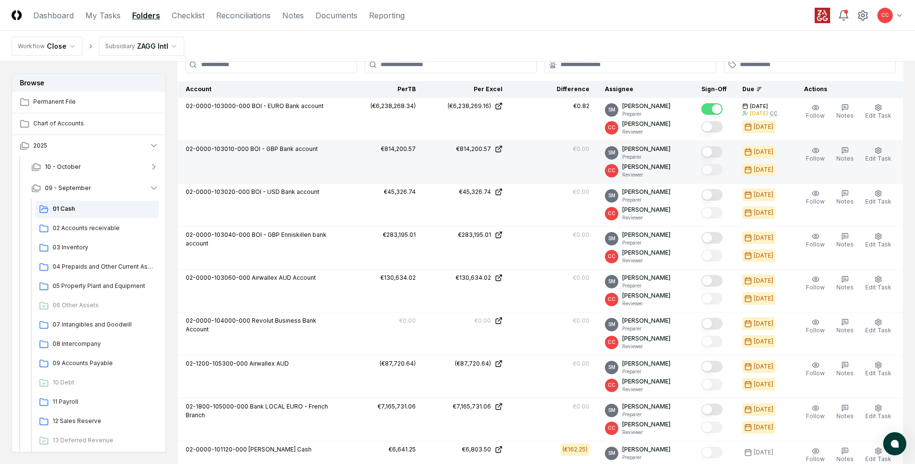
click at [714, 152] on button "Mark complete" at bounding box center [712, 152] width 21 height 12
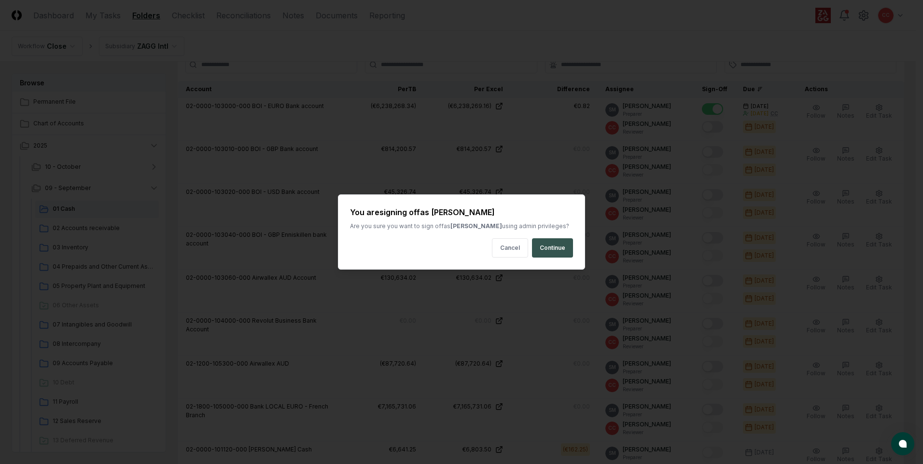
click at [563, 249] on button "Continue" at bounding box center [552, 247] width 41 height 19
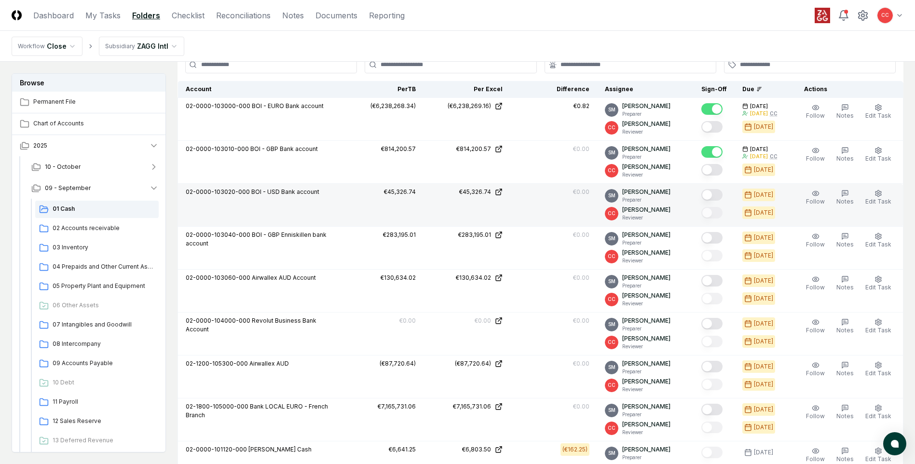
click at [713, 196] on button "Mark complete" at bounding box center [712, 195] width 21 height 12
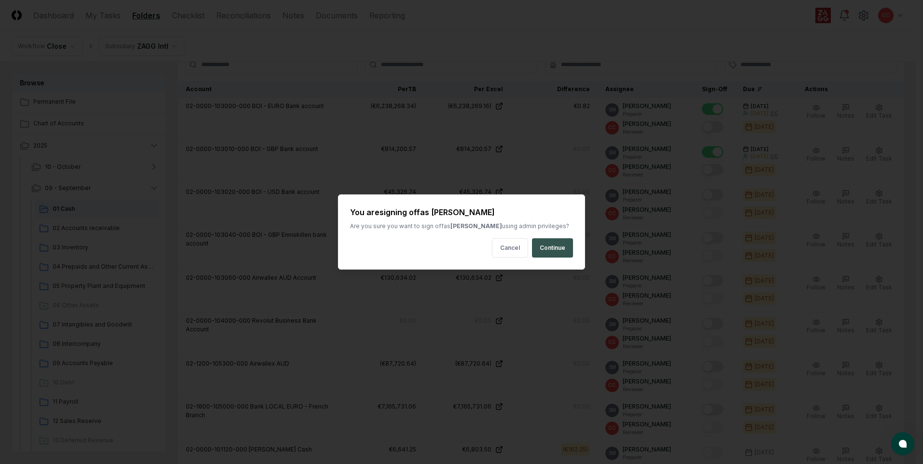
click at [564, 245] on button "Continue" at bounding box center [552, 247] width 41 height 19
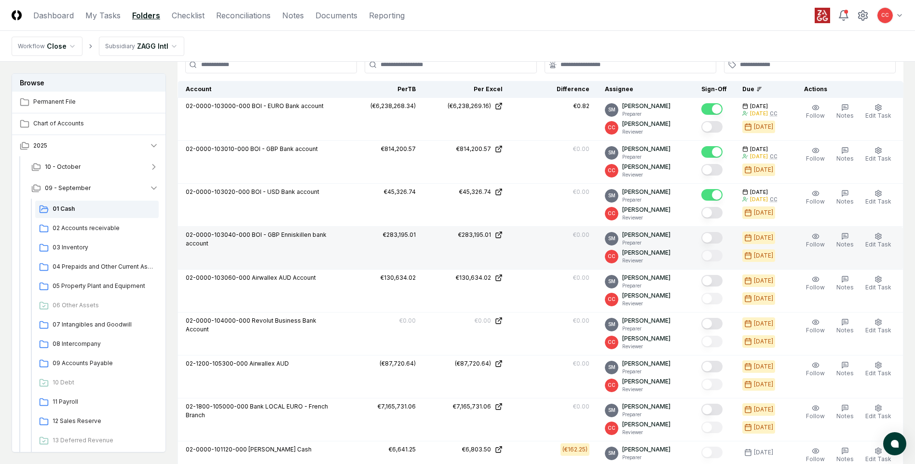
click at [717, 235] on button "Mark complete" at bounding box center [712, 238] width 21 height 12
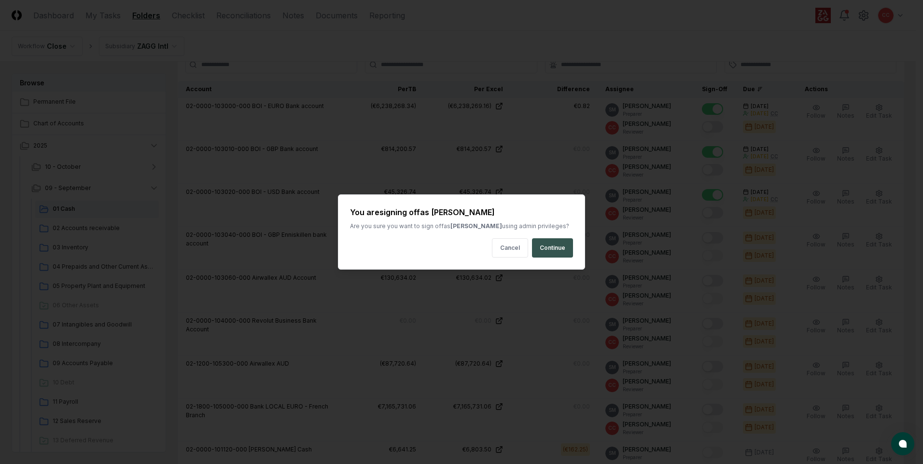
click at [558, 245] on button "Continue" at bounding box center [552, 247] width 41 height 19
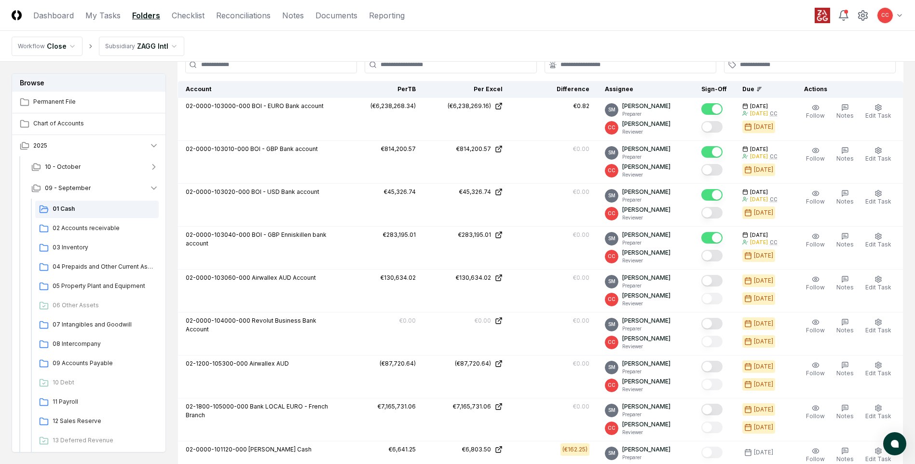
click at [712, 237] on button "Mark complete" at bounding box center [712, 238] width 21 height 12
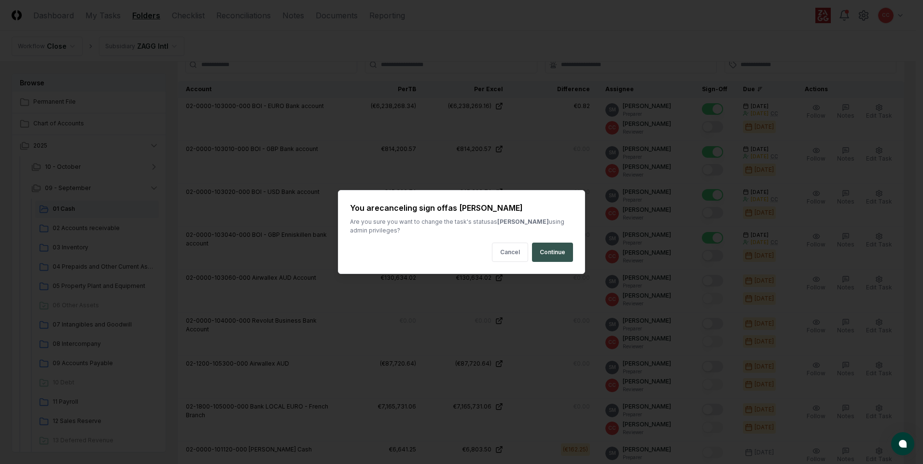
click at [558, 253] on button "Continue" at bounding box center [552, 252] width 41 height 19
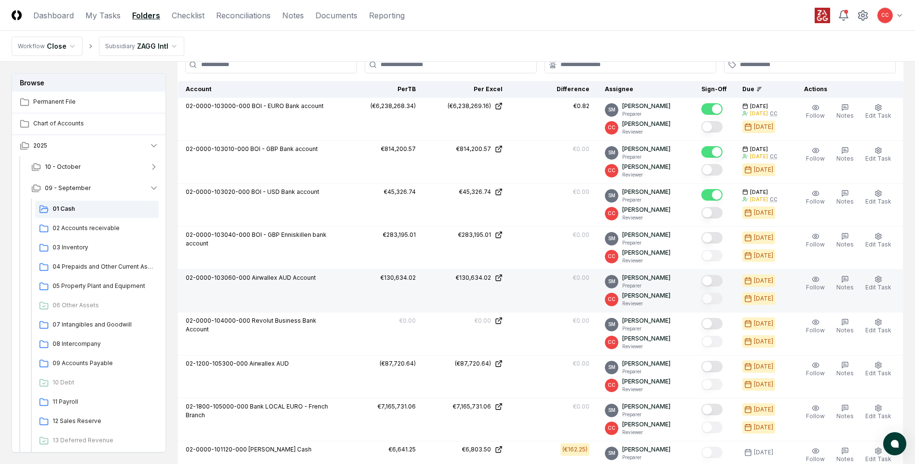
click at [713, 279] on button "Mark complete" at bounding box center [712, 281] width 21 height 12
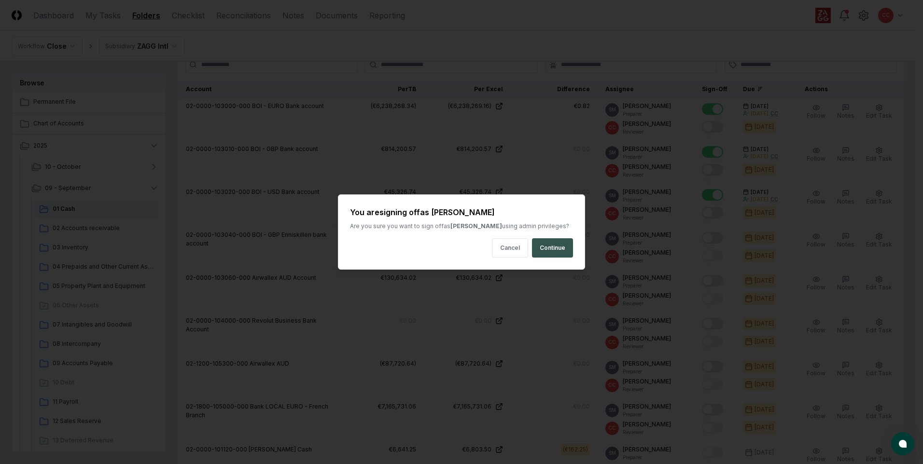
click at [564, 247] on button "Continue" at bounding box center [552, 247] width 41 height 19
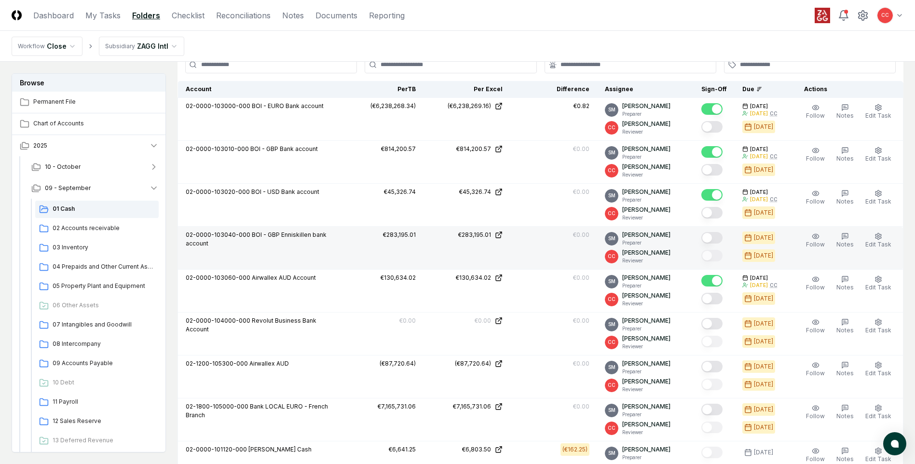
click at [714, 237] on button "Mark complete" at bounding box center [712, 238] width 21 height 12
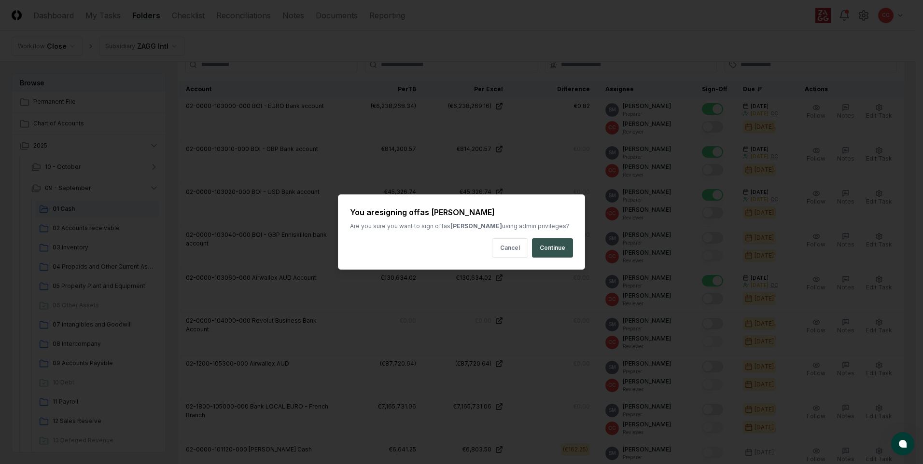
click at [555, 250] on button "Continue" at bounding box center [552, 247] width 41 height 19
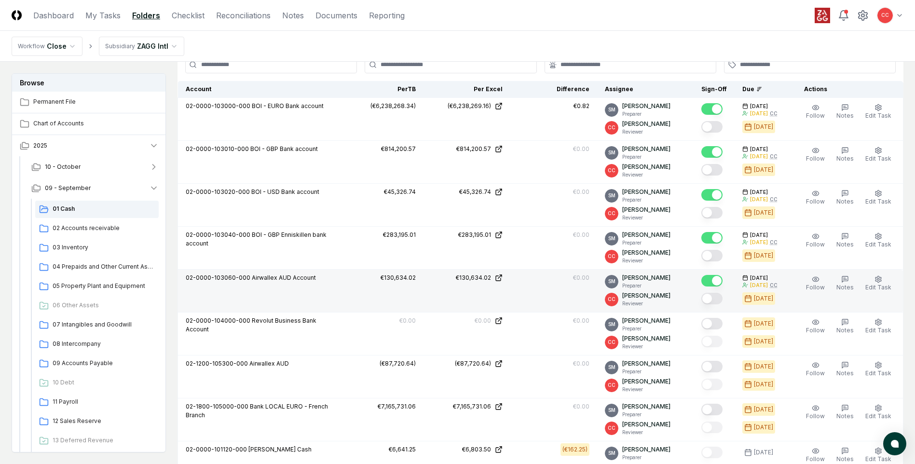
scroll to position [583, 0]
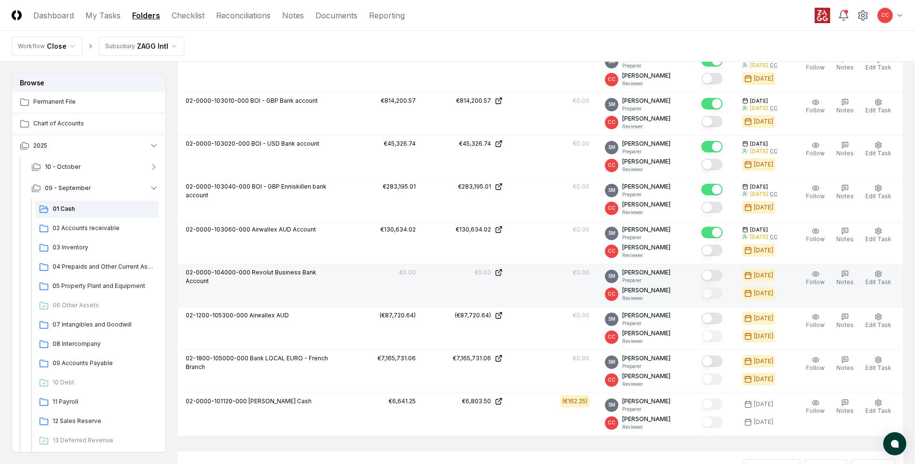
click at [717, 274] on button "Mark complete" at bounding box center [712, 276] width 21 height 12
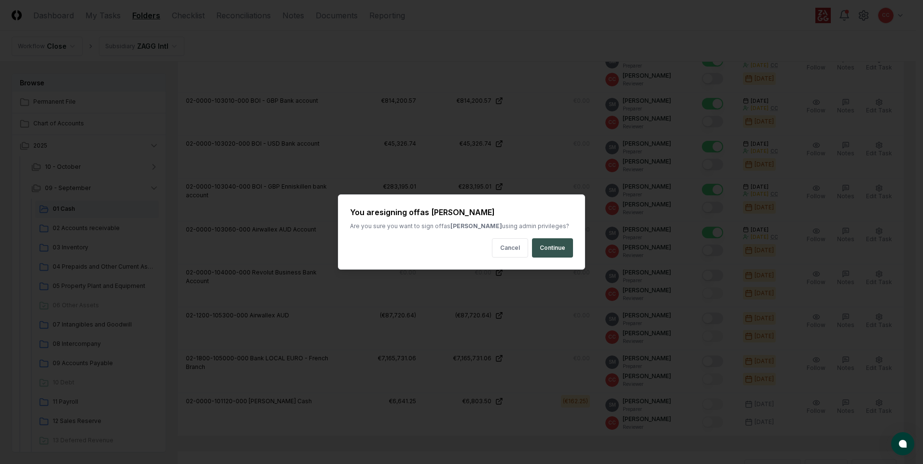
click at [564, 246] on button "Continue" at bounding box center [552, 247] width 41 height 19
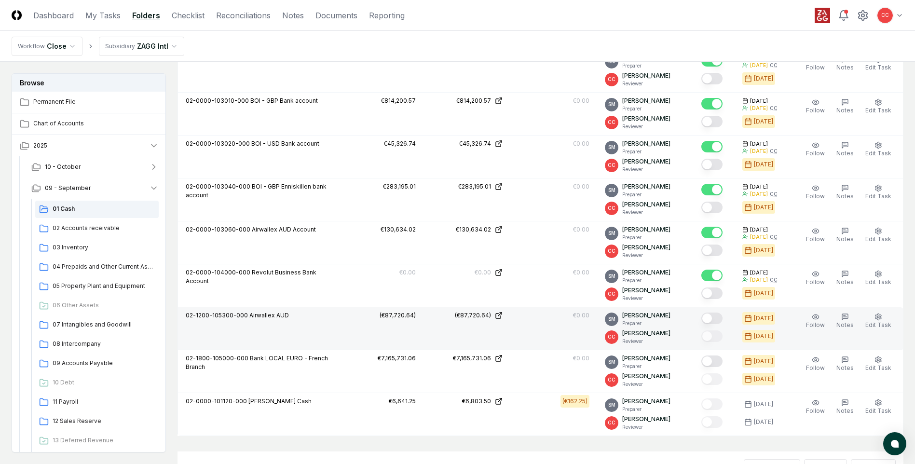
click at [712, 319] on button "Mark complete" at bounding box center [712, 319] width 21 height 12
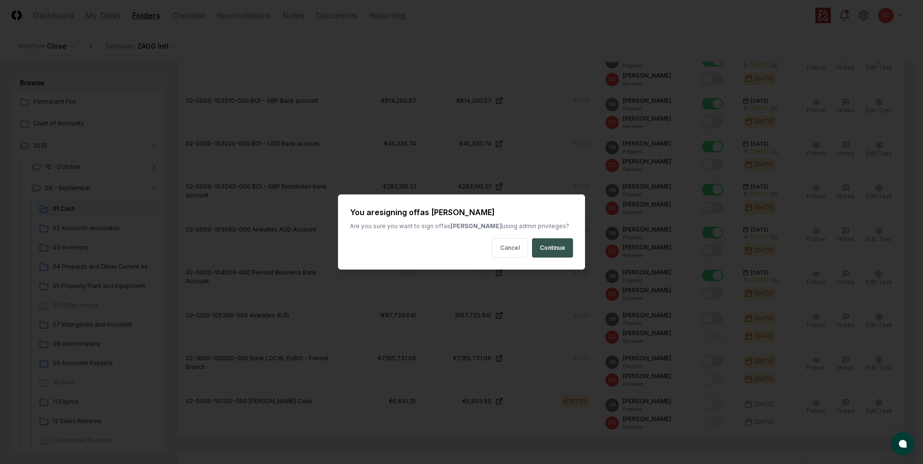
click at [543, 255] on button "Continue" at bounding box center [552, 247] width 41 height 19
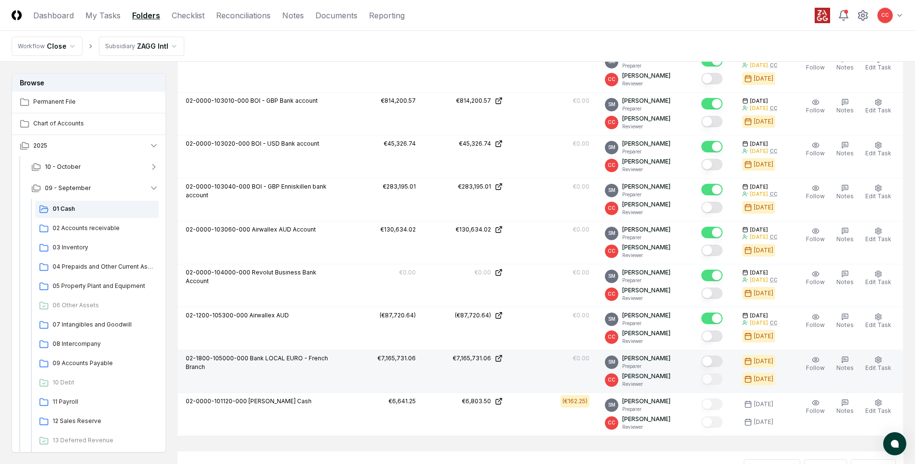
click at [718, 360] on button "Mark complete" at bounding box center [712, 362] width 21 height 12
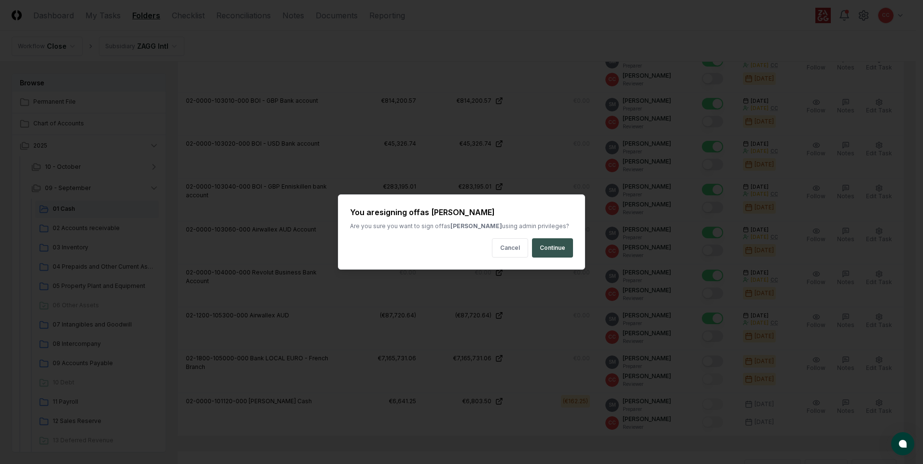
click at [555, 247] on button "Continue" at bounding box center [552, 247] width 41 height 19
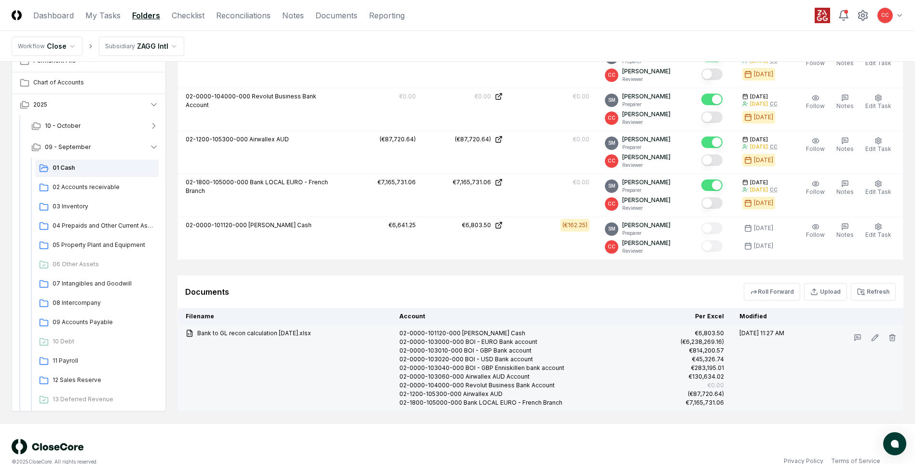
scroll to position [776, 0]
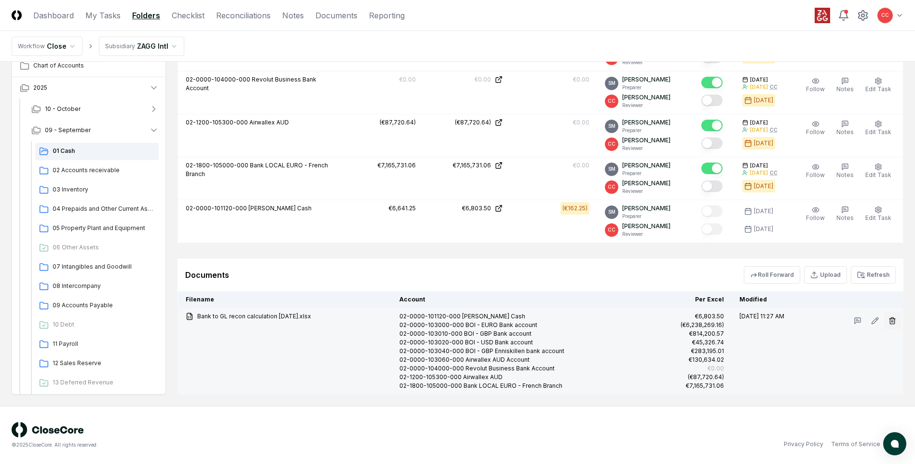
click at [888, 321] on button "button" at bounding box center [892, 320] width 17 height 17
click at [887, 377] on button "Delete" at bounding box center [889, 375] width 35 height 19
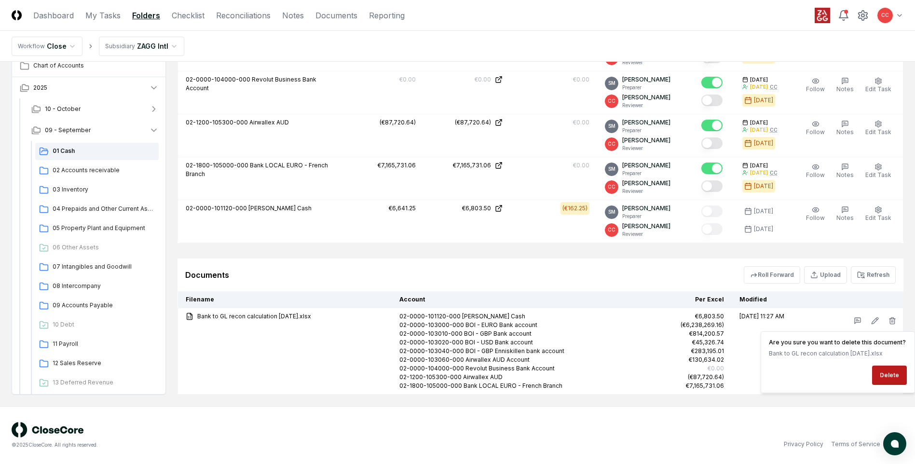
scroll to position [721, 0]
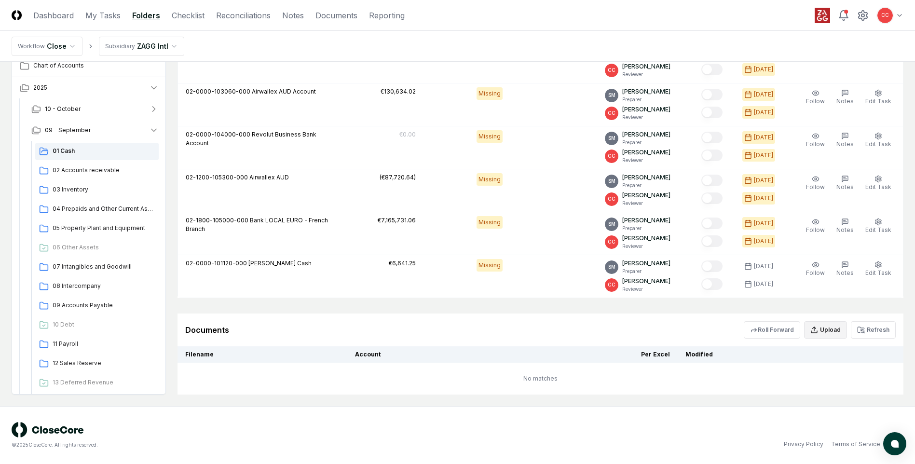
click at [831, 332] on button "Upload" at bounding box center [825, 329] width 43 height 17
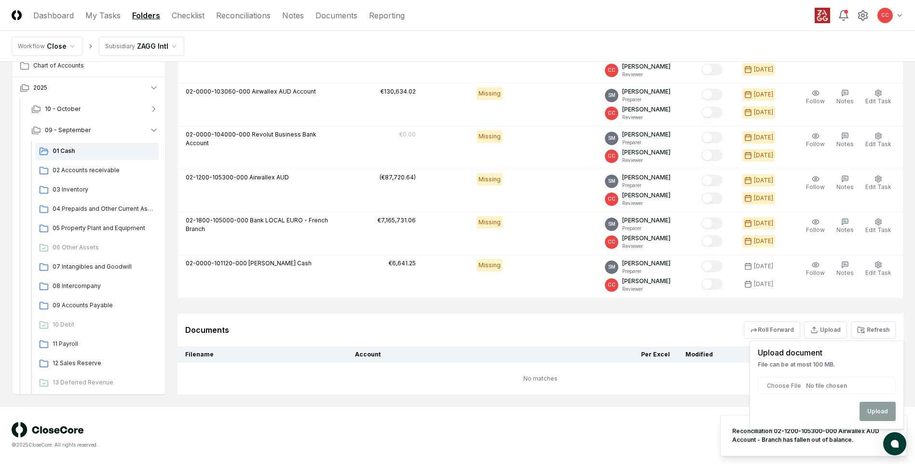
click at [829, 389] on input "file" at bounding box center [827, 385] width 138 height 17
type input "**********"
click at [872, 410] on button "Upload" at bounding box center [878, 411] width 36 height 19
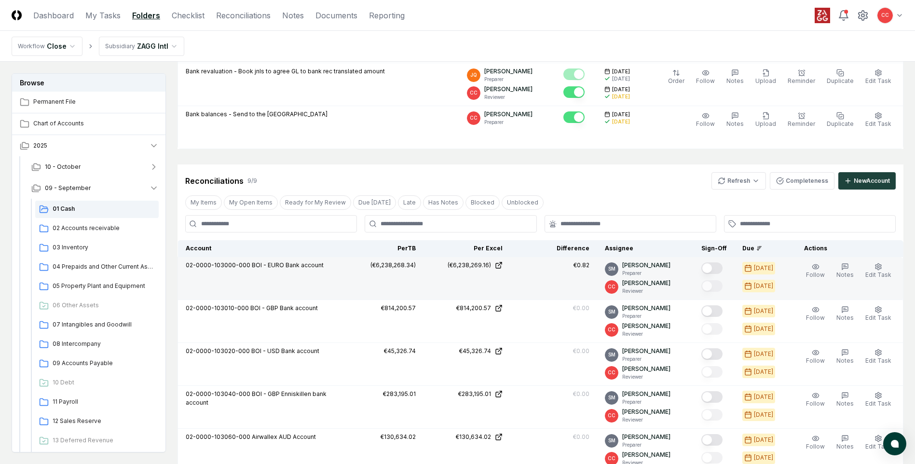
scroll to position [432, 0]
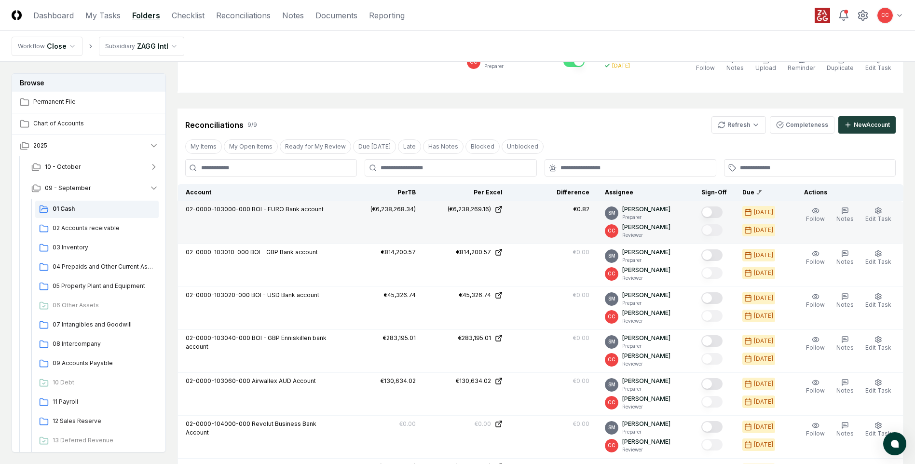
click at [710, 215] on button "Mark complete" at bounding box center [712, 213] width 21 height 12
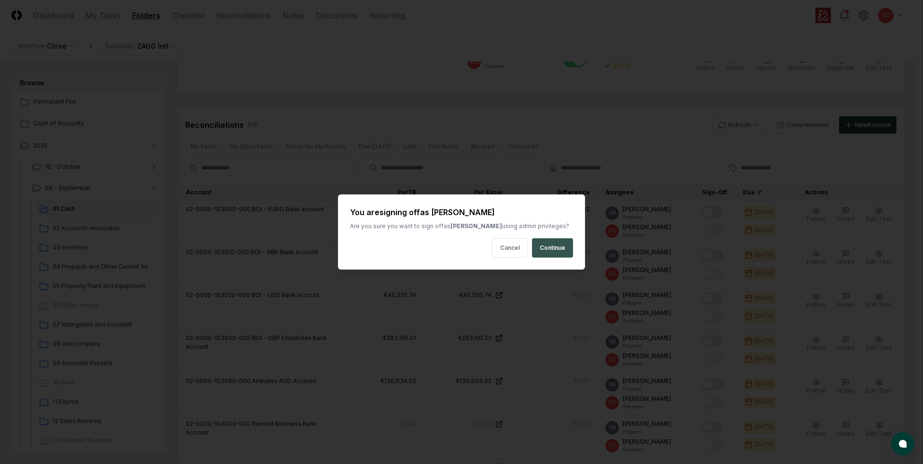
click at [555, 250] on button "Continue" at bounding box center [552, 247] width 41 height 19
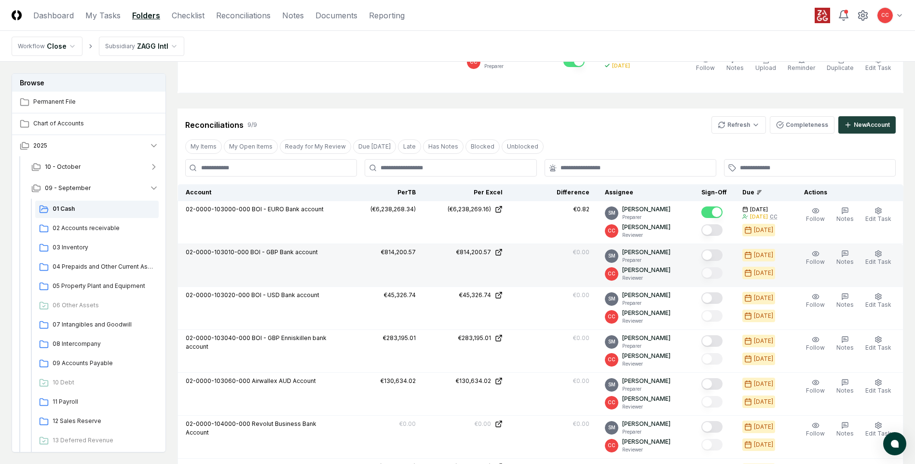
click at [711, 256] on button "Mark complete" at bounding box center [712, 255] width 21 height 12
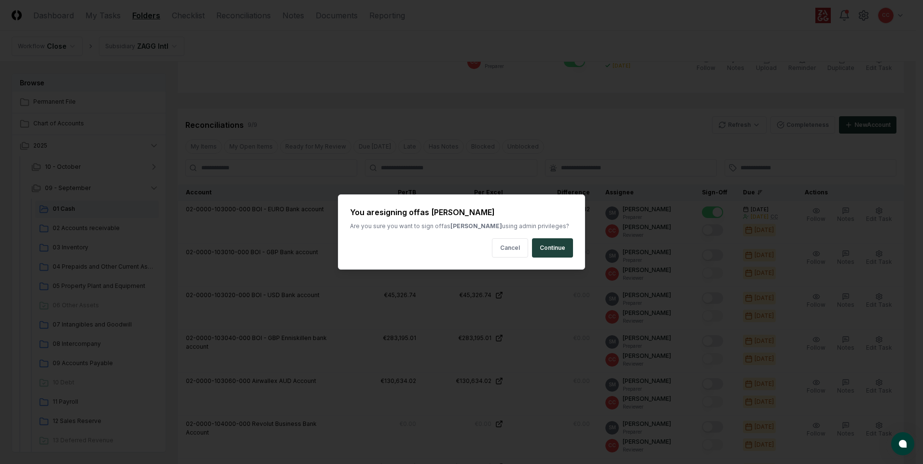
click at [574, 254] on div "You are signing off as [PERSON_NAME] Are you sure you want to sign off as [PERS…" at bounding box center [461, 231] width 247 height 75
click at [568, 252] on button "Continue" at bounding box center [552, 247] width 41 height 19
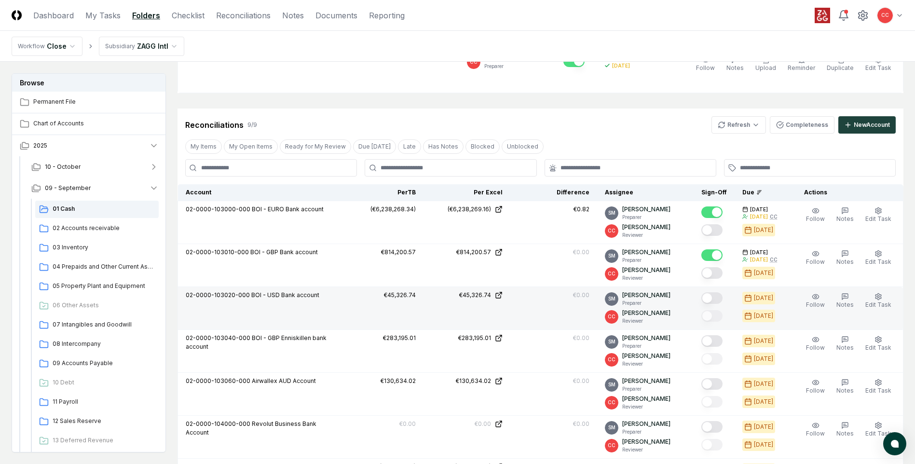
click at [714, 298] on button "Mark complete" at bounding box center [712, 298] width 21 height 12
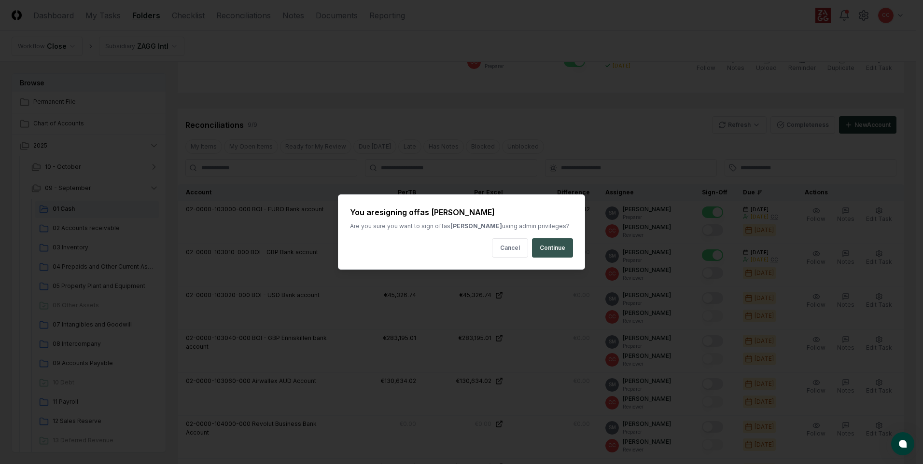
click at [555, 255] on button "Continue" at bounding box center [552, 247] width 41 height 19
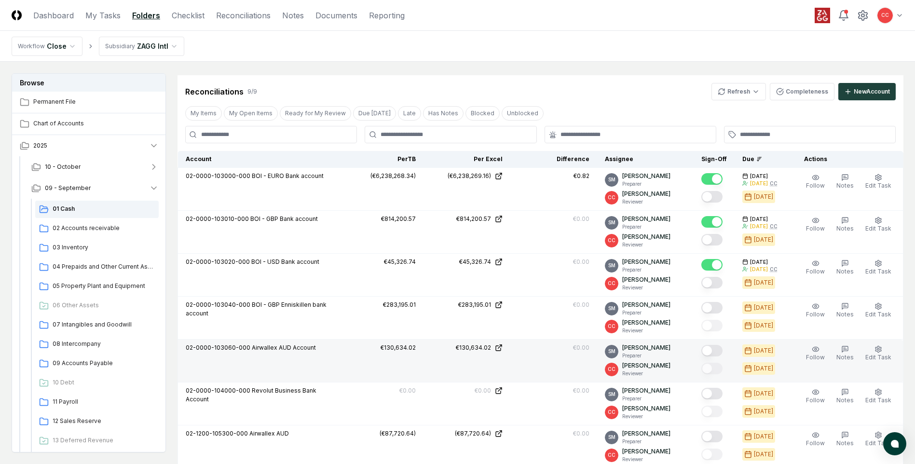
scroll to position [528, 0]
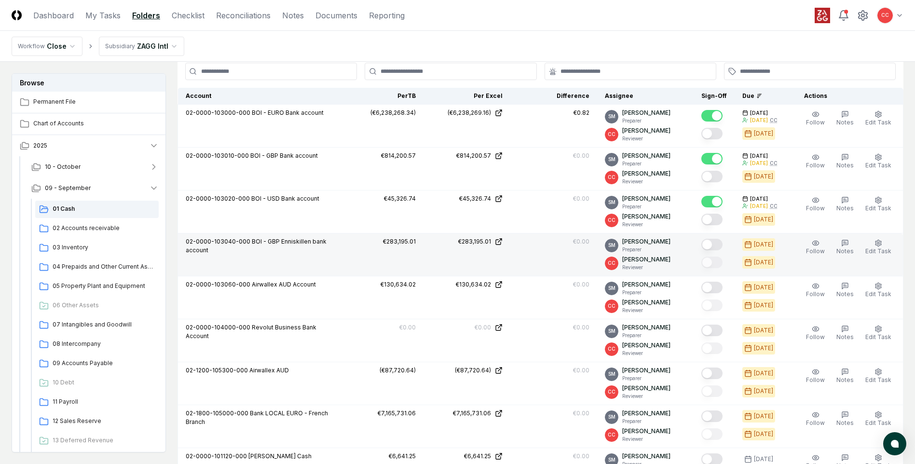
click at [713, 247] on button "Mark complete" at bounding box center [712, 245] width 21 height 12
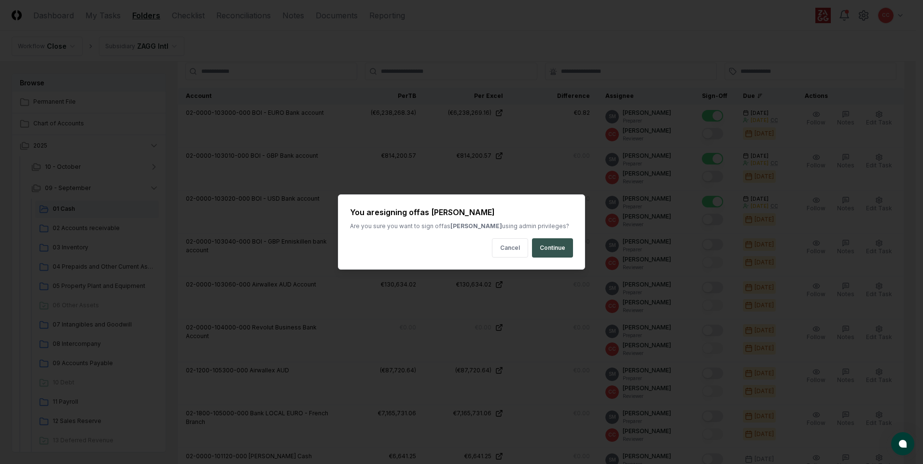
click at [563, 252] on button "Continue" at bounding box center [552, 247] width 41 height 19
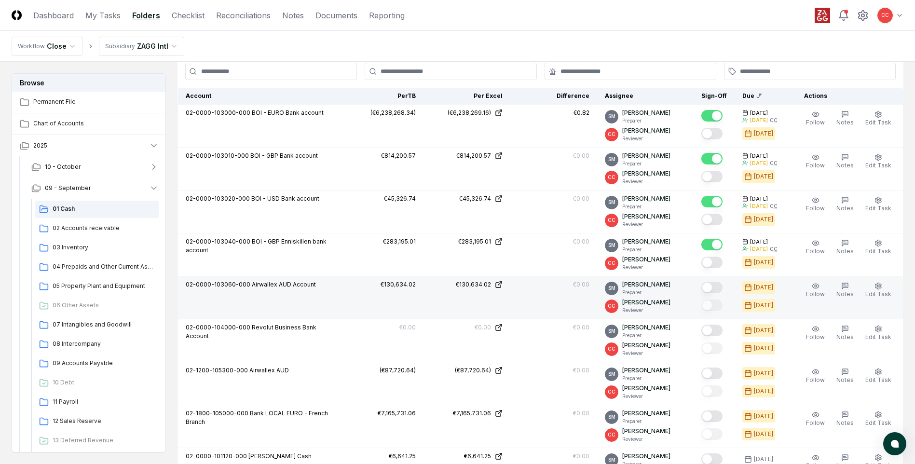
click at [713, 287] on button "Mark complete" at bounding box center [712, 288] width 21 height 12
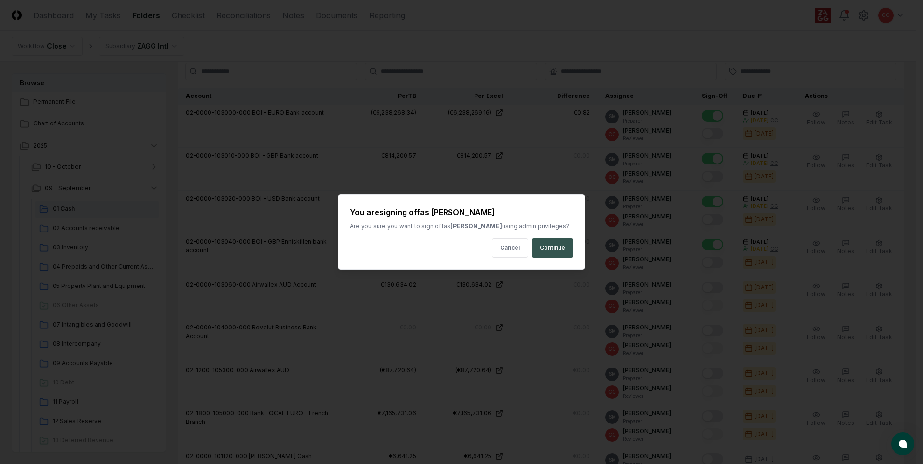
click at [563, 254] on button "Continue" at bounding box center [552, 247] width 41 height 19
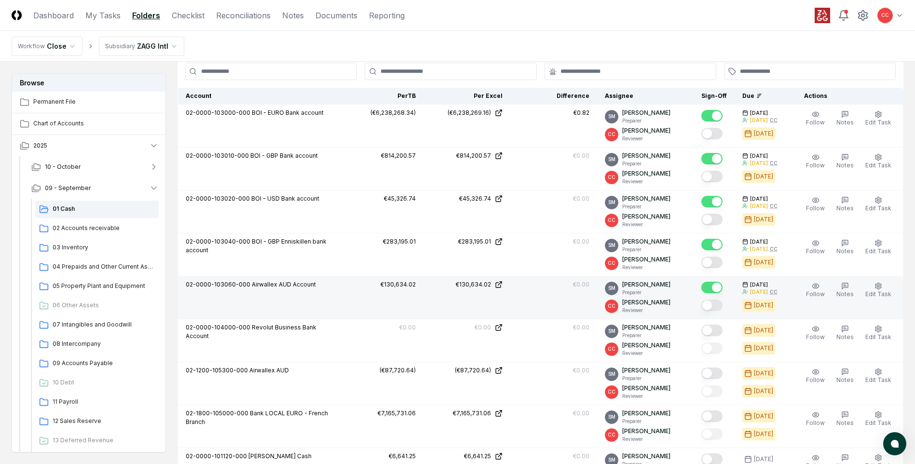
scroll to position [577, 0]
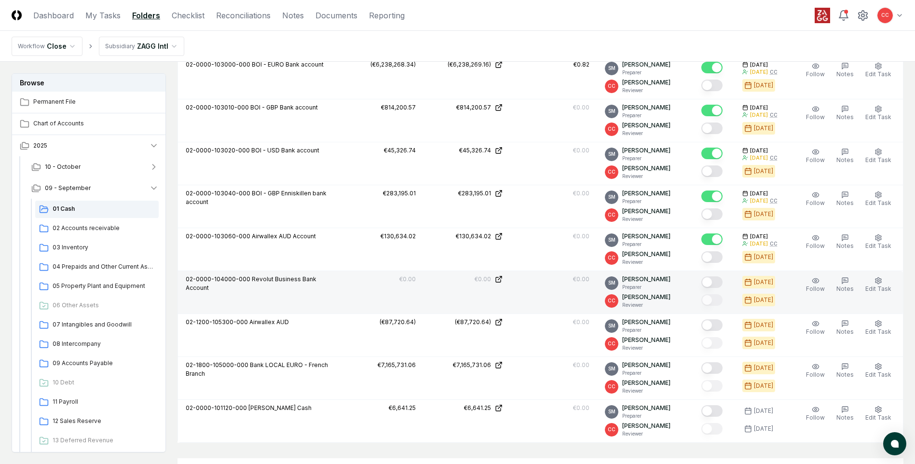
click at [714, 284] on button "Mark complete" at bounding box center [712, 283] width 21 height 12
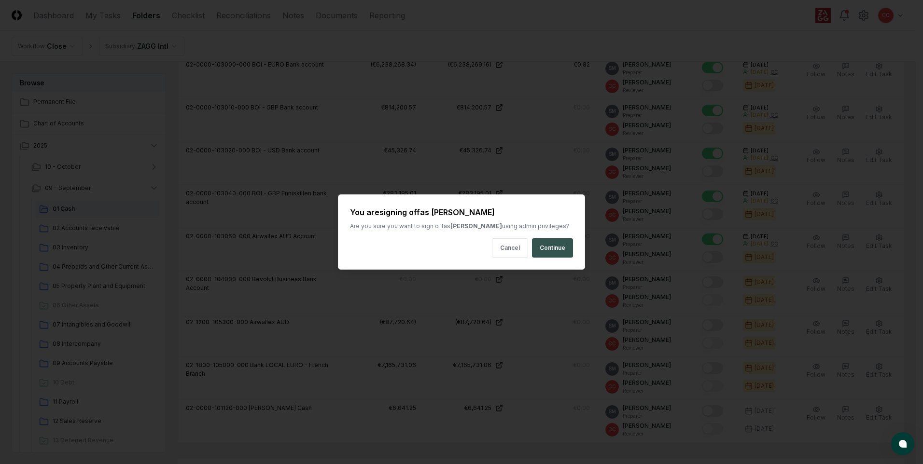
click at [564, 252] on button "Continue" at bounding box center [552, 247] width 41 height 19
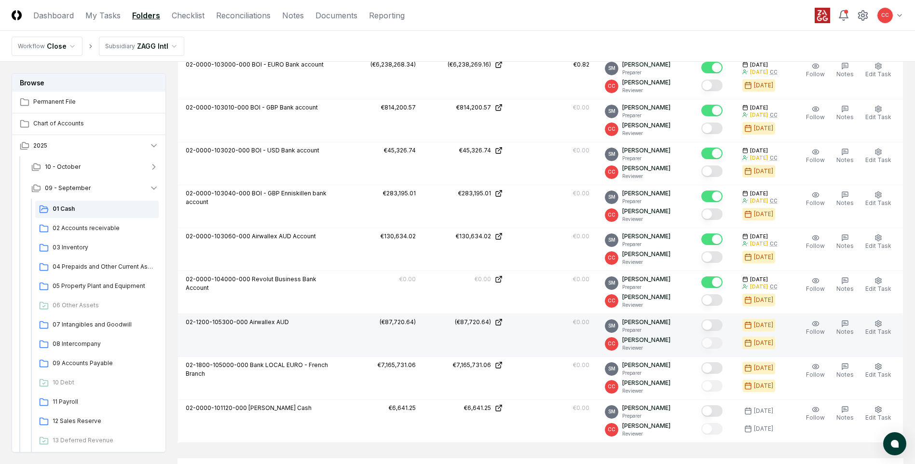
click at [715, 327] on button "Mark complete" at bounding box center [712, 325] width 21 height 12
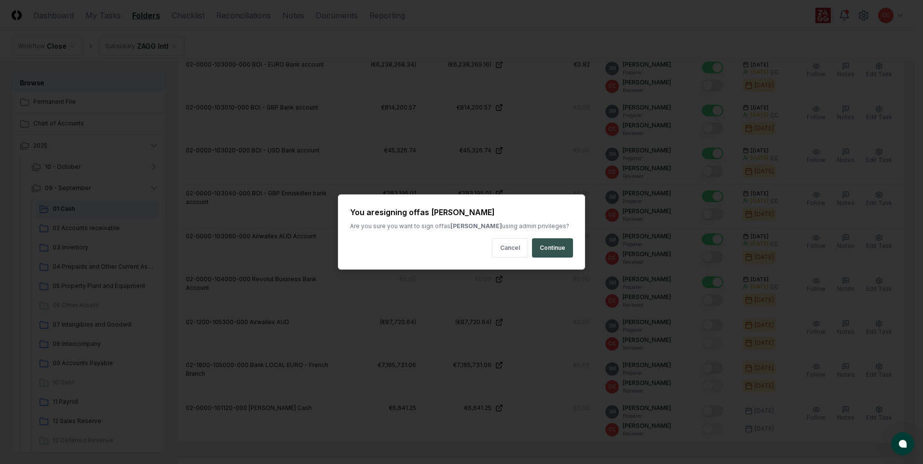
click at [564, 254] on button "Continue" at bounding box center [552, 247] width 41 height 19
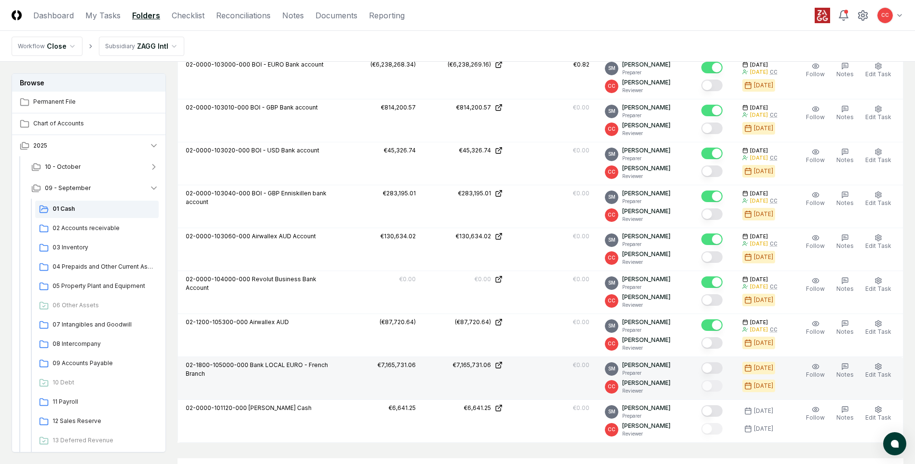
click at [718, 368] on button "Mark complete" at bounding box center [712, 368] width 21 height 12
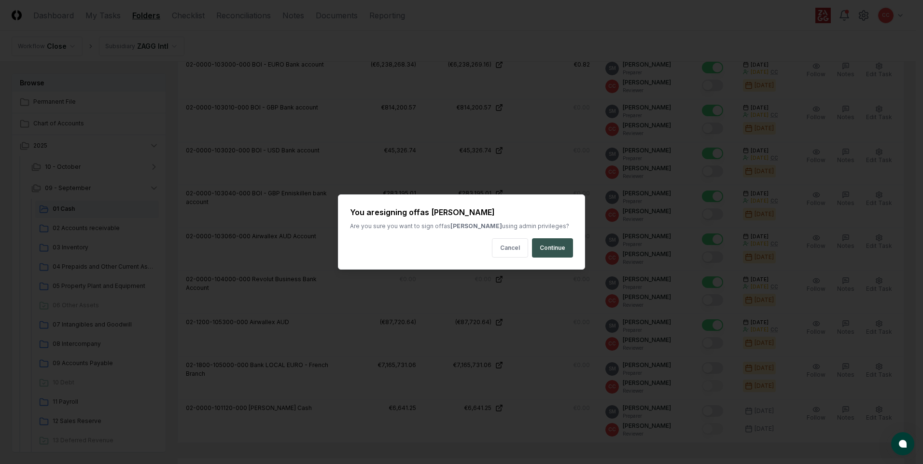
click at [560, 256] on button "Continue" at bounding box center [552, 247] width 41 height 19
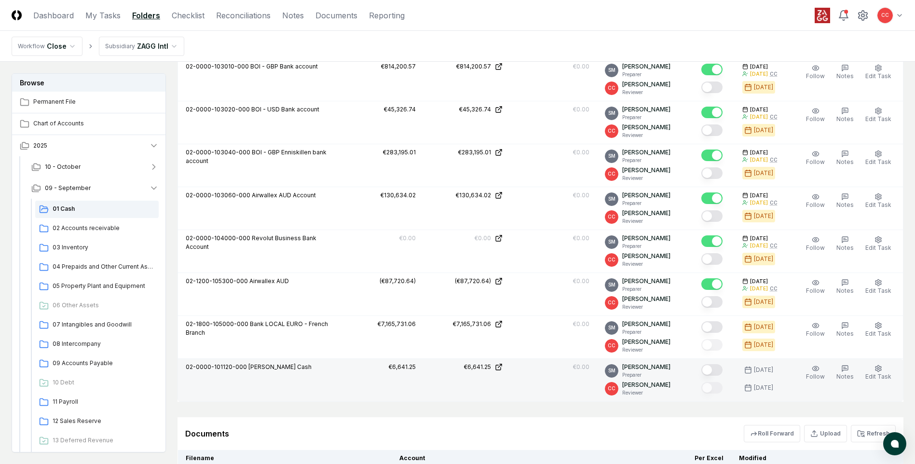
scroll to position [673, 0]
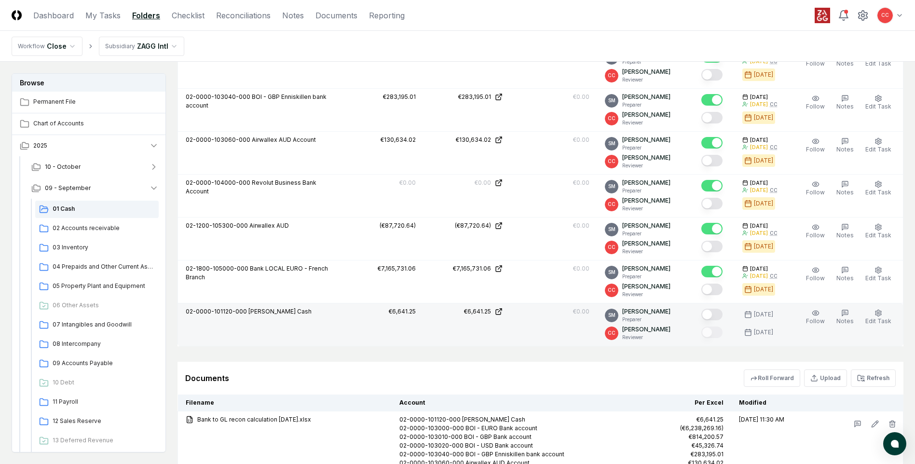
click at [715, 314] on button "Mark complete" at bounding box center [712, 315] width 21 height 12
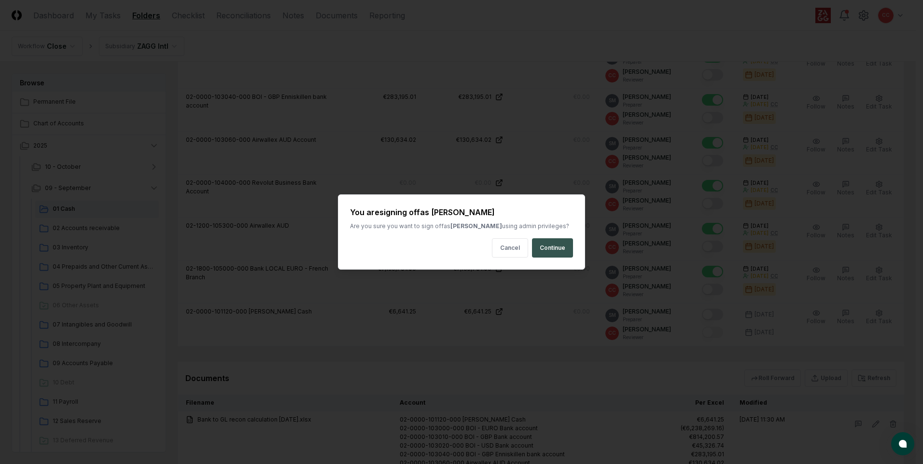
click at [565, 252] on button "Continue" at bounding box center [552, 247] width 41 height 19
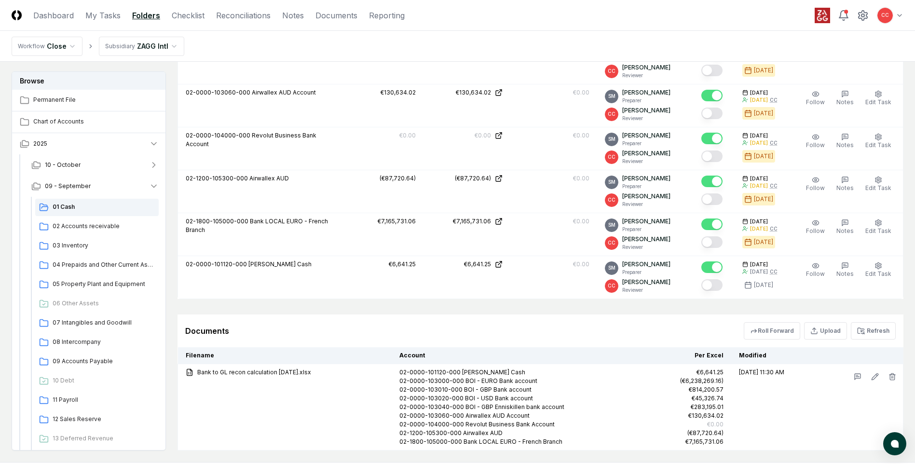
scroll to position [721, 0]
click at [71, 227] on span "02 Accounts receivable" at bounding box center [104, 225] width 102 height 9
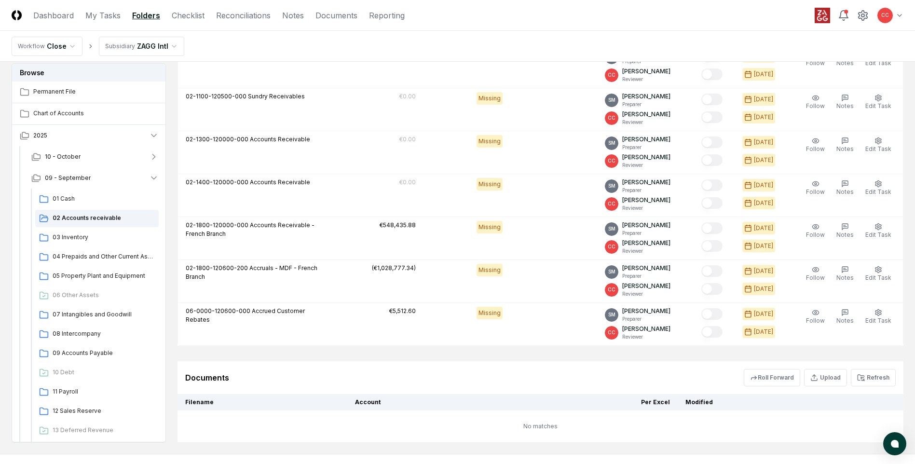
scroll to position [1062, 0]
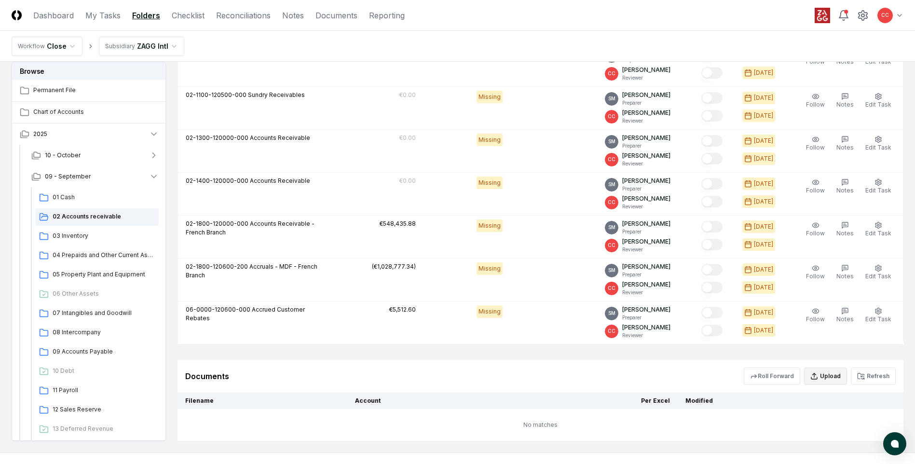
click at [826, 379] on button "Upload" at bounding box center [825, 376] width 43 height 17
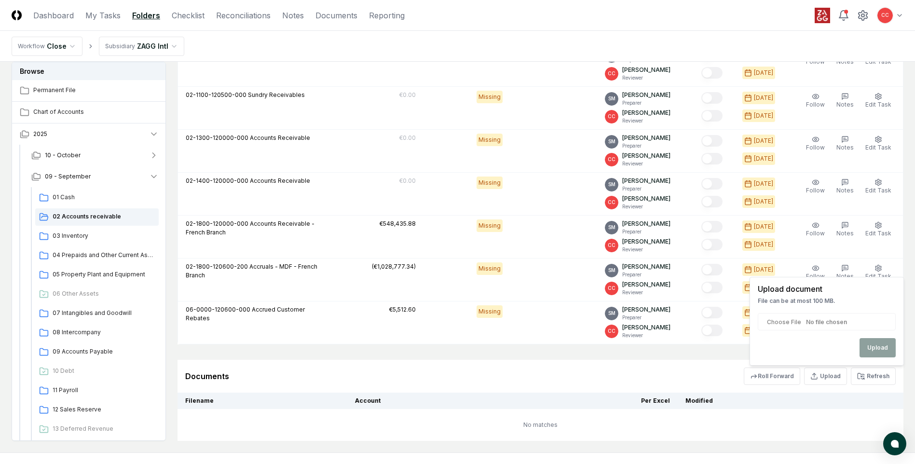
click at [809, 319] on input "file" at bounding box center [827, 321] width 138 height 17
type input "**********"
click at [872, 351] on button "Upload" at bounding box center [878, 347] width 36 height 19
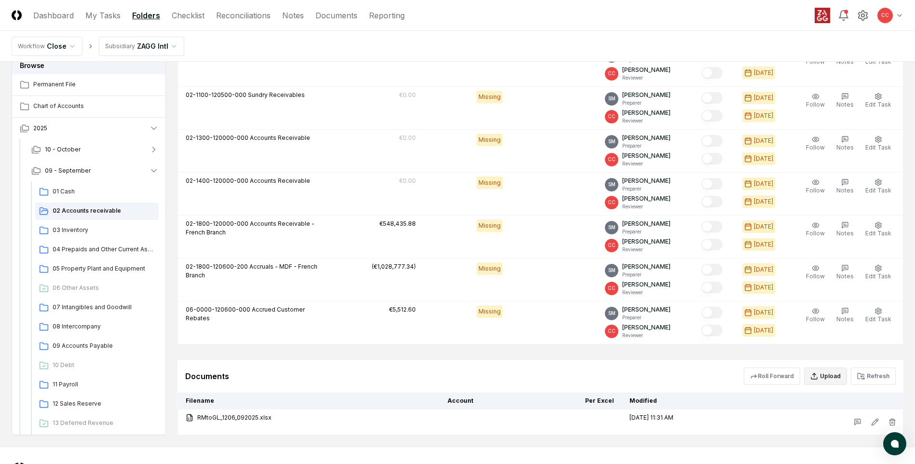
click at [830, 379] on button "Upload" at bounding box center [825, 376] width 43 height 17
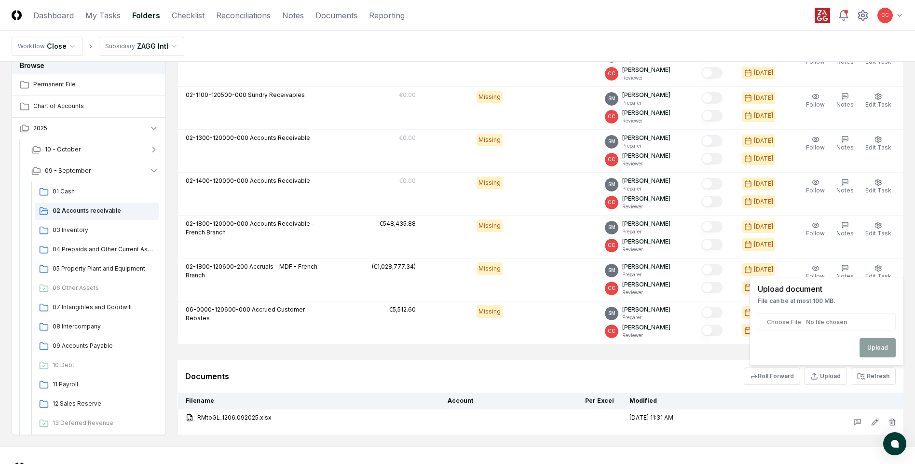
click at [844, 325] on input "file" at bounding box center [827, 321] width 138 height 17
type input "**********"
click at [874, 351] on button "Upload" at bounding box center [878, 347] width 36 height 19
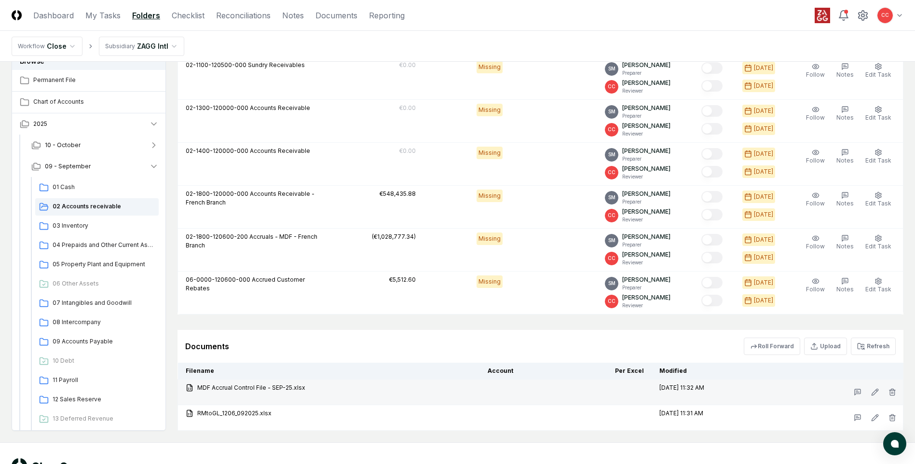
scroll to position [1128, 0]
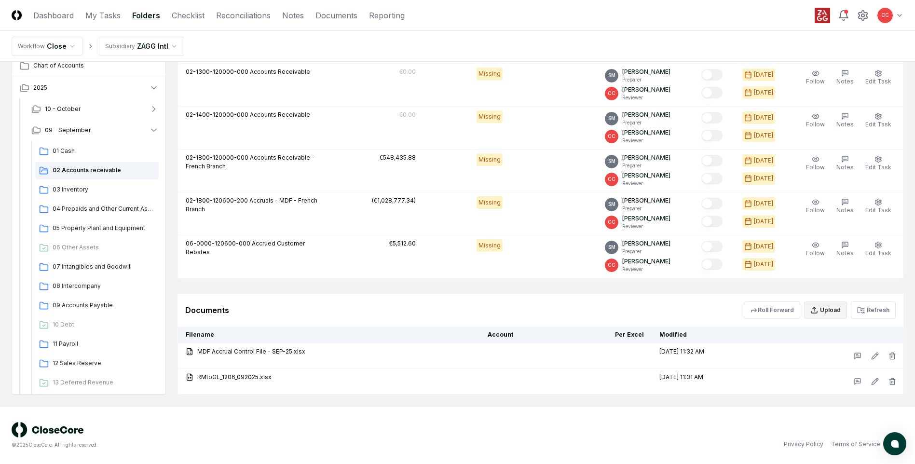
click at [837, 315] on button "Upload" at bounding box center [825, 310] width 43 height 17
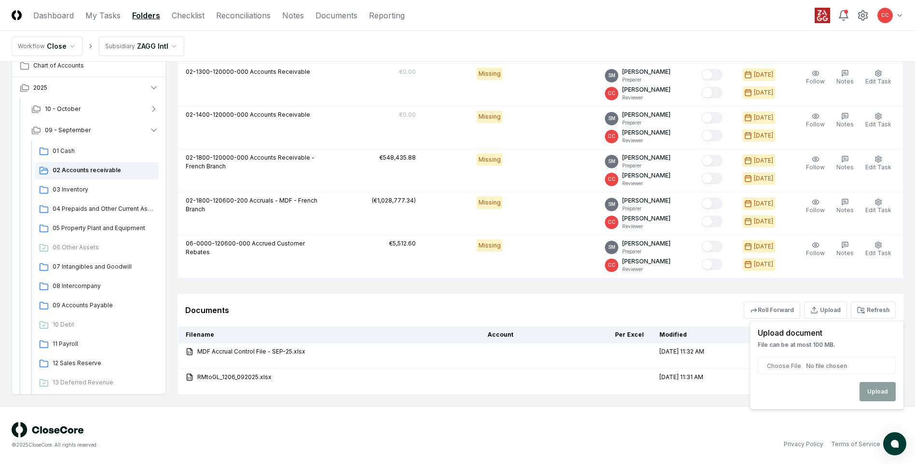
click at [815, 367] on input "file" at bounding box center [827, 365] width 138 height 17
type input "**********"
click at [875, 388] on button "Upload" at bounding box center [878, 391] width 36 height 19
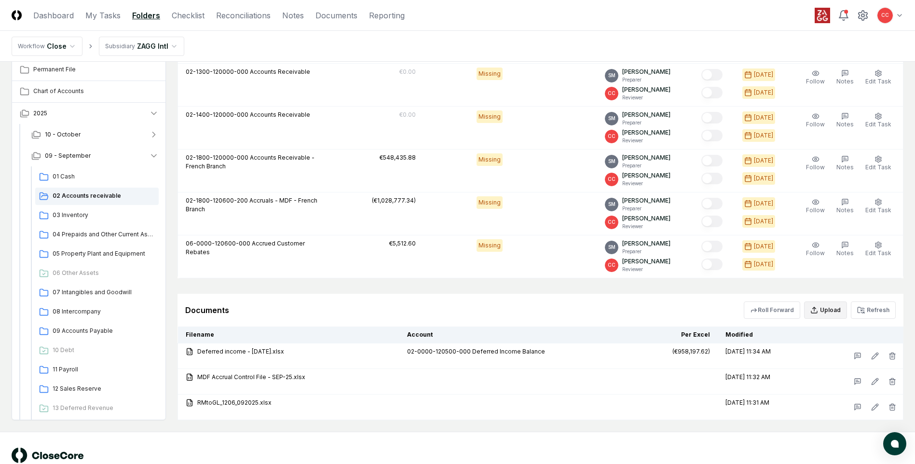
click at [829, 314] on button "Upload" at bounding box center [825, 310] width 43 height 17
click at [882, 391] on div "Upload" at bounding box center [827, 391] width 138 height 19
click at [841, 367] on input "file" at bounding box center [827, 365] width 138 height 17
type input "**********"
click at [880, 388] on button "Upload" at bounding box center [878, 391] width 36 height 19
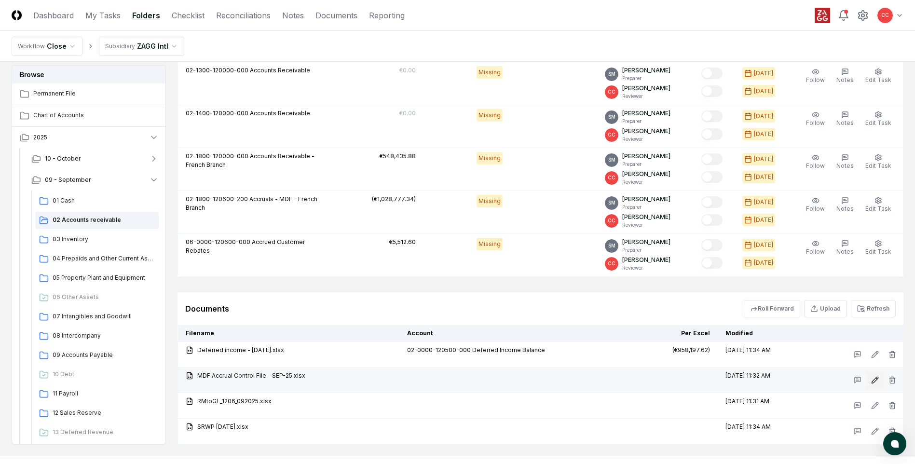
scroll to position [1176, 0]
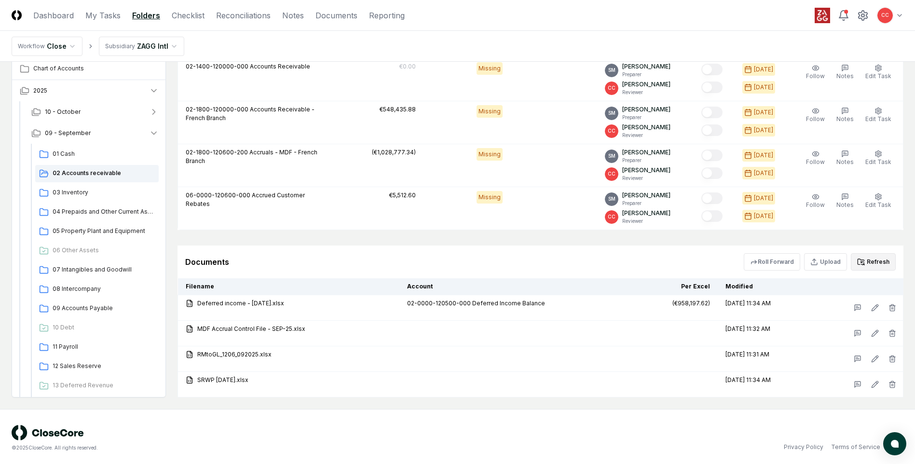
click at [876, 266] on button "Refresh" at bounding box center [873, 261] width 45 height 17
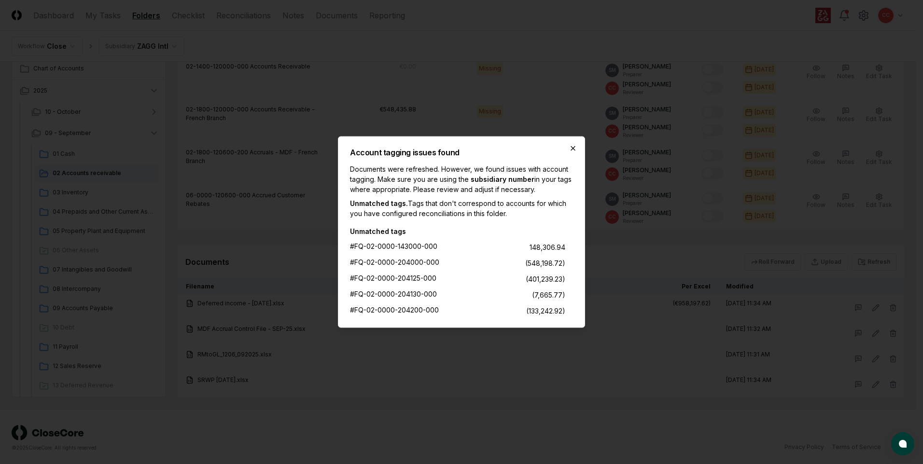
click at [571, 148] on icon "button" at bounding box center [573, 149] width 8 height 8
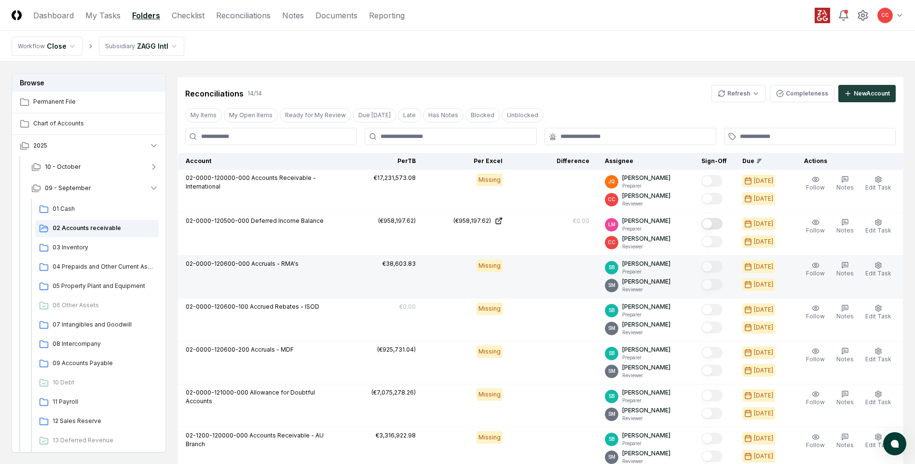
scroll to position [645, 0]
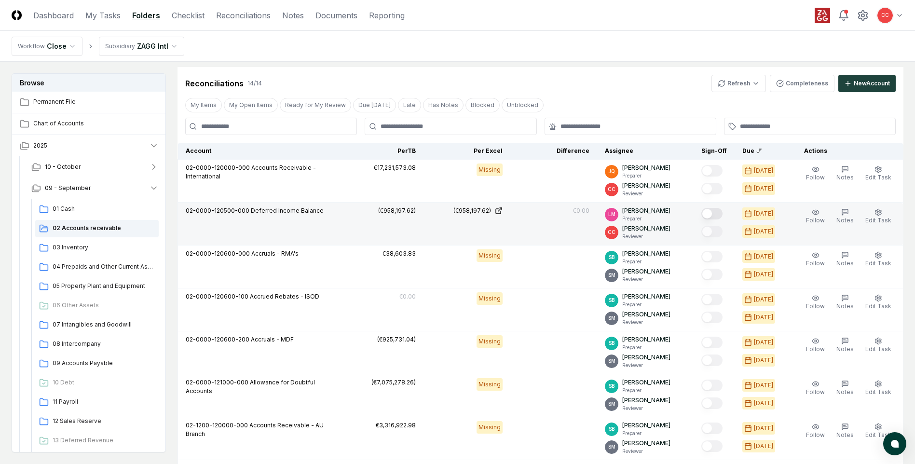
drag, startPoint x: 551, startPoint y: 228, endPoint x: 566, endPoint y: 226, distance: 15.1
click at [552, 228] on td "€0.00" at bounding box center [554, 224] width 87 height 43
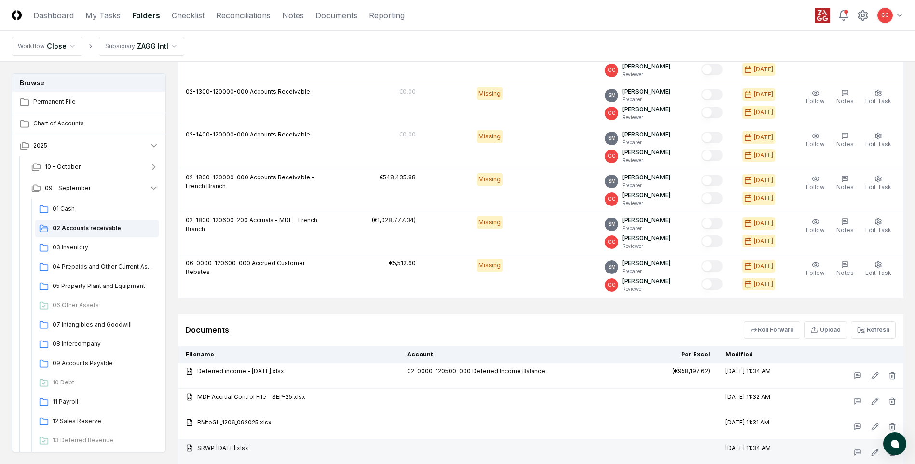
scroll to position [1179, 0]
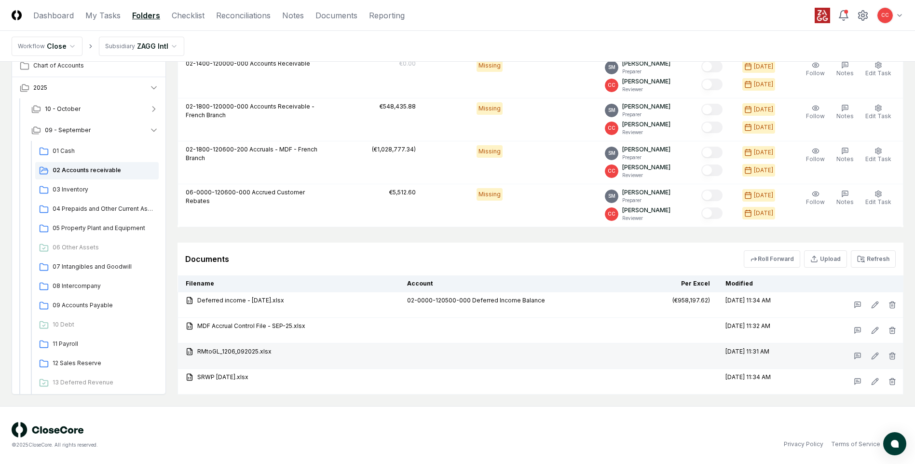
drag, startPoint x: 337, startPoint y: 360, endPoint x: 355, endPoint y: 357, distance: 18.1
click at [337, 360] on td "RMtoGL_1206_092025.xlsx" at bounding box center [289, 357] width 222 height 26
click at [890, 357] on icon "button" at bounding box center [893, 356] width 8 height 8
click at [886, 408] on button "Delete" at bounding box center [889, 410] width 35 height 19
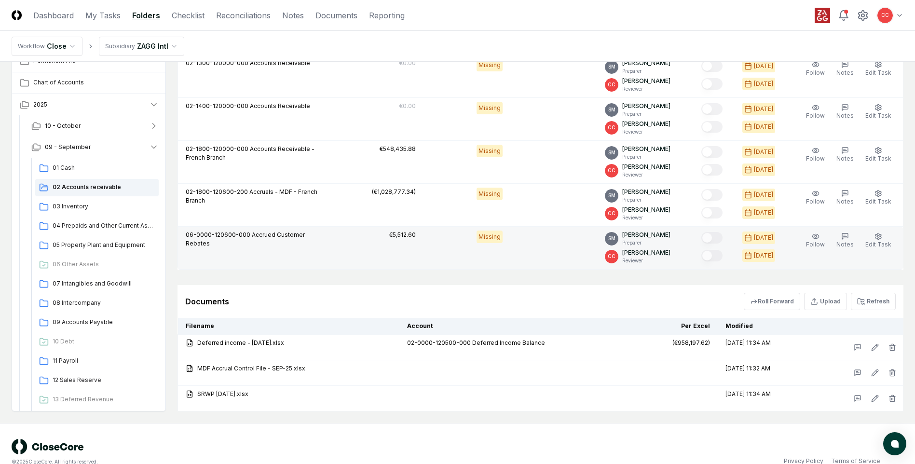
scroll to position [1153, 0]
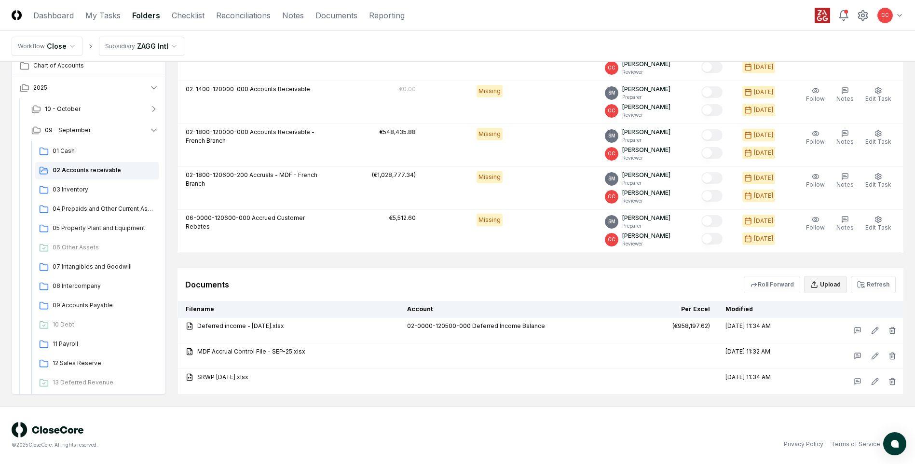
click at [842, 288] on button "Upload" at bounding box center [825, 284] width 43 height 17
click at [799, 342] on input "file" at bounding box center [827, 340] width 138 height 17
type input "**********"
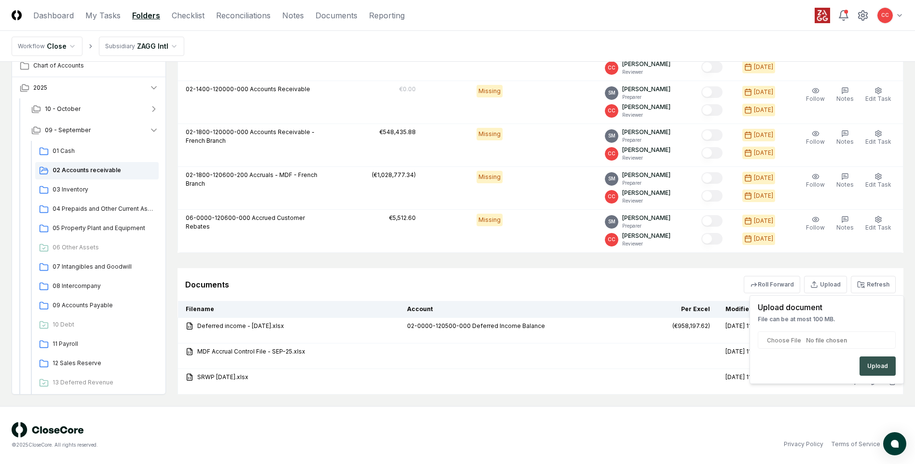
click at [875, 368] on button "Upload" at bounding box center [878, 366] width 36 height 19
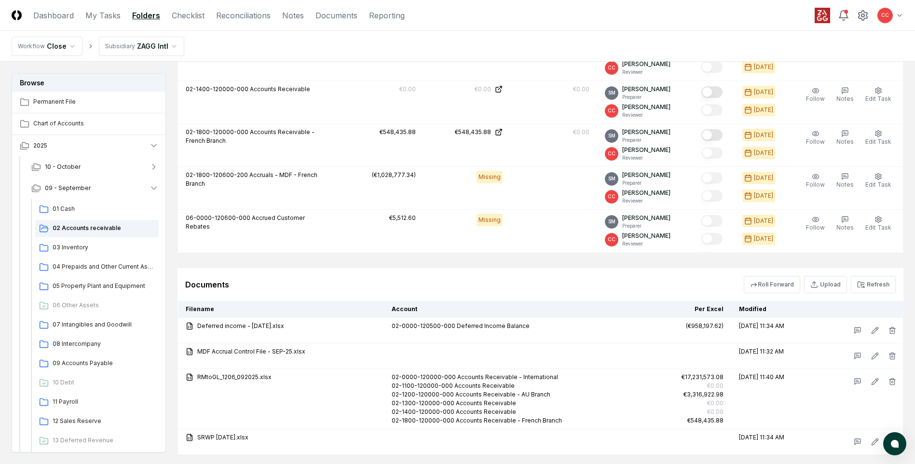
click at [871, 282] on button "Refresh" at bounding box center [873, 284] width 45 height 17
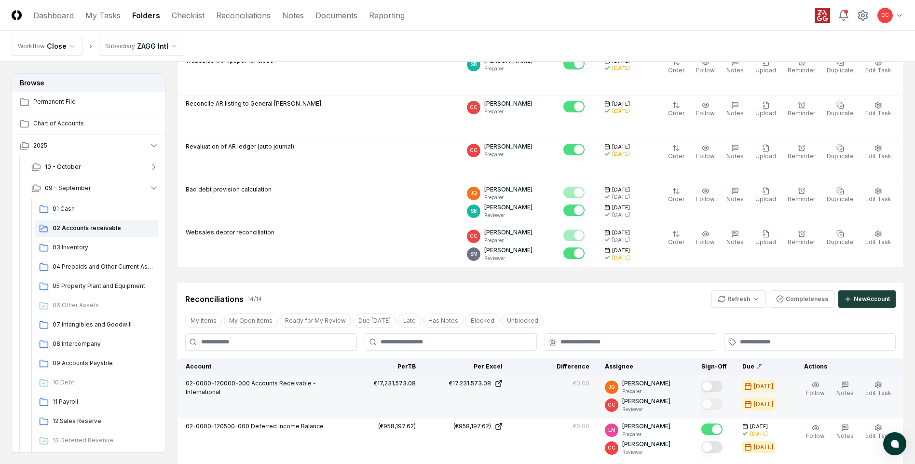
scroll to position [671, 0]
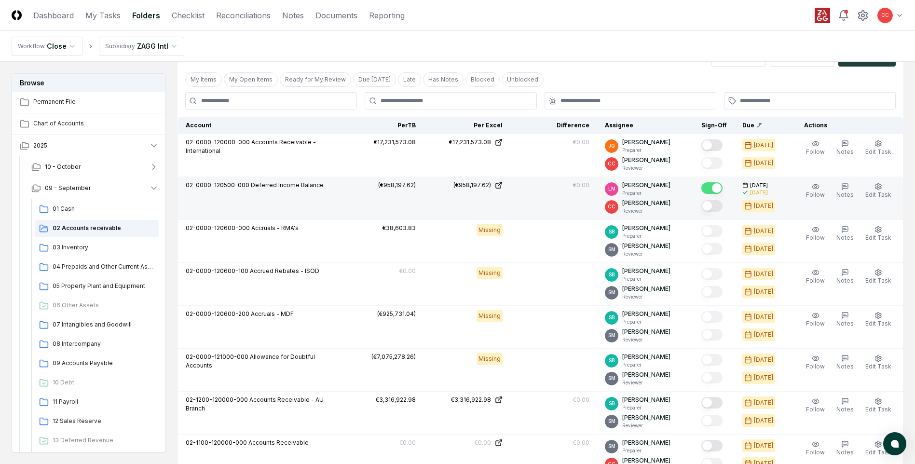
click at [714, 205] on button "Mark complete" at bounding box center [712, 206] width 21 height 12
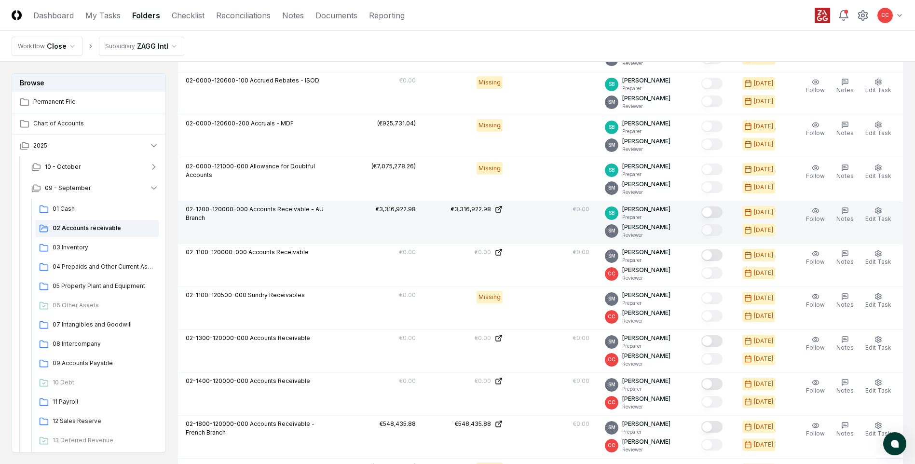
scroll to position [864, 0]
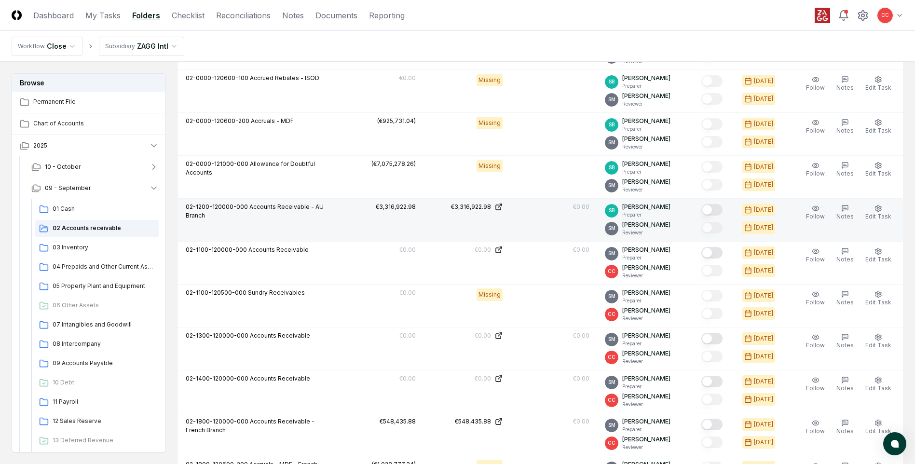
click at [714, 209] on button "Mark complete" at bounding box center [712, 210] width 21 height 12
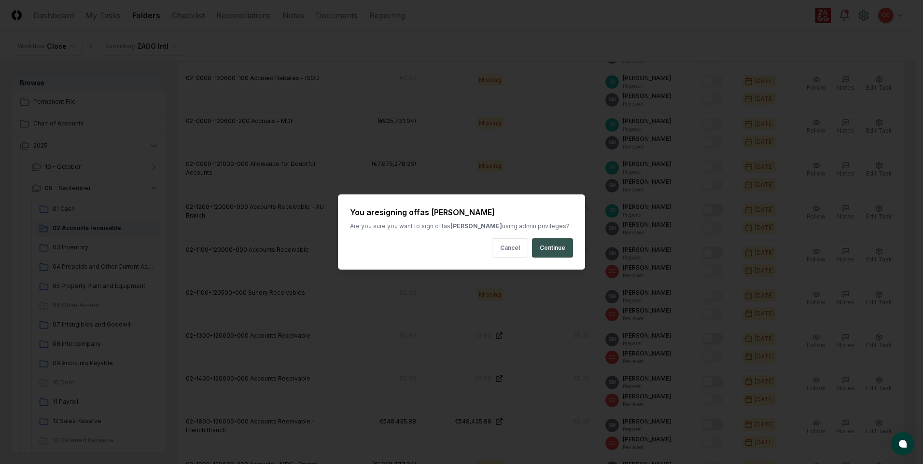
click at [554, 245] on button "Continue" at bounding box center [552, 247] width 41 height 19
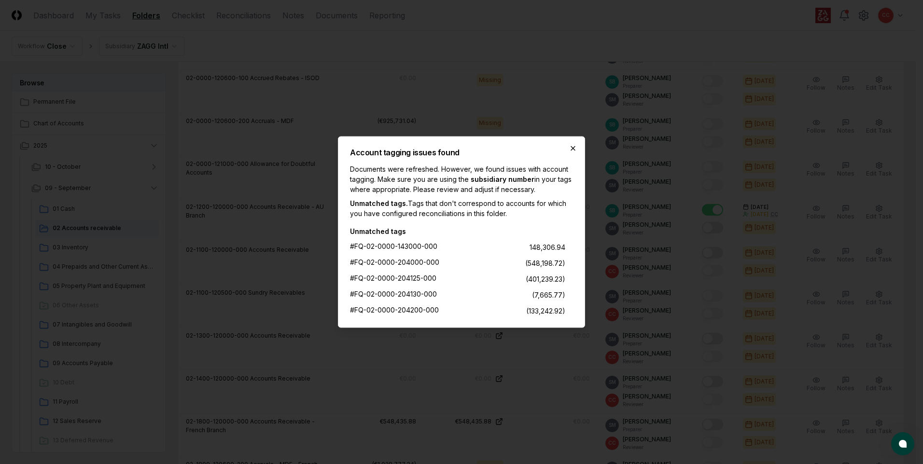
click at [570, 150] on icon "button" at bounding box center [573, 149] width 8 height 8
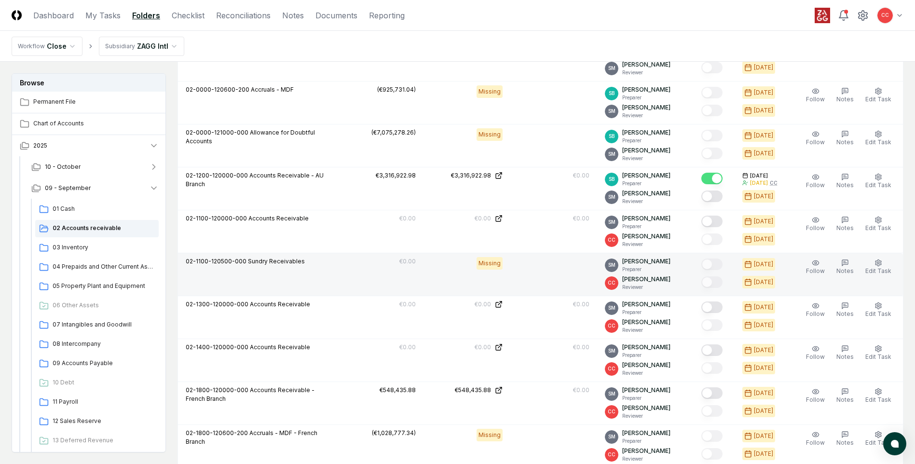
scroll to position [912, 0]
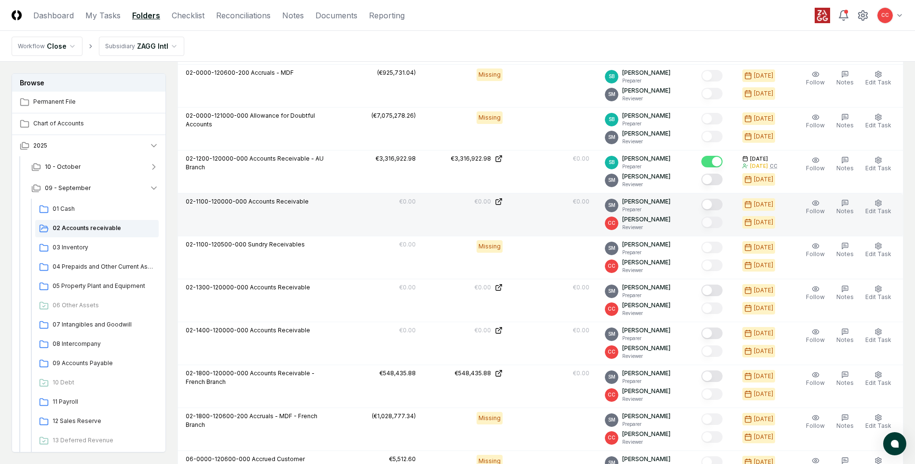
click at [715, 206] on button "Mark complete" at bounding box center [712, 205] width 21 height 12
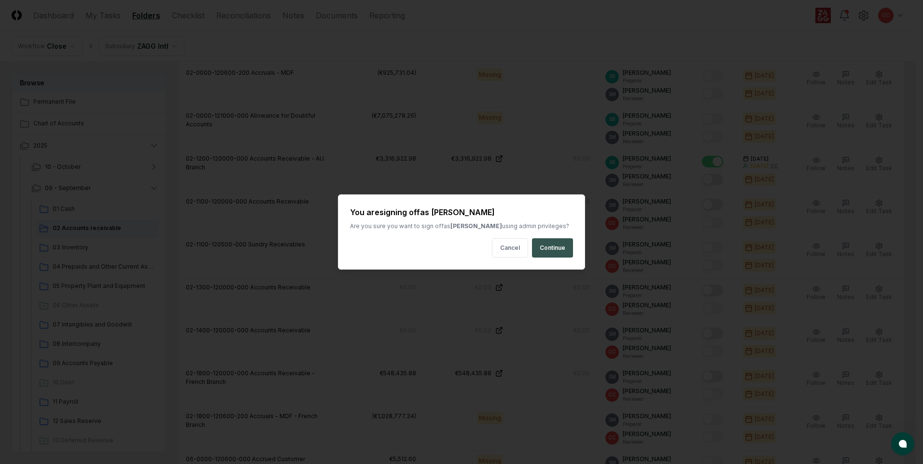
click at [554, 252] on button "Continue" at bounding box center [552, 247] width 41 height 19
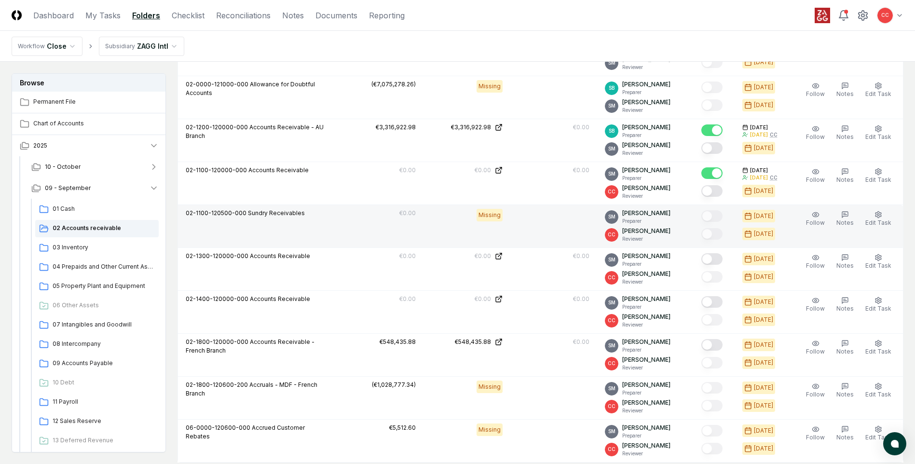
scroll to position [960, 0]
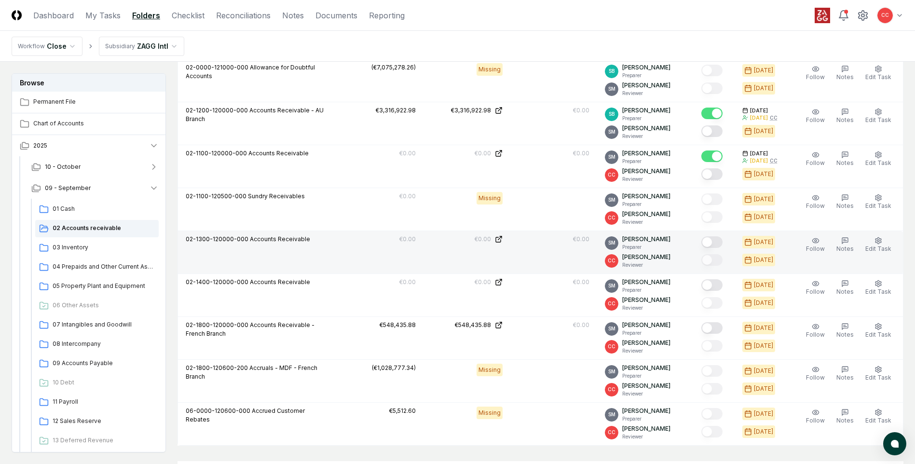
click at [714, 240] on button "Mark complete" at bounding box center [712, 242] width 21 height 12
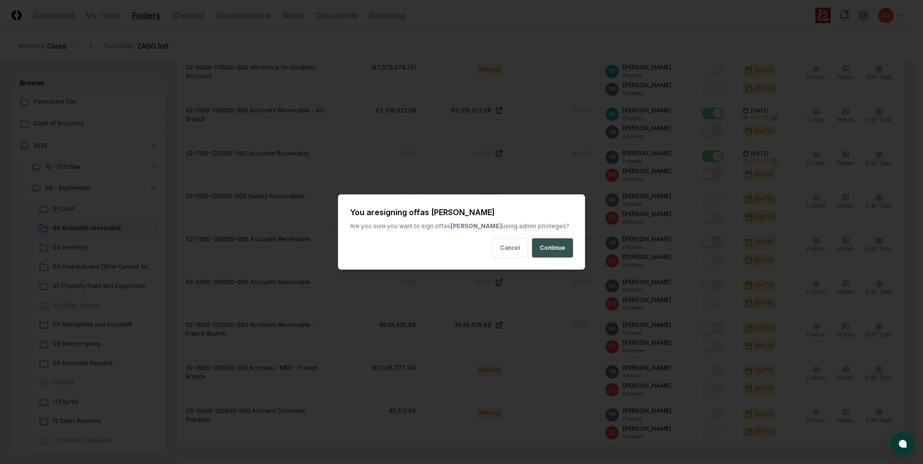
click at [555, 247] on button "Continue" at bounding box center [552, 247] width 41 height 19
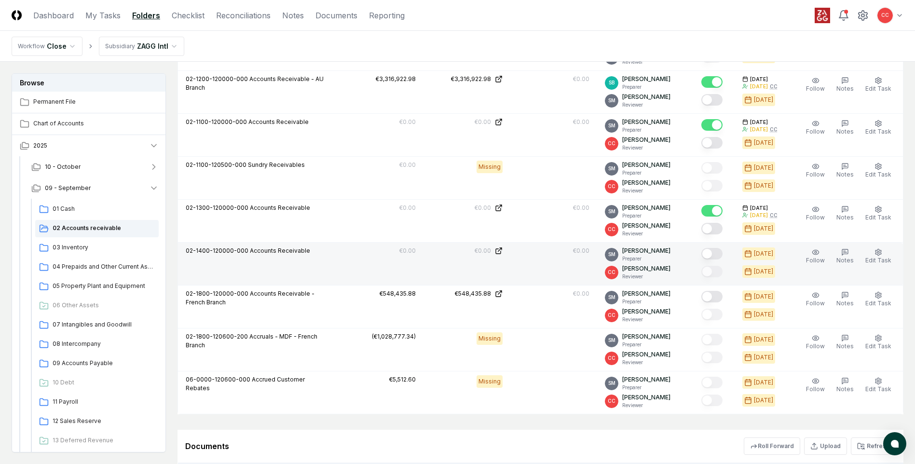
scroll to position [1009, 0]
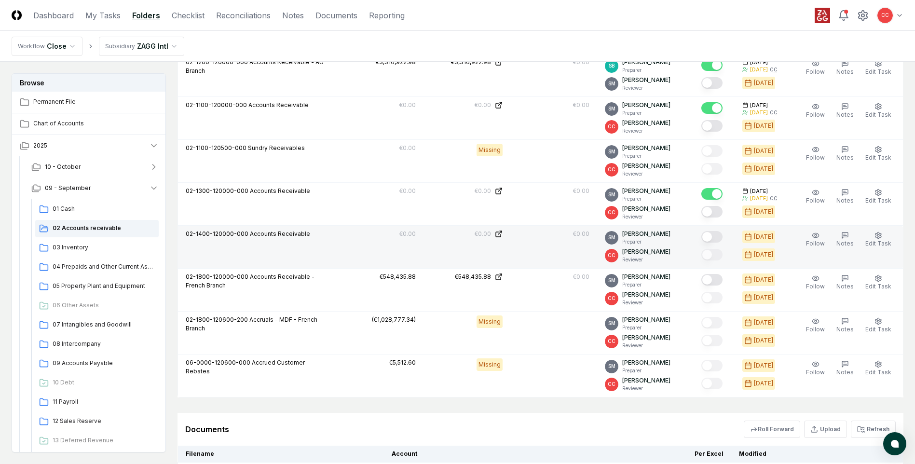
click at [717, 236] on button "Mark complete" at bounding box center [712, 237] width 21 height 12
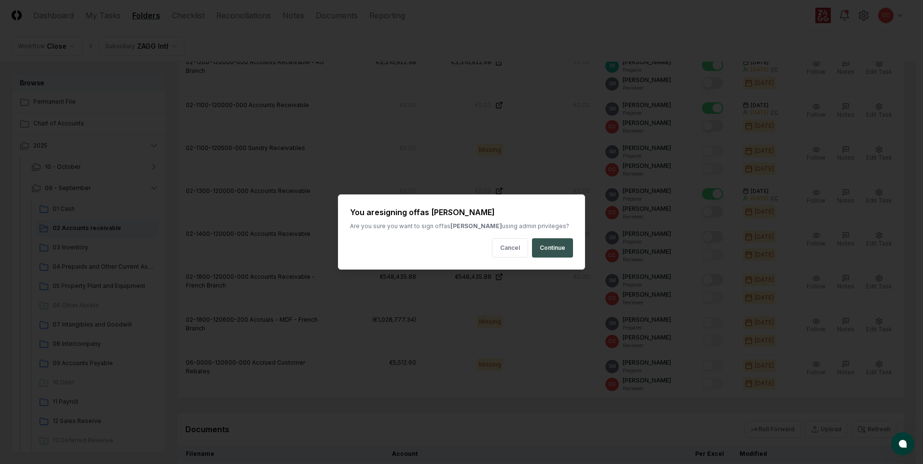
click at [563, 248] on button "Continue" at bounding box center [552, 247] width 41 height 19
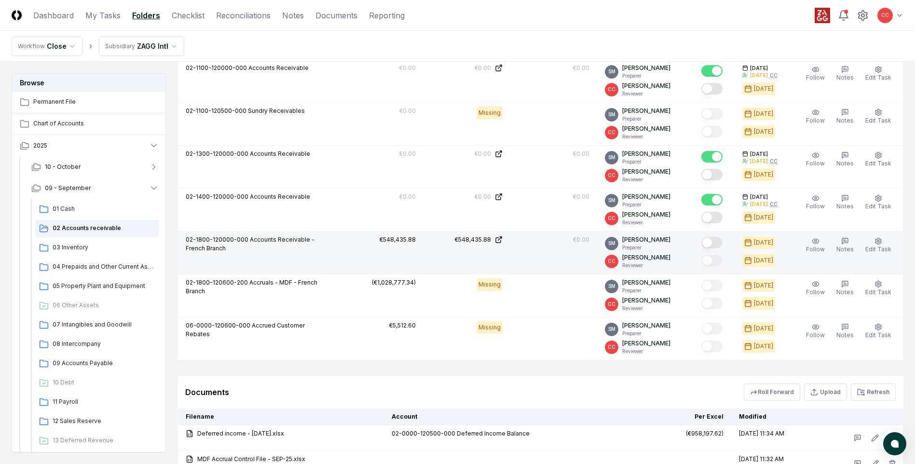
scroll to position [1057, 0]
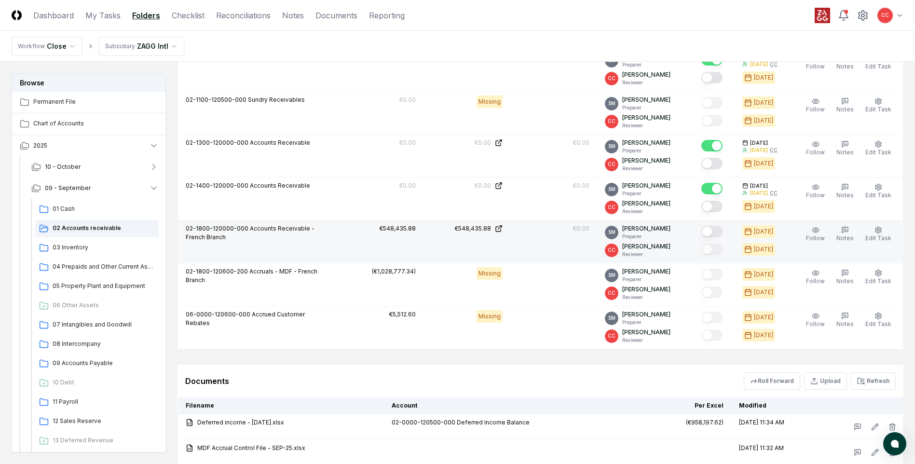
click at [714, 233] on button "Mark complete" at bounding box center [712, 232] width 21 height 12
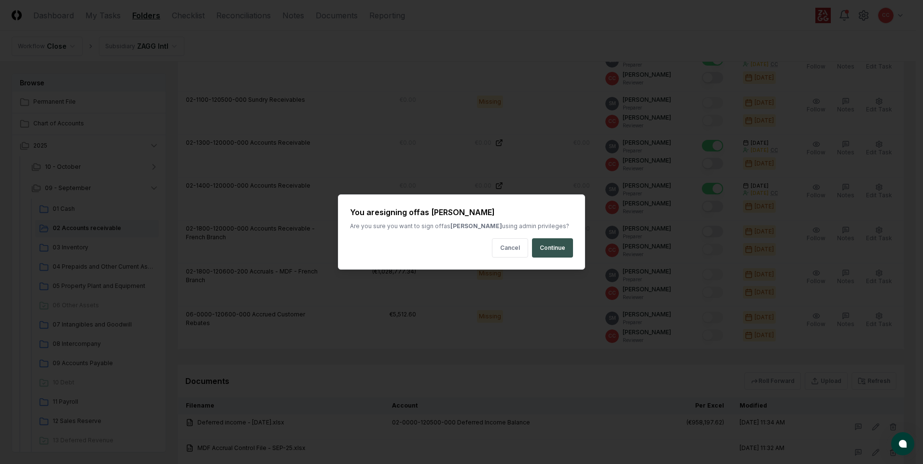
click at [560, 250] on button "Continue" at bounding box center [552, 247] width 41 height 19
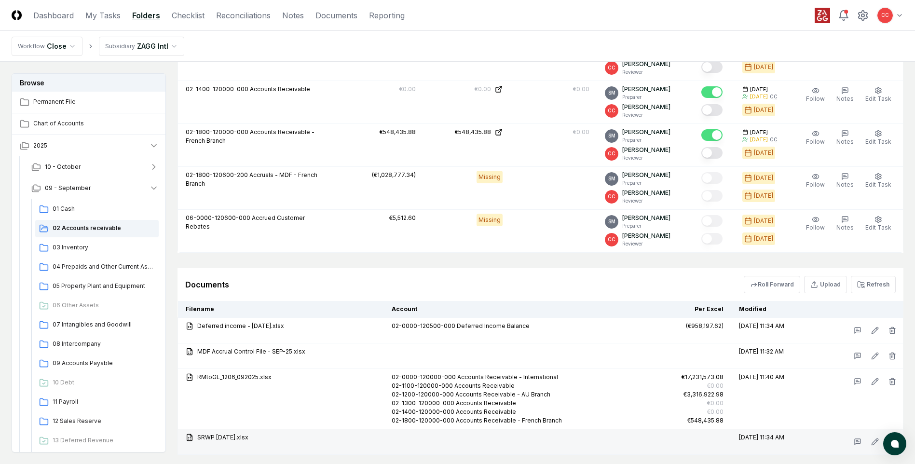
scroll to position [1202, 0]
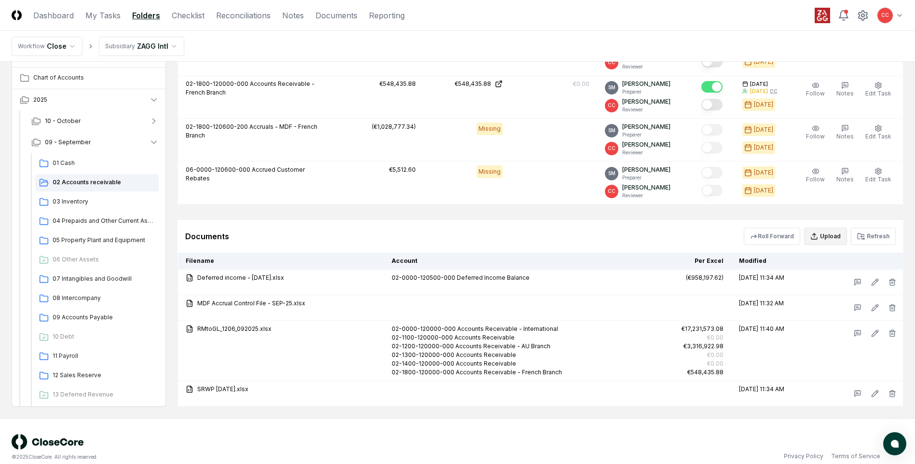
click at [834, 236] on button "Upload" at bounding box center [825, 236] width 43 height 17
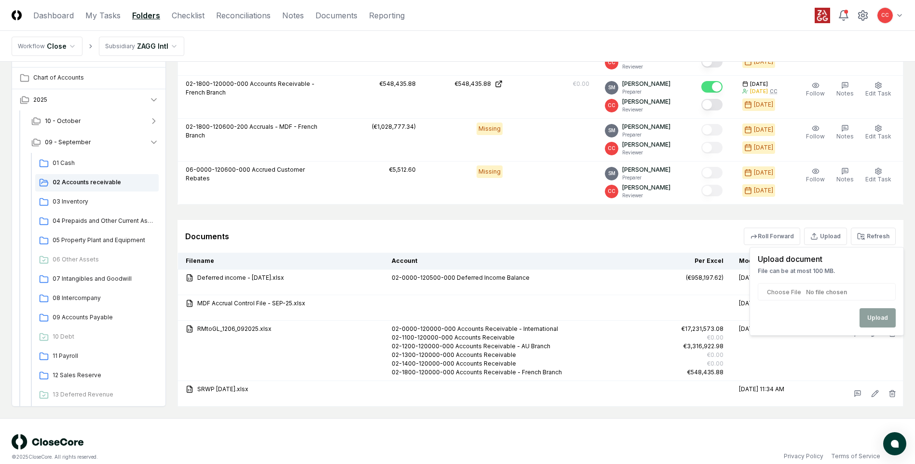
click at [856, 300] on input "file" at bounding box center [827, 291] width 138 height 17
type input "**********"
click at [879, 322] on button "Upload" at bounding box center [878, 317] width 36 height 19
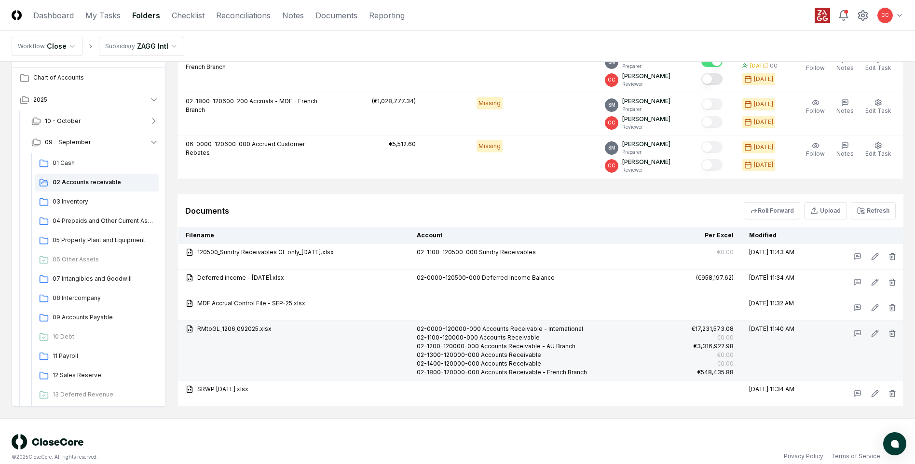
scroll to position [1239, 0]
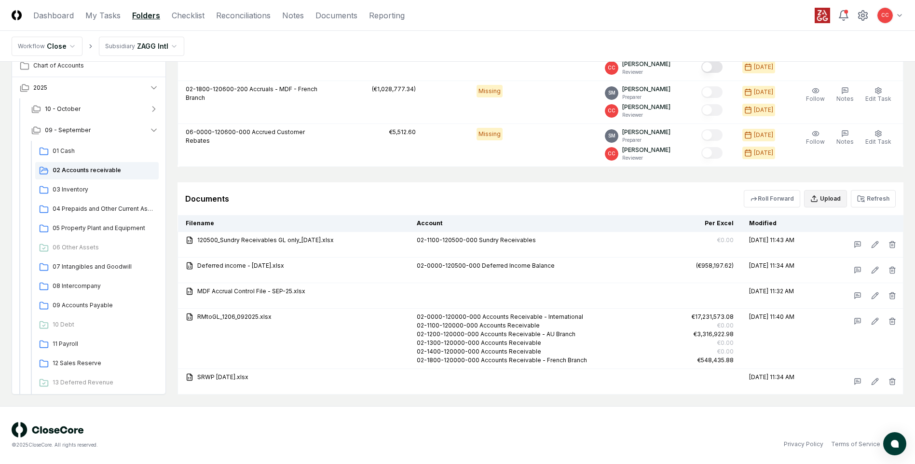
click at [830, 205] on button "Upload" at bounding box center [825, 198] width 43 height 17
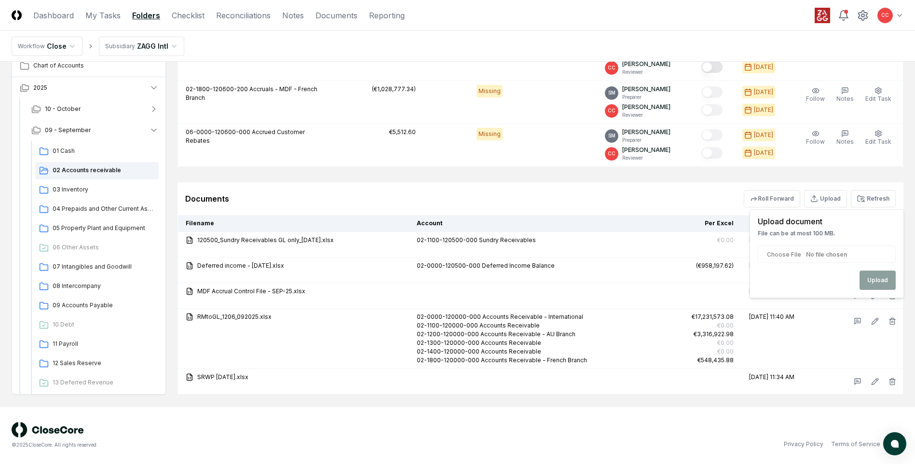
click at [838, 258] on input "file" at bounding box center [827, 254] width 138 height 17
type input "**********"
click at [880, 201] on button "Refresh" at bounding box center [873, 198] width 45 height 17
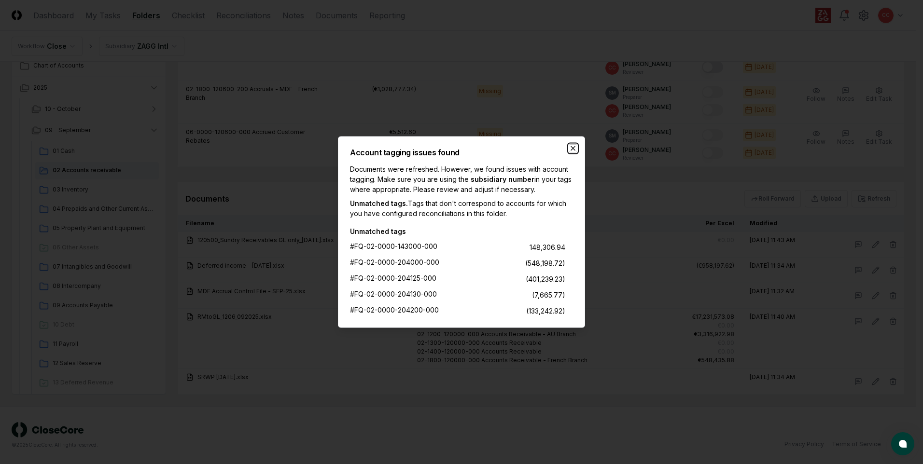
click at [573, 148] on icon "button" at bounding box center [573, 149] width 4 height 4
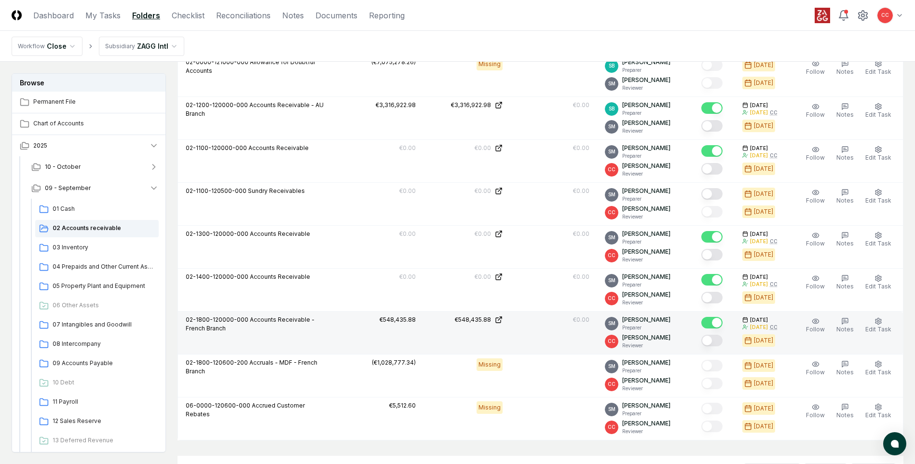
scroll to position [901, 0]
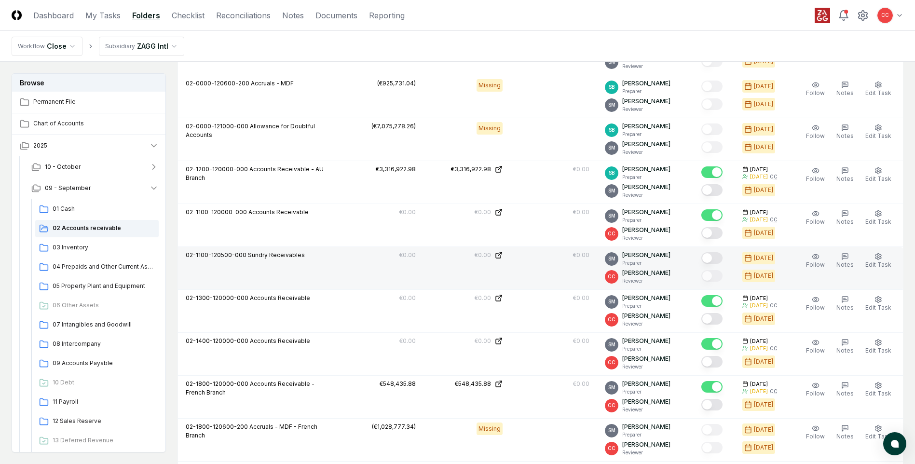
click at [720, 258] on button "Mark complete" at bounding box center [712, 258] width 21 height 12
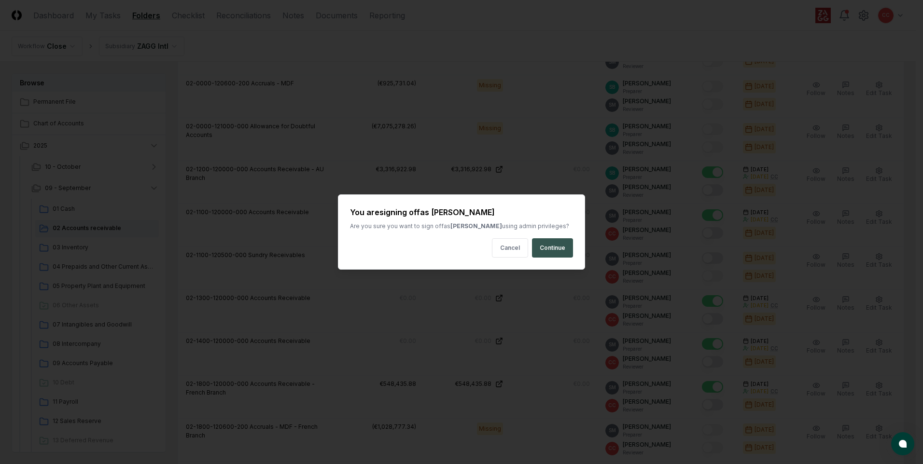
click at [563, 247] on button "Continue" at bounding box center [552, 247] width 41 height 19
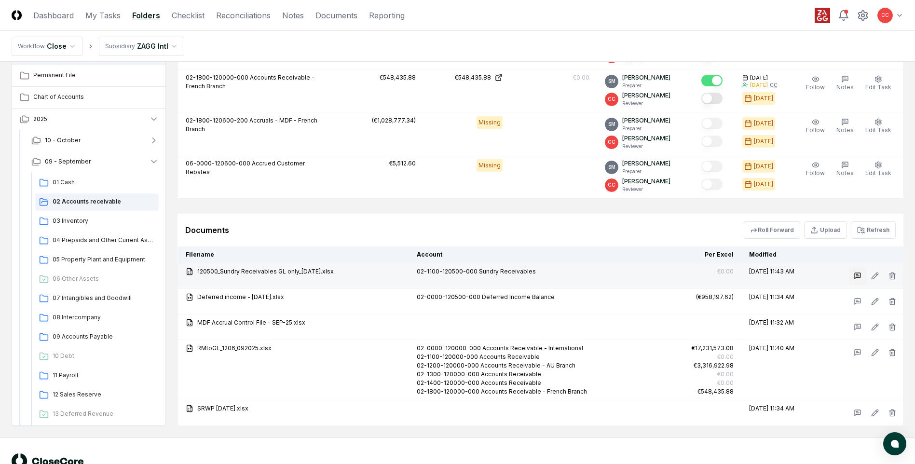
scroll to position [1191, 0]
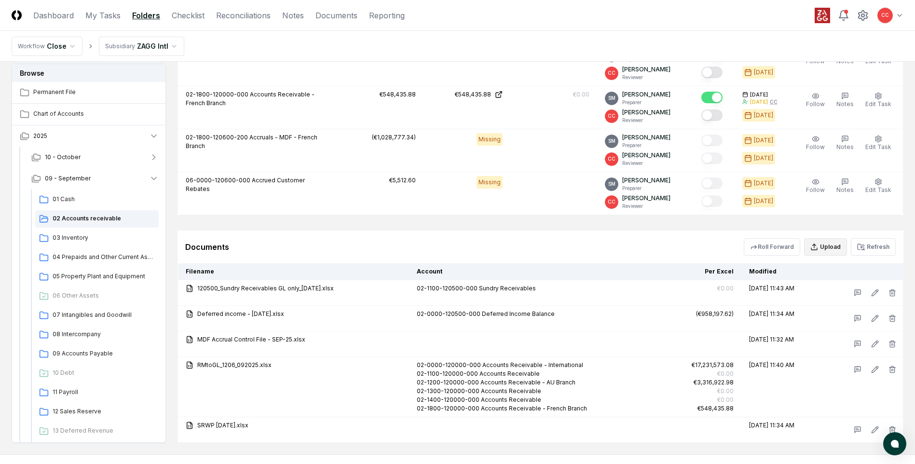
click at [839, 249] on button "Upload" at bounding box center [825, 246] width 43 height 17
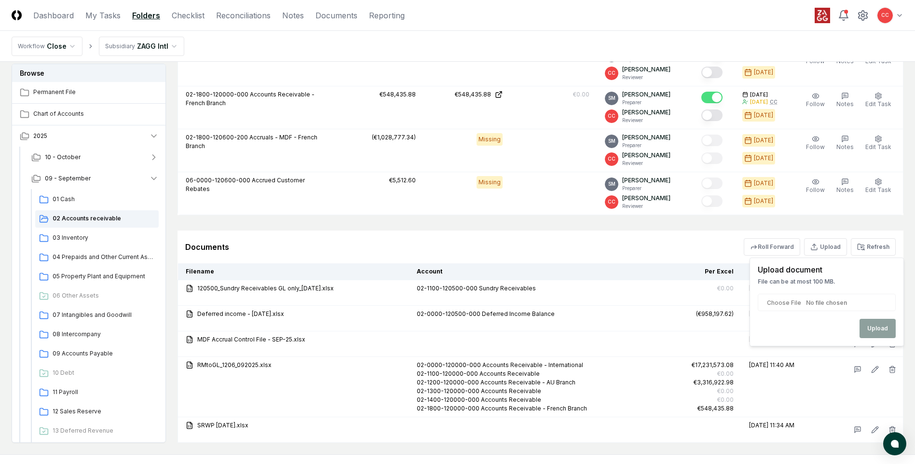
click at [833, 304] on input "file" at bounding box center [827, 302] width 138 height 17
type input "**********"
click at [872, 328] on button "Upload" at bounding box center [878, 328] width 36 height 19
click at [878, 251] on button "Refresh" at bounding box center [873, 246] width 45 height 17
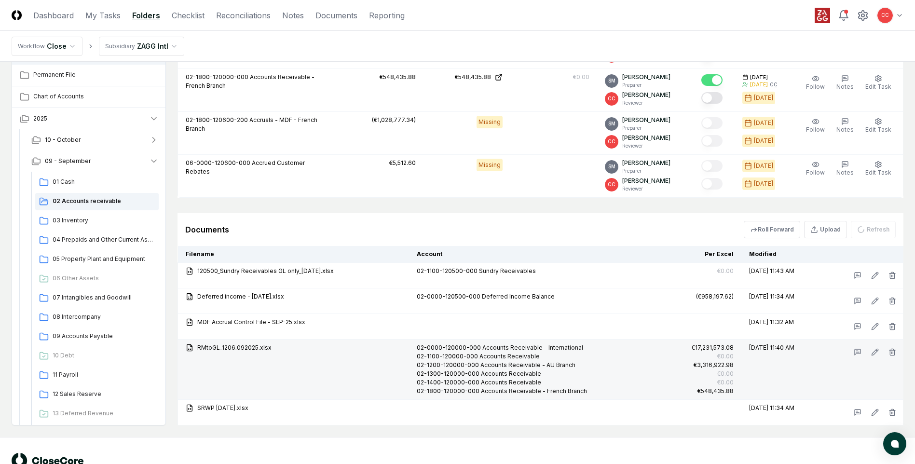
scroll to position [1239, 0]
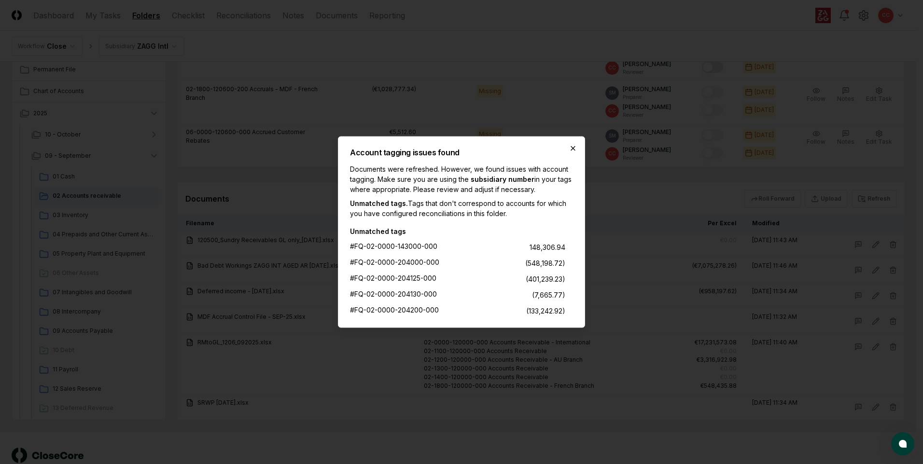
click at [572, 148] on icon "button" at bounding box center [573, 149] width 4 height 4
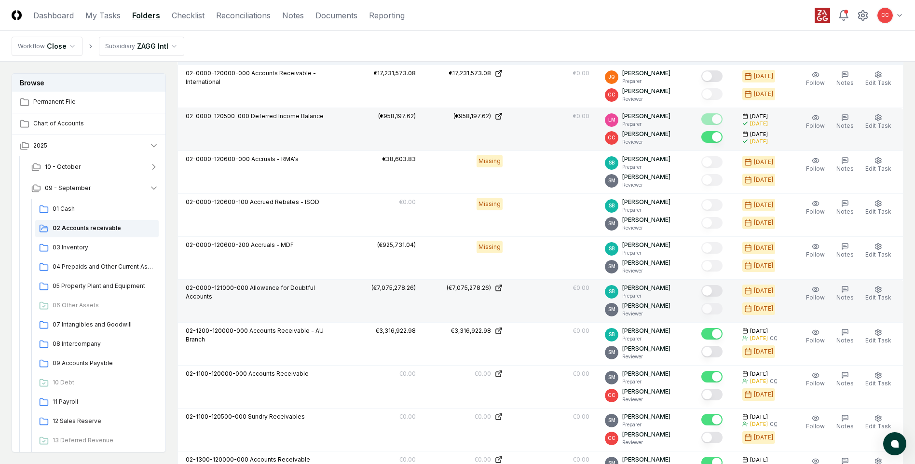
scroll to position [757, 0]
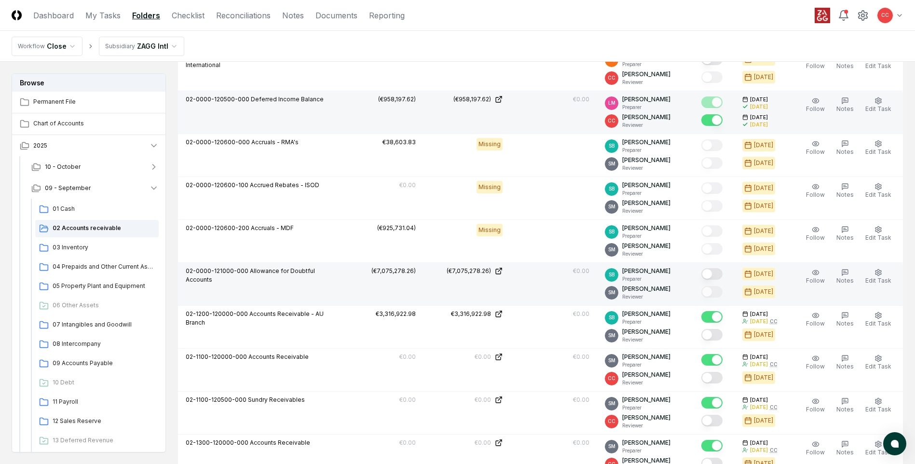
click at [712, 273] on button "Mark complete" at bounding box center [712, 274] width 21 height 12
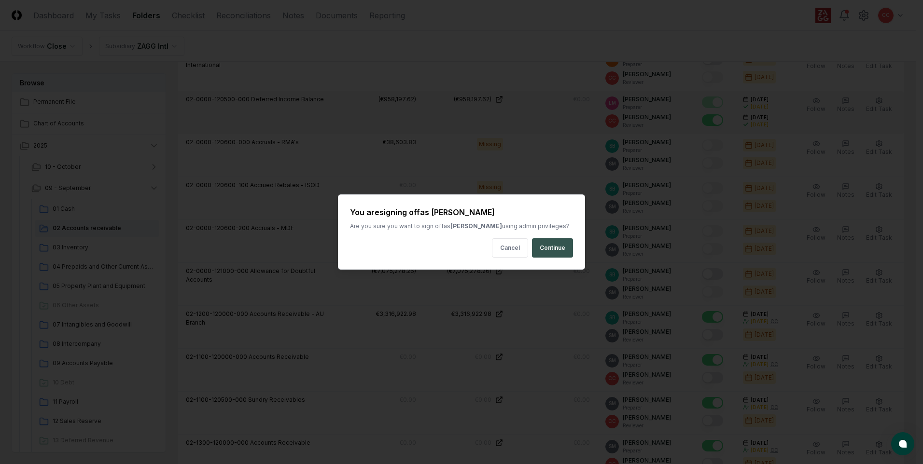
click at [552, 249] on button "Continue" at bounding box center [552, 247] width 41 height 19
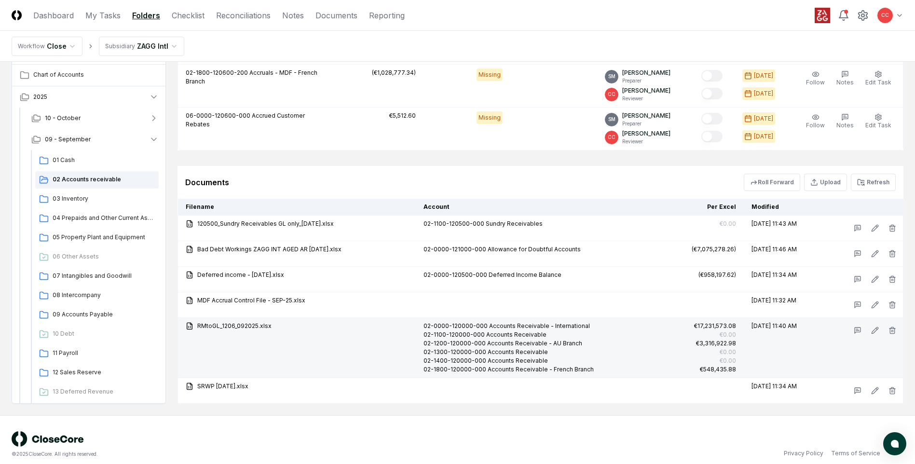
scroll to position [1265, 0]
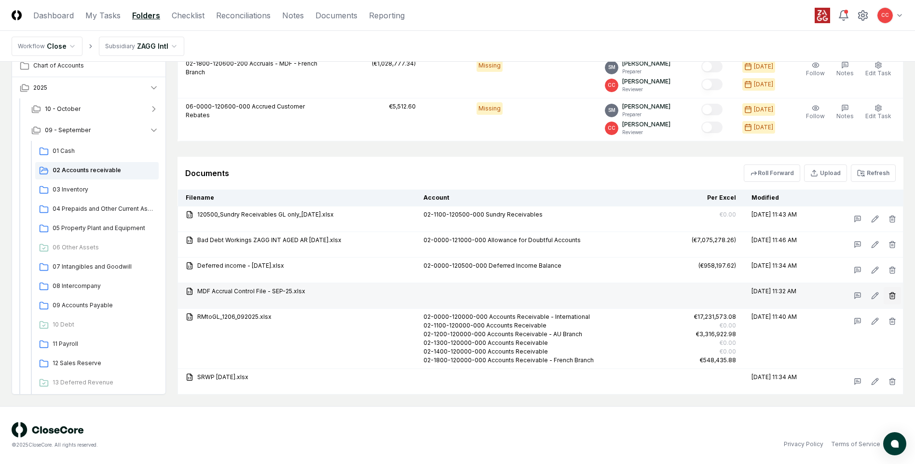
click at [895, 295] on icon "button" at bounding box center [892, 296] width 4 height 5
click at [886, 347] on button "Delete" at bounding box center [889, 350] width 35 height 19
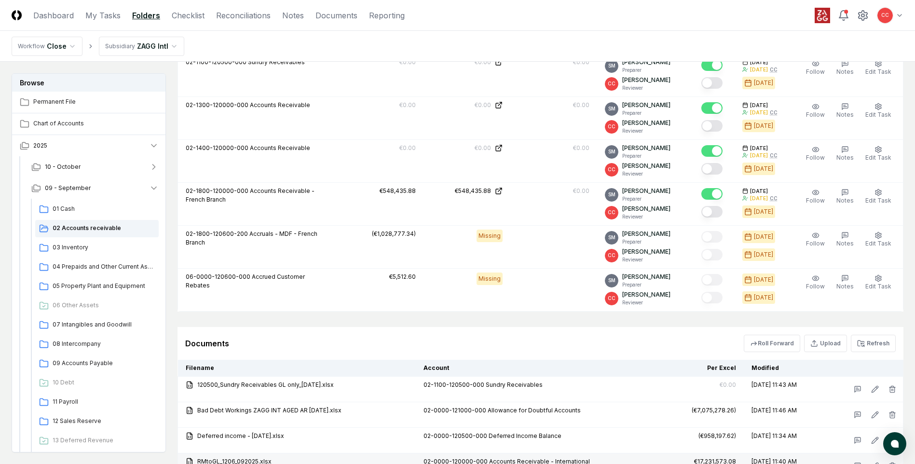
scroll to position [1239, 0]
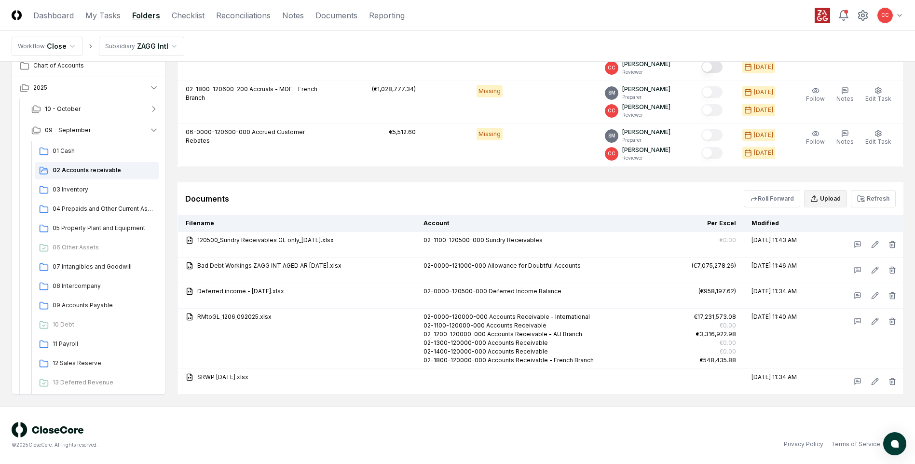
click at [832, 196] on button "Upload" at bounding box center [825, 198] width 43 height 17
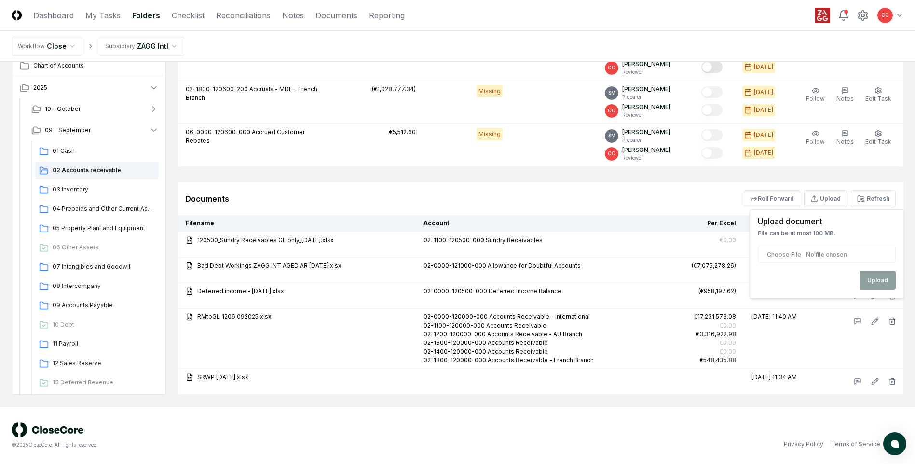
click at [832, 256] on input "file" at bounding box center [827, 254] width 138 height 17
type input "**********"
click at [881, 284] on button "Upload" at bounding box center [878, 280] width 36 height 19
click at [875, 200] on button "Refresh" at bounding box center [873, 198] width 45 height 17
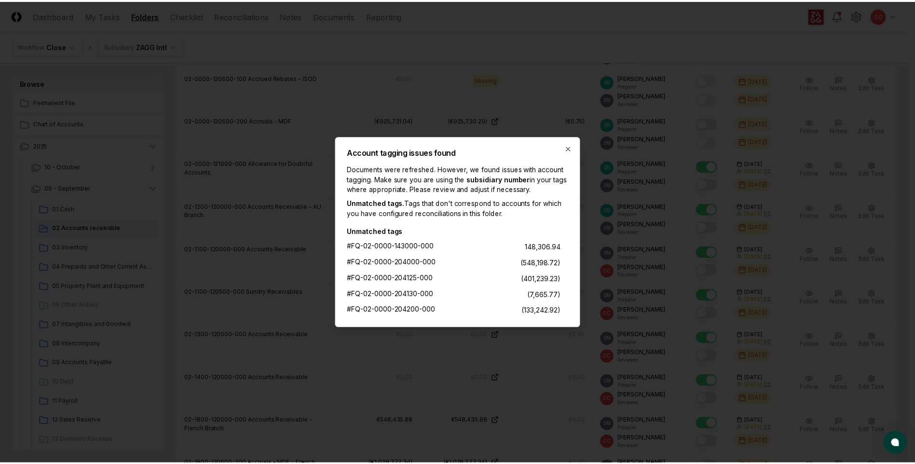
scroll to position [791, 0]
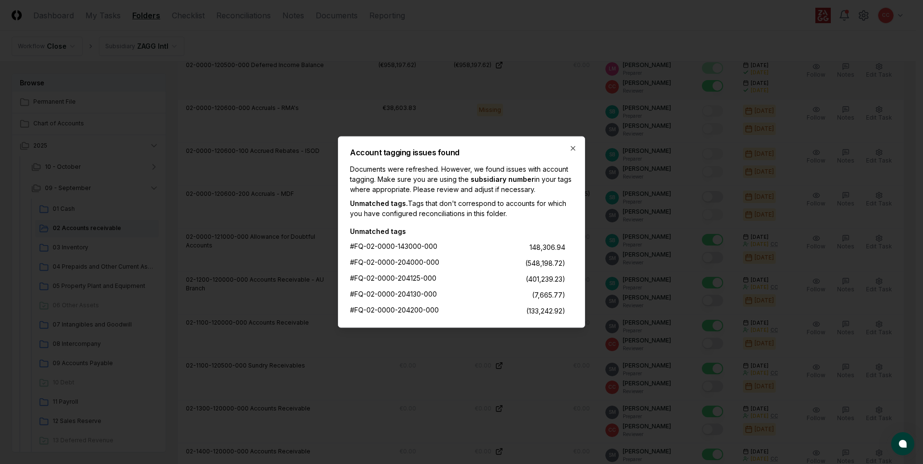
click at [567, 150] on h2 "Account tagging issues found" at bounding box center [461, 153] width 223 height 8
click at [570, 148] on icon "button" at bounding box center [573, 149] width 8 height 8
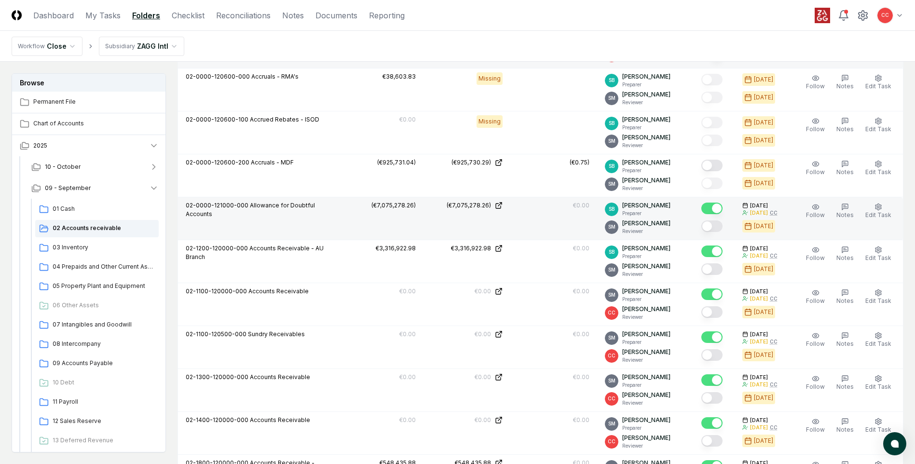
scroll to position [839, 0]
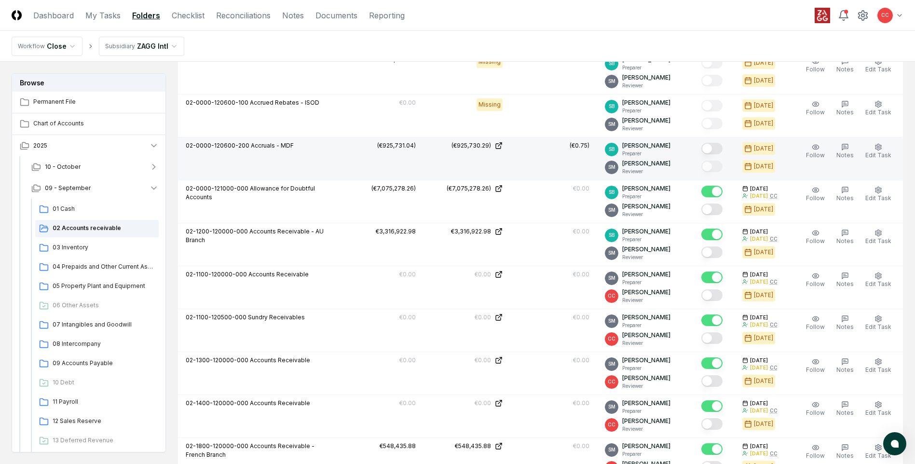
click at [715, 148] on button "Mark complete" at bounding box center [712, 149] width 21 height 12
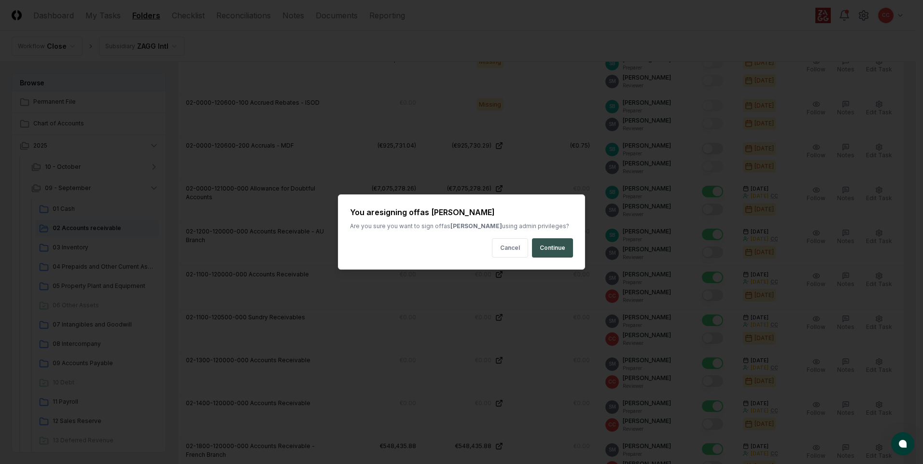
click at [548, 251] on button "Continue" at bounding box center [552, 247] width 41 height 19
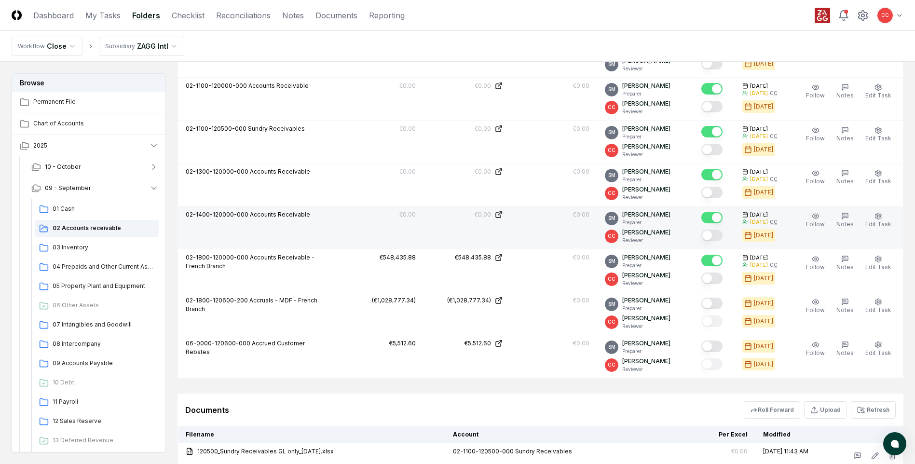
scroll to position [1032, 0]
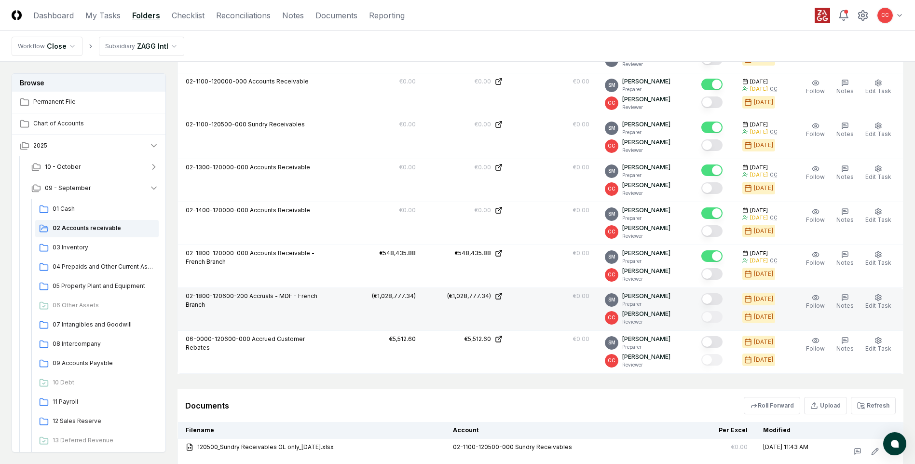
click at [713, 302] on button "Mark complete" at bounding box center [712, 299] width 21 height 12
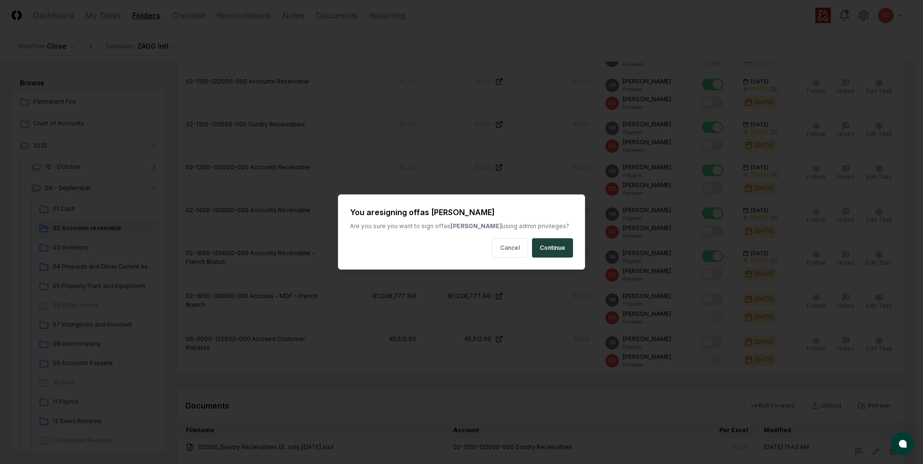
click at [543, 248] on button "Continue" at bounding box center [552, 247] width 41 height 19
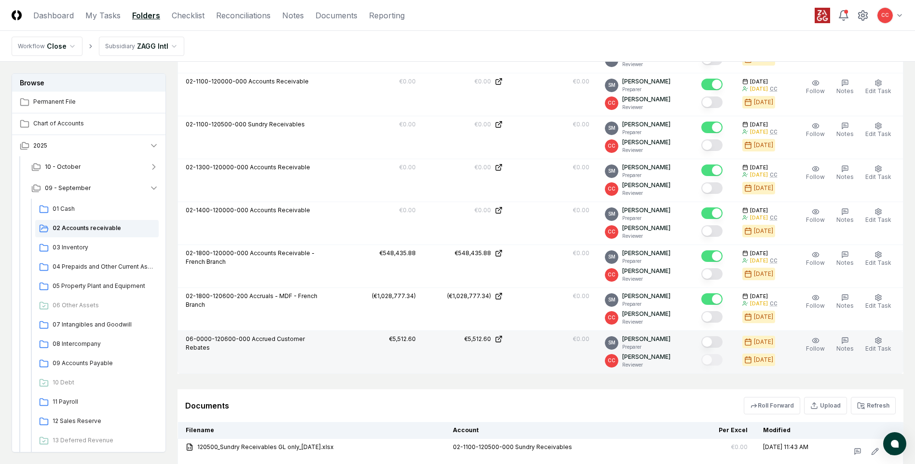
click at [718, 342] on button "Mark complete" at bounding box center [712, 342] width 21 height 12
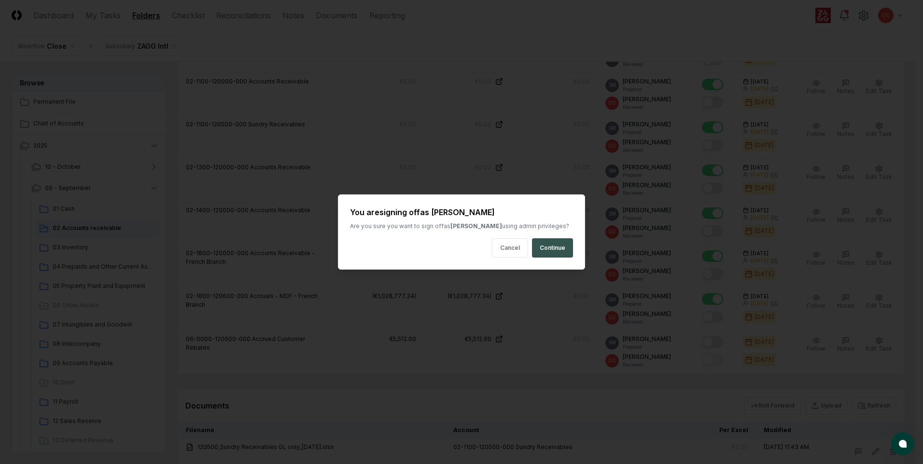
click at [554, 247] on button "Continue" at bounding box center [552, 247] width 41 height 19
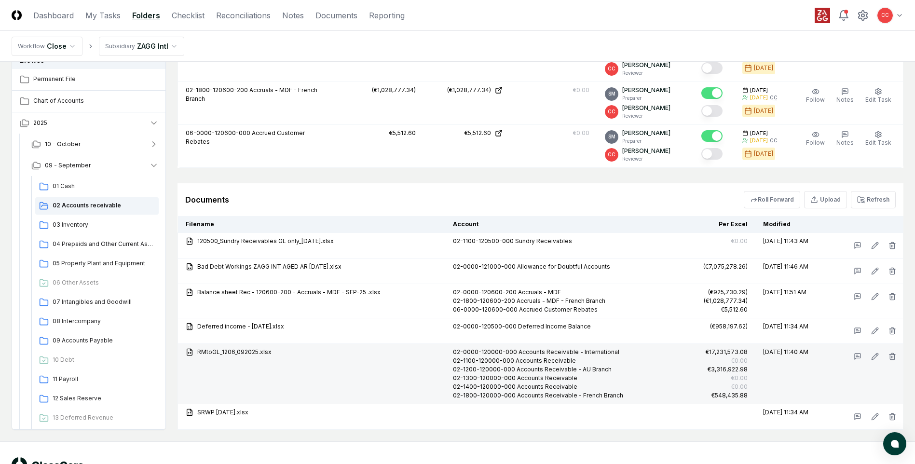
scroll to position [1274, 0]
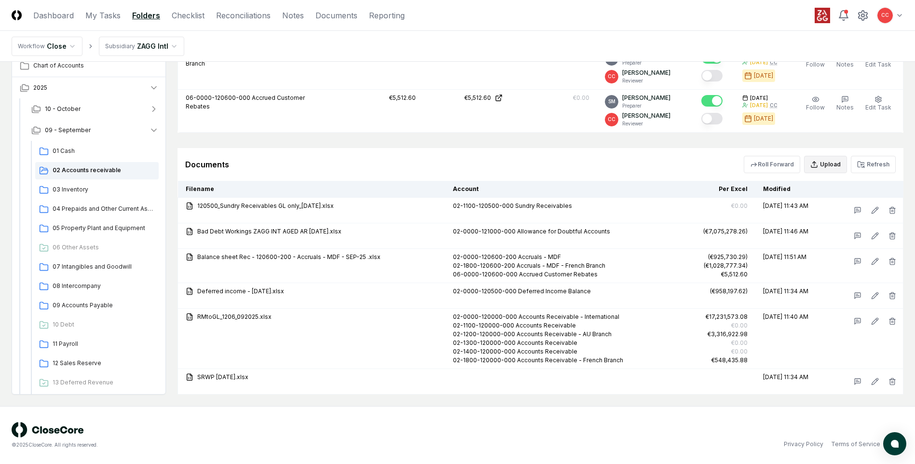
click at [831, 166] on button "Upload" at bounding box center [825, 164] width 43 height 17
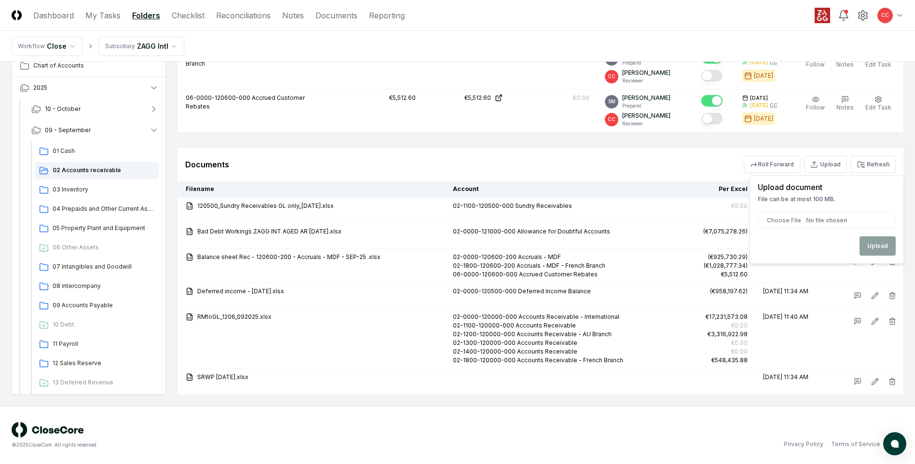
click at [874, 246] on div "Upload" at bounding box center [827, 245] width 138 height 19
click at [848, 220] on input "file" at bounding box center [827, 219] width 138 height 17
type input "**********"
click at [880, 251] on button "Upload" at bounding box center [878, 245] width 36 height 19
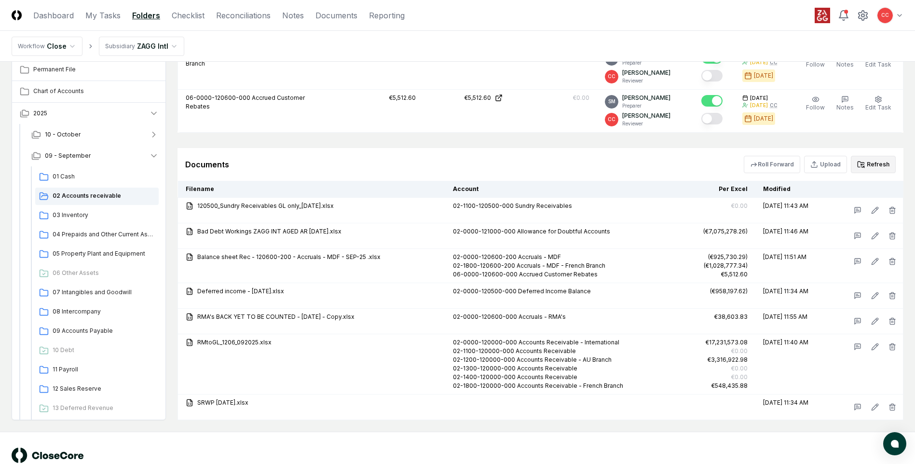
click at [869, 164] on button "Refresh" at bounding box center [873, 164] width 45 height 17
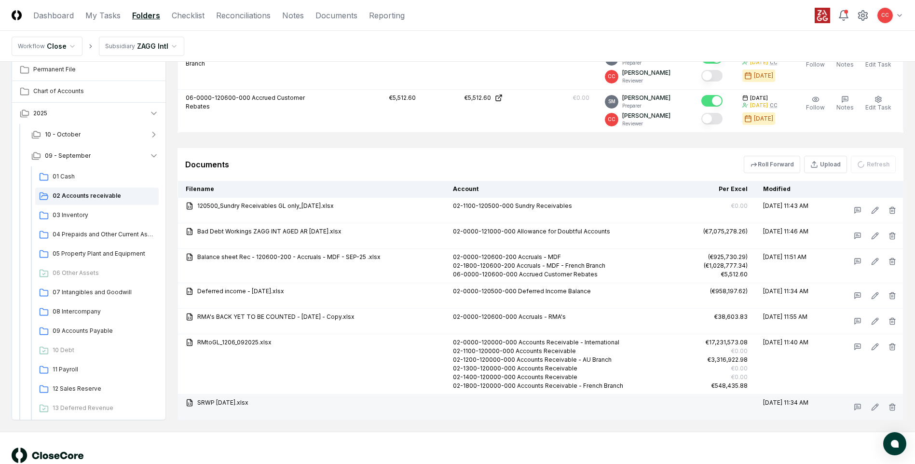
scroll to position [1299, 0]
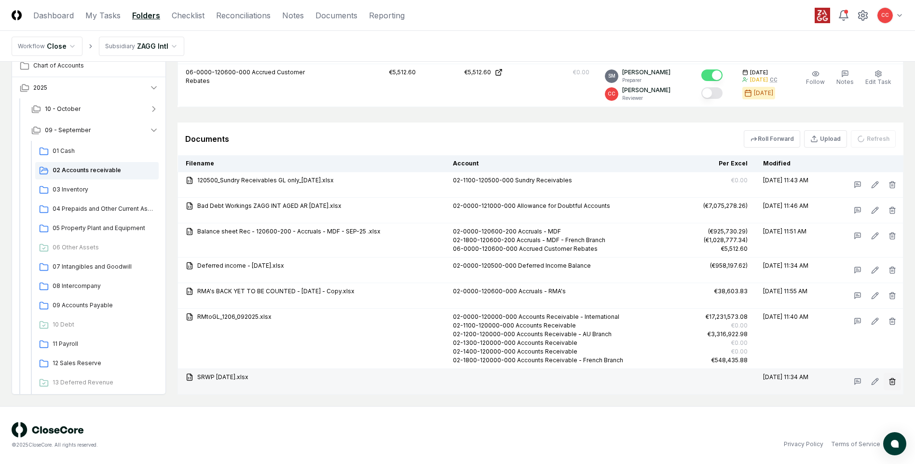
click at [891, 382] on icon "button" at bounding box center [892, 382] width 4 height 5
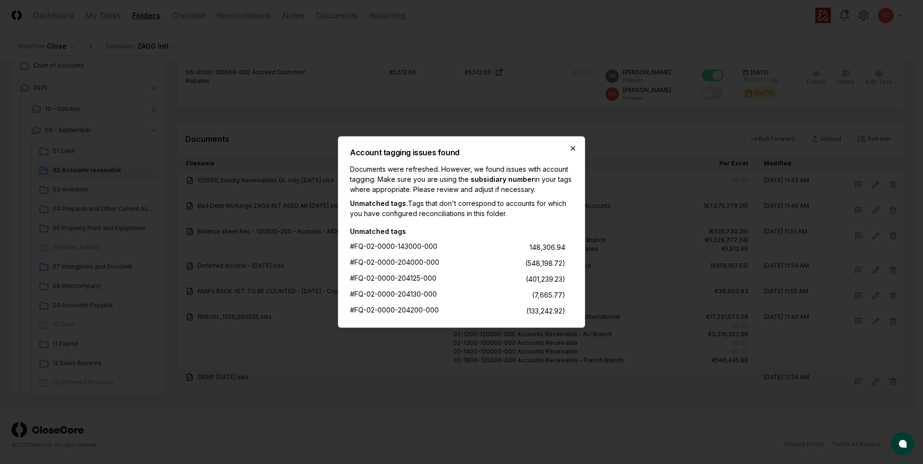
click at [570, 151] on icon "button" at bounding box center [573, 149] width 8 height 8
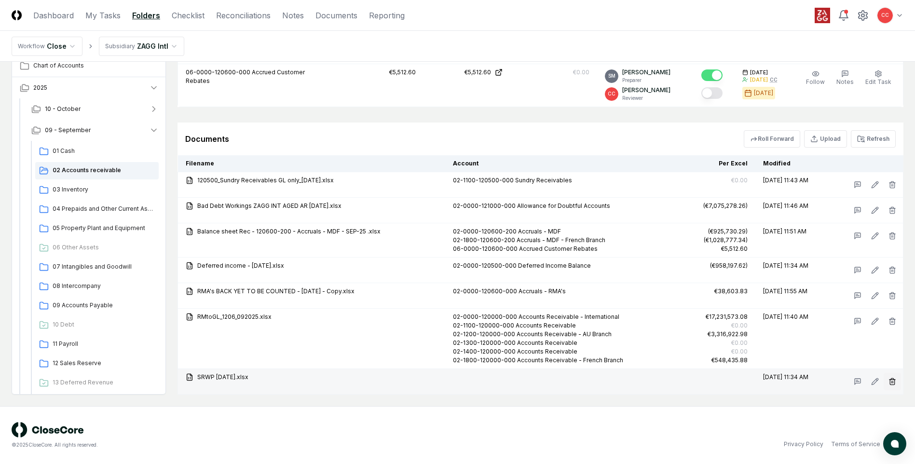
click at [891, 381] on icon "button" at bounding box center [893, 382] width 8 height 8
click at [879, 432] on button "Delete" at bounding box center [889, 436] width 35 height 19
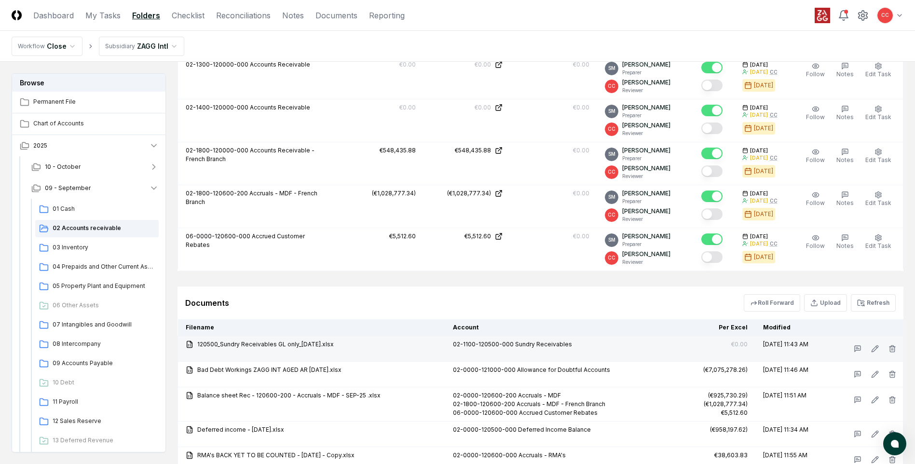
scroll to position [1177, 0]
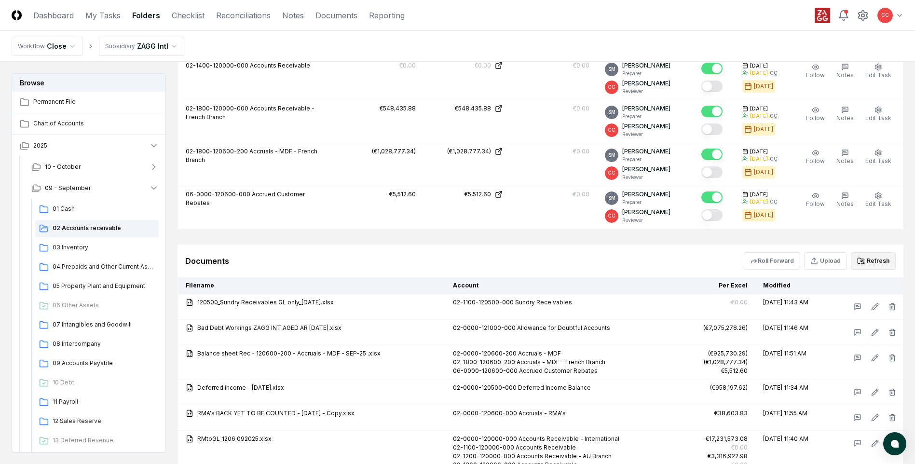
click at [873, 263] on button "Refresh" at bounding box center [873, 260] width 45 height 17
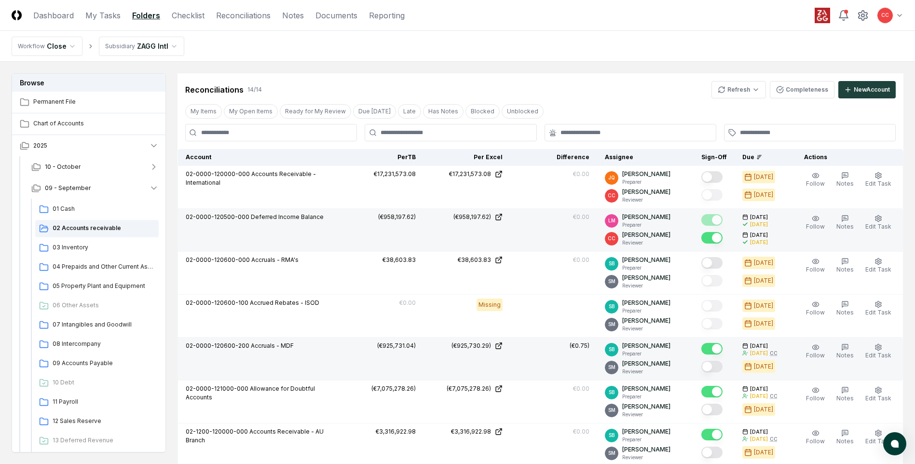
scroll to position [694, 0]
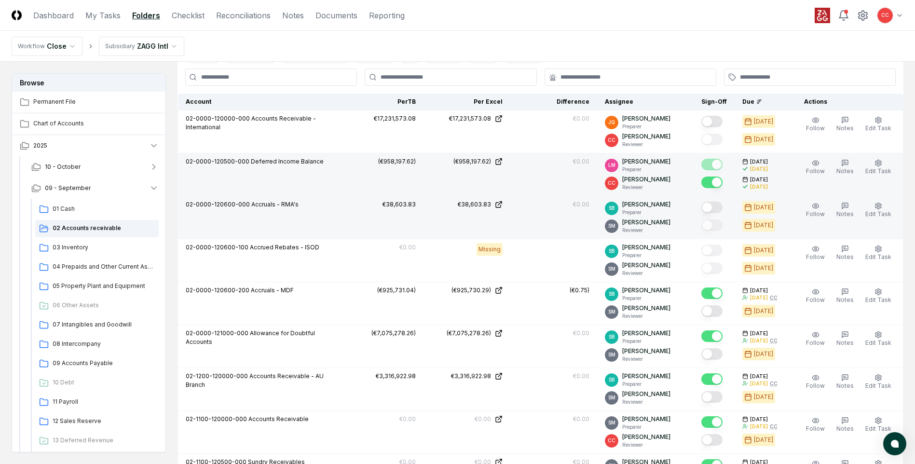
click at [711, 206] on button "Mark complete" at bounding box center [712, 208] width 21 height 12
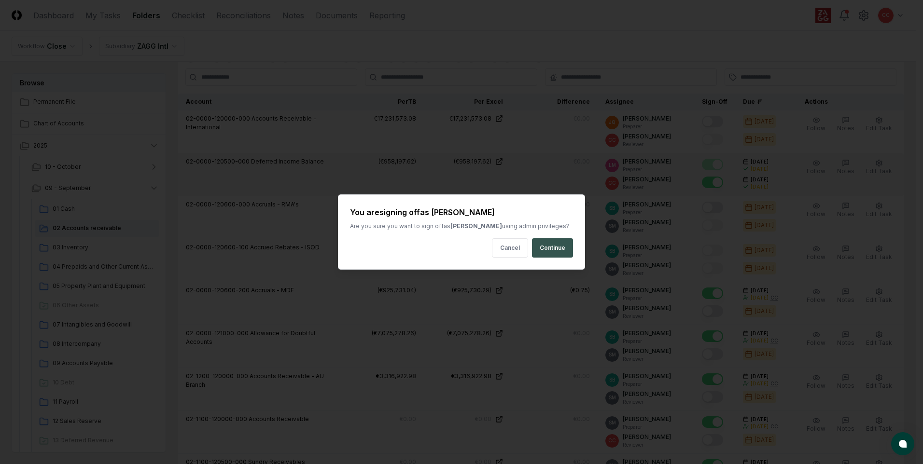
click at [558, 250] on button "Continue" at bounding box center [552, 247] width 41 height 19
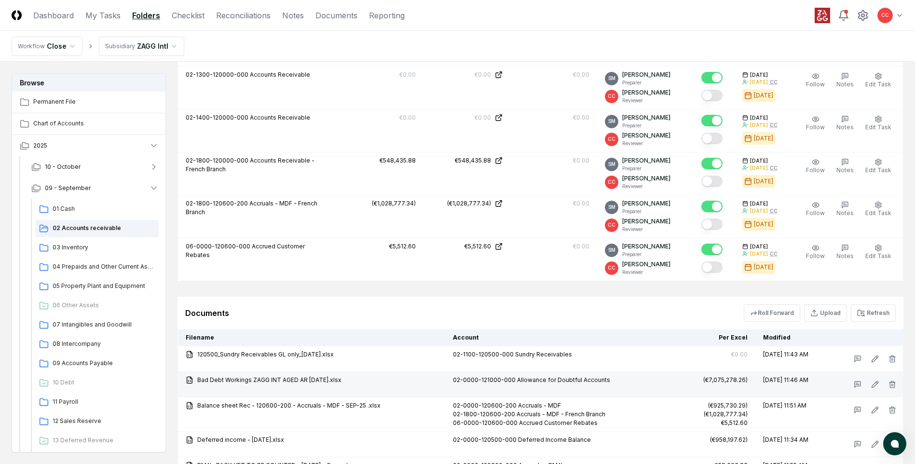
scroll to position [1177, 0]
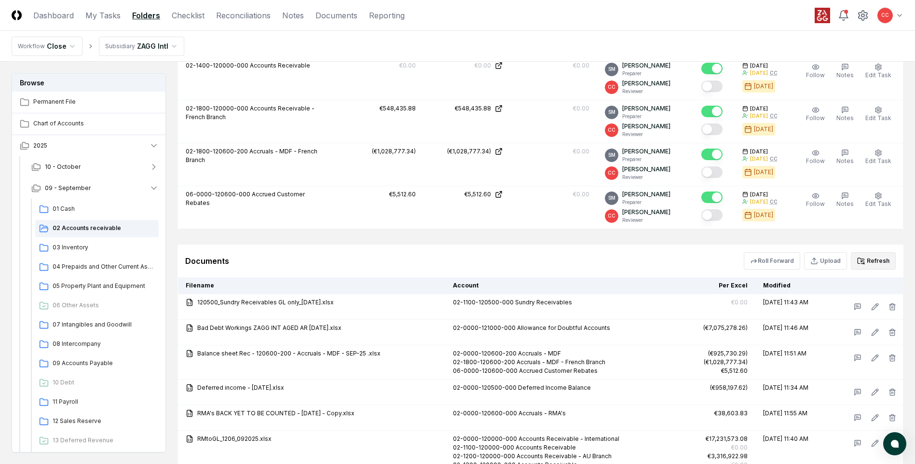
click at [867, 258] on button "Refresh" at bounding box center [873, 260] width 45 height 17
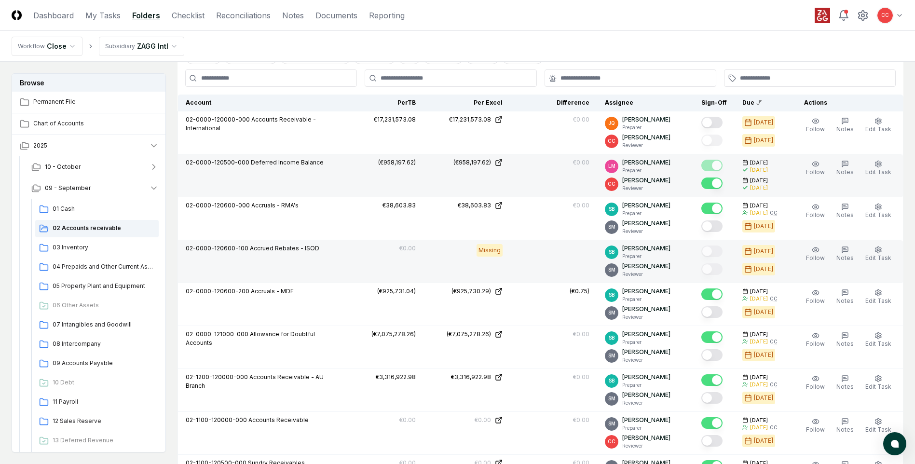
scroll to position [694, 0]
click at [562, 267] on td at bounding box center [554, 260] width 87 height 43
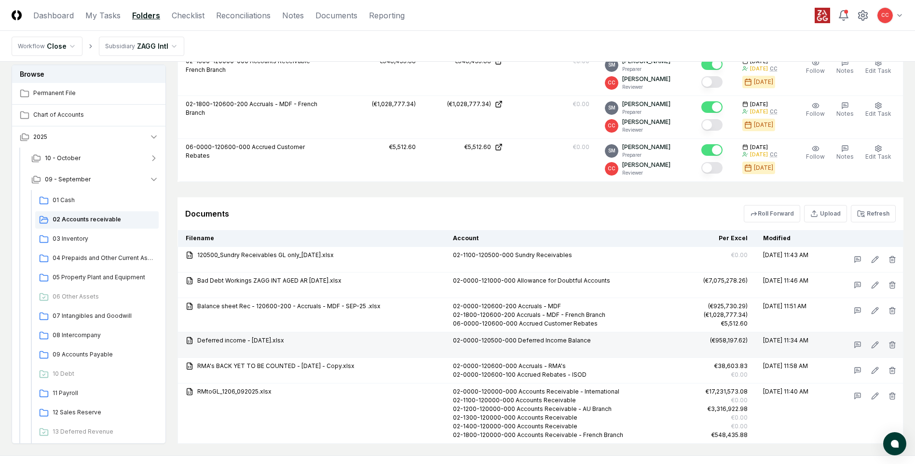
scroll to position [1274, 0]
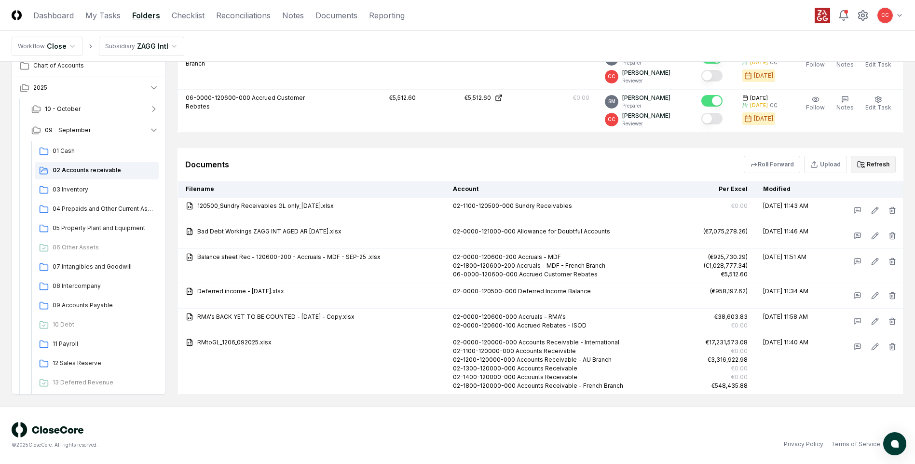
click at [874, 167] on button "Refresh" at bounding box center [873, 164] width 45 height 17
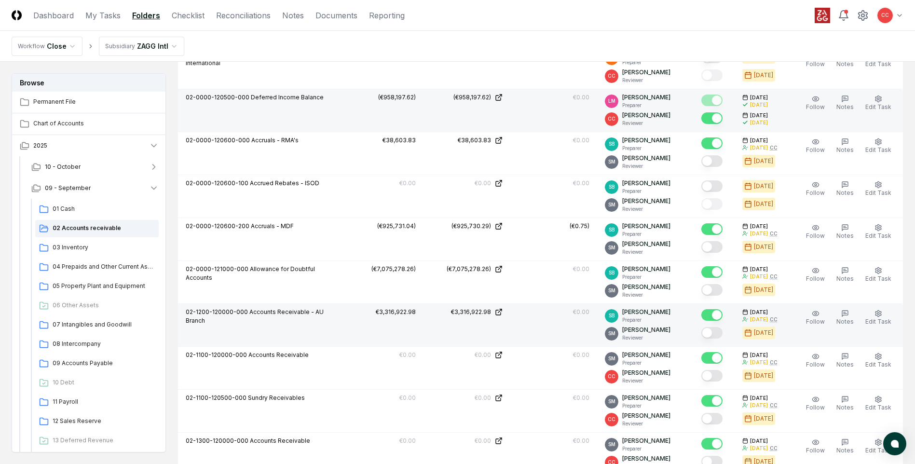
scroll to position [694, 0]
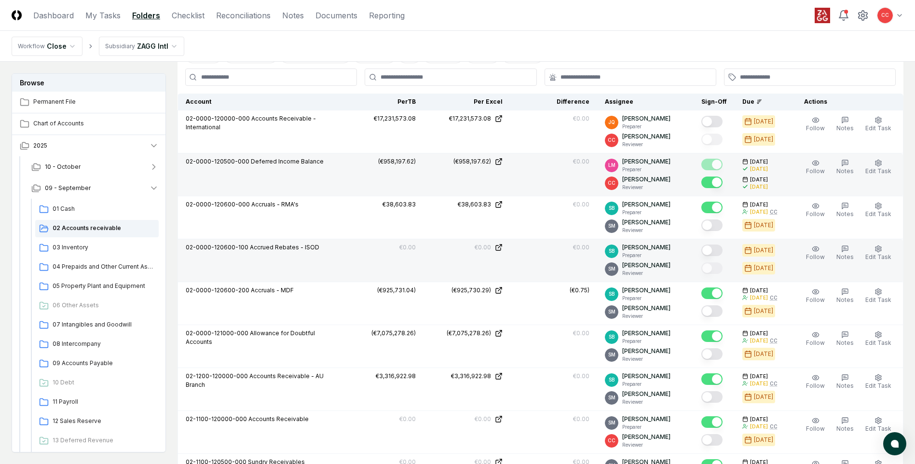
click at [712, 249] on button "Mark complete" at bounding box center [712, 251] width 21 height 12
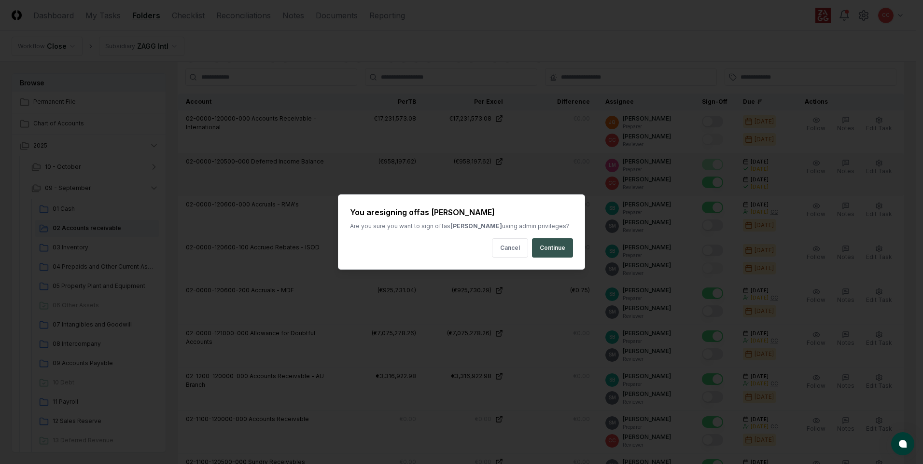
click at [558, 246] on button "Continue" at bounding box center [552, 247] width 41 height 19
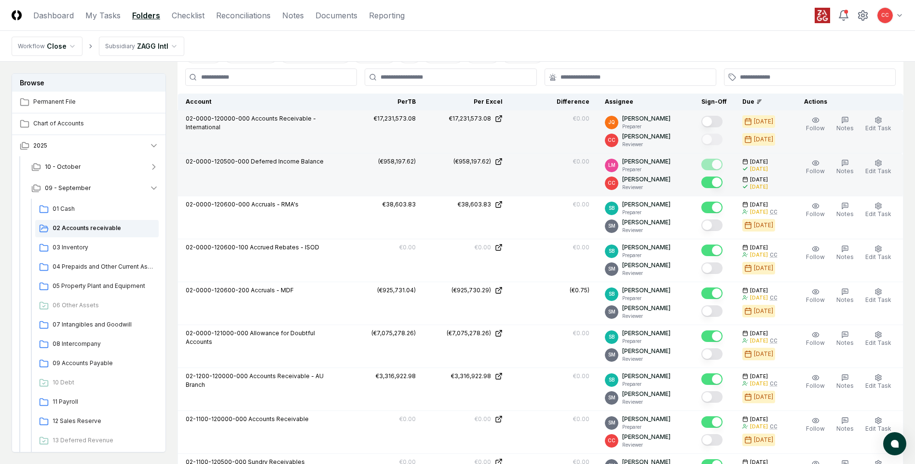
click at [718, 124] on button "Mark complete" at bounding box center [712, 122] width 21 height 12
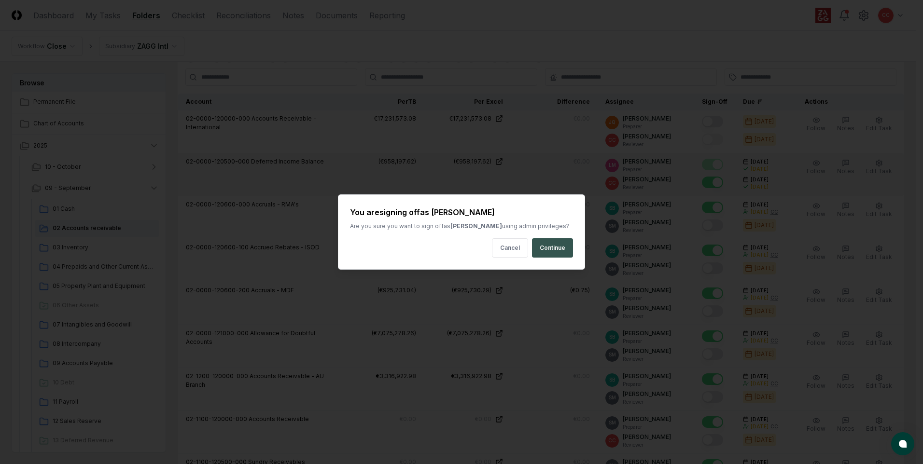
click at [560, 251] on button "Continue" at bounding box center [552, 247] width 41 height 19
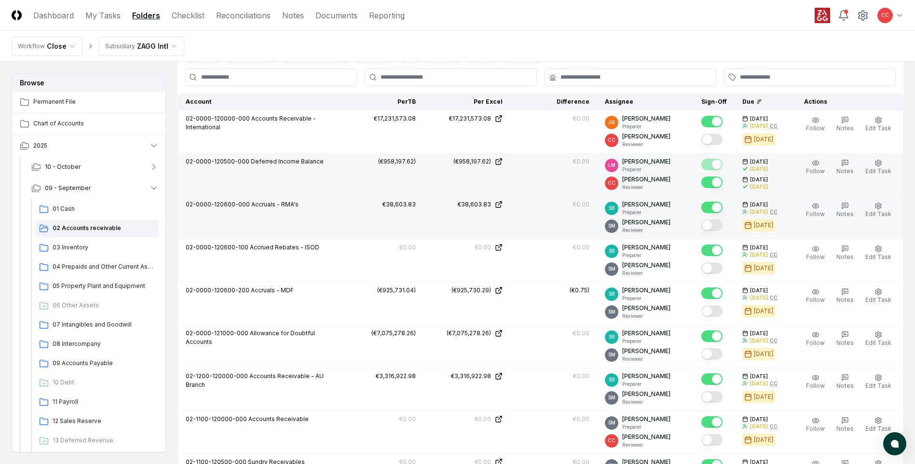
scroll to position [646, 0]
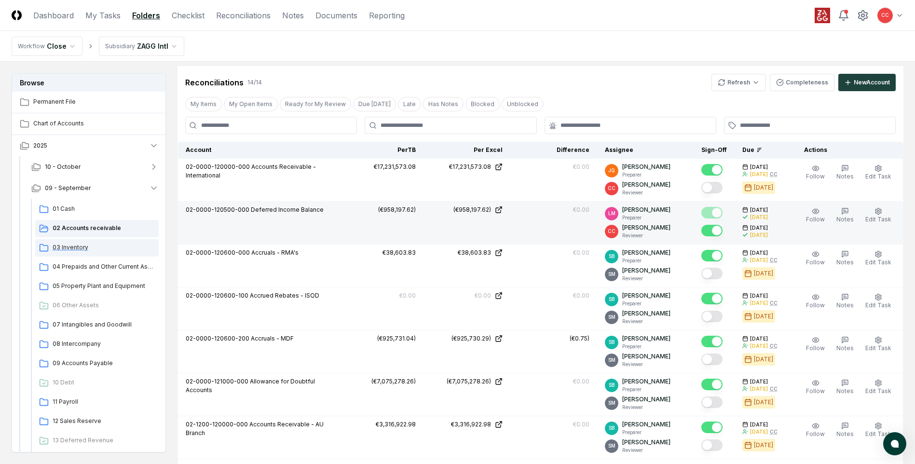
click at [83, 249] on span "03 Inventory" at bounding box center [104, 247] width 102 height 9
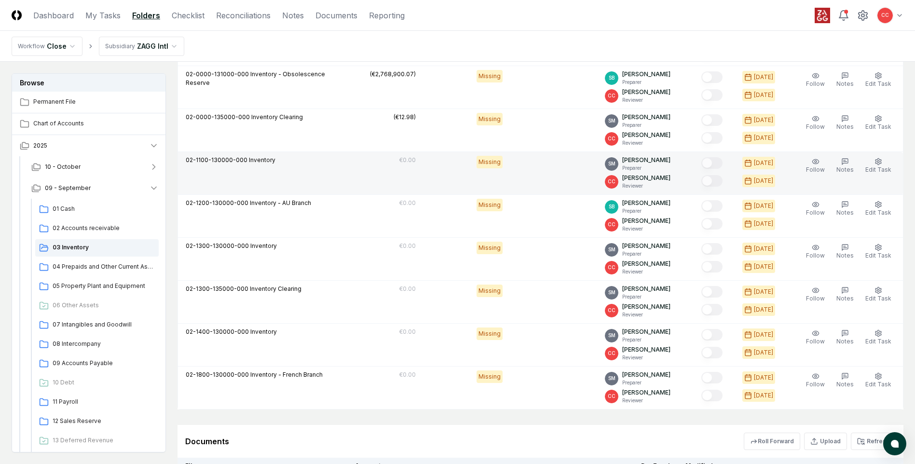
scroll to position [539, 0]
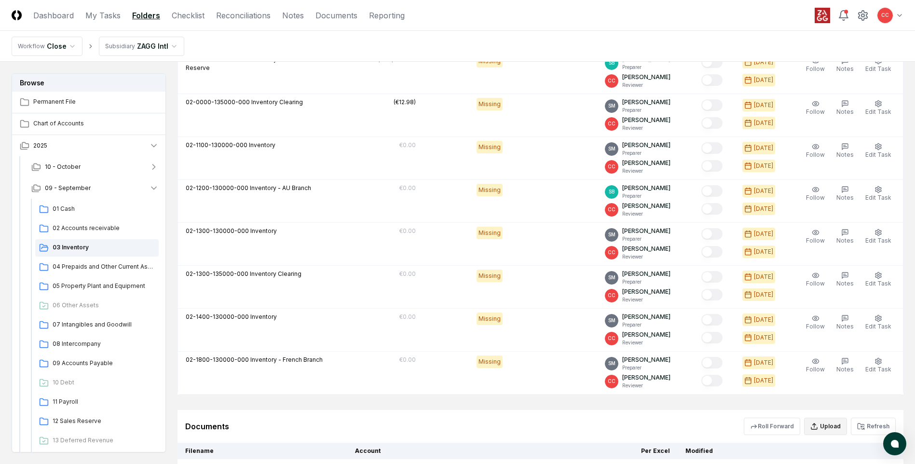
click at [831, 429] on button "Upload" at bounding box center [825, 426] width 43 height 17
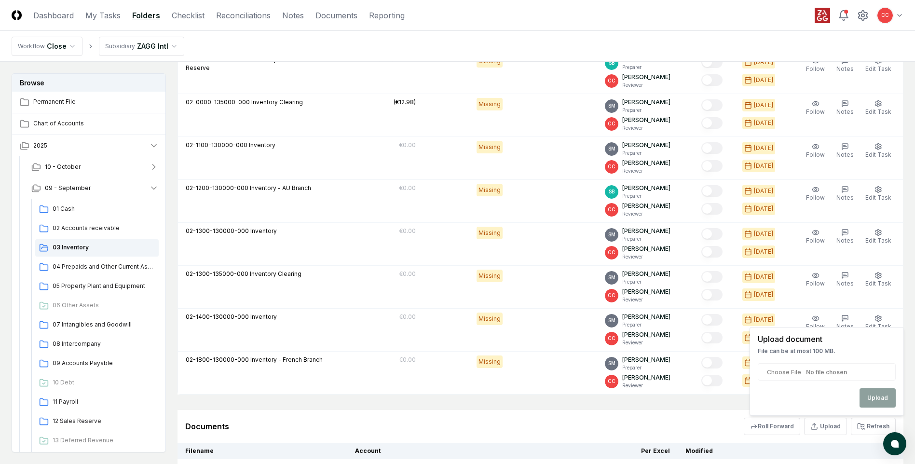
click at [837, 374] on input "file" at bounding box center [827, 371] width 138 height 17
type input "**********"
click at [873, 402] on button "Upload" at bounding box center [878, 397] width 36 height 19
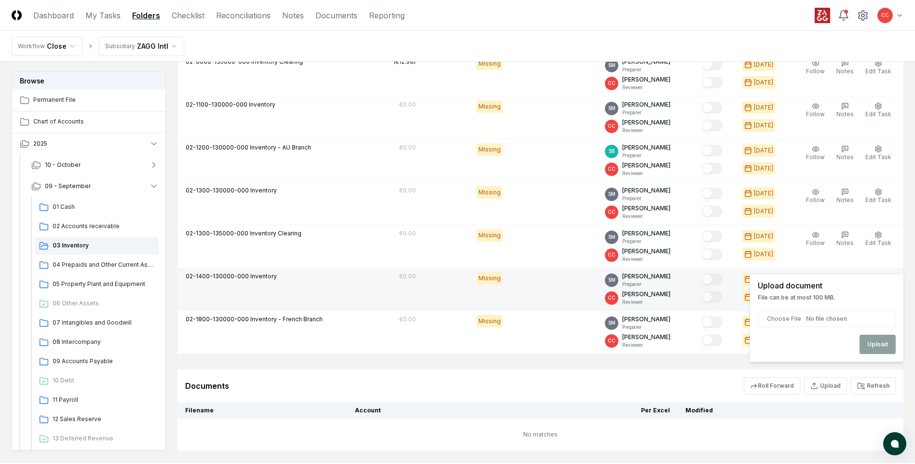
scroll to position [636, 0]
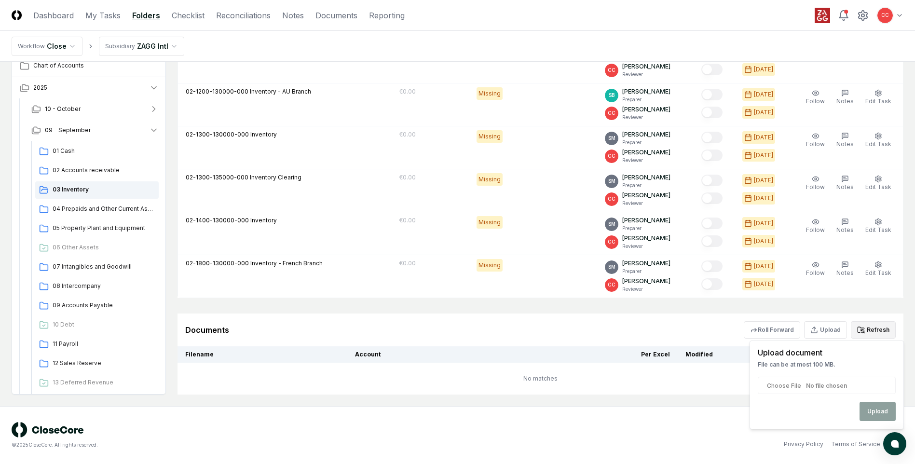
click at [876, 331] on button "Refresh" at bounding box center [873, 329] width 45 height 17
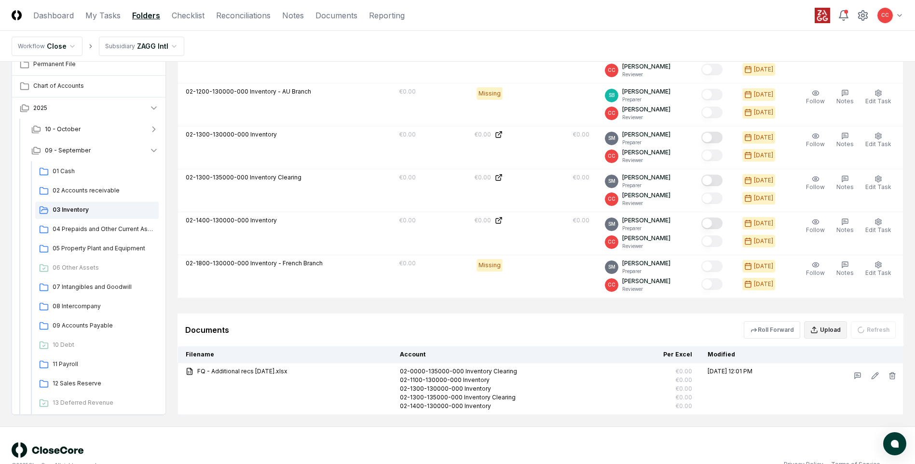
click at [828, 332] on button "Upload" at bounding box center [825, 329] width 43 height 17
click at [837, 391] on input "file" at bounding box center [827, 385] width 138 height 17
type input "**********"
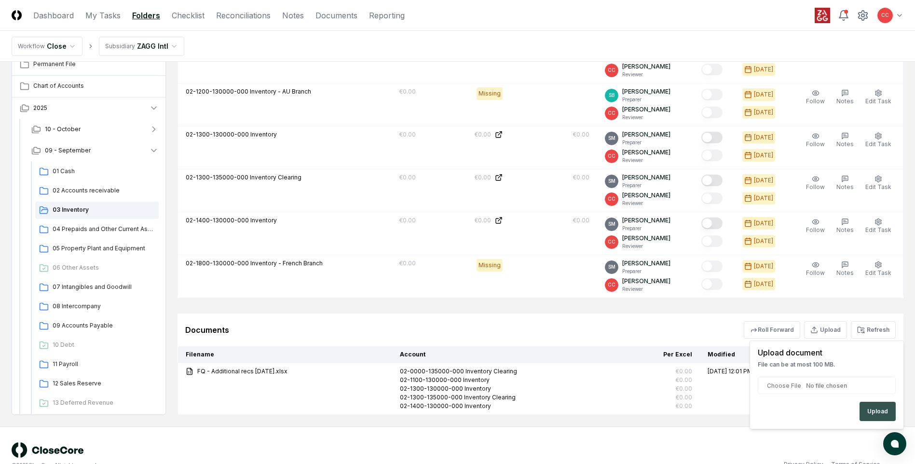
click at [883, 413] on button "Upload" at bounding box center [878, 411] width 36 height 19
click at [881, 329] on button "Refresh" at bounding box center [873, 329] width 45 height 17
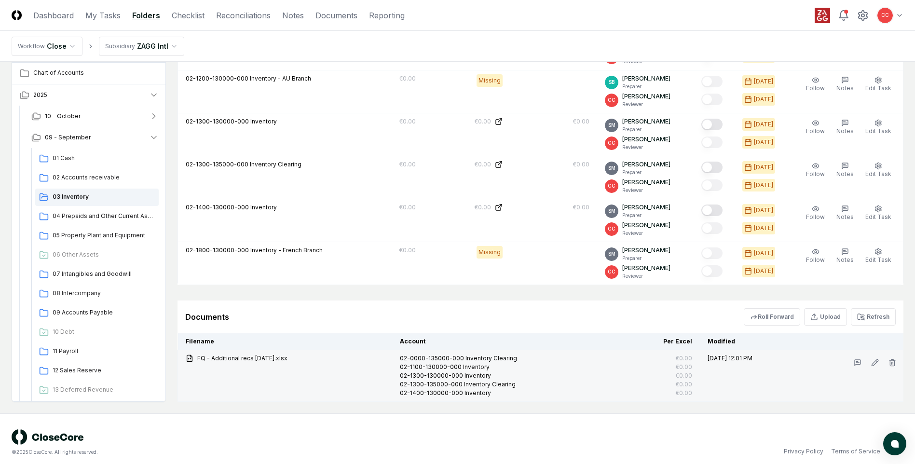
scroll to position [656, 0]
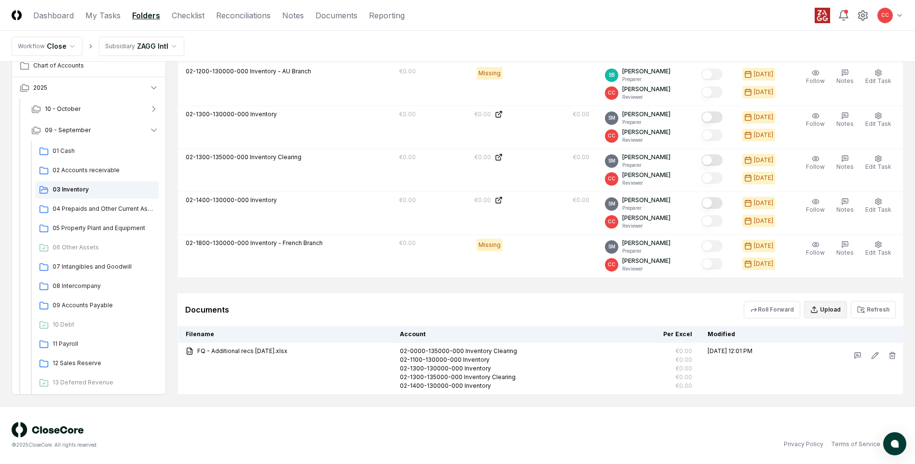
click at [835, 315] on button "Upload" at bounding box center [825, 309] width 43 height 17
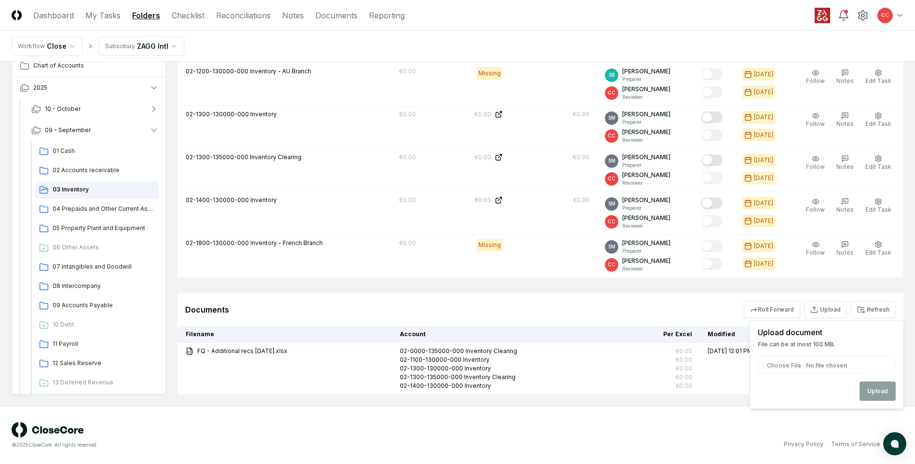
click at [842, 371] on input "file" at bounding box center [827, 365] width 138 height 17
type input "**********"
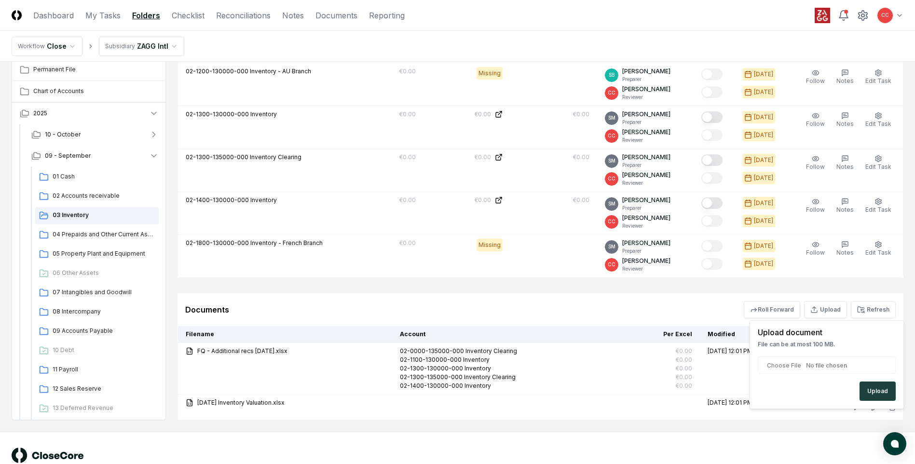
click at [765, 447] on div "© 2025 CloseCore. All rights reserved. Privacy Policy Terms of Service" at bounding box center [457, 461] width 915 height 58
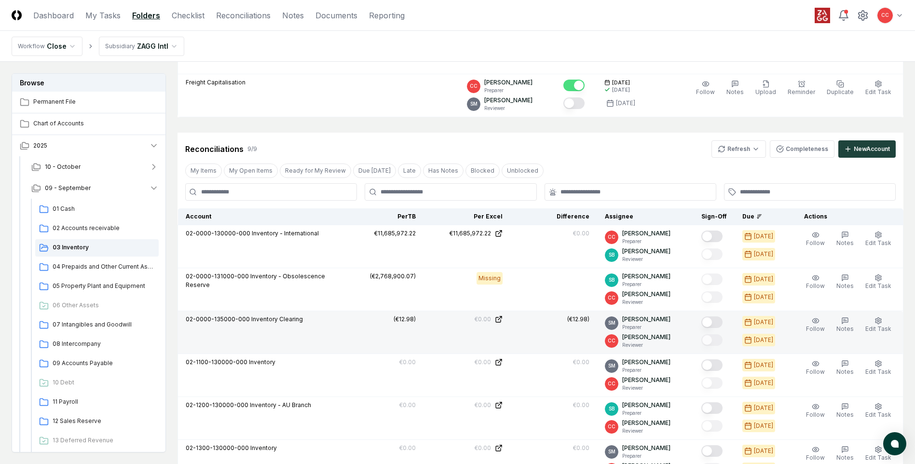
scroll to position [415, 0]
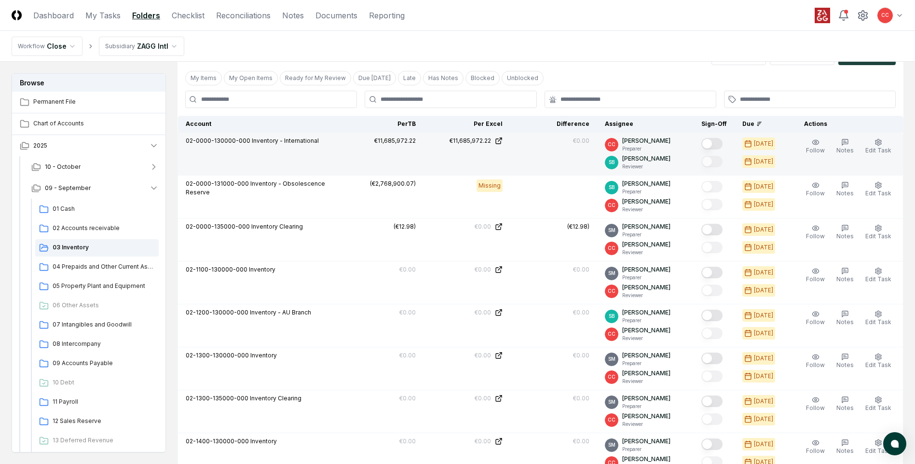
click at [715, 146] on button "Mark complete" at bounding box center [712, 144] width 21 height 12
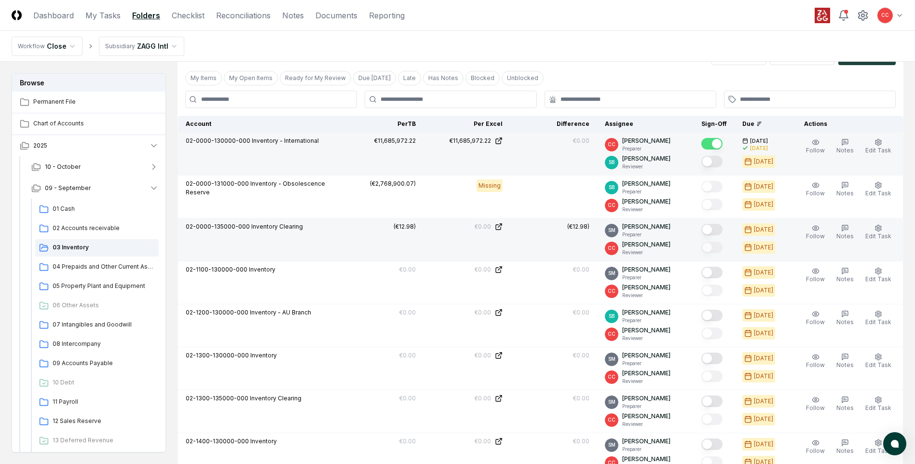
scroll to position [463, 0]
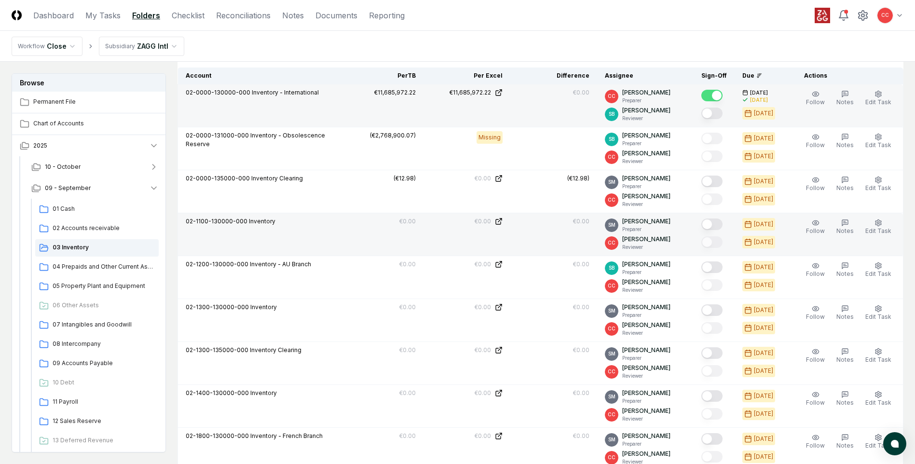
click at [713, 223] on button "Mark complete" at bounding box center [712, 225] width 21 height 12
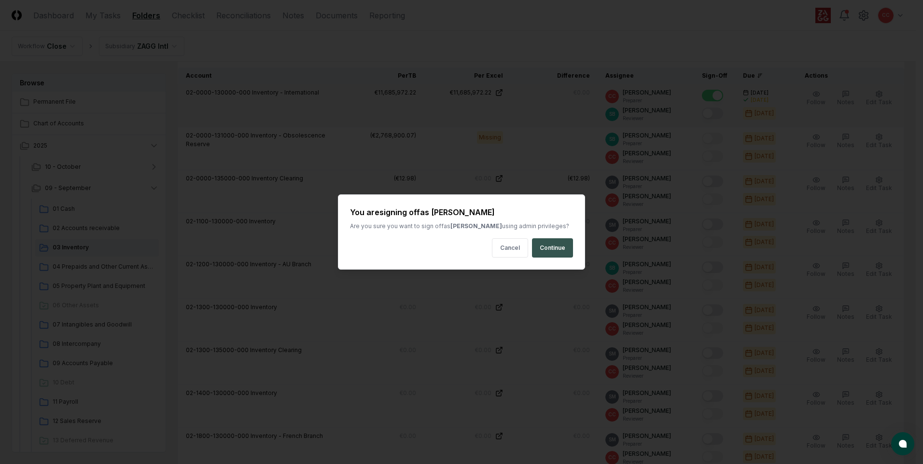
click at [565, 245] on button "Continue" at bounding box center [552, 247] width 41 height 19
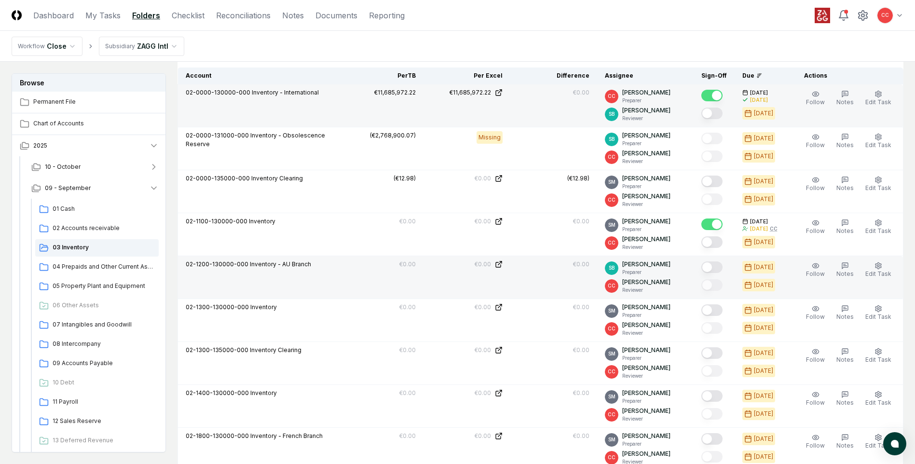
click at [715, 267] on button "Mark complete" at bounding box center [712, 268] width 21 height 12
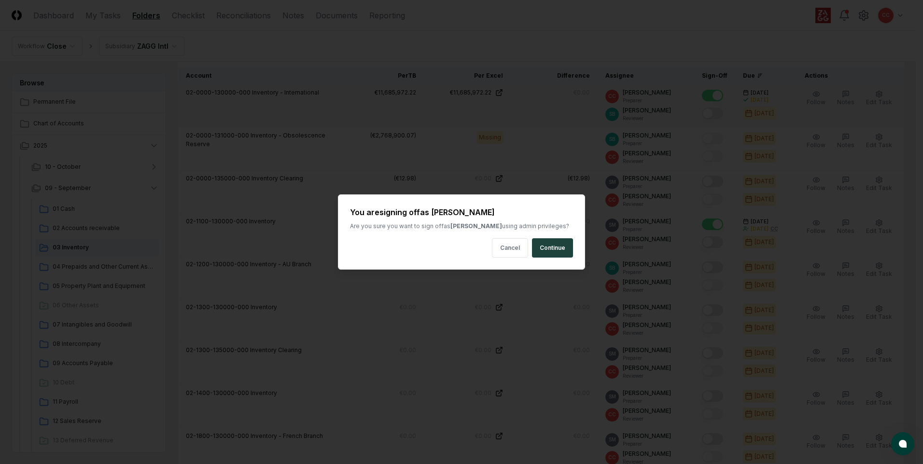
drag, startPoint x: 554, startPoint y: 251, endPoint x: 572, endPoint y: 255, distance: 18.3
click at [555, 251] on button "Continue" at bounding box center [552, 247] width 41 height 19
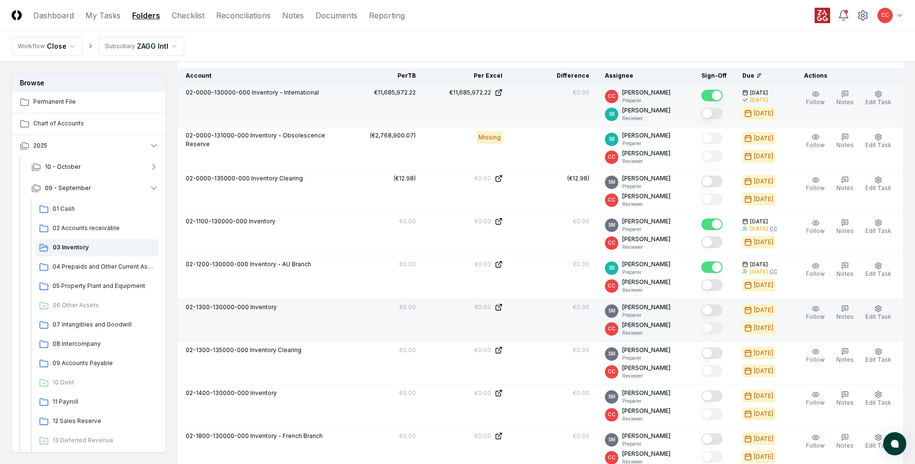
click at [716, 309] on button "Mark complete" at bounding box center [712, 311] width 21 height 12
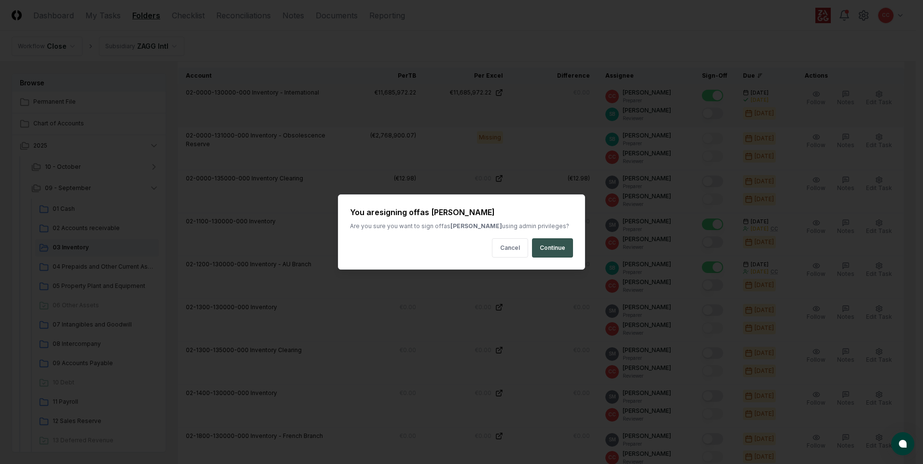
click at [555, 248] on button "Continue" at bounding box center [552, 247] width 41 height 19
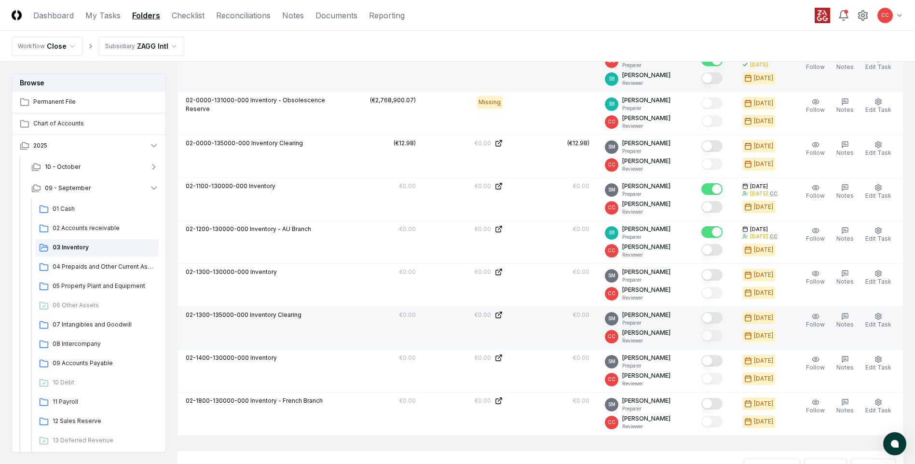
scroll to position [511, 0]
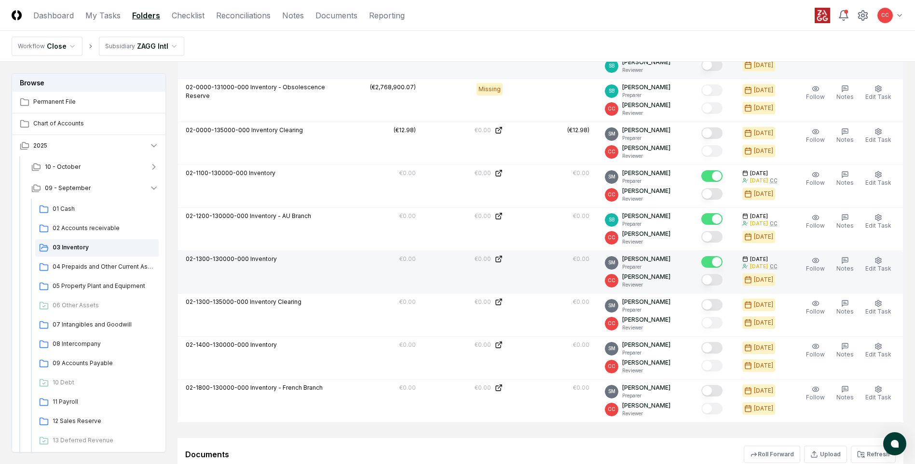
click at [717, 261] on button "Mark complete" at bounding box center [712, 262] width 21 height 12
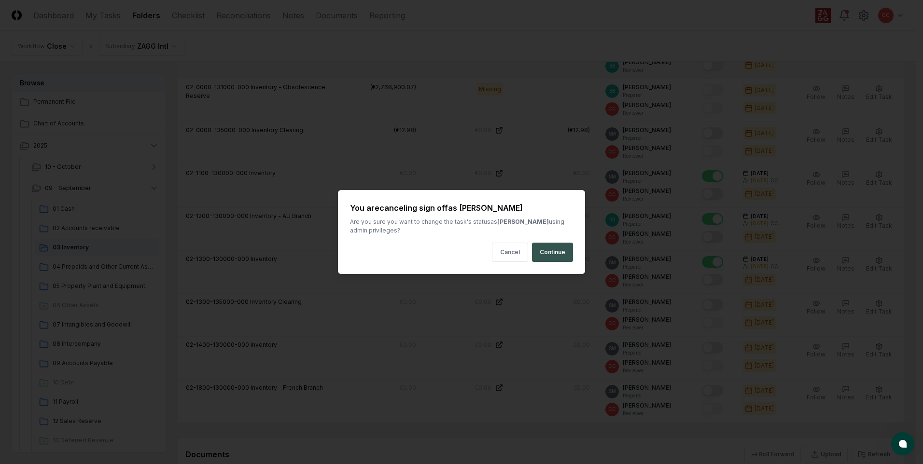
click at [557, 252] on button "Continue" at bounding box center [552, 252] width 41 height 19
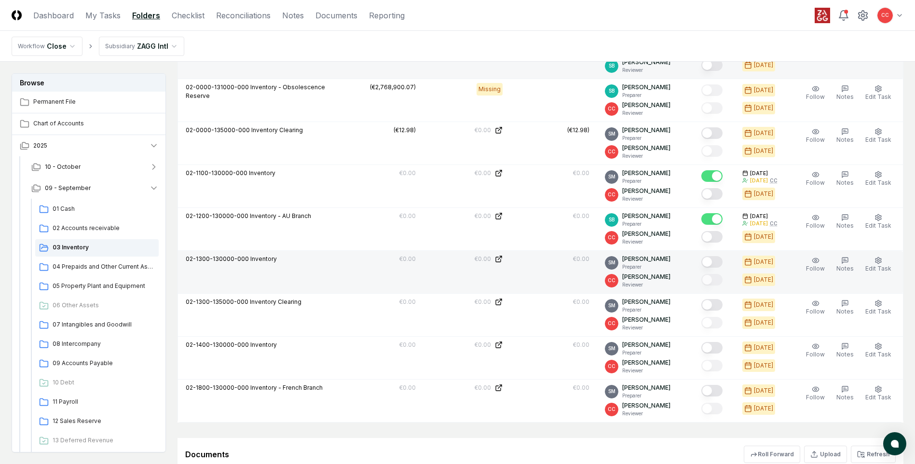
click at [715, 263] on button "Mark complete" at bounding box center [712, 262] width 21 height 12
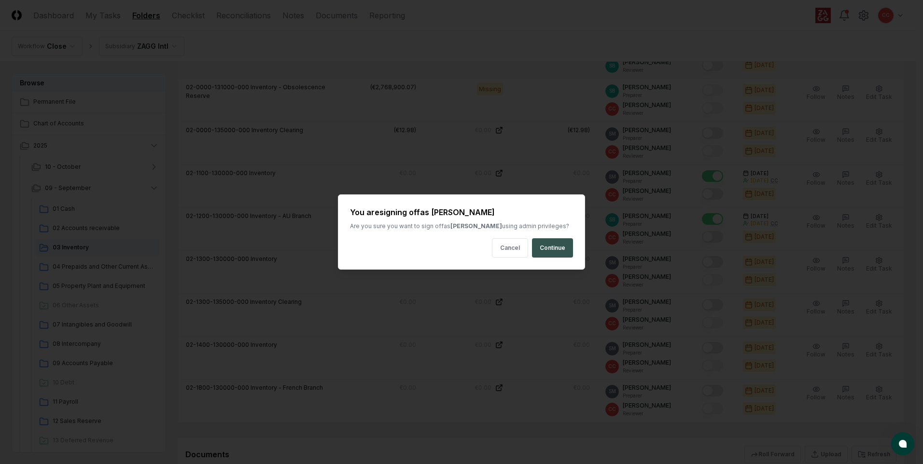
click at [553, 249] on button "Continue" at bounding box center [552, 247] width 41 height 19
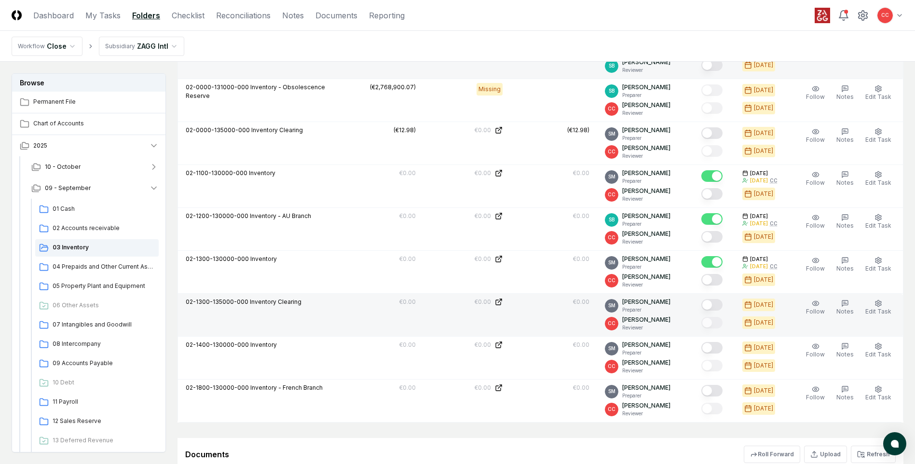
click at [712, 304] on button "Mark complete" at bounding box center [712, 305] width 21 height 12
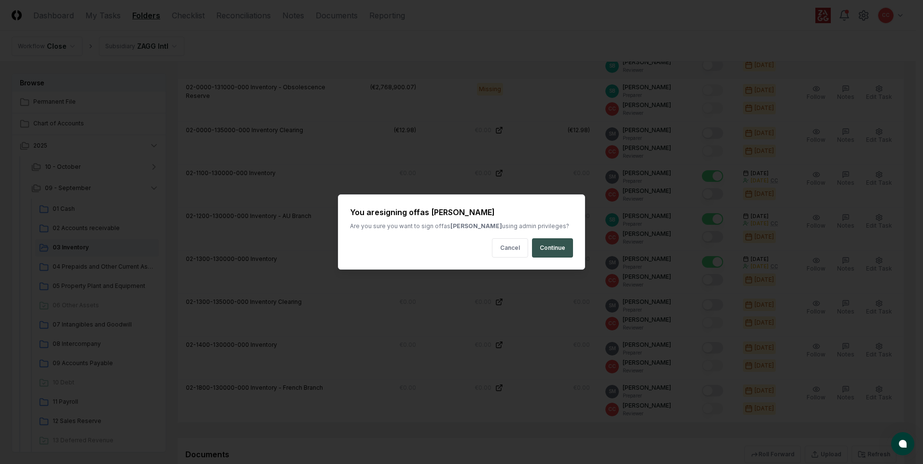
click at [557, 249] on button "Continue" at bounding box center [552, 247] width 41 height 19
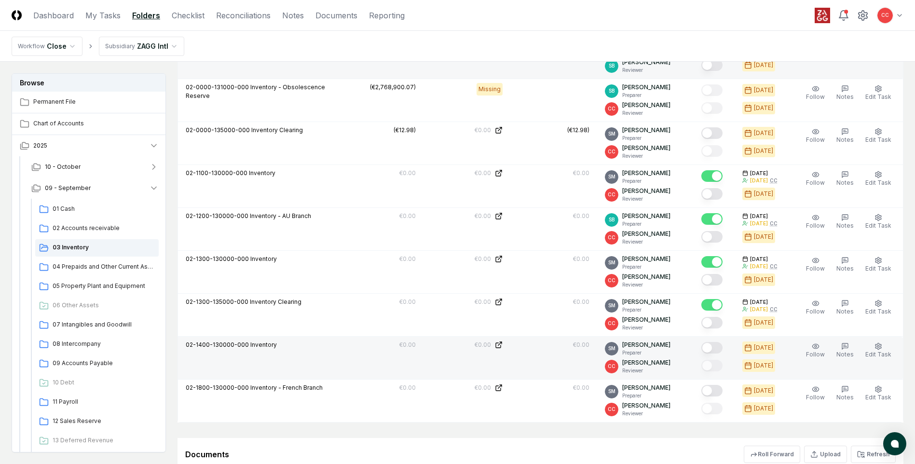
click at [712, 347] on button "Mark complete" at bounding box center [712, 348] width 21 height 12
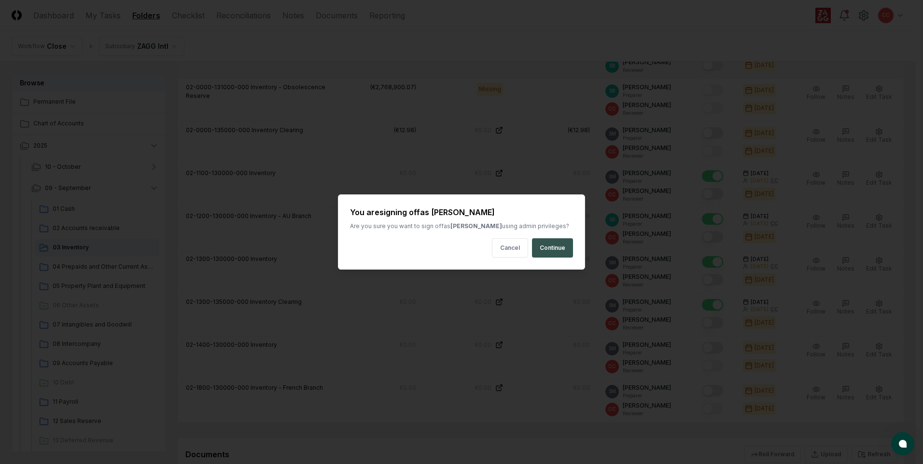
click at [558, 240] on button "Continue" at bounding box center [552, 247] width 41 height 19
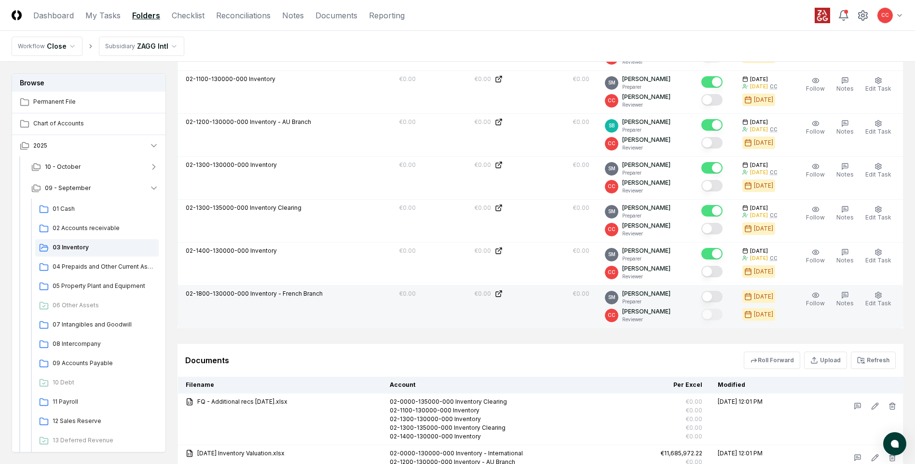
scroll to position [608, 0]
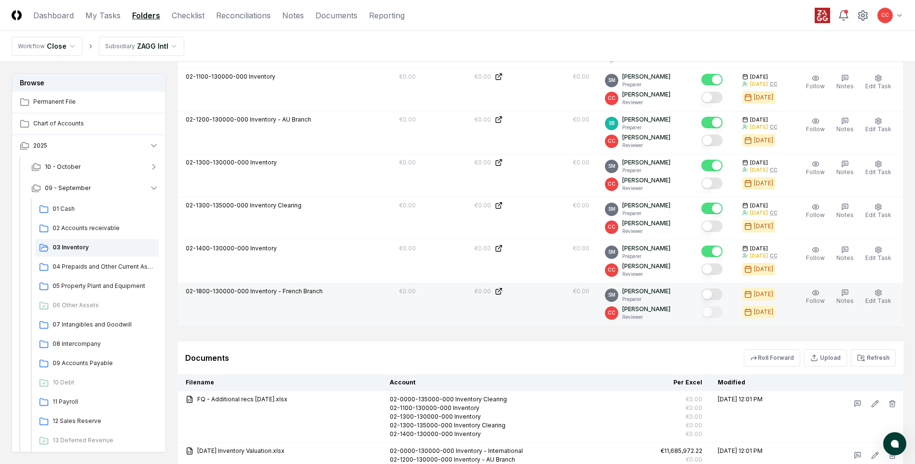
click at [716, 296] on button "Mark complete" at bounding box center [712, 295] width 21 height 12
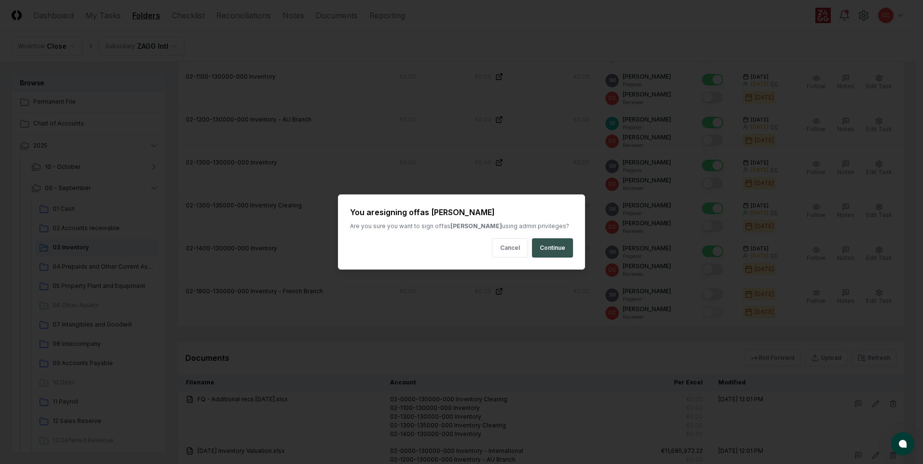
click at [557, 253] on button "Continue" at bounding box center [552, 247] width 41 height 19
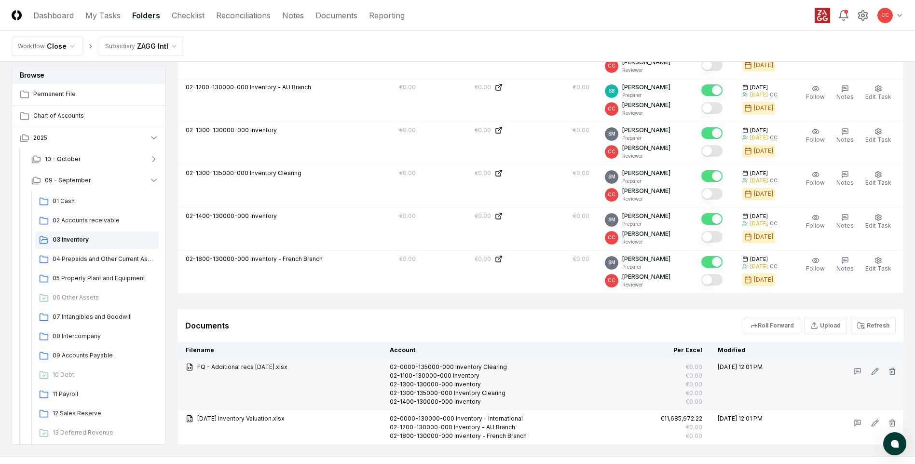
scroll to position [690, 0]
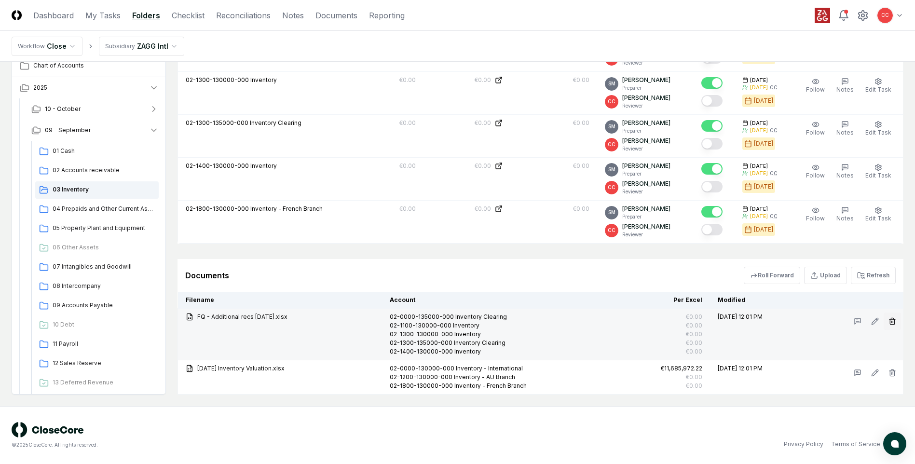
click at [889, 324] on button "button" at bounding box center [892, 321] width 17 height 17
click at [878, 372] on button "Delete" at bounding box center [889, 375] width 35 height 19
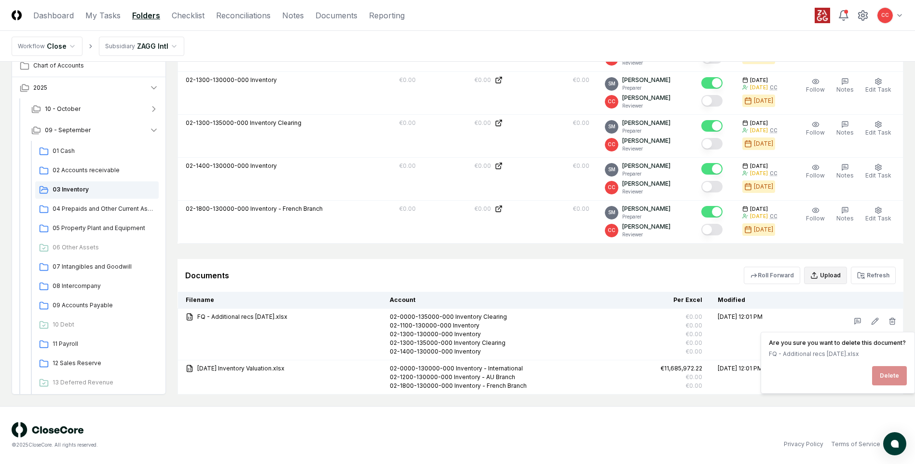
click at [833, 279] on button "Upload" at bounding box center [825, 275] width 43 height 17
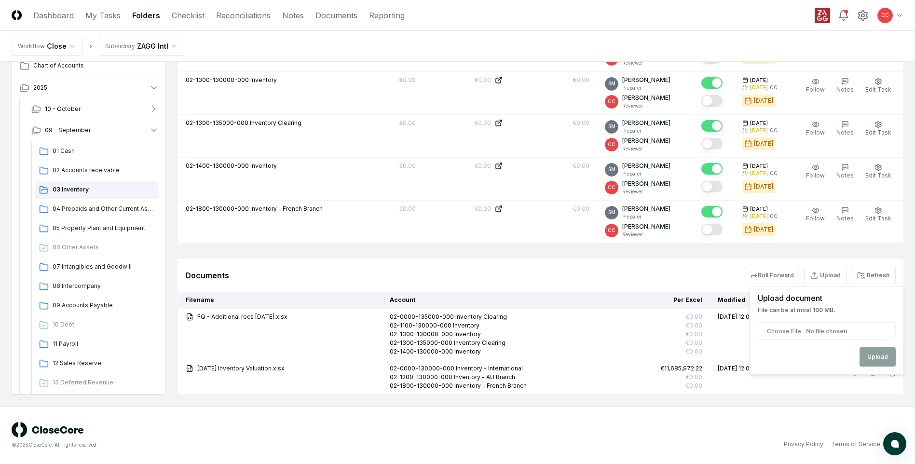
click at [854, 337] on input "file" at bounding box center [827, 330] width 138 height 17
type input "**********"
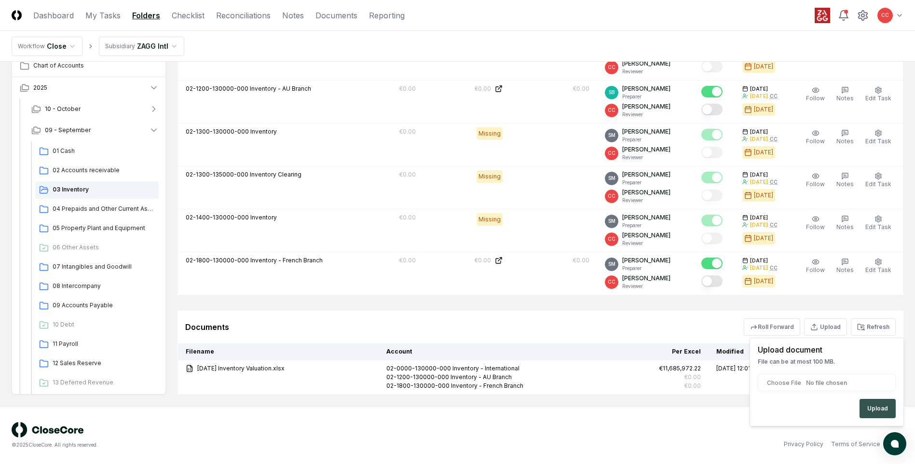
click at [873, 411] on button "Upload" at bounding box center [878, 408] width 36 height 19
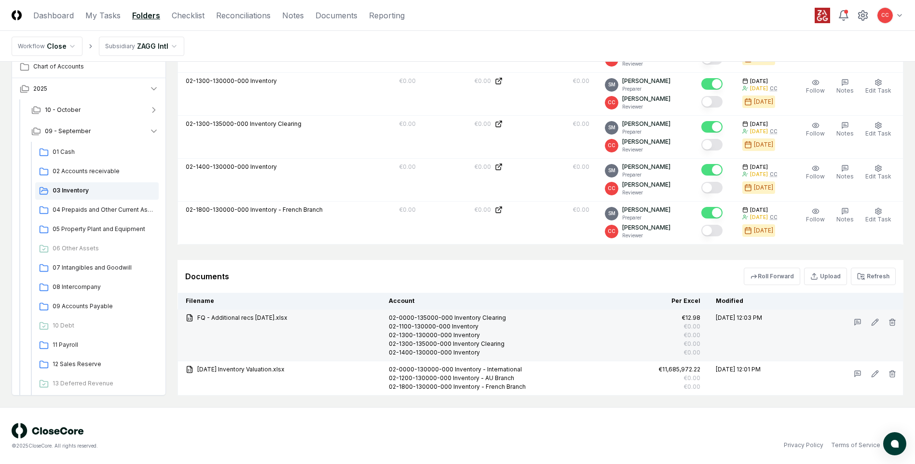
scroll to position [690, 0]
click at [890, 323] on icon "button" at bounding box center [892, 321] width 4 height 5
click at [893, 375] on button "Delete" at bounding box center [889, 375] width 35 height 19
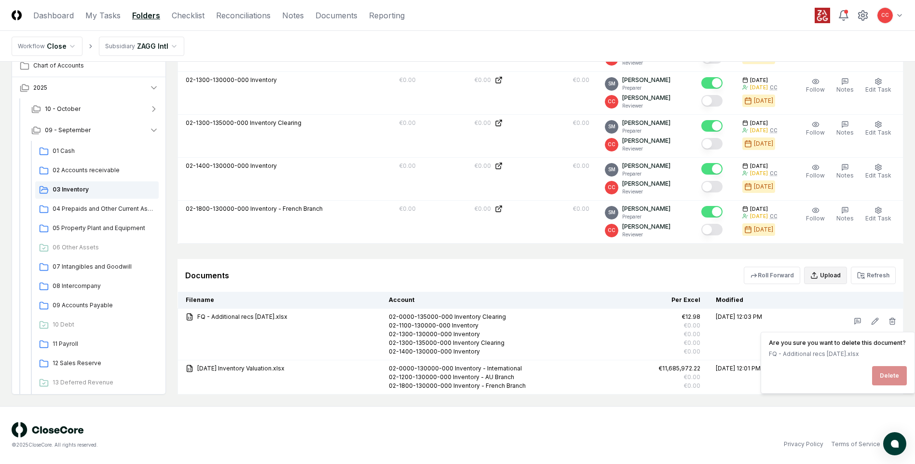
click at [828, 279] on button "Upload" at bounding box center [825, 275] width 43 height 17
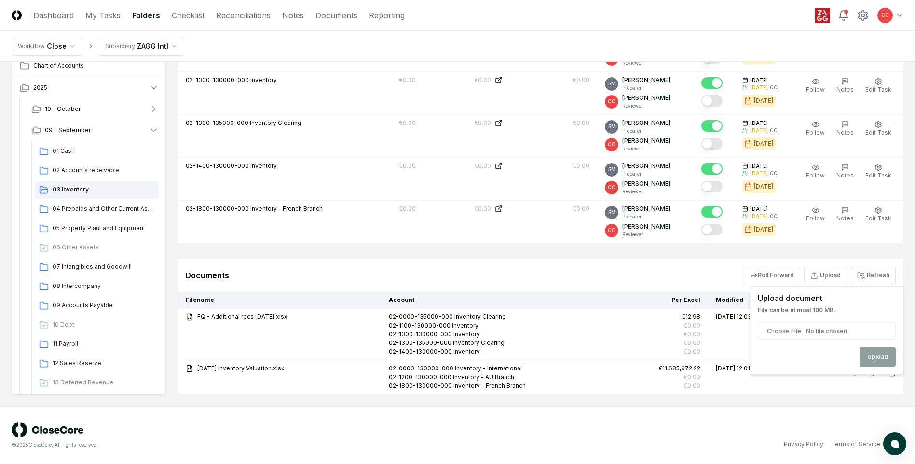
click at [846, 334] on input "file" at bounding box center [827, 330] width 138 height 17
type input "**********"
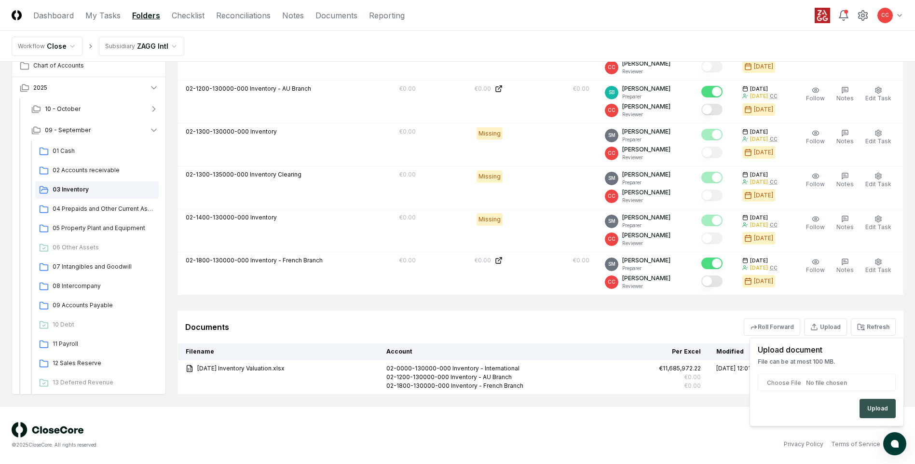
click at [876, 410] on button "Upload" at bounding box center [878, 408] width 36 height 19
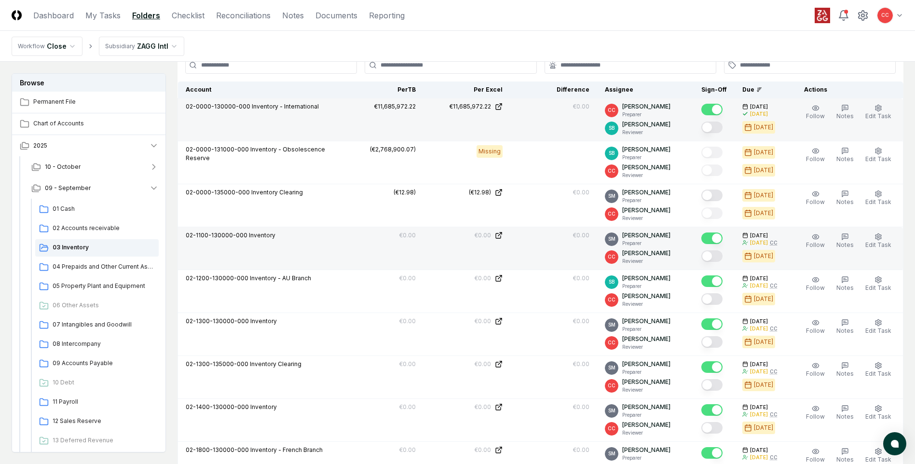
scroll to position [401, 0]
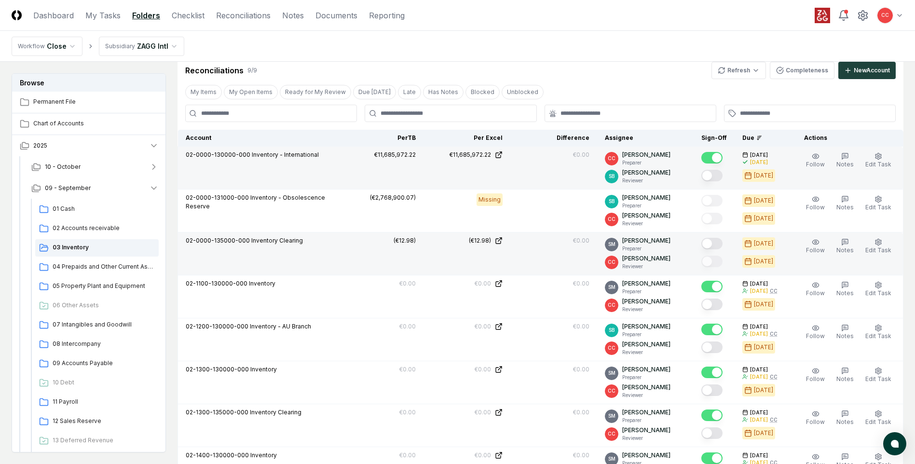
click at [714, 244] on button "Mark complete" at bounding box center [712, 244] width 21 height 12
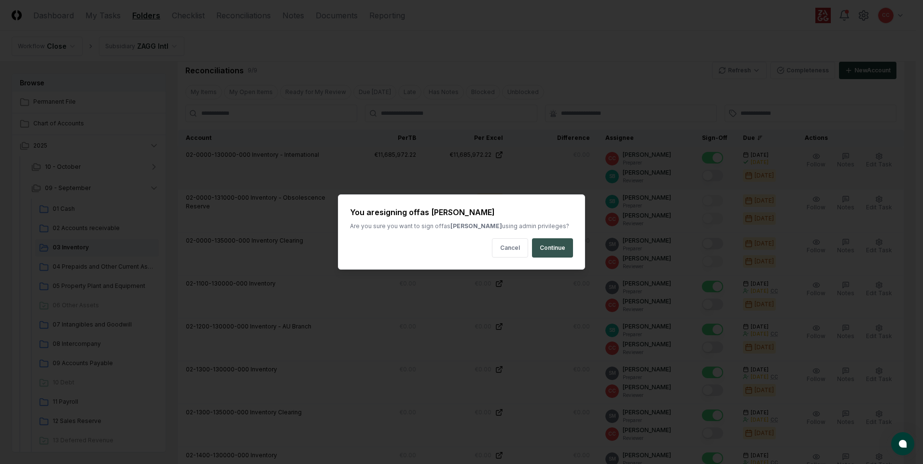
click at [566, 248] on button "Continue" at bounding box center [552, 247] width 41 height 19
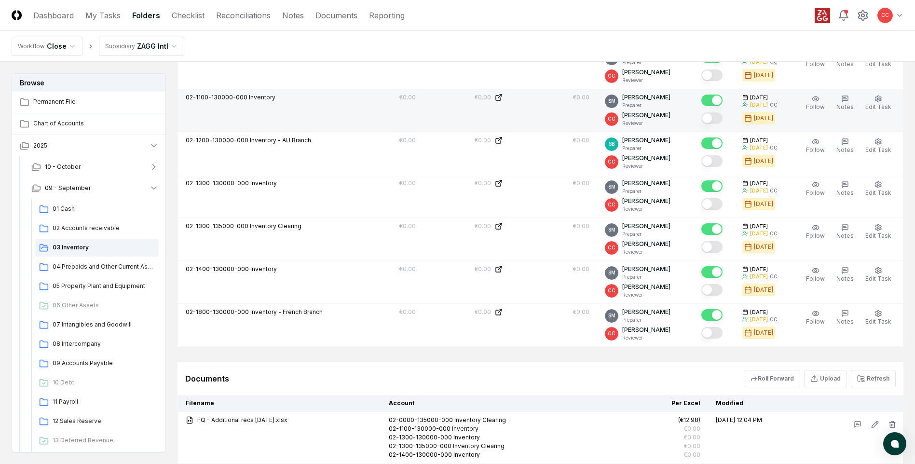
scroll to position [449, 0]
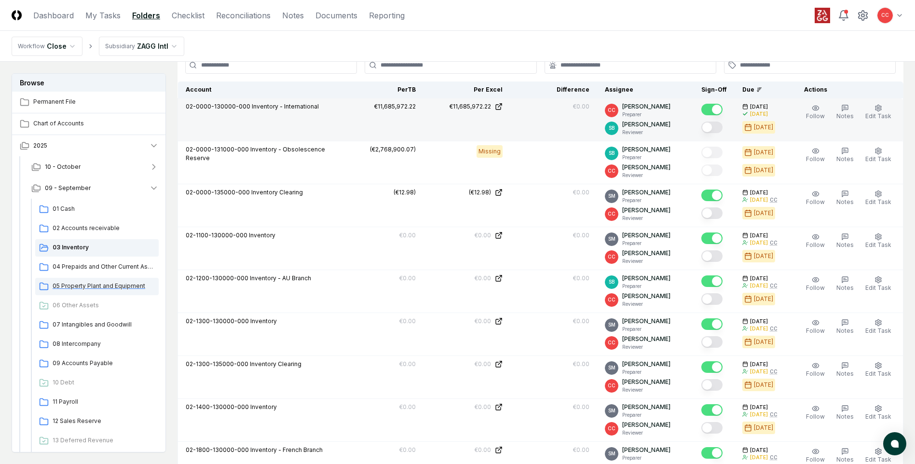
click at [91, 283] on span "05 Property Plant and Equipment" at bounding box center [104, 286] width 102 height 9
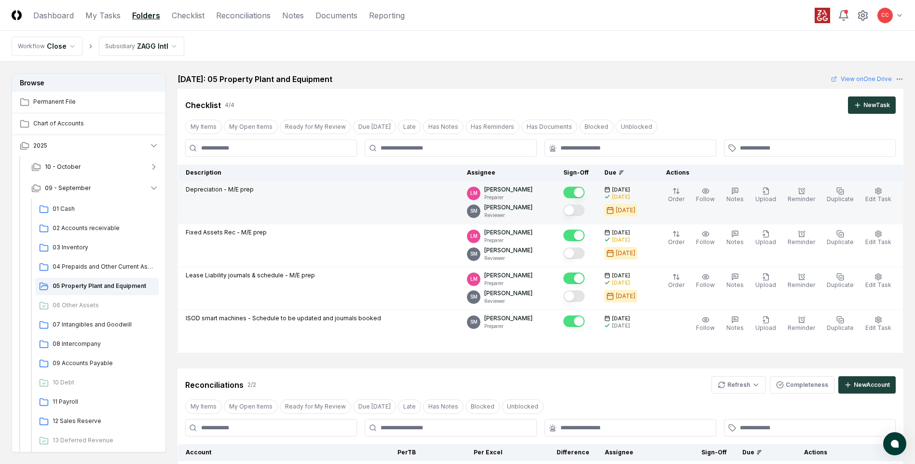
click at [577, 212] on button "Mark complete" at bounding box center [574, 211] width 21 height 12
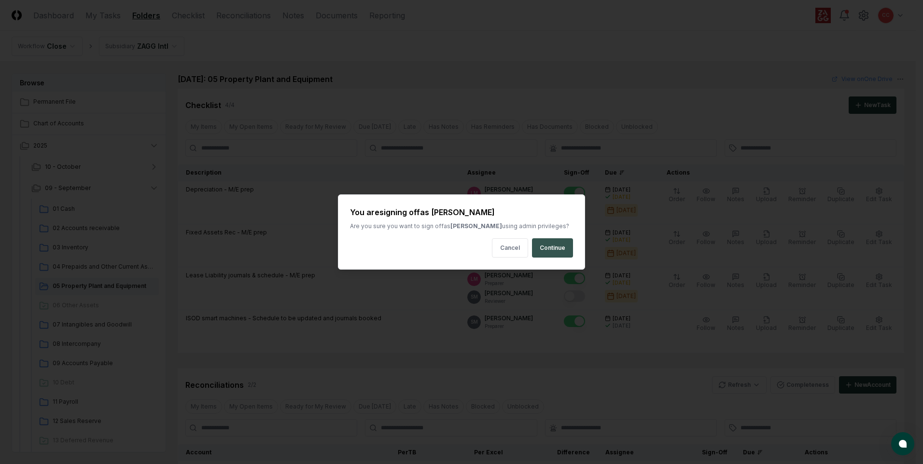
click at [550, 243] on button "Continue" at bounding box center [552, 247] width 41 height 19
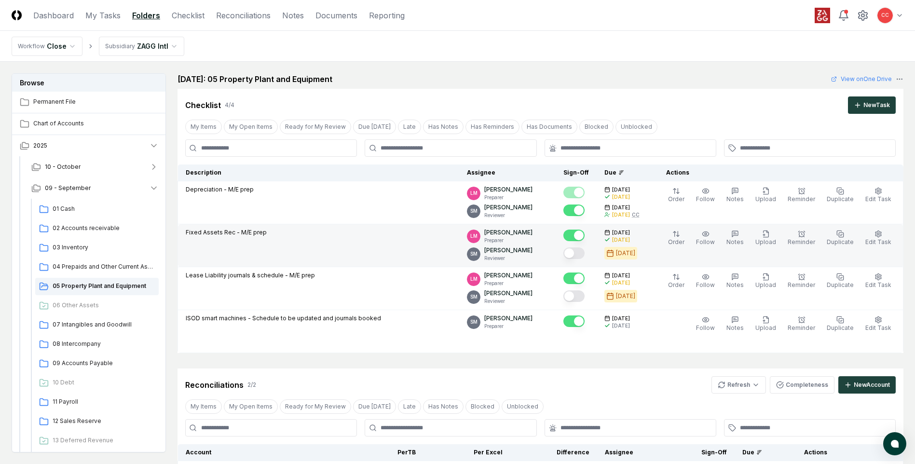
click at [580, 253] on button "Mark complete" at bounding box center [574, 254] width 21 height 12
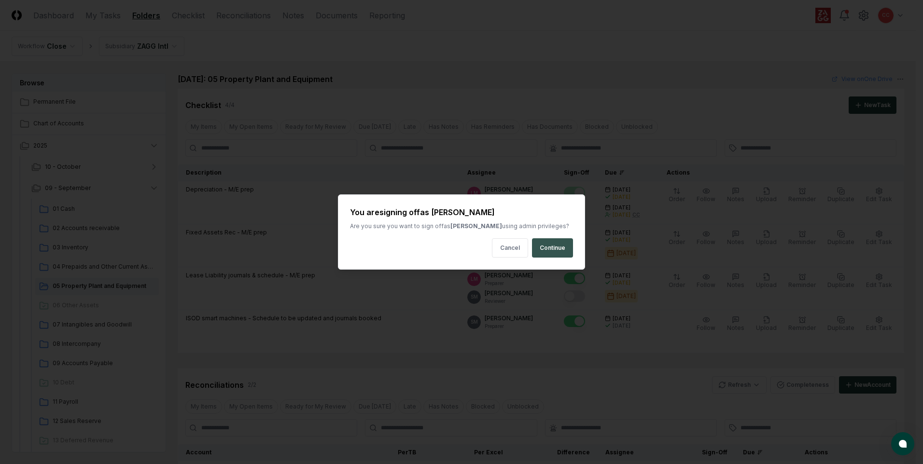
click at [539, 247] on button "Continue" at bounding box center [552, 247] width 41 height 19
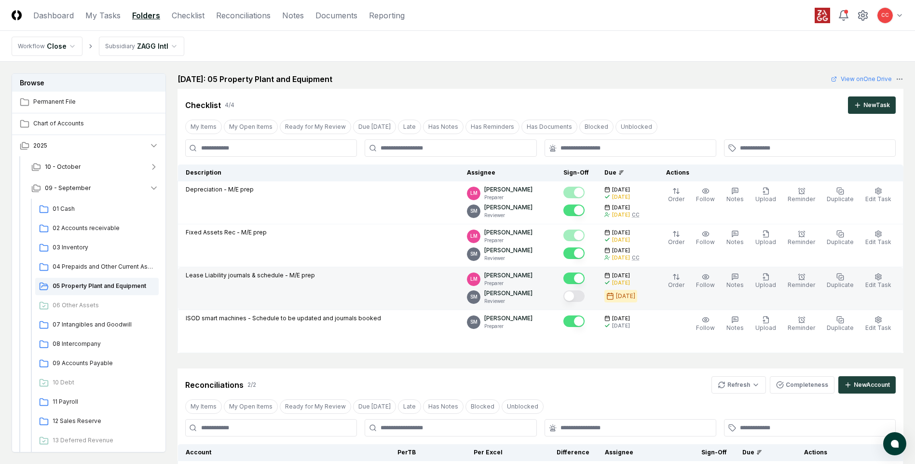
click at [582, 299] on button "Mark complete" at bounding box center [574, 297] width 21 height 12
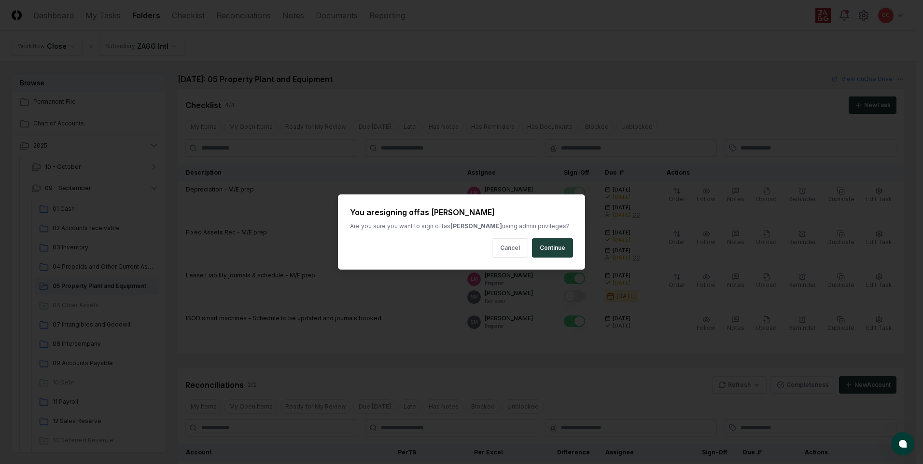
click at [556, 253] on button "Continue" at bounding box center [552, 247] width 41 height 19
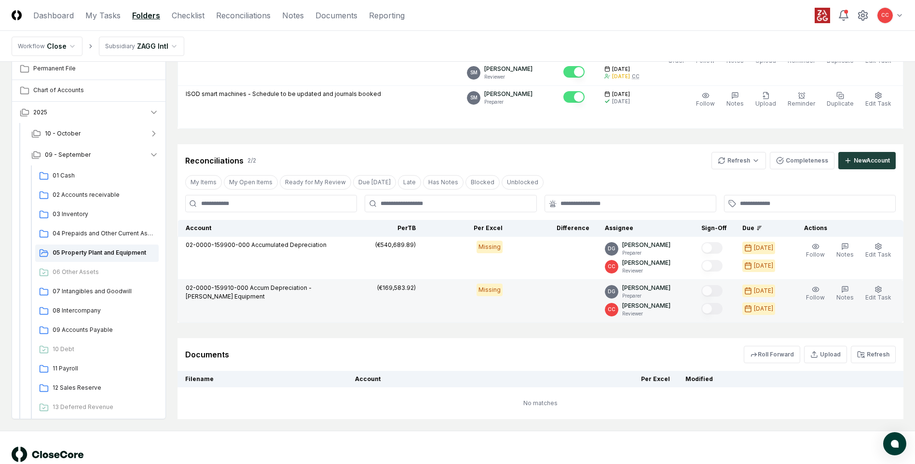
scroll to position [241, 0]
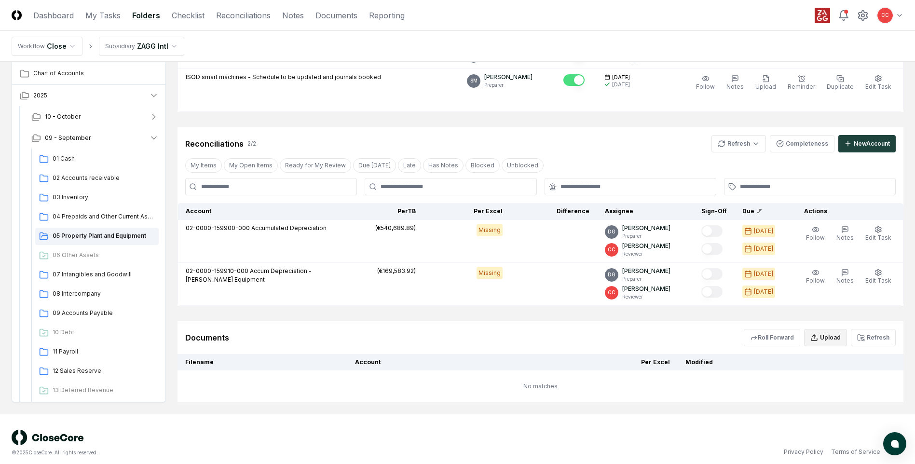
click at [833, 342] on button "Upload" at bounding box center [825, 337] width 43 height 17
click at [832, 394] on input "file" at bounding box center [827, 393] width 138 height 17
type input "**********"
click at [873, 421] on button "Upload" at bounding box center [878, 419] width 36 height 19
click at [831, 339] on button "Upload" at bounding box center [825, 337] width 43 height 17
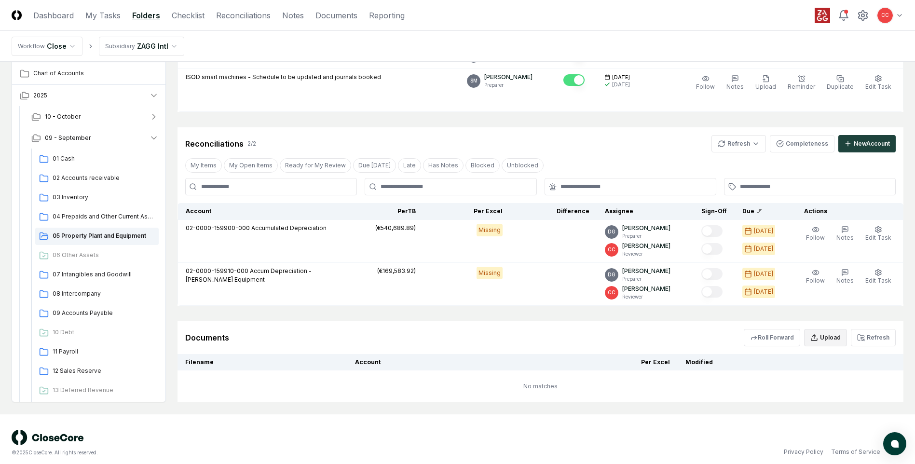
click at [821, 343] on button "Upload" at bounding box center [825, 337] width 43 height 17
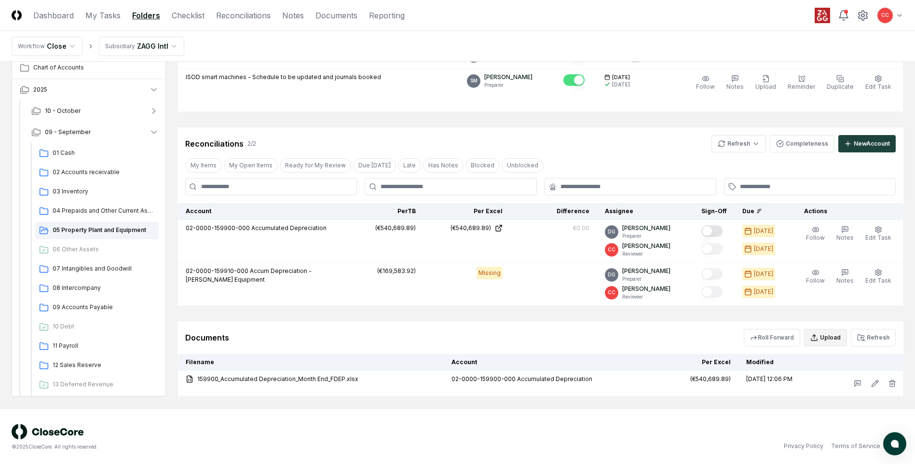
click at [824, 342] on button "Upload" at bounding box center [825, 337] width 43 height 17
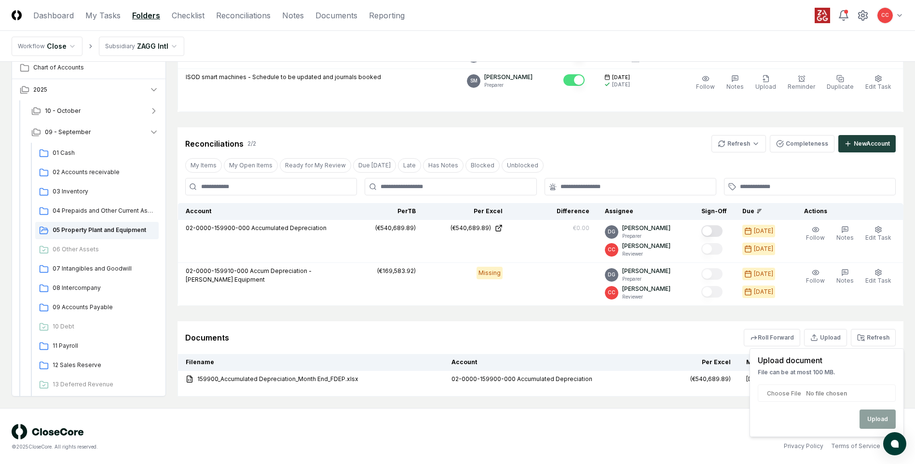
click at [826, 399] on input "file" at bounding box center [827, 393] width 138 height 17
type input "**********"
click at [881, 416] on button "Upload" at bounding box center [878, 419] width 36 height 19
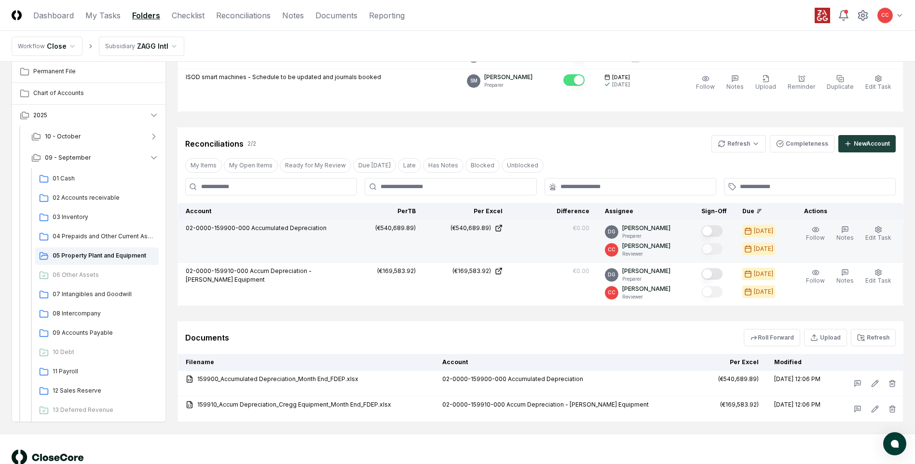
click at [713, 230] on button "Mark complete" at bounding box center [712, 231] width 21 height 12
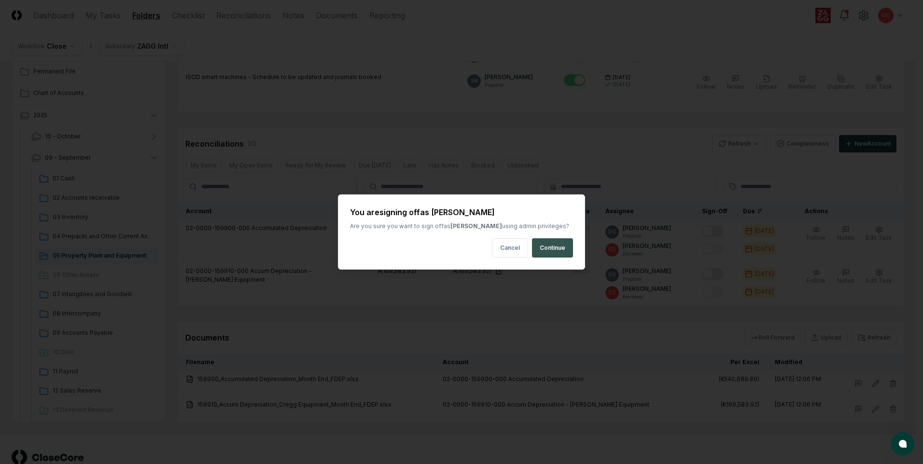
click at [550, 250] on button "Continue" at bounding box center [552, 247] width 41 height 19
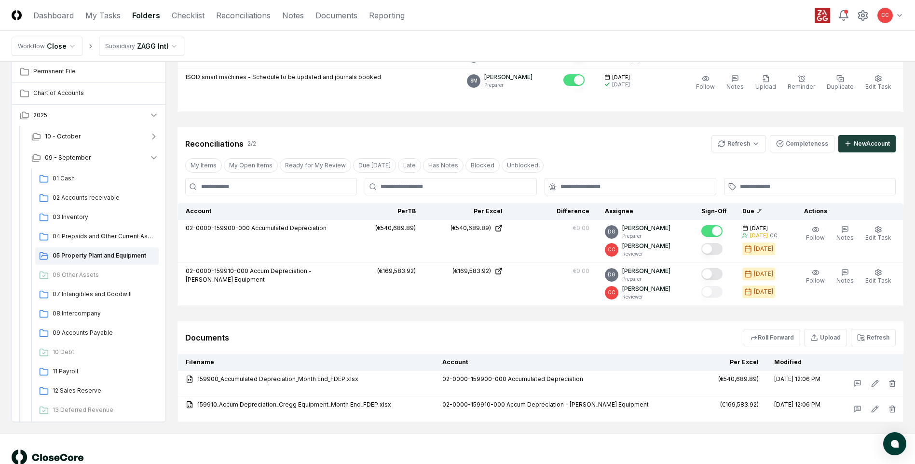
click at [712, 276] on button "Mark complete" at bounding box center [712, 274] width 21 height 12
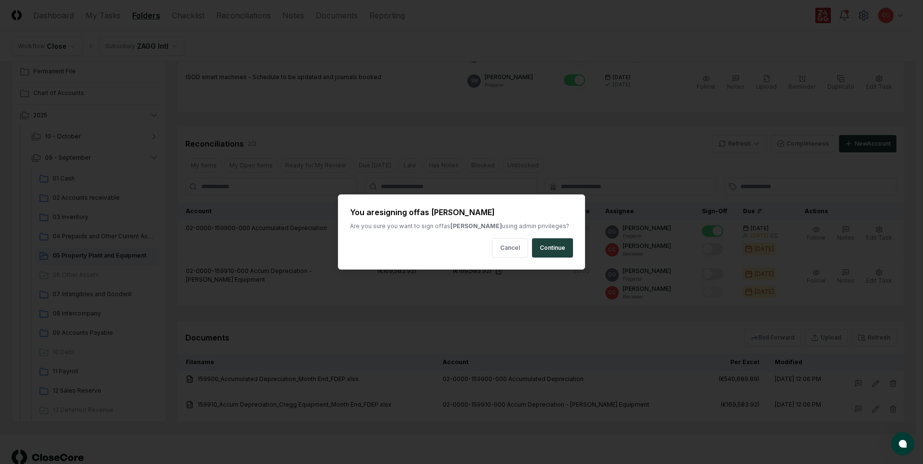
drag, startPoint x: 551, startPoint y: 251, endPoint x: 591, endPoint y: 263, distance: 41.7
click at [551, 251] on button "Continue" at bounding box center [552, 247] width 41 height 19
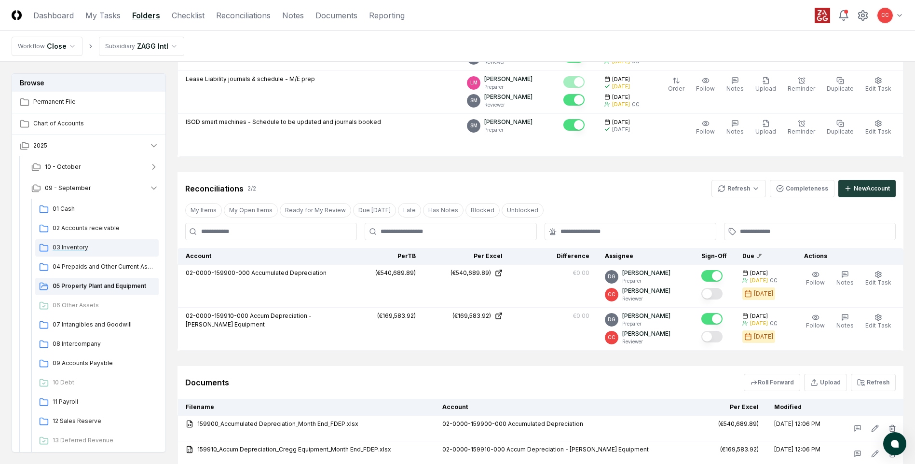
scroll to position [172, 0]
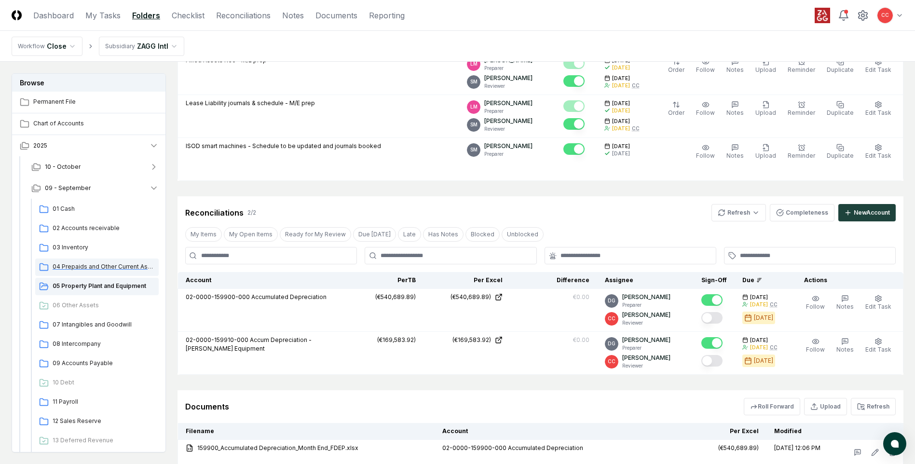
click at [80, 268] on span "04 Prepaids and Other Current Assets" at bounding box center [104, 267] width 102 height 9
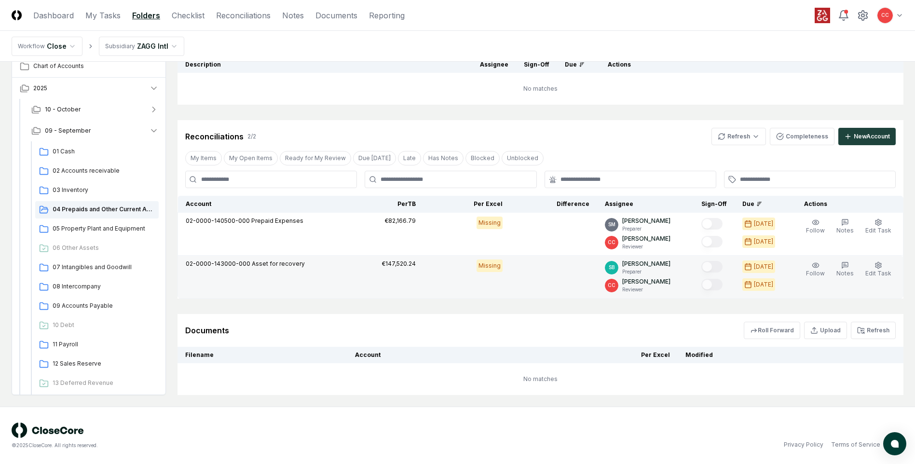
scroll to position [109, 0]
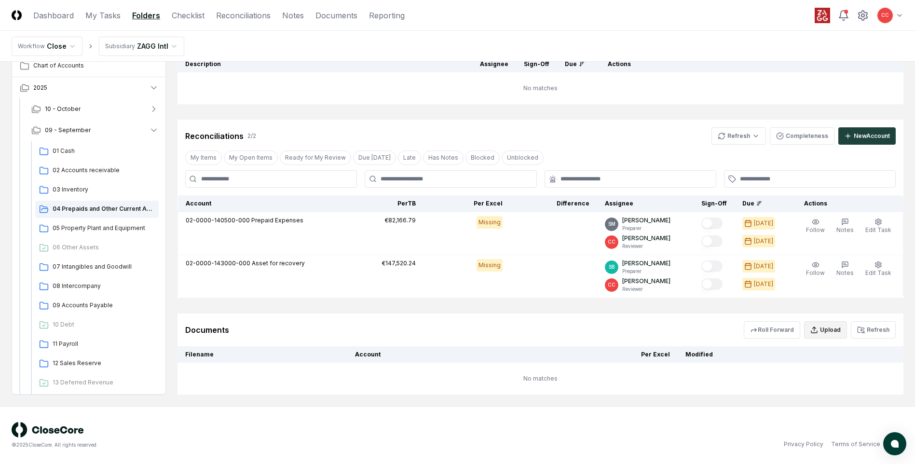
click at [827, 336] on button "Upload" at bounding box center [825, 329] width 43 height 17
click at [833, 388] on input "file" at bounding box center [827, 385] width 138 height 17
type input "**********"
click at [881, 410] on button "Upload" at bounding box center [878, 411] width 36 height 19
